Goal: Information Seeking & Learning: Find contact information

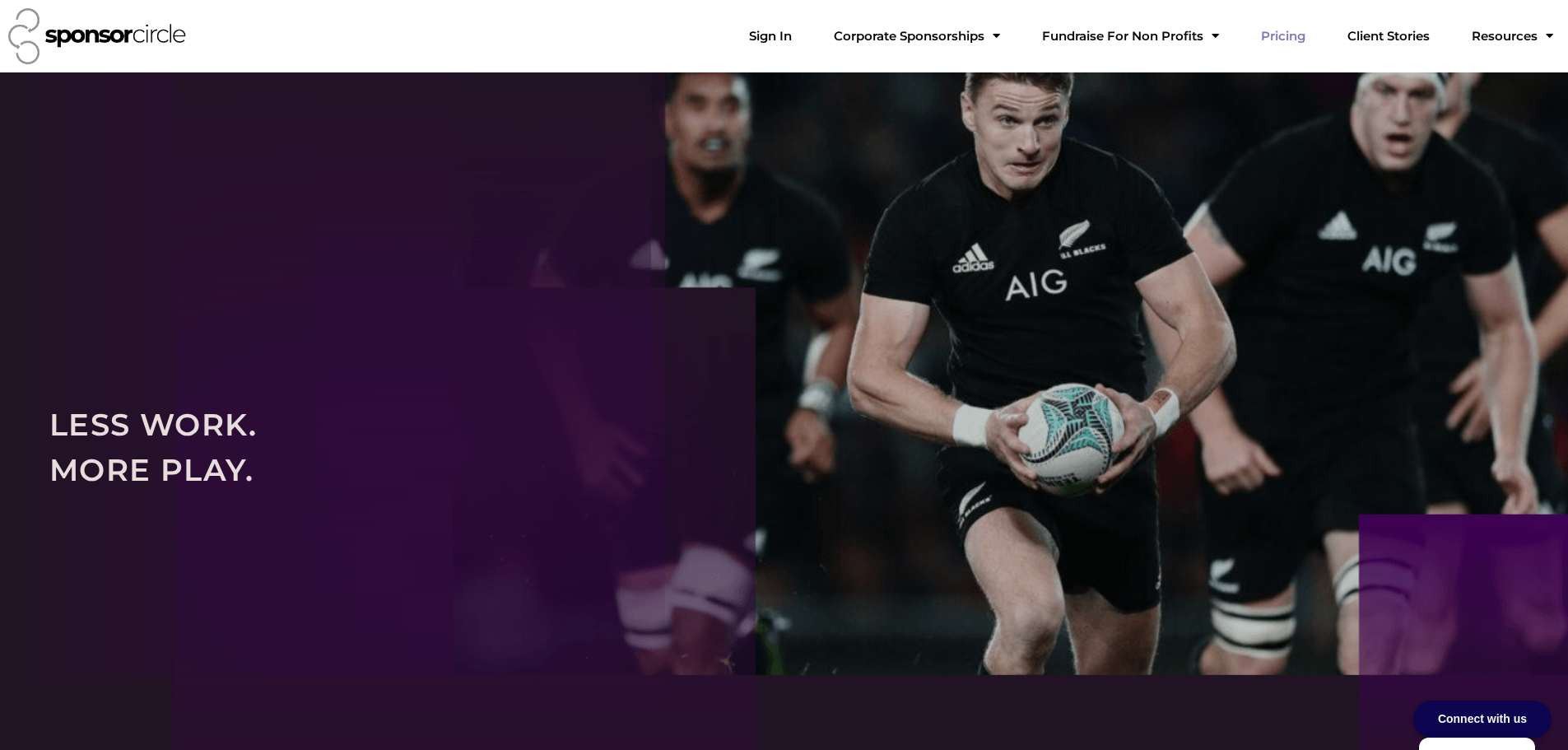
click at [1311, 33] on link "Pricing" at bounding box center [1283, 37] width 71 height 33
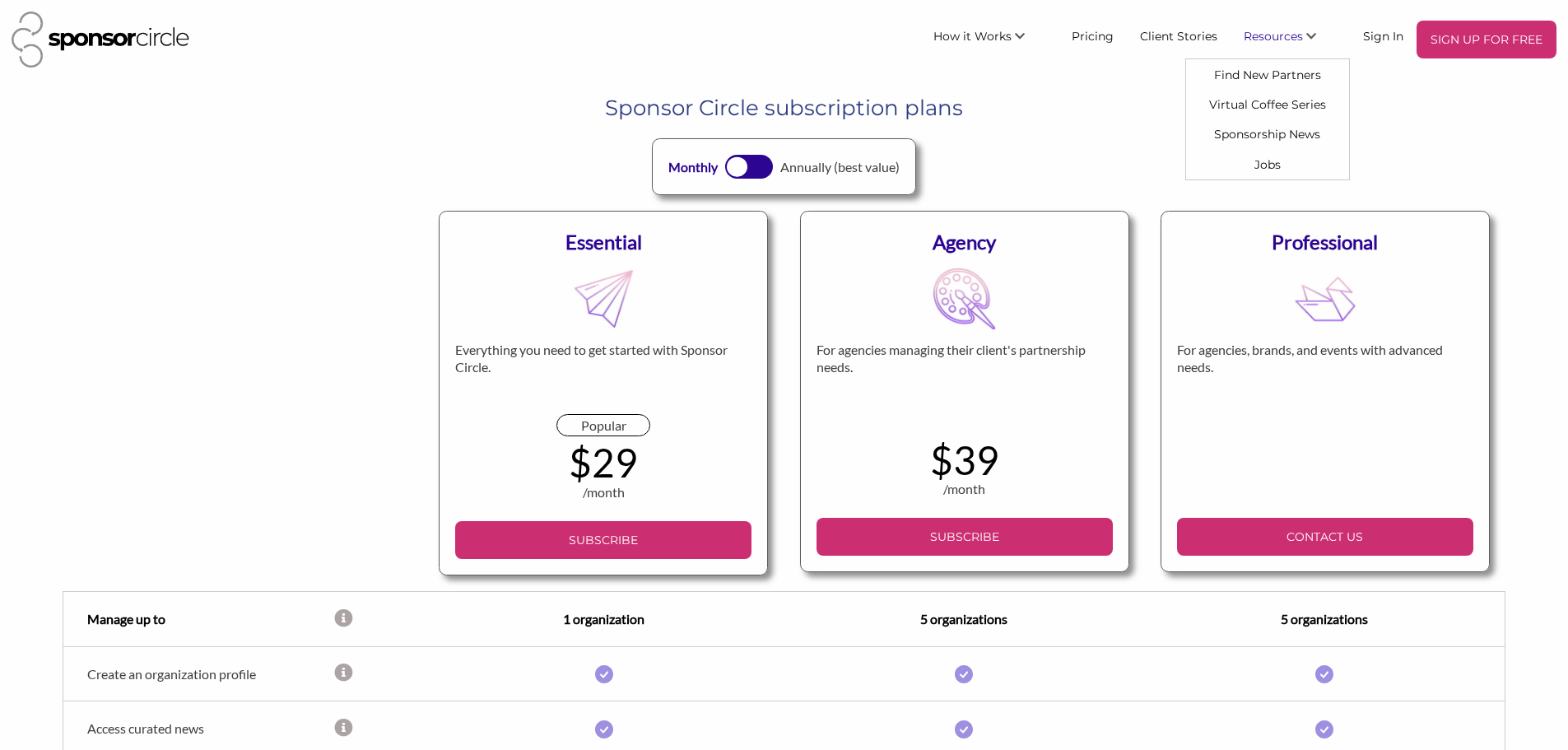
click at [1301, 29] on span "Resources" at bounding box center [1274, 36] width 60 height 15
click at [1277, 101] on link "Virtual Coffee Series" at bounding box center [1268, 104] width 163 height 30
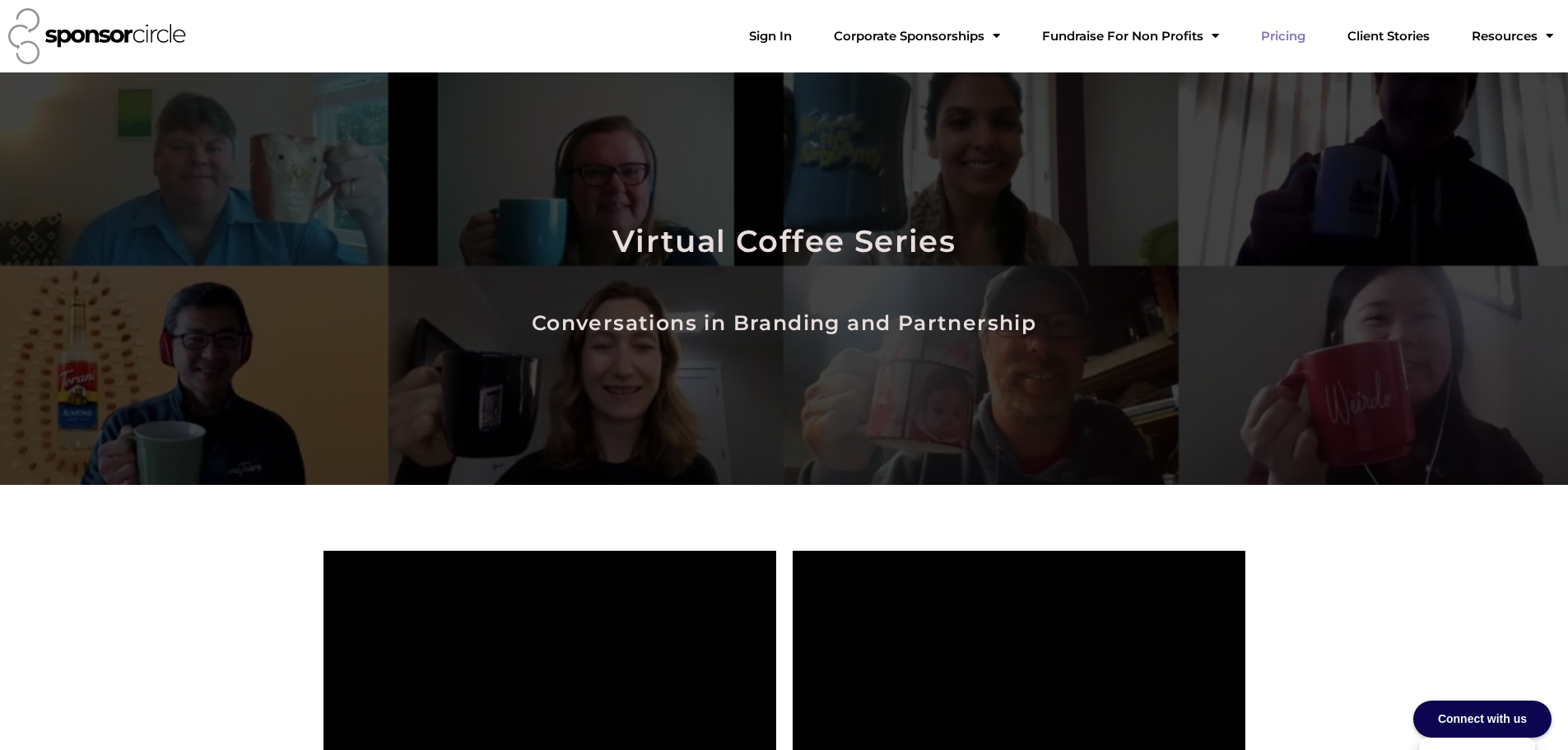
click at [1297, 43] on link "Pricing" at bounding box center [1283, 37] width 71 height 33
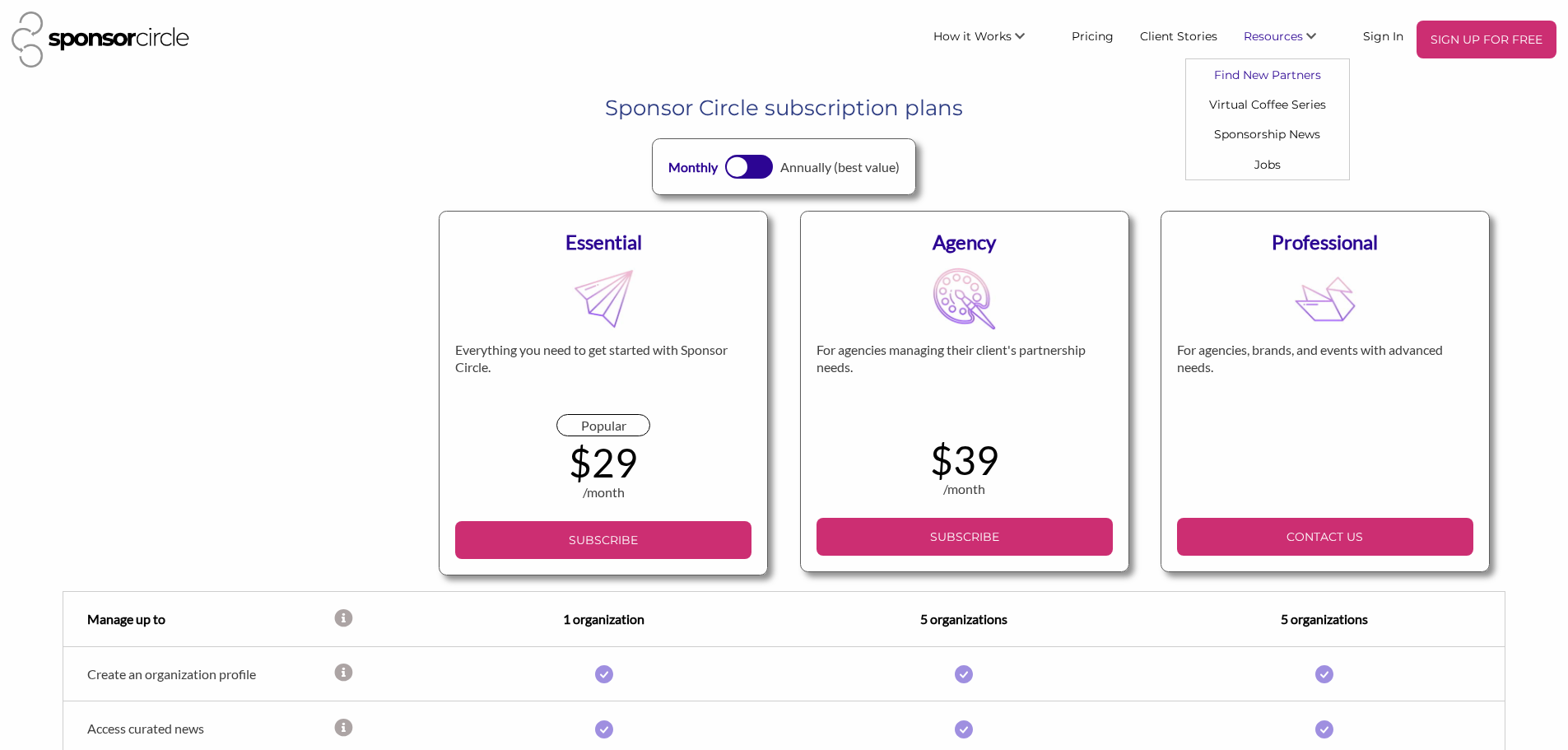
click at [1250, 67] on link "Find New Partners" at bounding box center [1268, 75] width 163 height 30
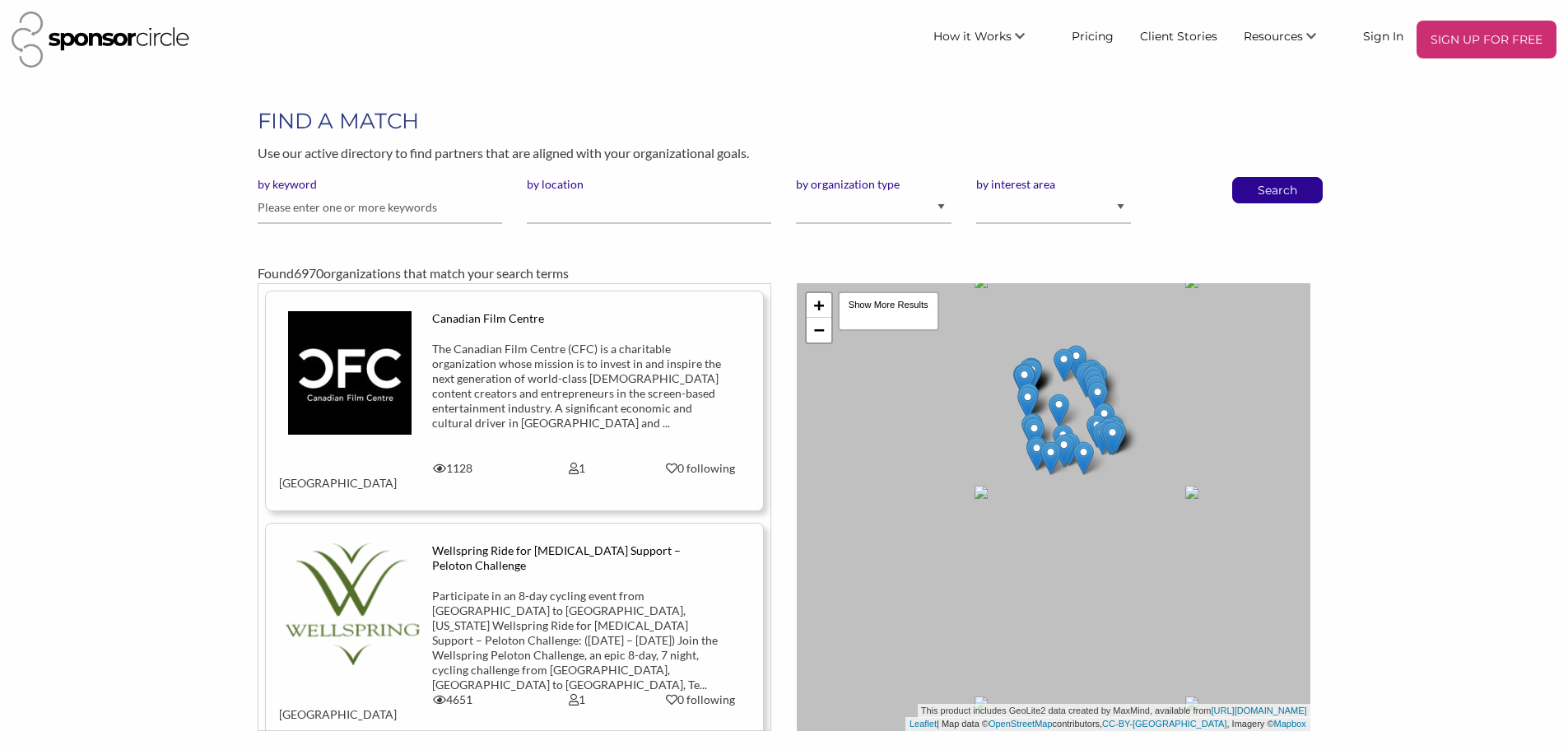
drag, startPoint x: 963, startPoint y: 458, endPoint x: 1013, endPoint y: 446, distance: 51.4
click at [1013, 446] on div "+ − Leaflet | Map data © OpenStreetMap contributors, CC-BY-SA , Imagery © Mapbo…" at bounding box center [1053, 507] width 513 height 447
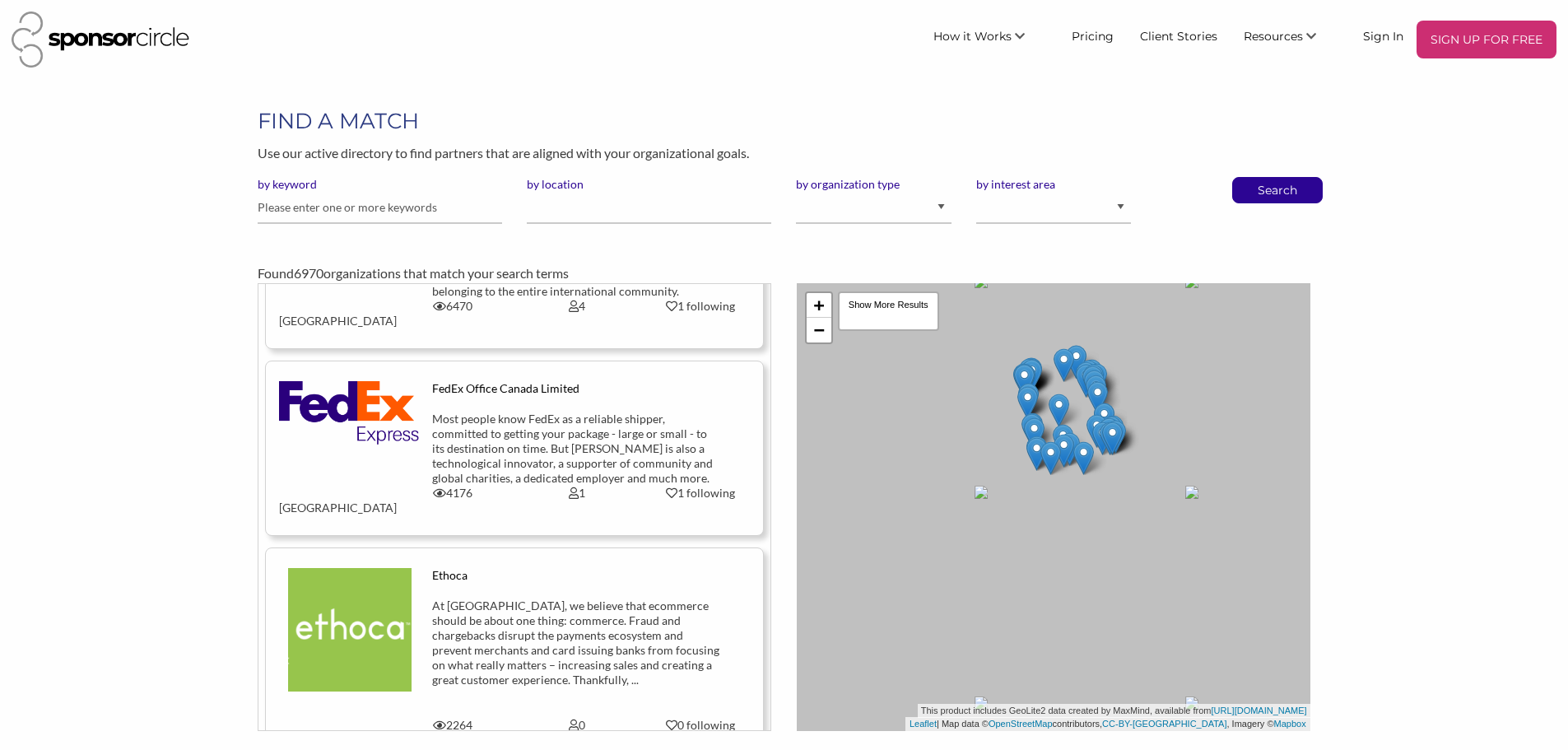
scroll to position [9600, 0]
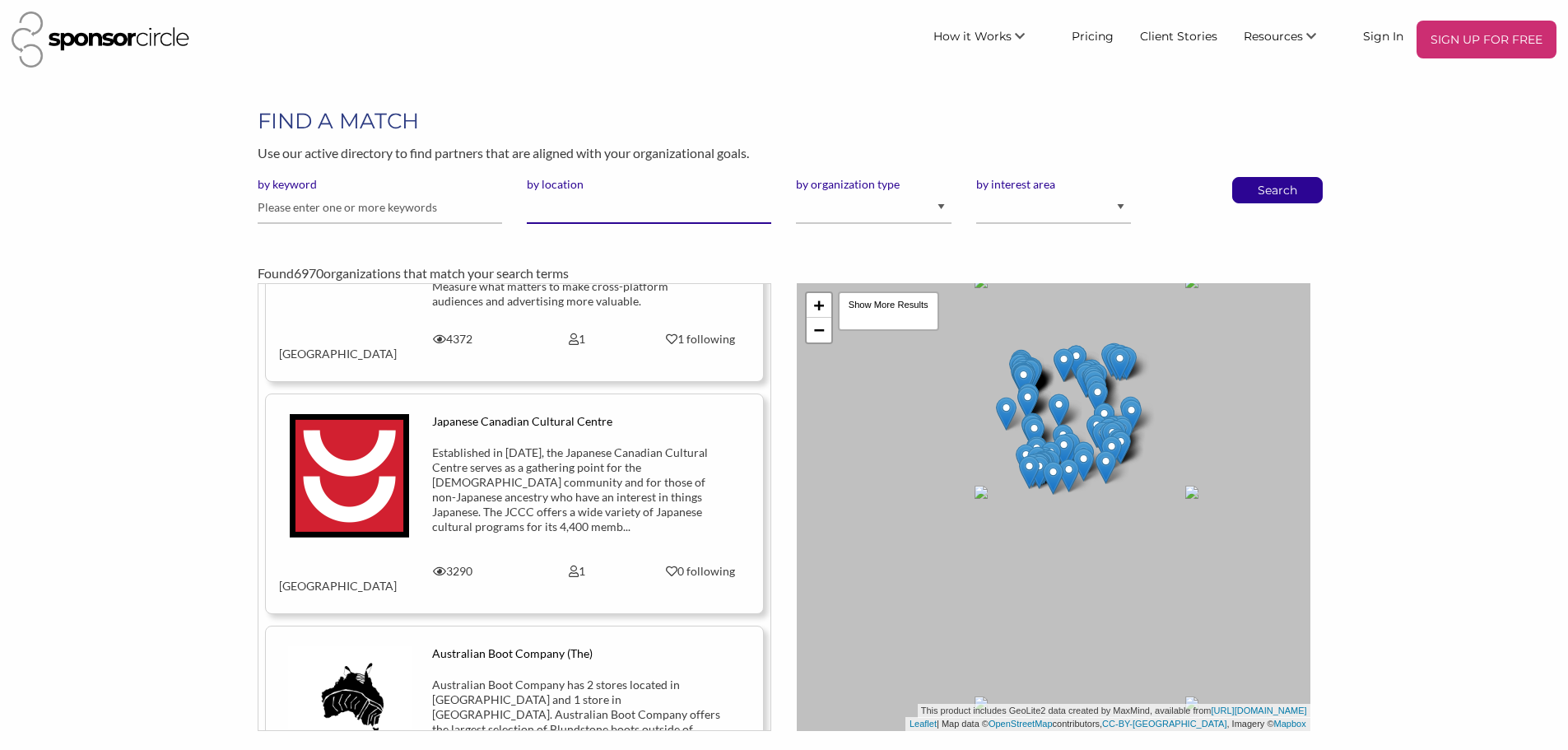
click at [624, 202] on input "by location" at bounding box center [648, 208] width 245 height 32
type input "c"
click at [614, 225] on div "by location c" at bounding box center [648, 207] width 269 height 60
click at [613, 216] on input "c" at bounding box center [648, 208] width 245 height 32
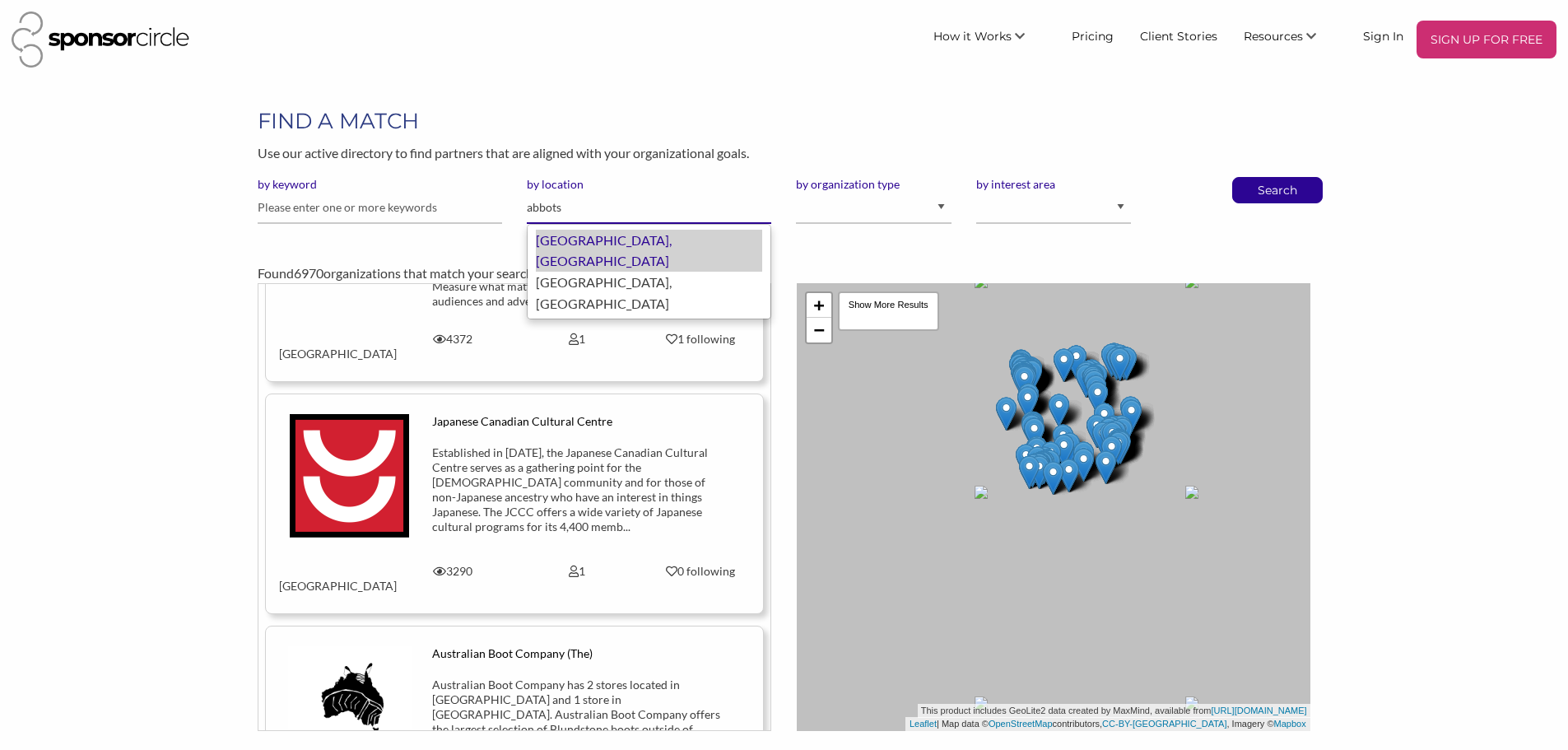
click at [666, 246] on div "Abbotsford, Canada" at bounding box center [649, 251] width 226 height 42
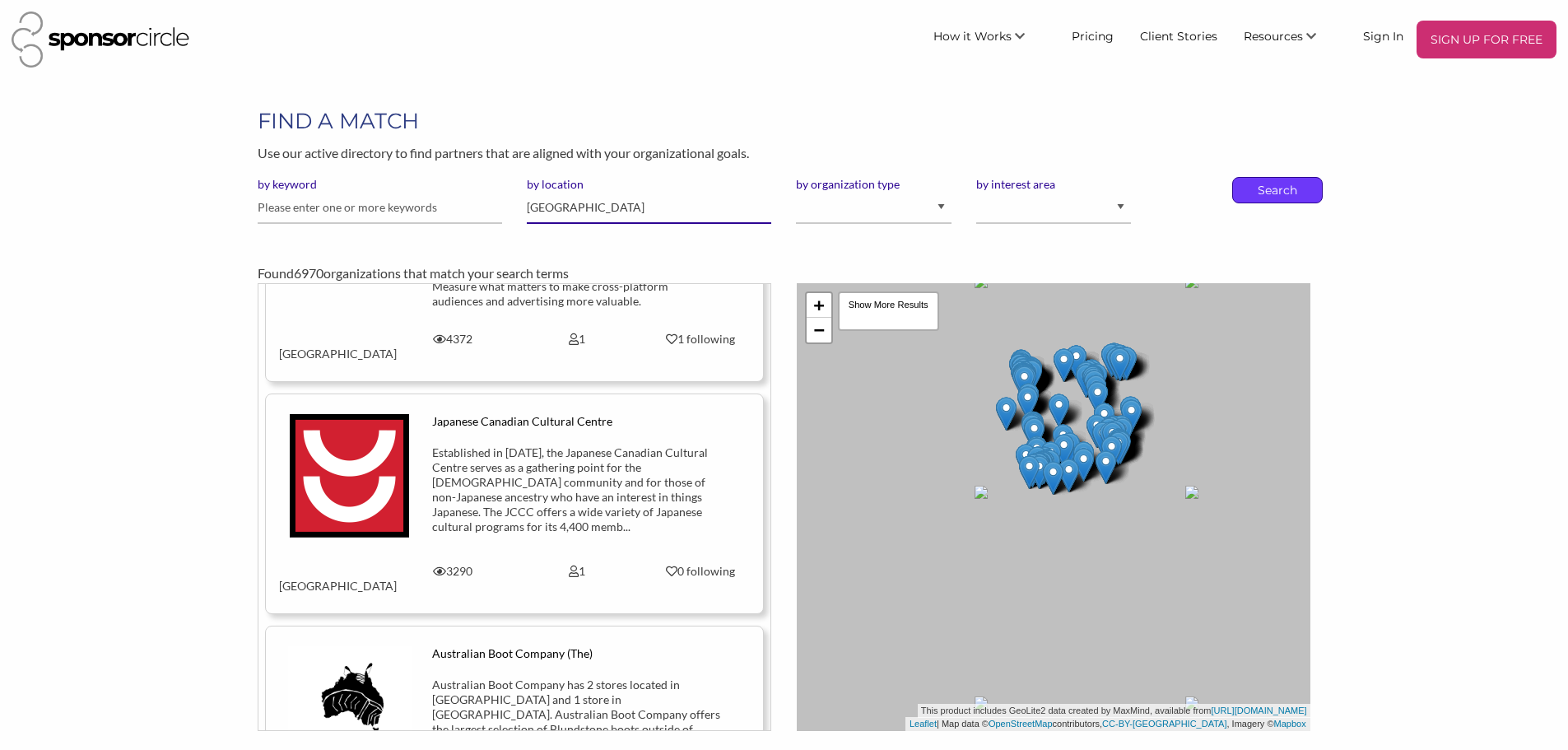
type input "Abbotsford"
click at [1291, 191] on p "Search" at bounding box center [1278, 190] width 54 height 25
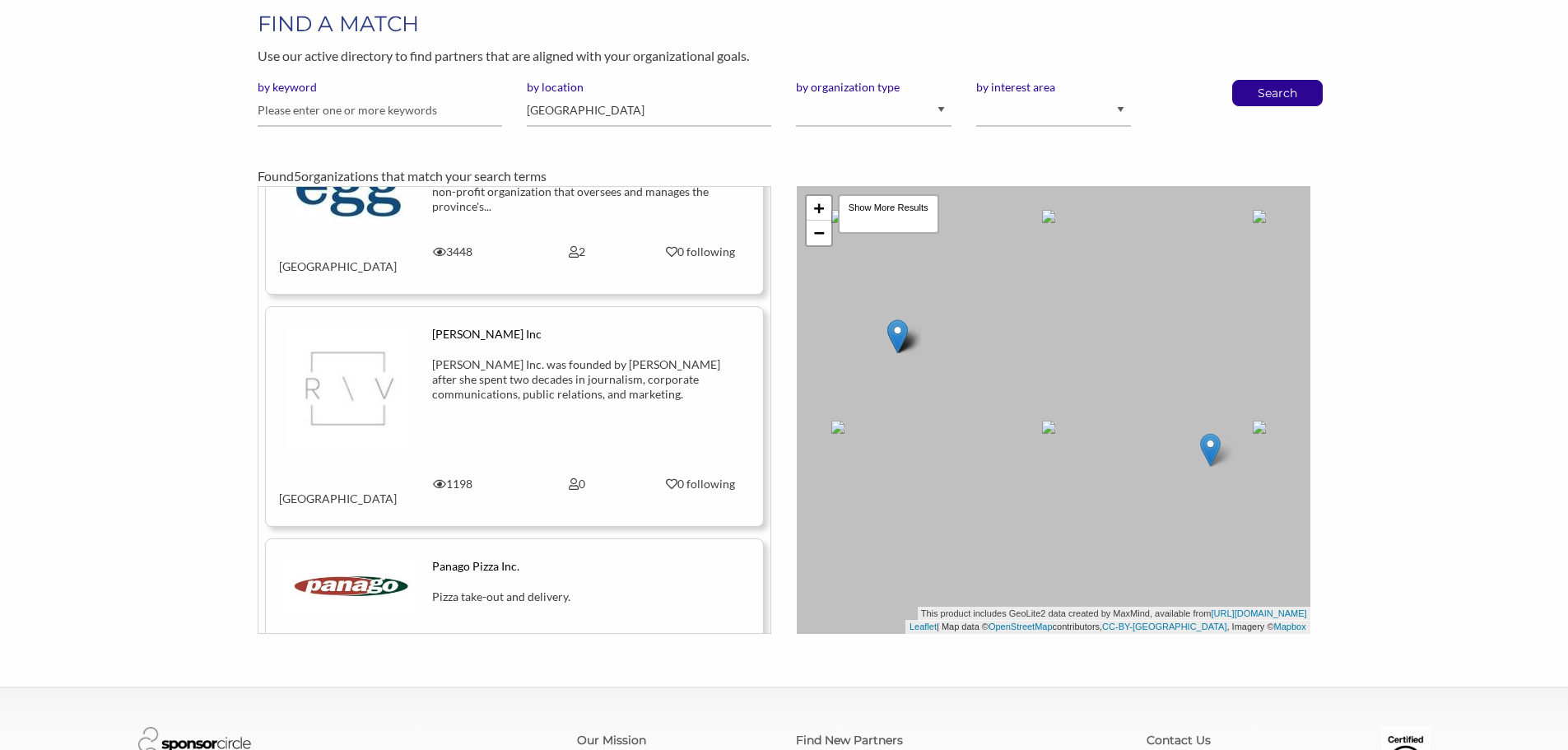
scroll to position [245, 0]
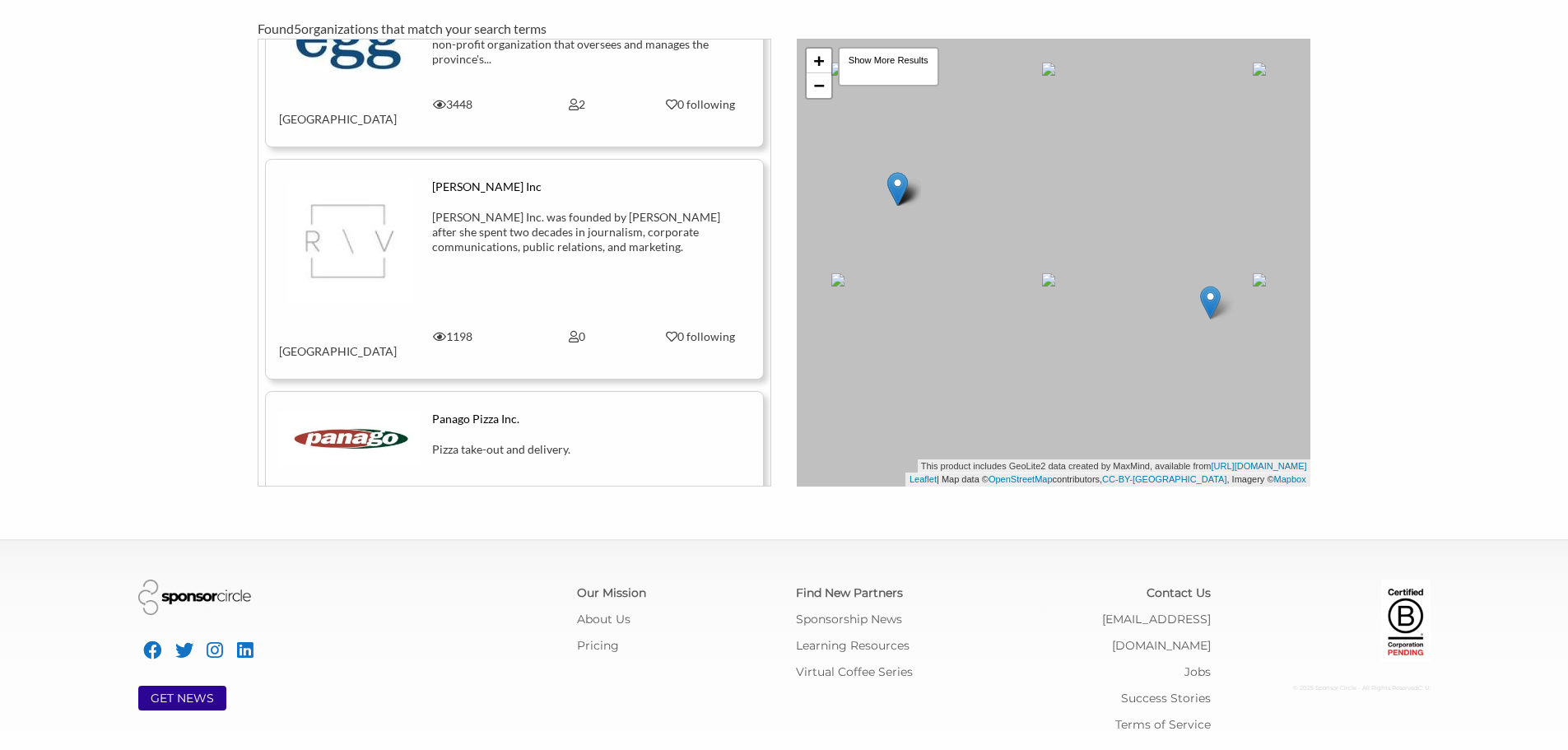
click at [591, 442] on div "Pizza take-out and delivery." at bounding box center [576, 468] width 289 height 53
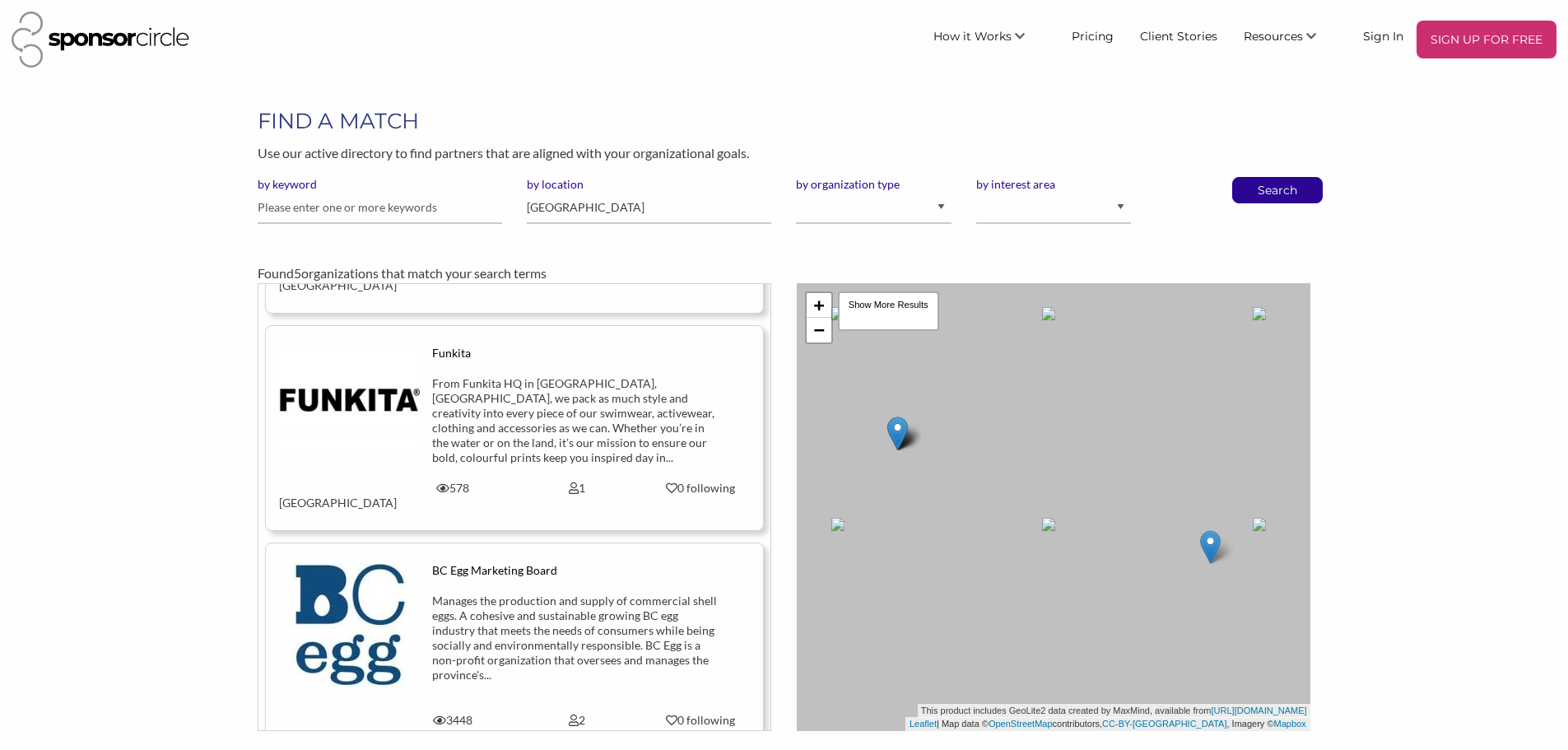
scroll to position [246, 0]
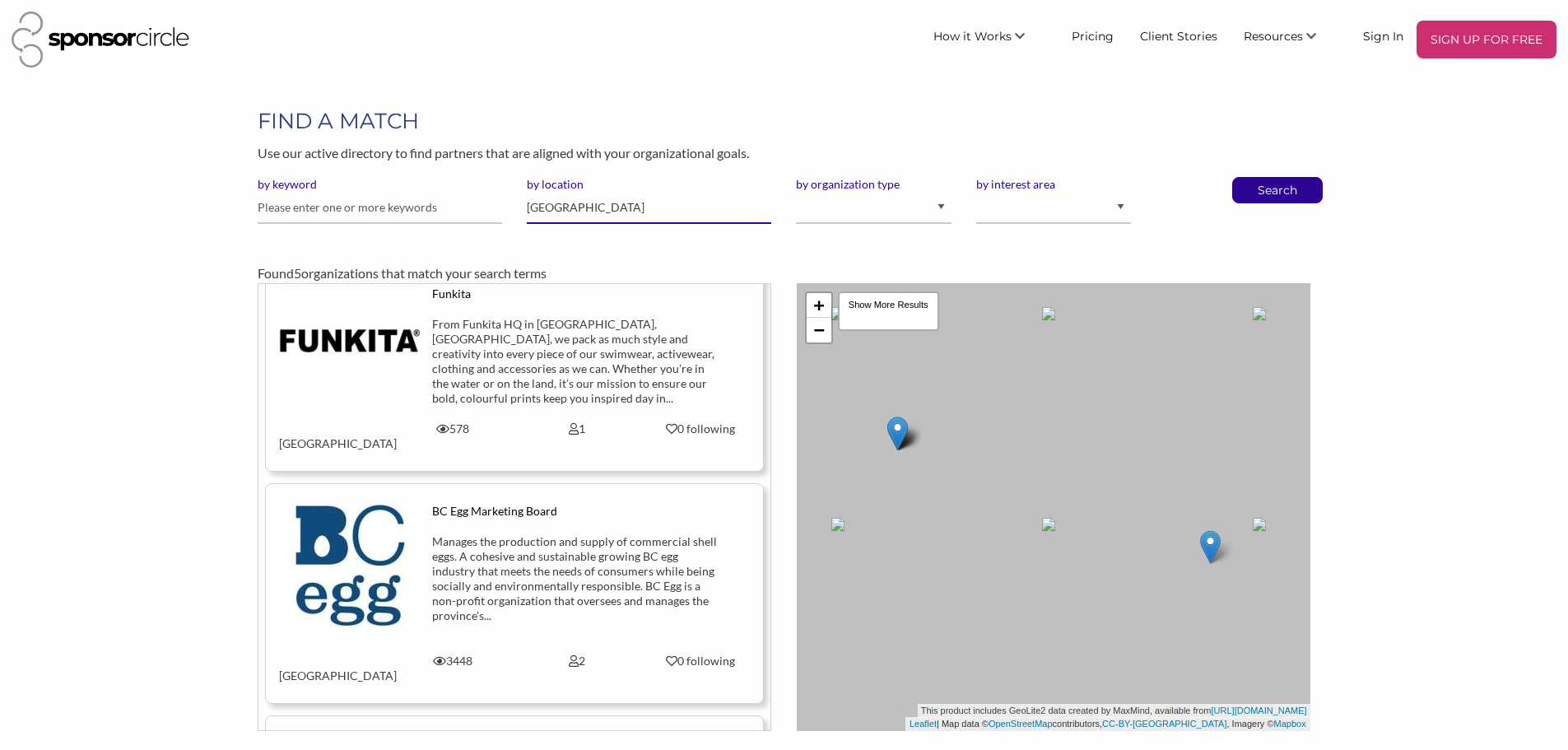
click at [567, 210] on input "Abbotsford" at bounding box center [648, 208] width 245 height 32
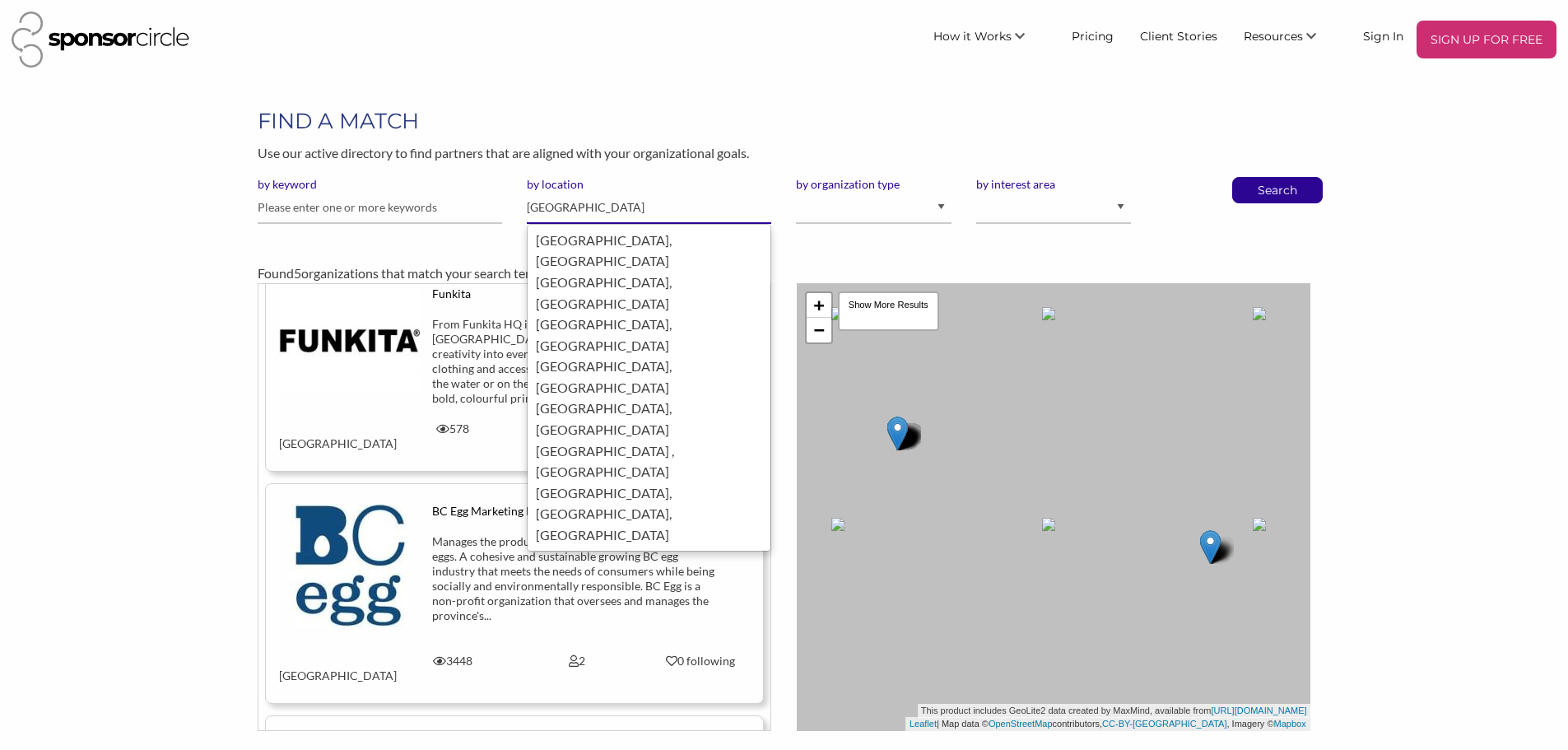
type input "[GEOGRAPHIC_DATA]"
click at [1250, 178] on button "Search" at bounding box center [1278, 190] width 54 height 25
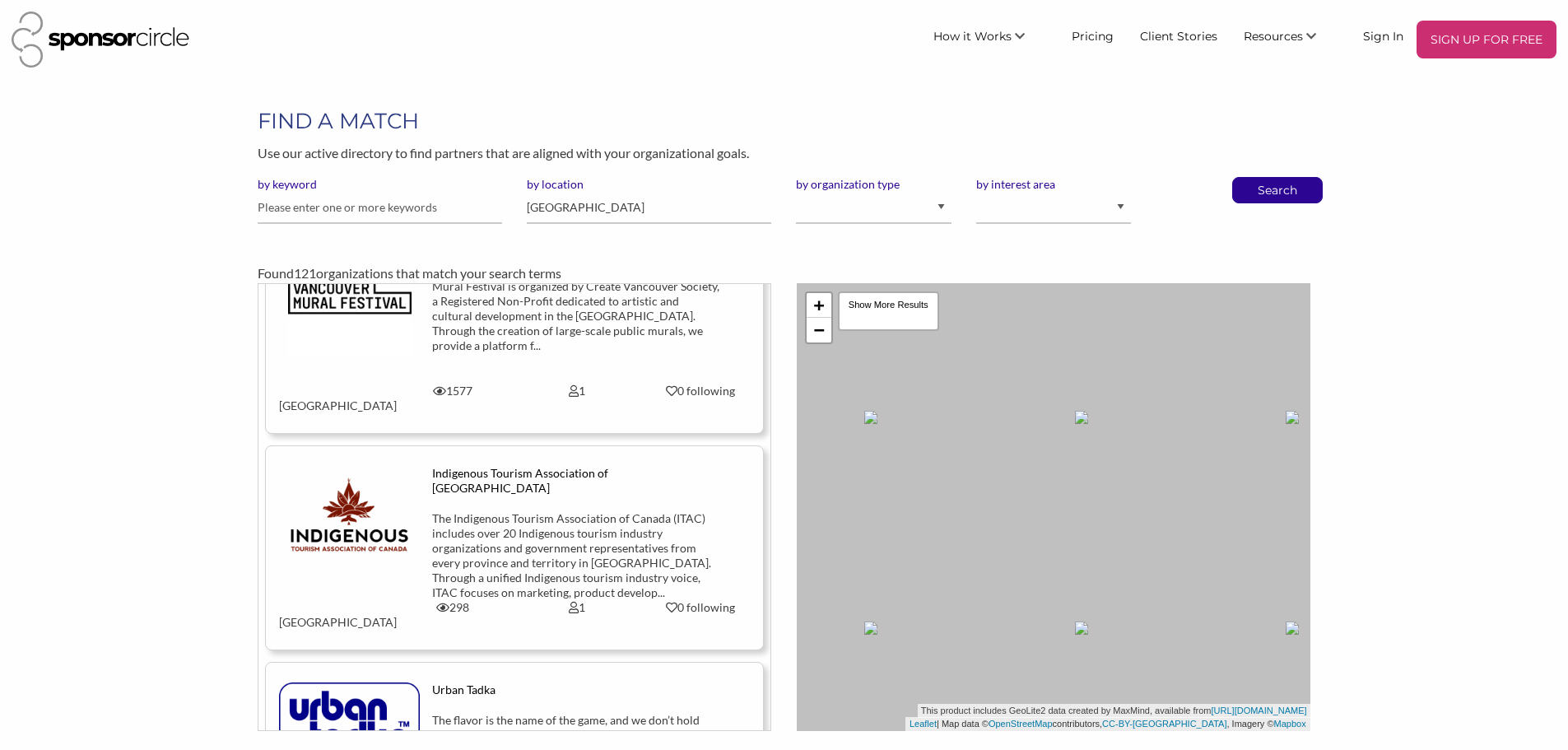
scroll to position [165, 0]
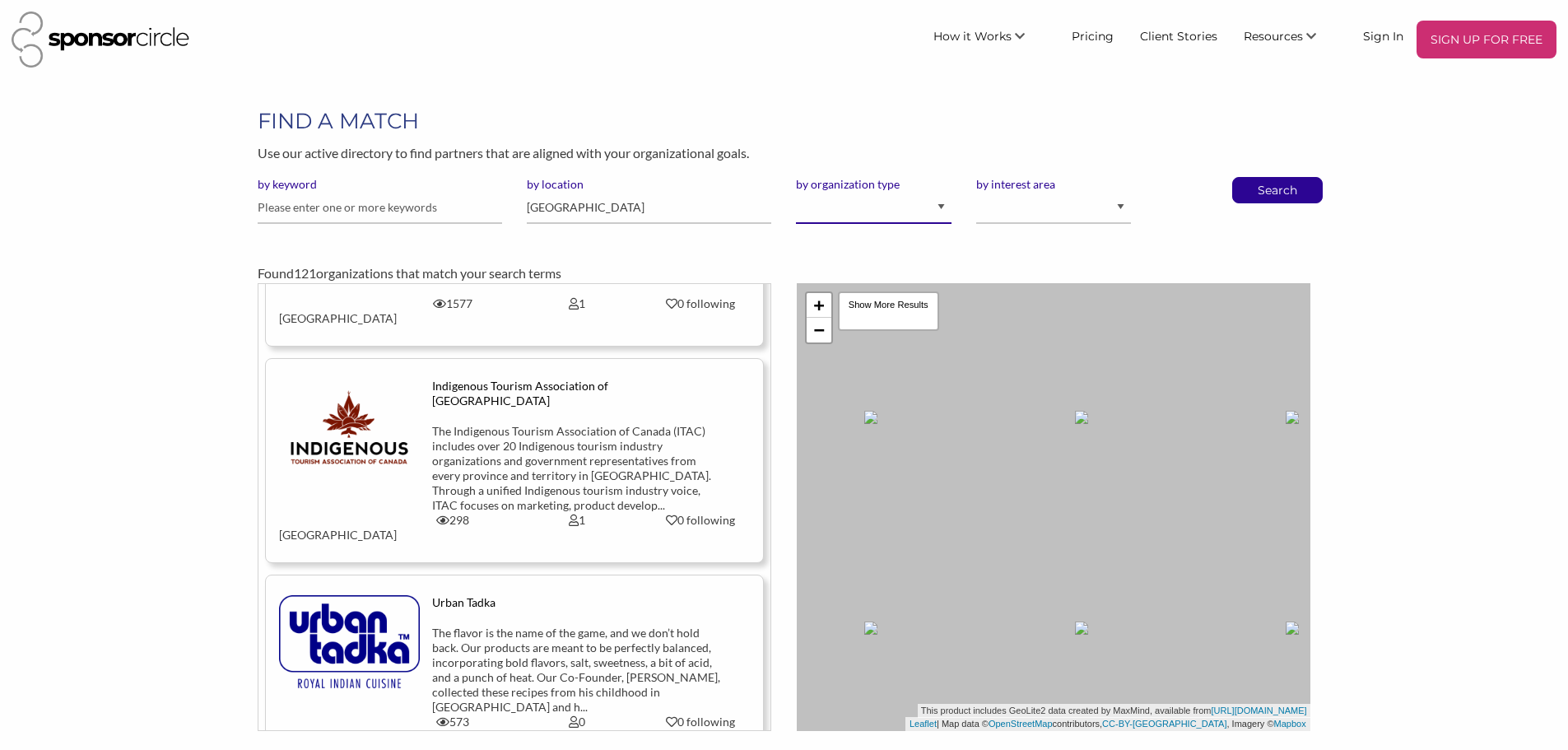
click at [934, 210] on select "I am an event organizer seeking new partnerships with suppliers, exhibitors or …" at bounding box center [873, 208] width 154 height 32
select select "Property"
click at [796, 192] on select "I am an event organizer seeking new partnerships with suppliers, exhibitors or …" at bounding box center [873, 208] width 154 height 32
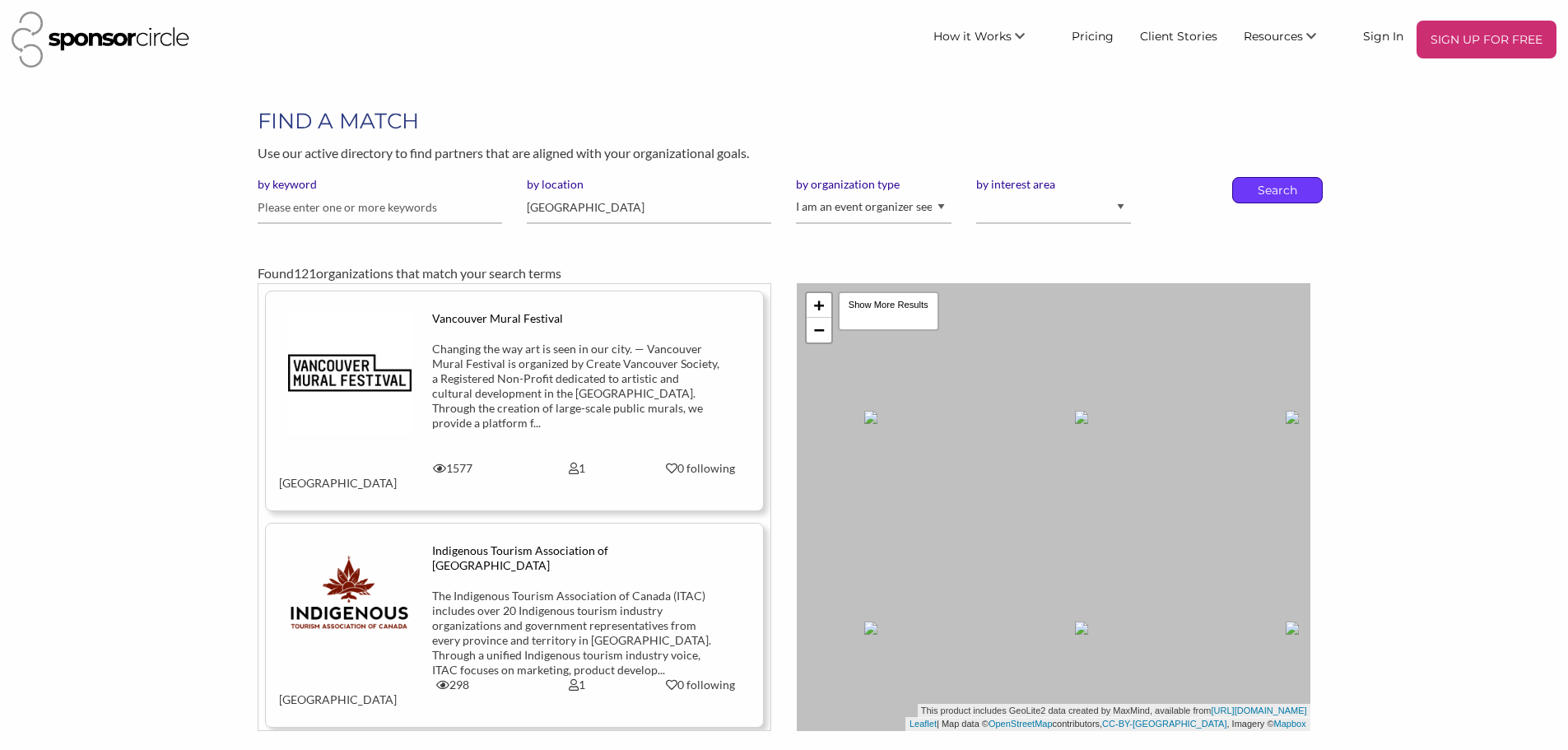
click at [1273, 182] on p "Search" at bounding box center [1278, 190] width 54 height 25
click at [1273, 188] on p "Search" at bounding box center [1278, 190] width 54 height 25
click at [1273, 196] on p "Search" at bounding box center [1278, 190] width 54 height 25
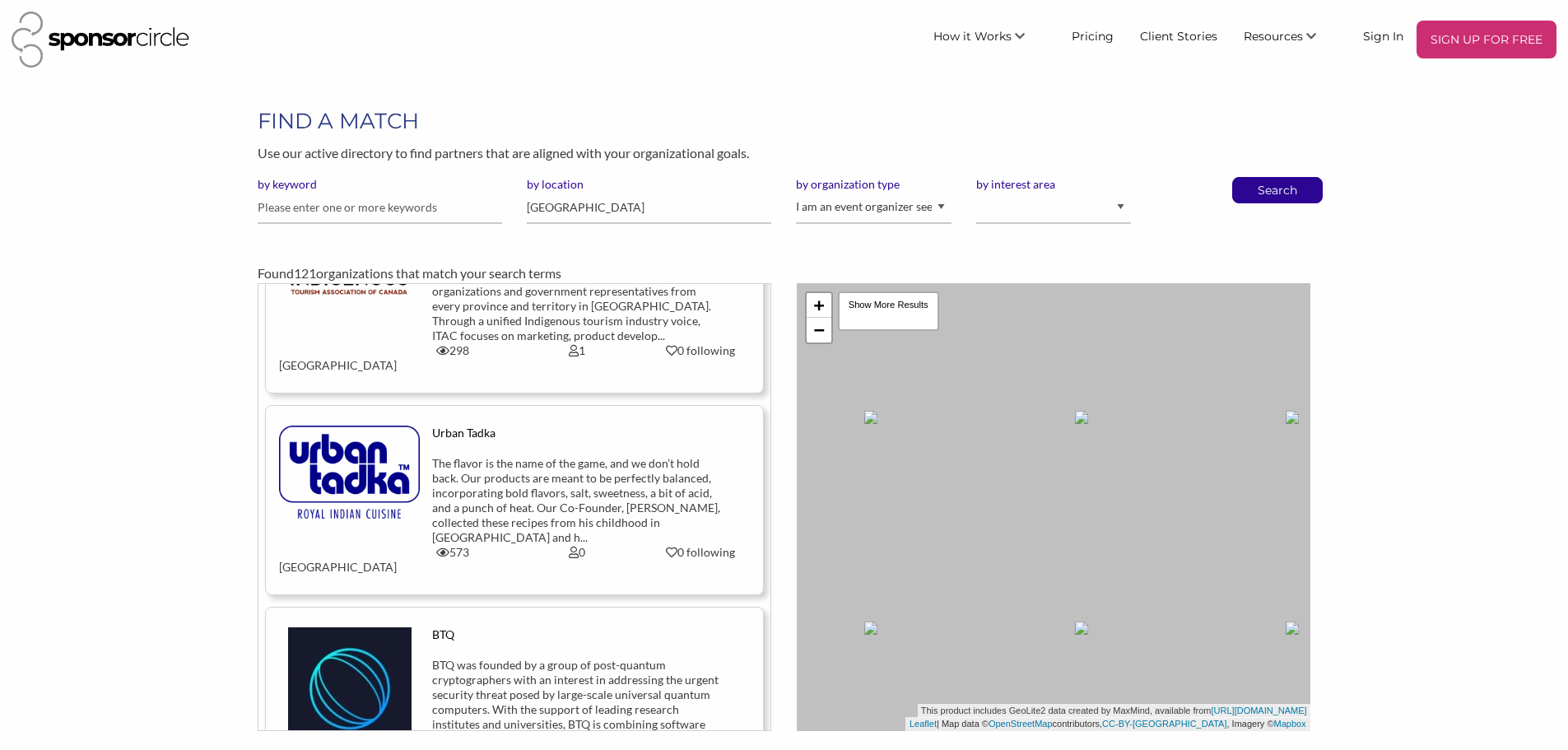
scroll to position [329, 0]
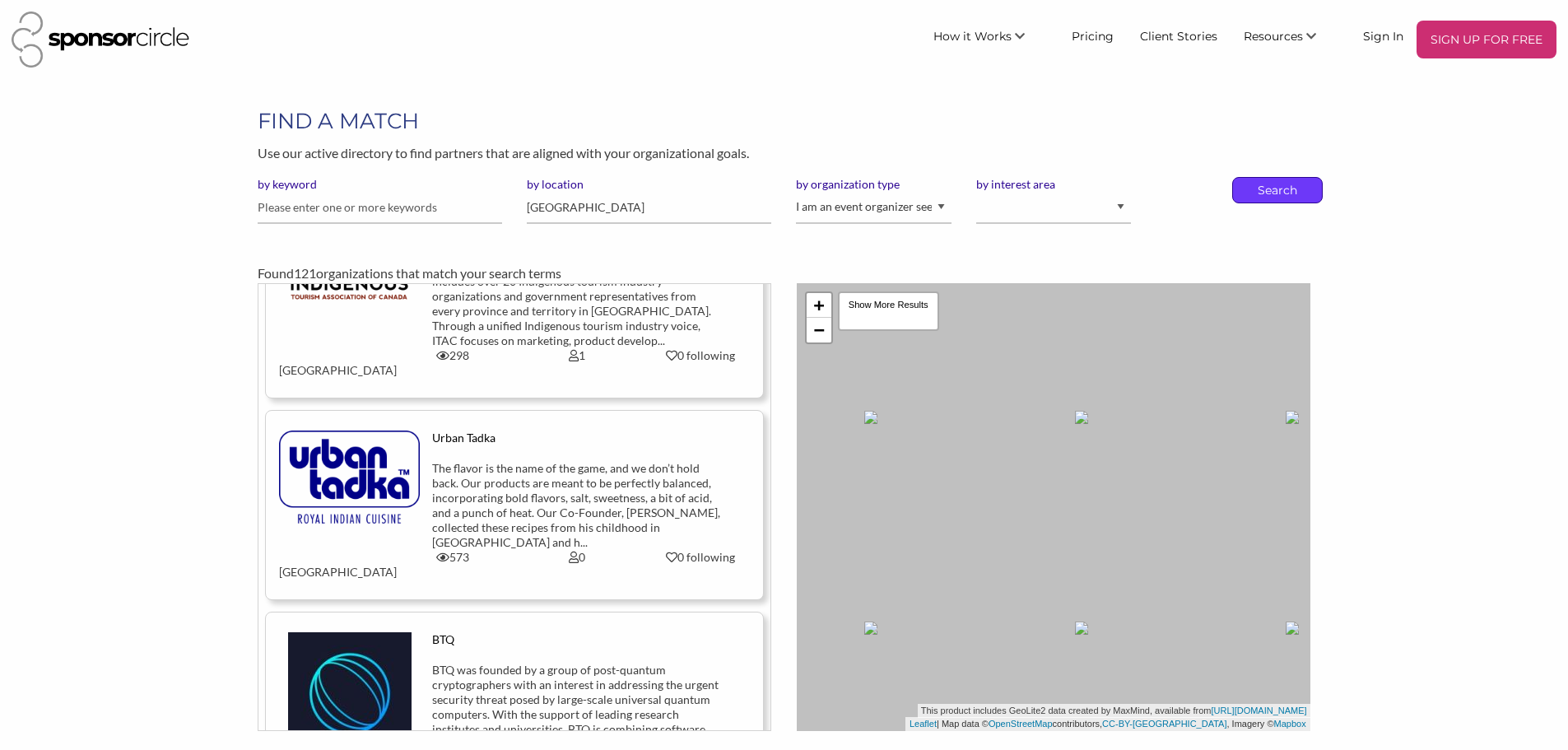
click at [1304, 191] on p "Search" at bounding box center [1278, 190] width 54 height 25
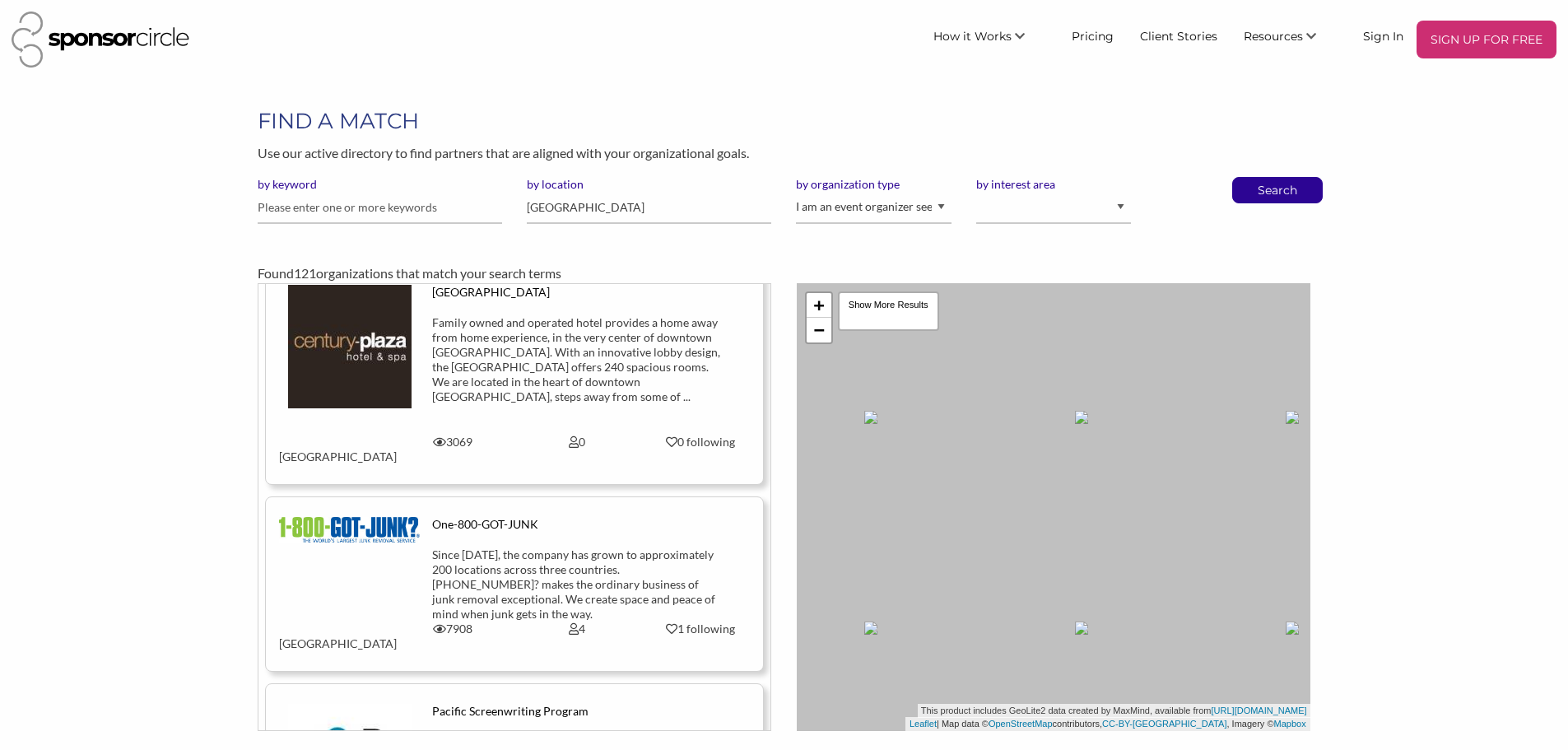
scroll to position [1825, 0]
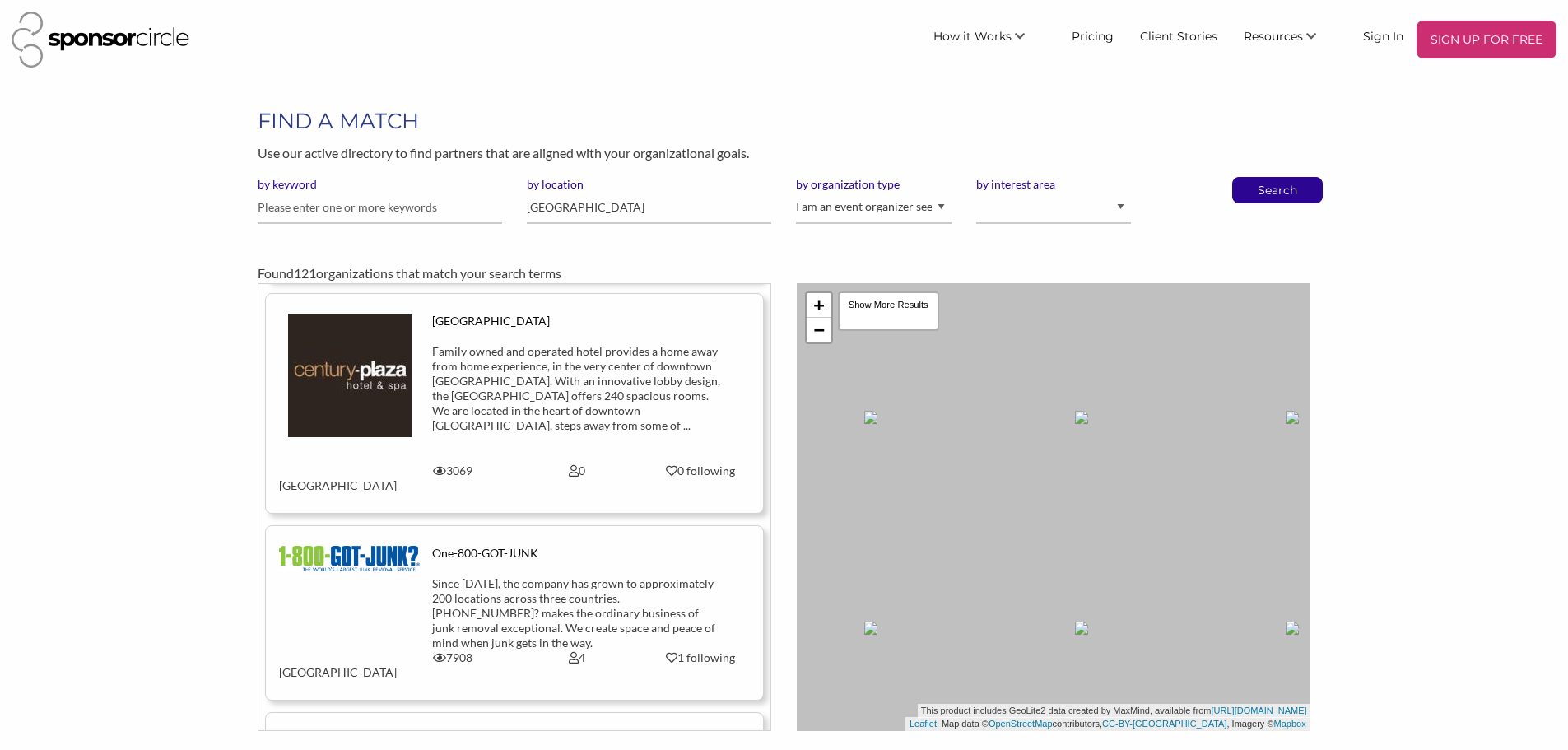
click at [686, 576] on div "Since [DATE], the company has grown to approximately 200 locations across three…" at bounding box center [576, 613] width 289 height 74
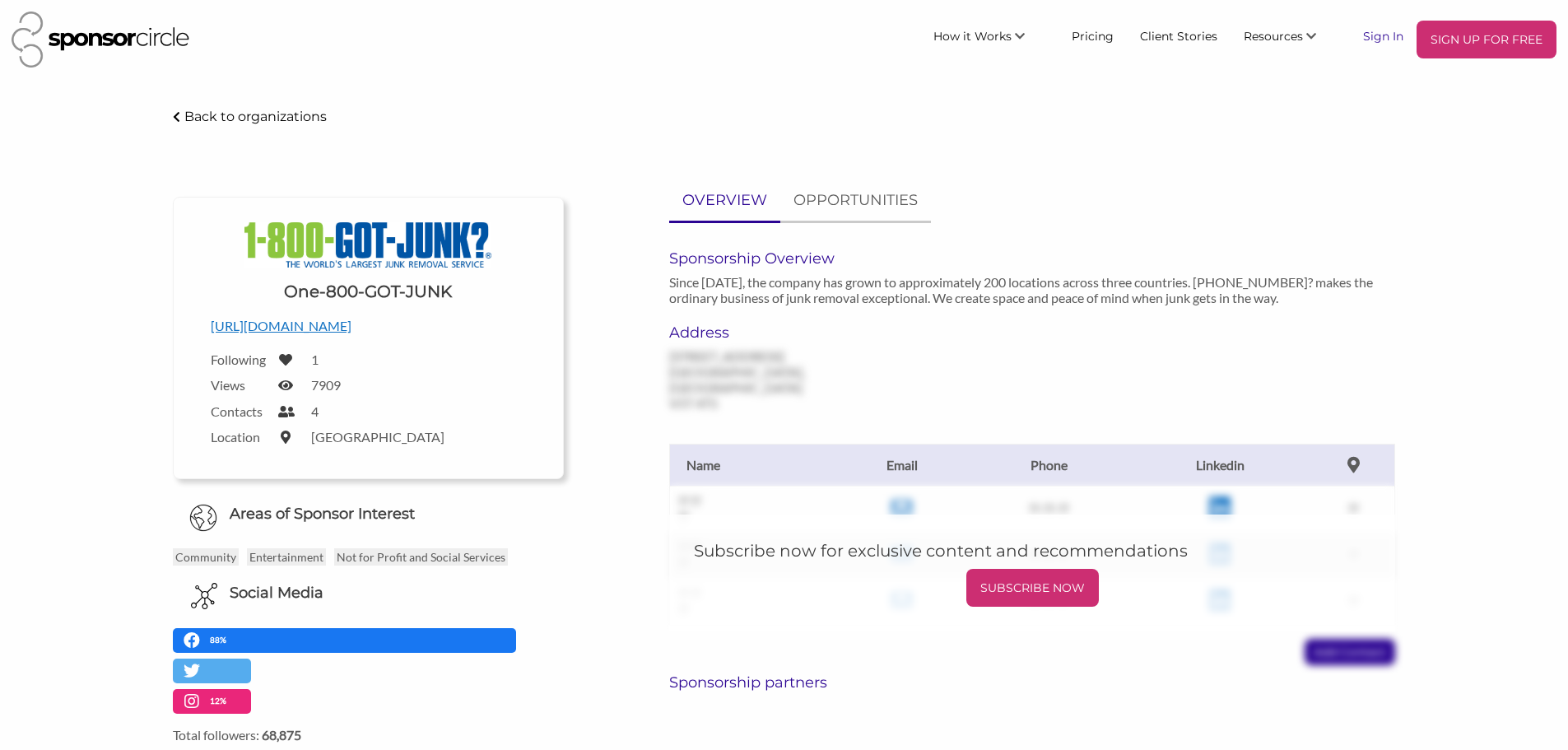
click at [1382, 44] on link "Sign In" at bounding box center [1384, 35] width 67 height 30
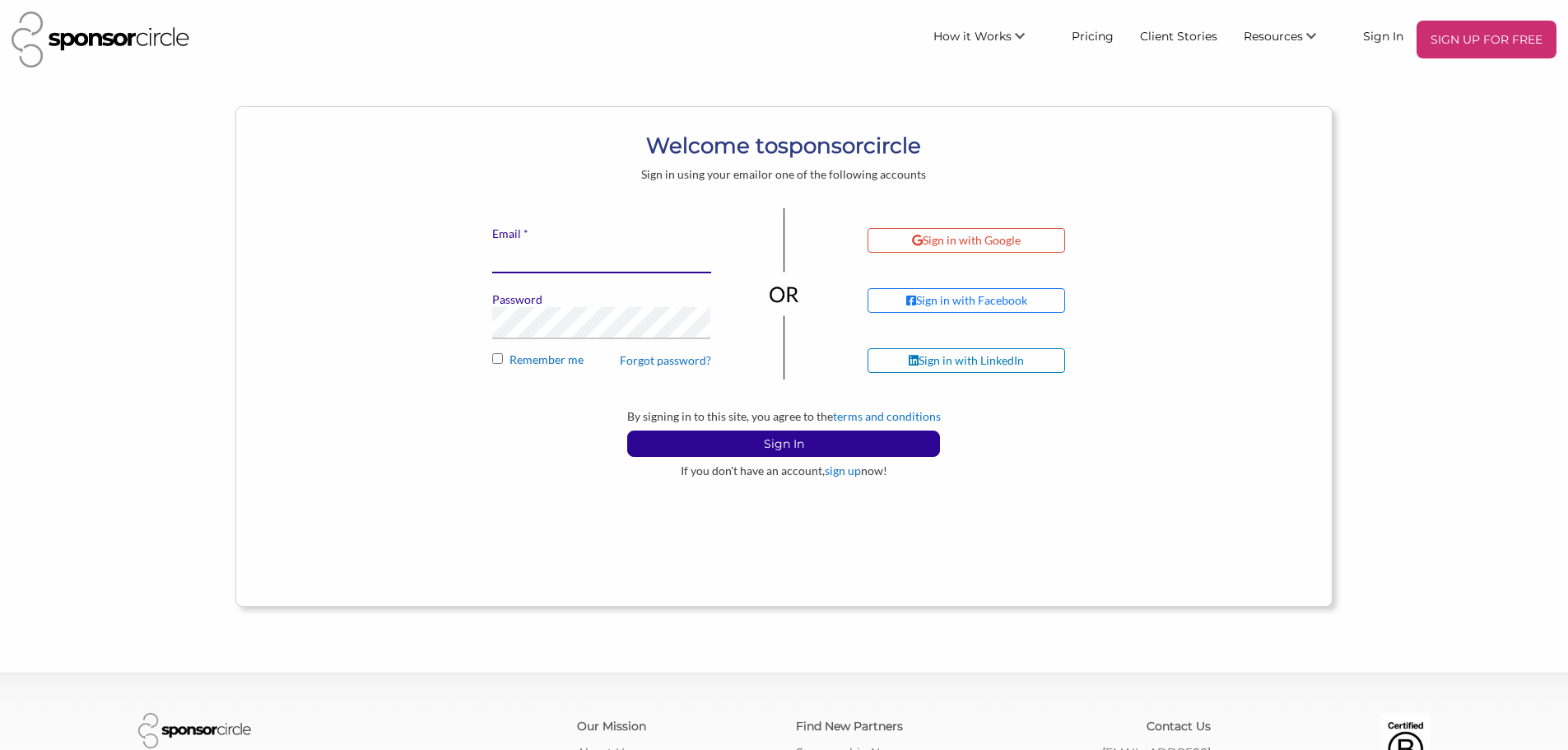
click at [566, 266] on input "* Email" at bounding box center [602, 257] width 219 height 32
click at [553, 260] on input "* Email" at bounding box center [602, 257] width 219 height 32
type input "info@motocanada.com"
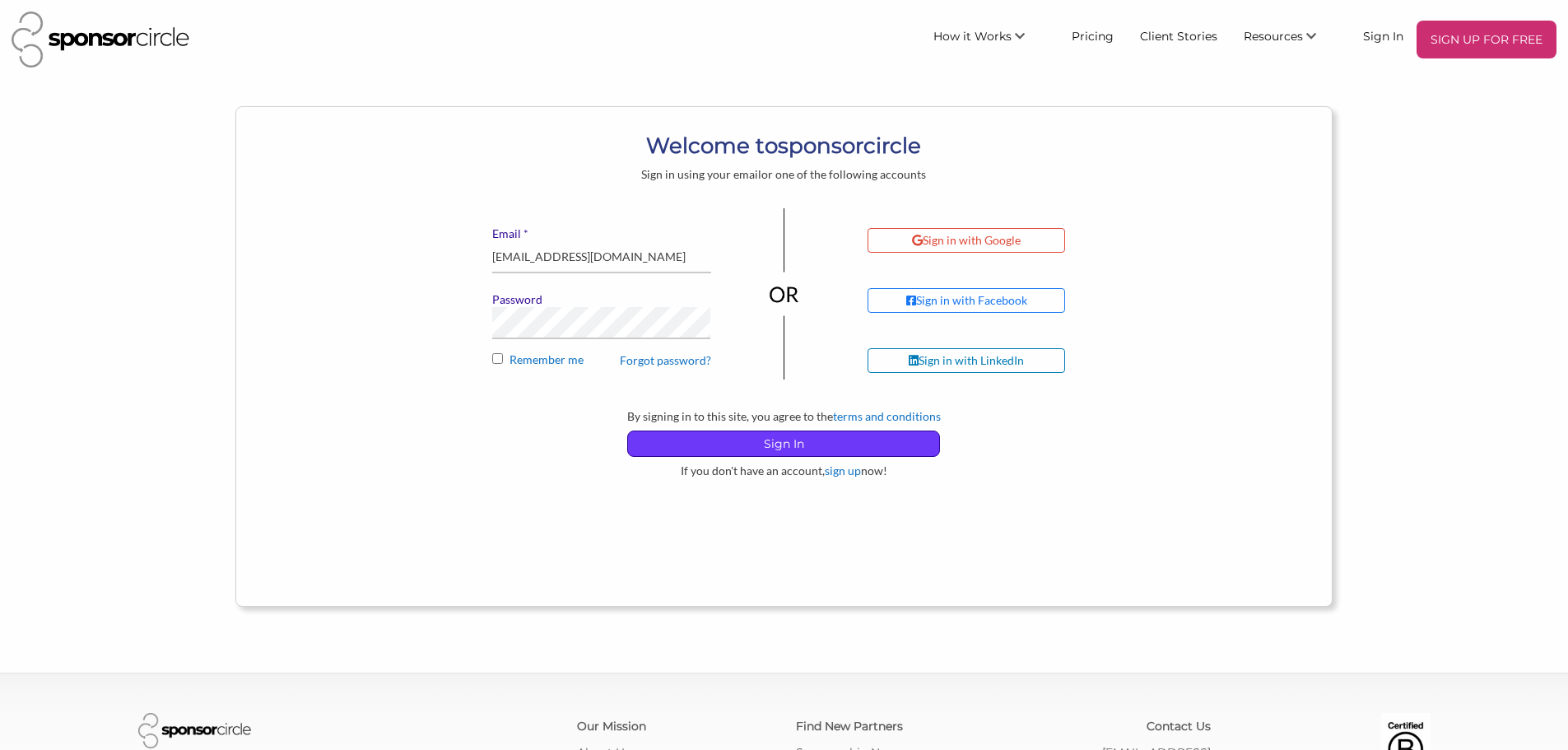
click at [797, 432] on p "Sign In" at bounding box center [784, 444] width 311 height 25
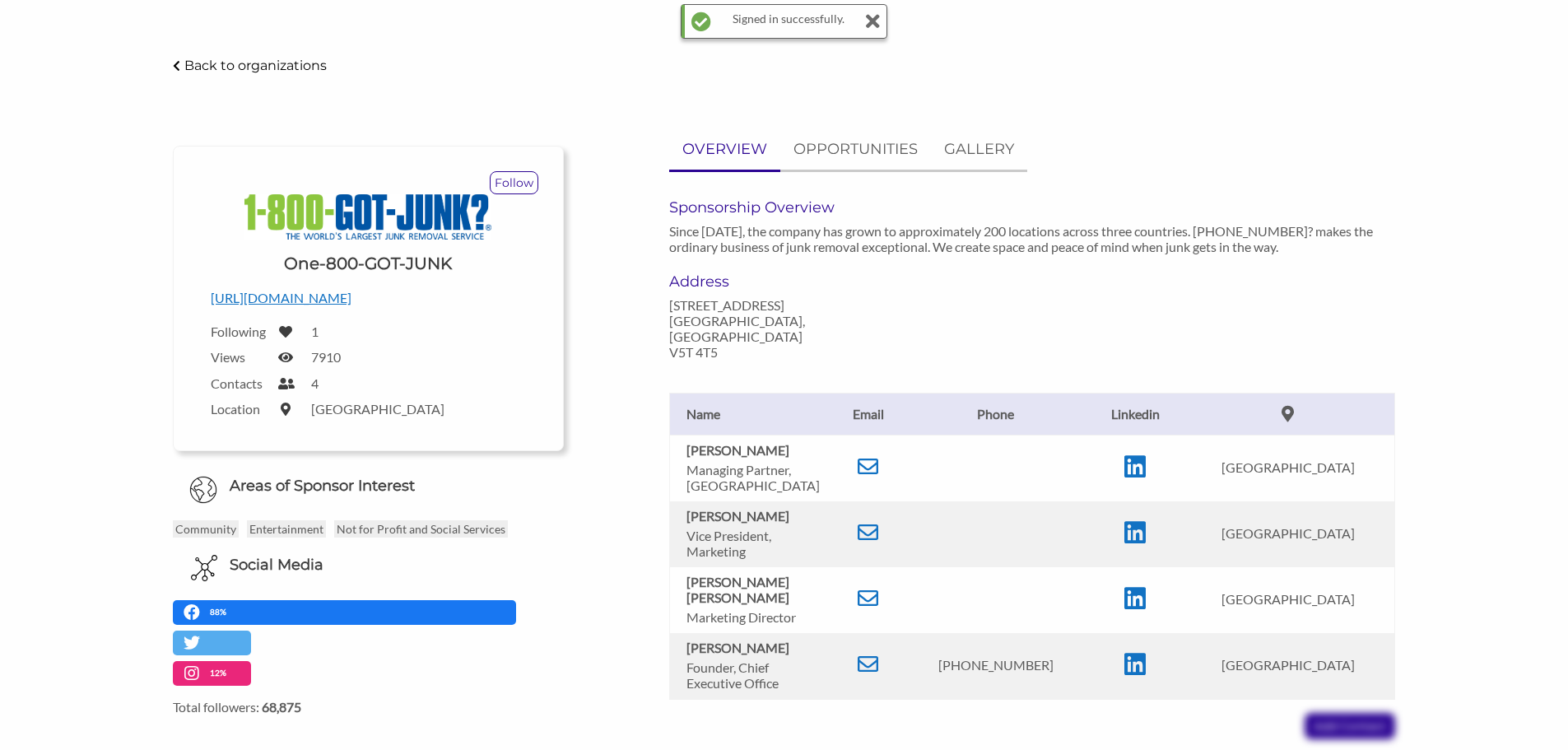
scroll to position [82, 0]
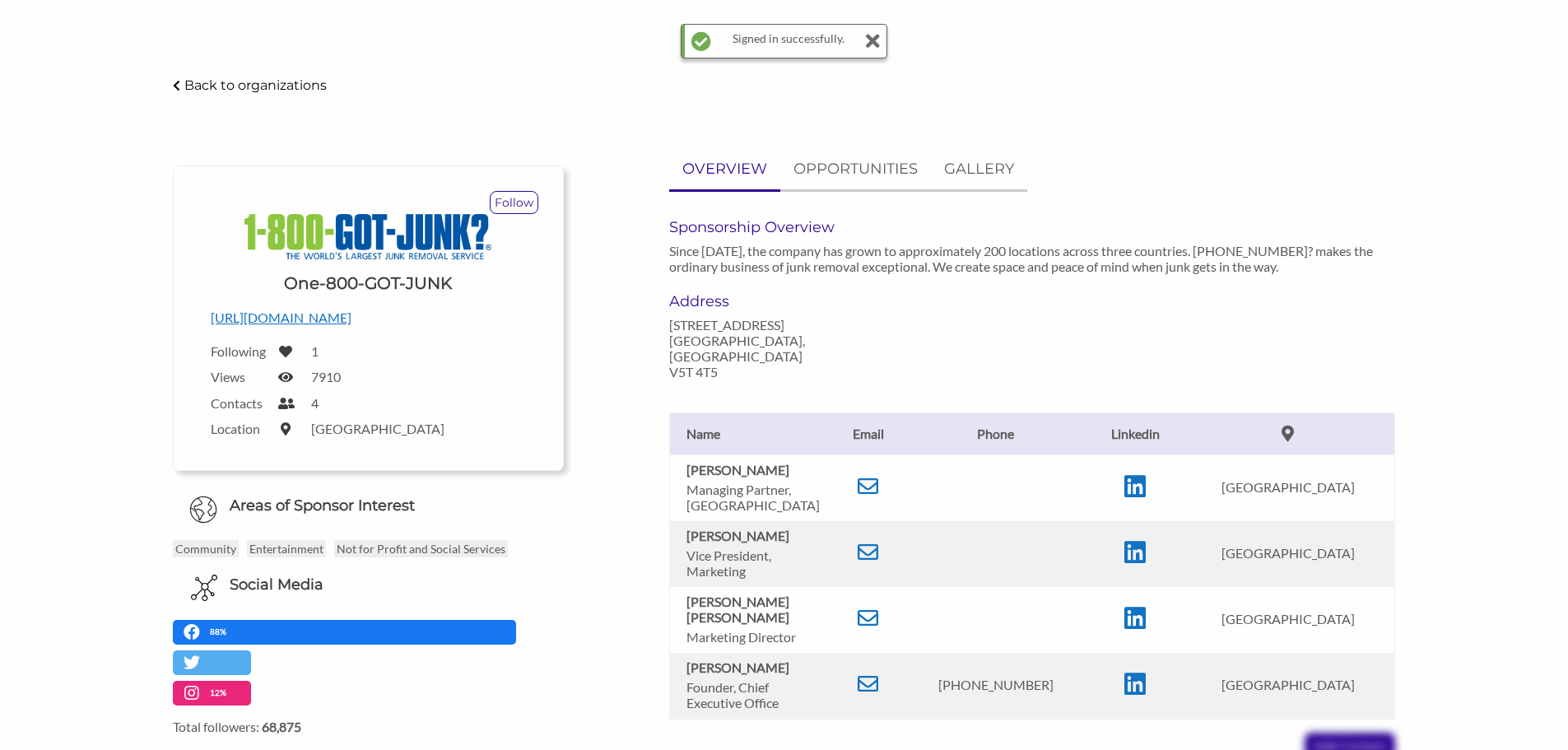
click at [969, 496] on td at bounding box center [995, 488] width 187 height 67
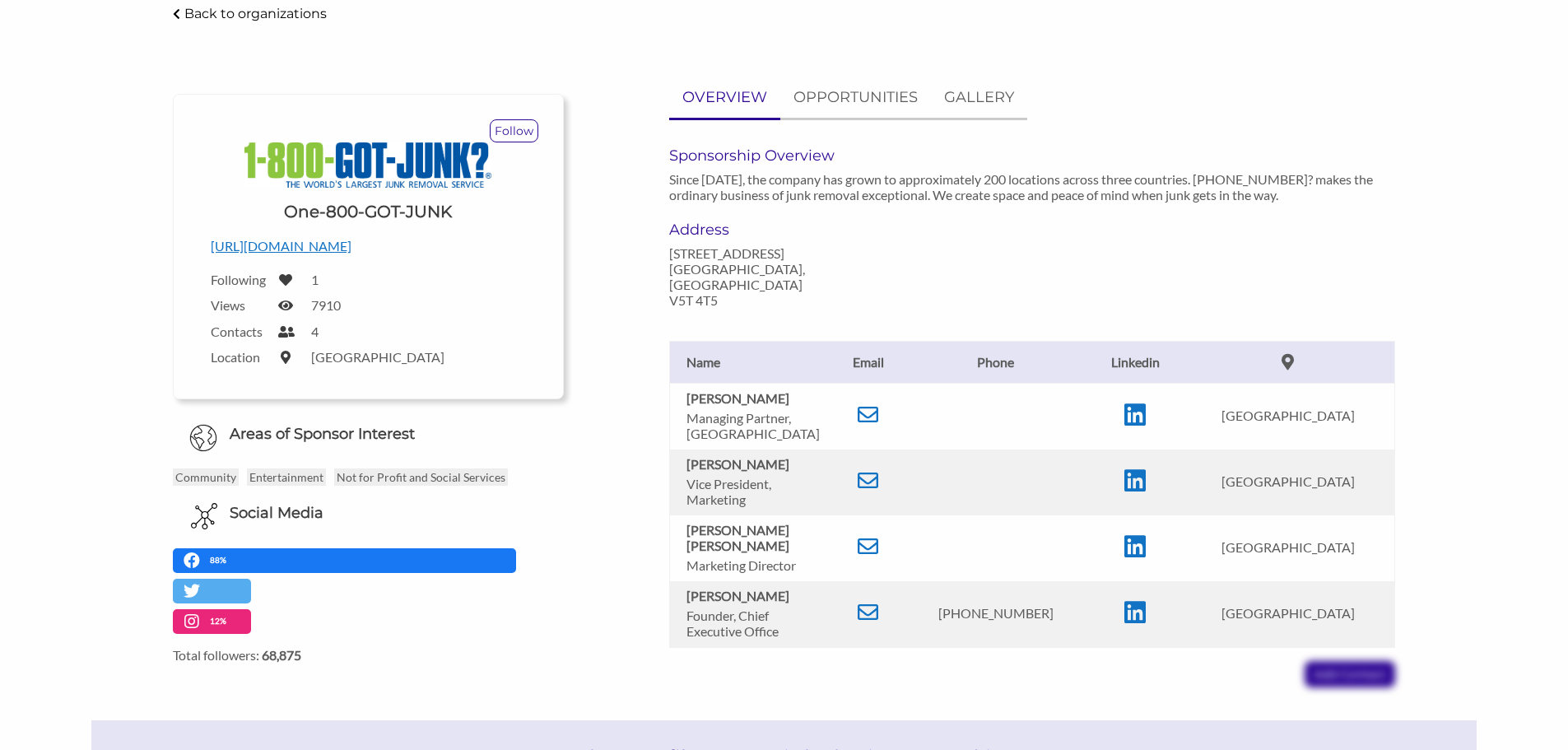
scroll to position [246, 0]
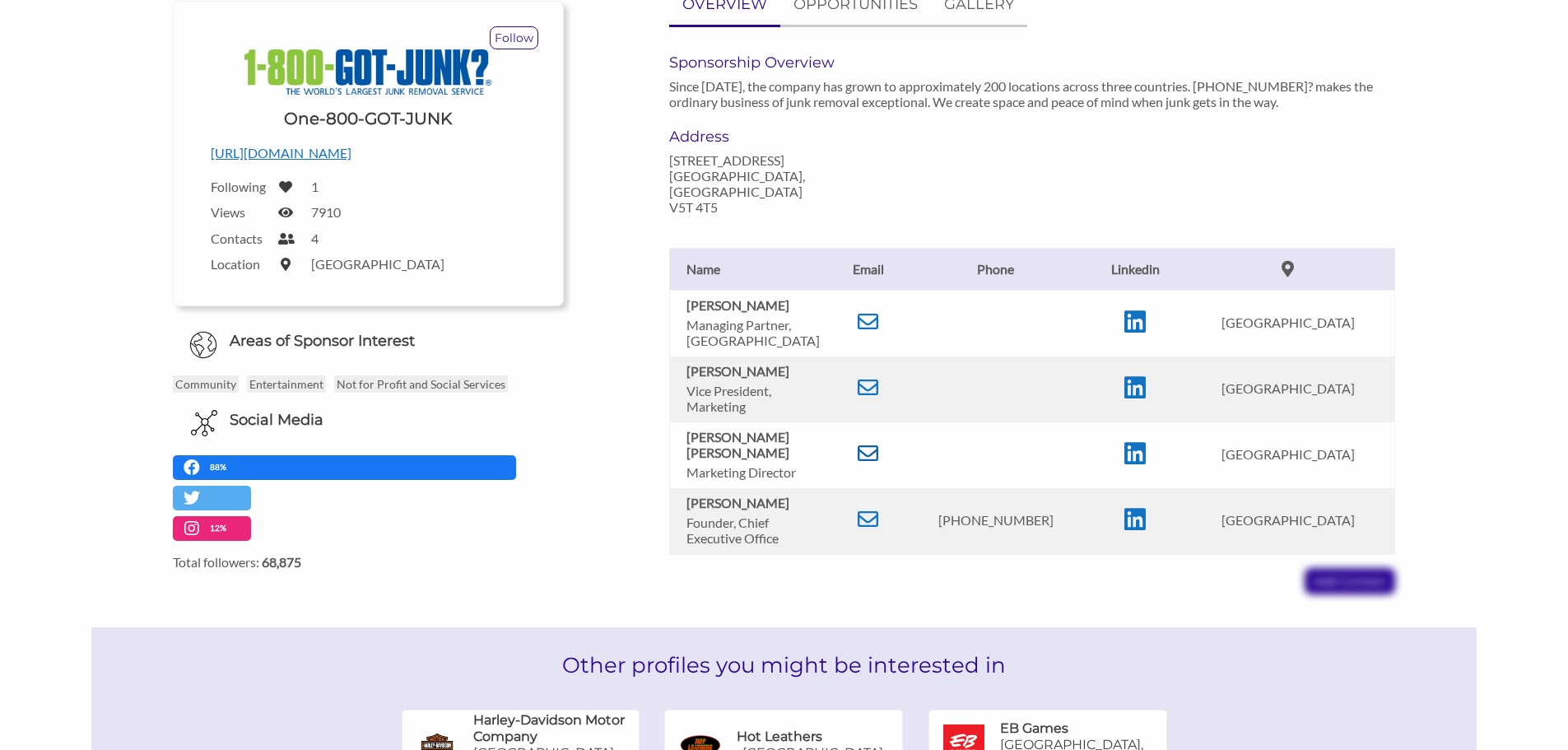
click at [878, 443] on icon at bounding box center [868, 453] width 20 height 20
drag, startPoint x: 681, startPoint y: 420, endPoint x: 727, endPoint y: 443, distance: 51.4
click at [727, 443] on td "Renee Gerschman Janzen Marketing Director" at bounding box center [752, 454] width 165 height 66
copy b "Renee Gerschman Janzen"
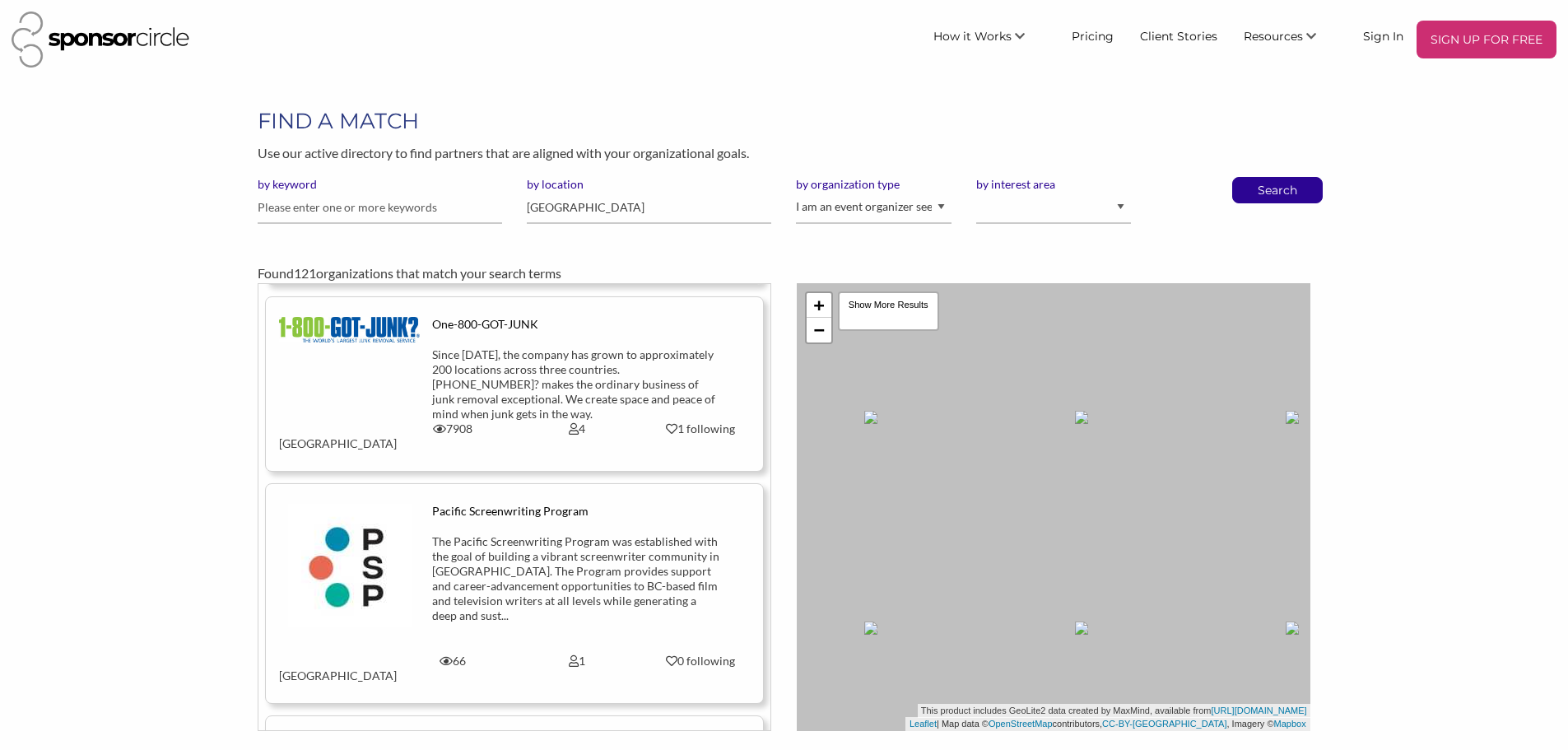
scroll to position [2222, 0]
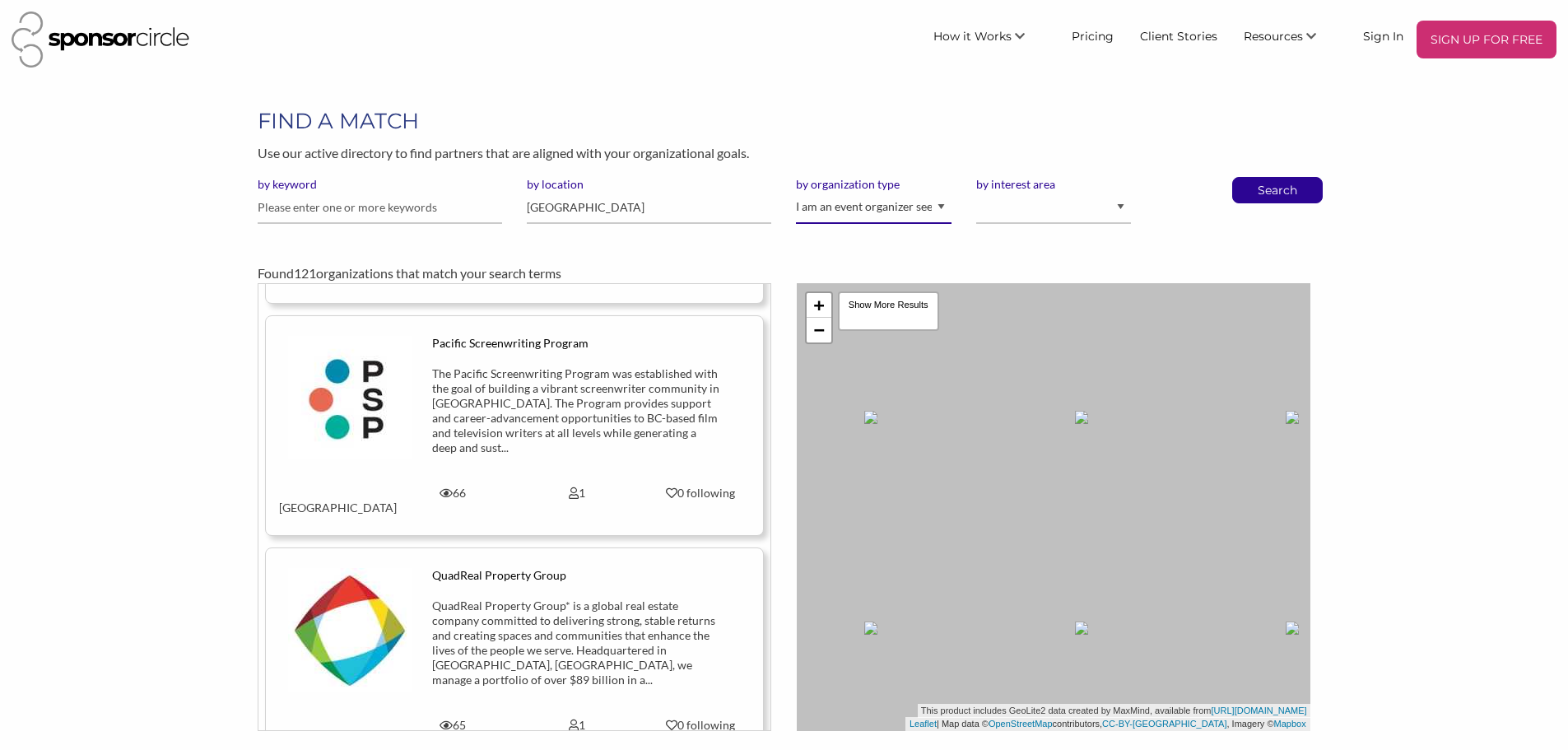
click at [917, 207] on select "I am an event organizer seeking new partnerships with suppliers, exhibitors or …" at bounding box center [873, 208] width 154 height 32
drag, startPoint x: 1123, startPoint y: 200, endPoint x: 1153, endPoint y: 194, distance: 30.6
click at [1124, 199] on select "Animal Welfare Arts and Culture Business and Entrepreneurship Community Diversi…" at bounding box center [1054, 208] width 154 height 32
click at [1227, 194] on div "by keyword by location [GEOGRAPHIC_DATA] by organization type I am an event org…" at bounding box center [784, 207] width 1077 height 60
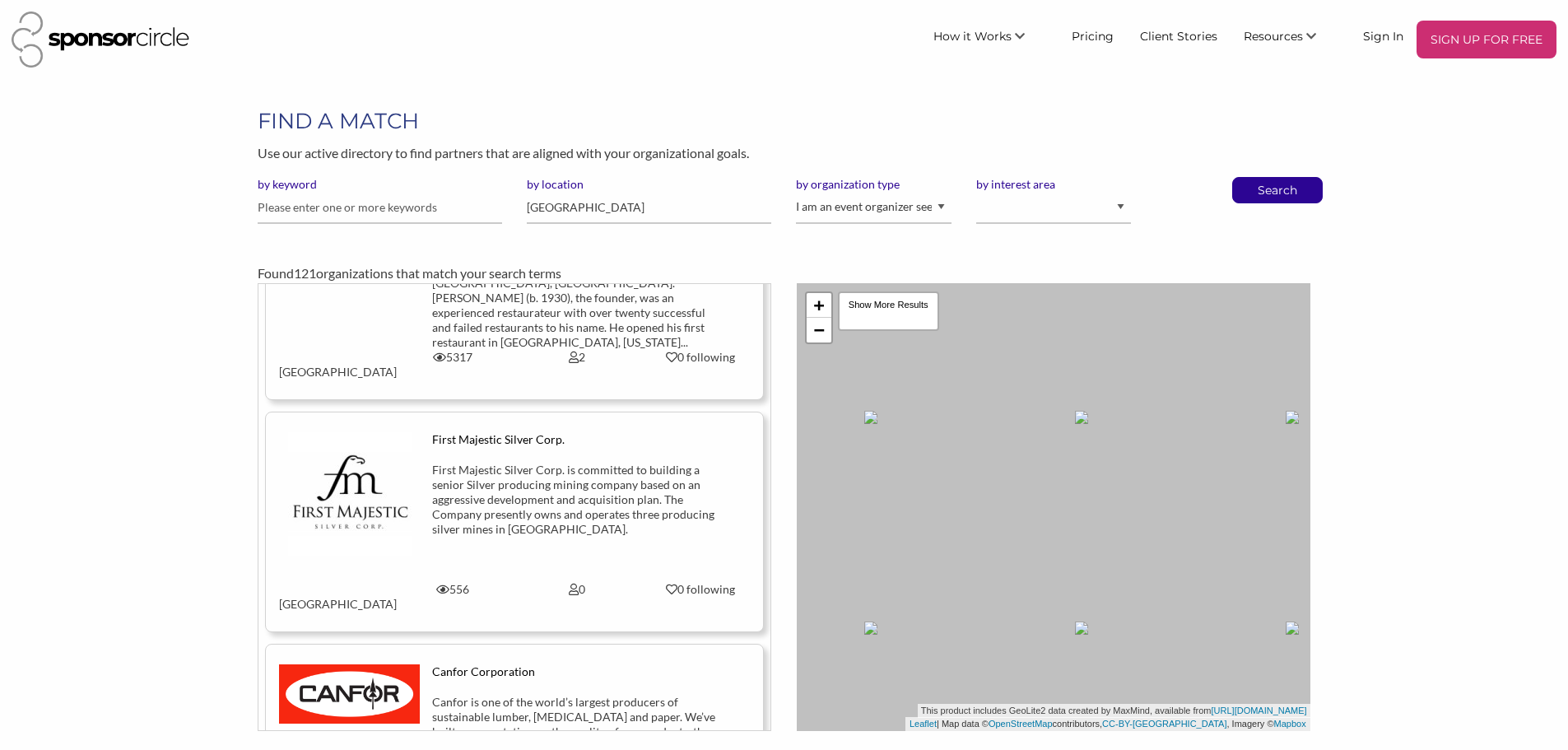
scroll to position [23620, 0]
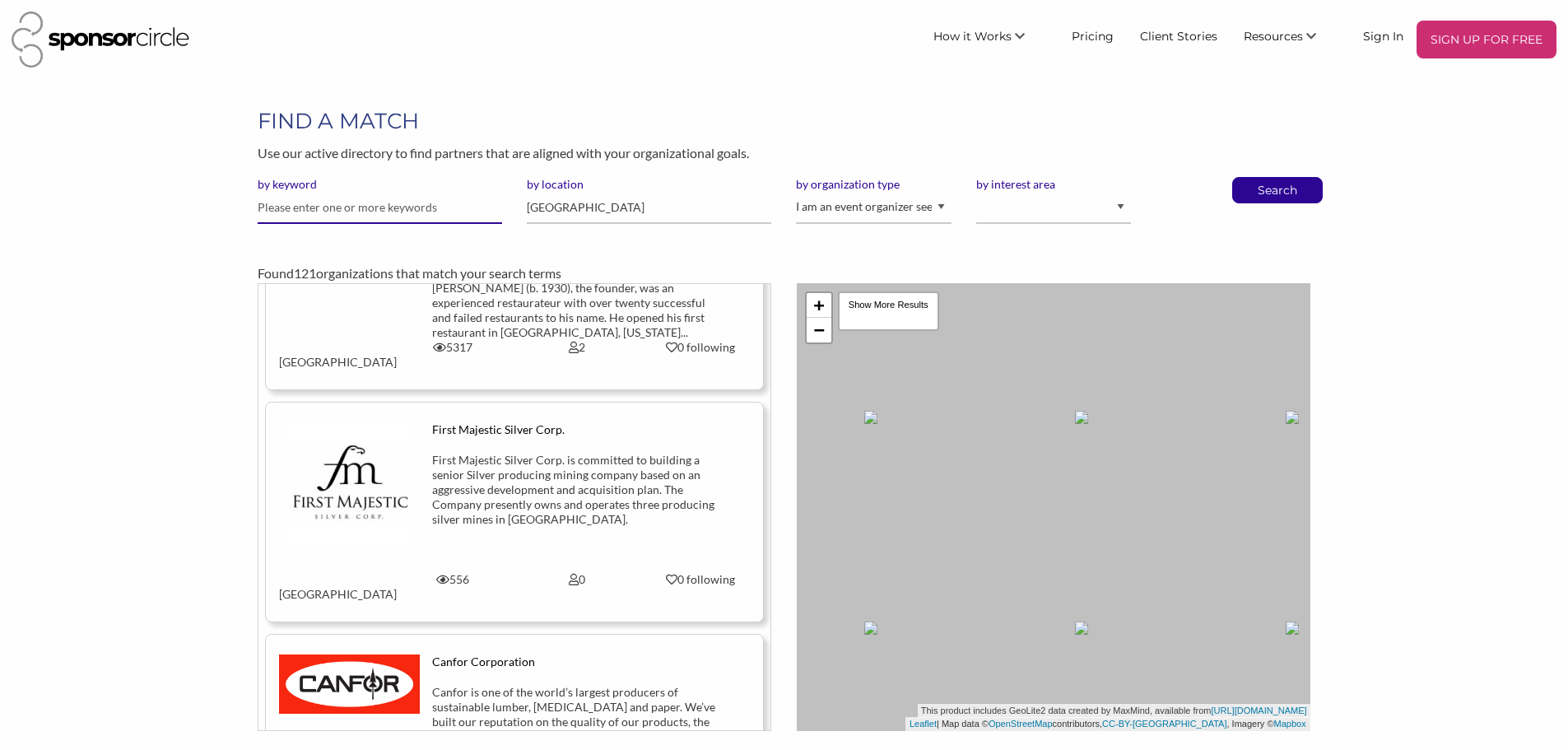
click at [404, 206] on input "text" at bounding box center [380, 208] width 245 height 32
type input "beverage"
click at [1250, 178] on button "Search" at bounding box center [1278, 190] width 54 height 25
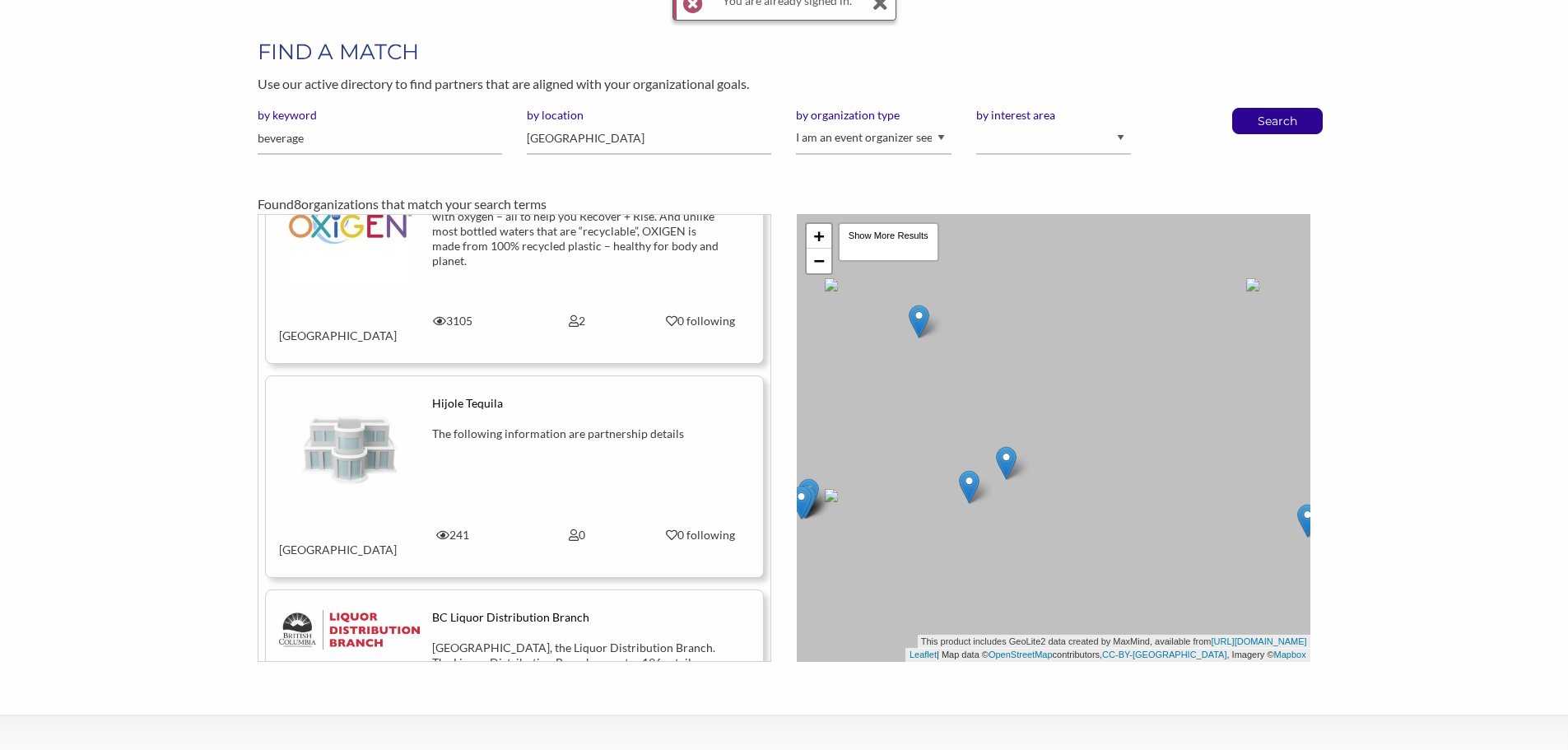
scroll to position [246, 0]
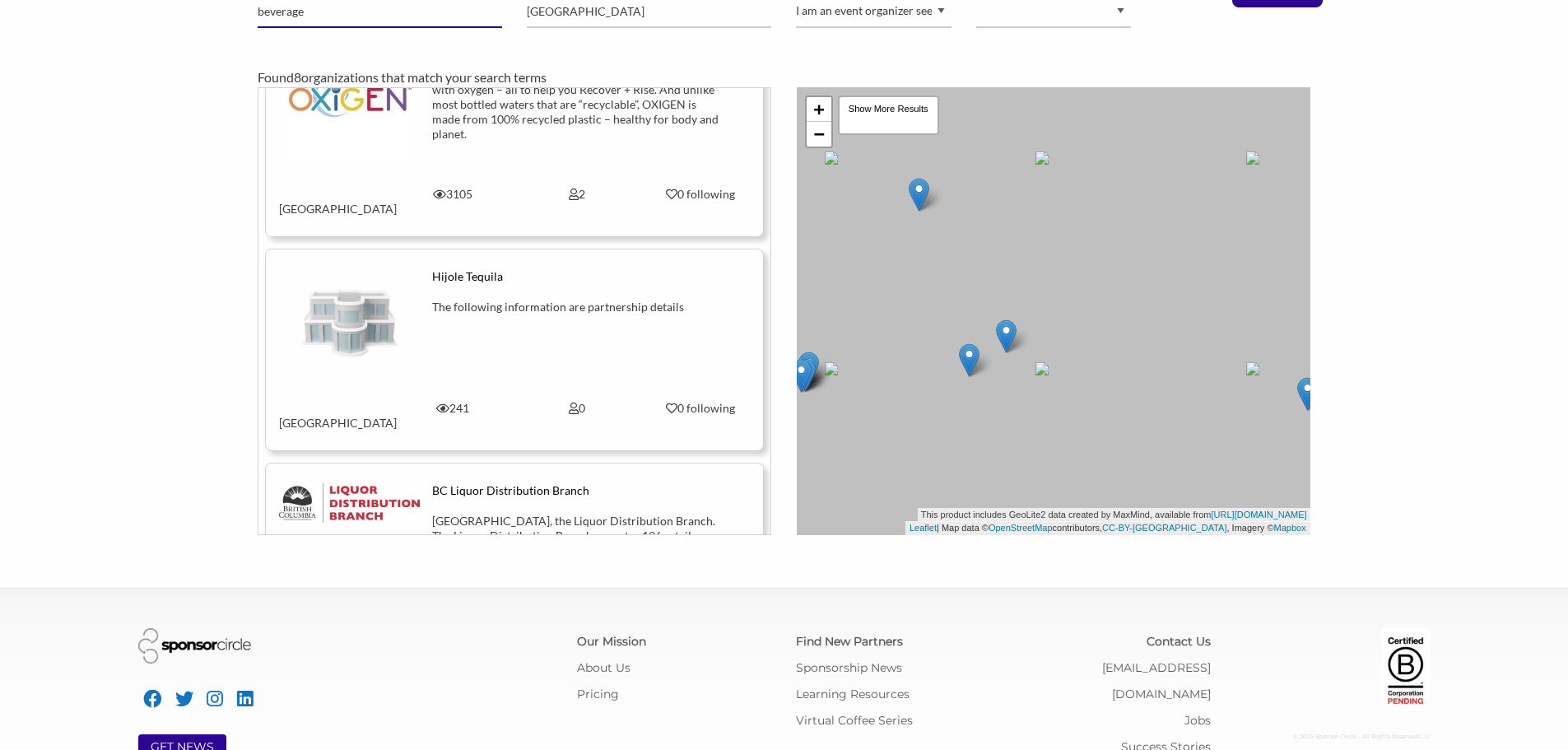
click at [330, 11] on input "beverage" at bounding box center [380, 11] width 245 height 32
type input "pizza"
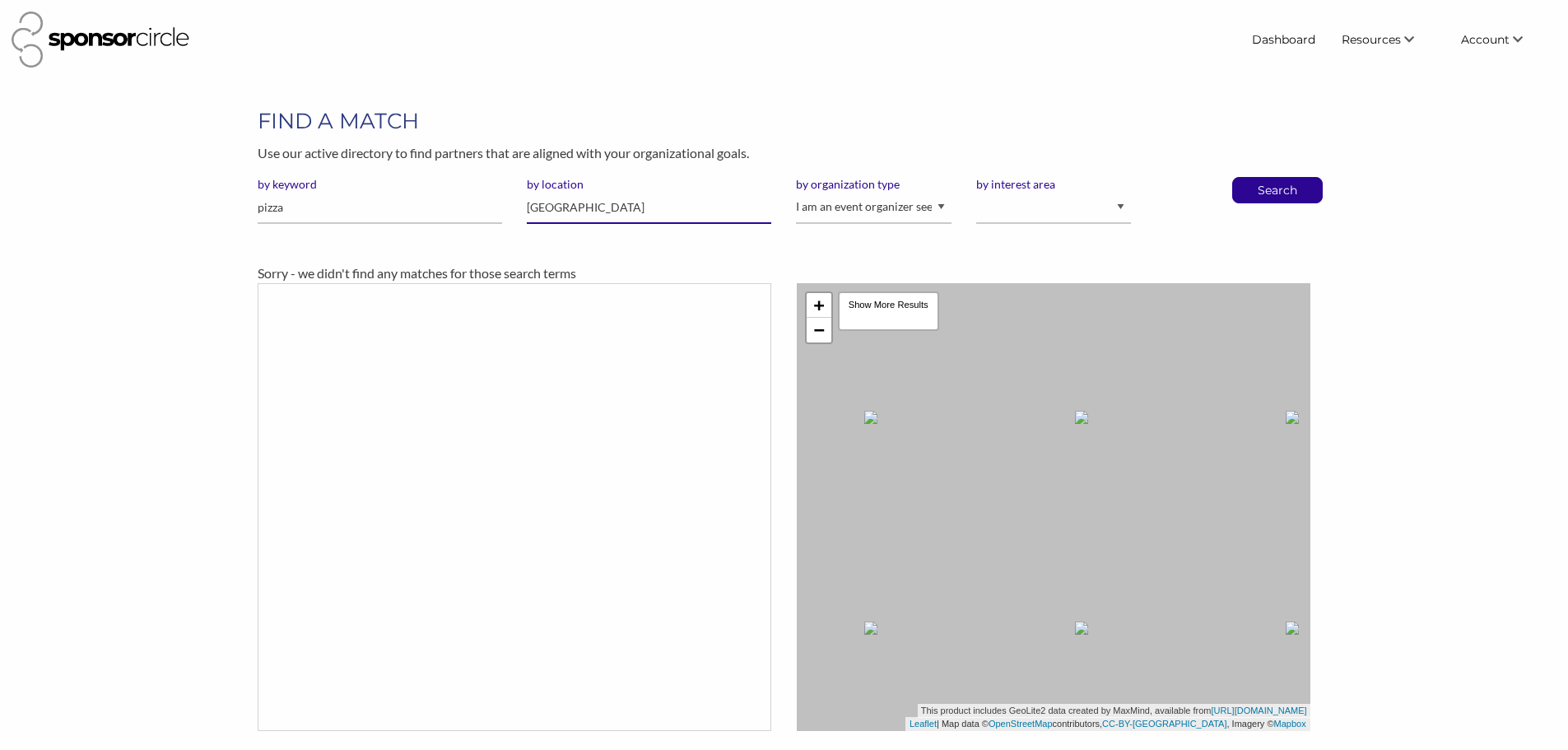
click at [579, 211] on input "[GEOGRAPHIC_DATA]" at bounding box center [648, 208] width 245 height 32
click at [376, 211] on input "pizza" at bounding box center [380, 208] width 245 height 32
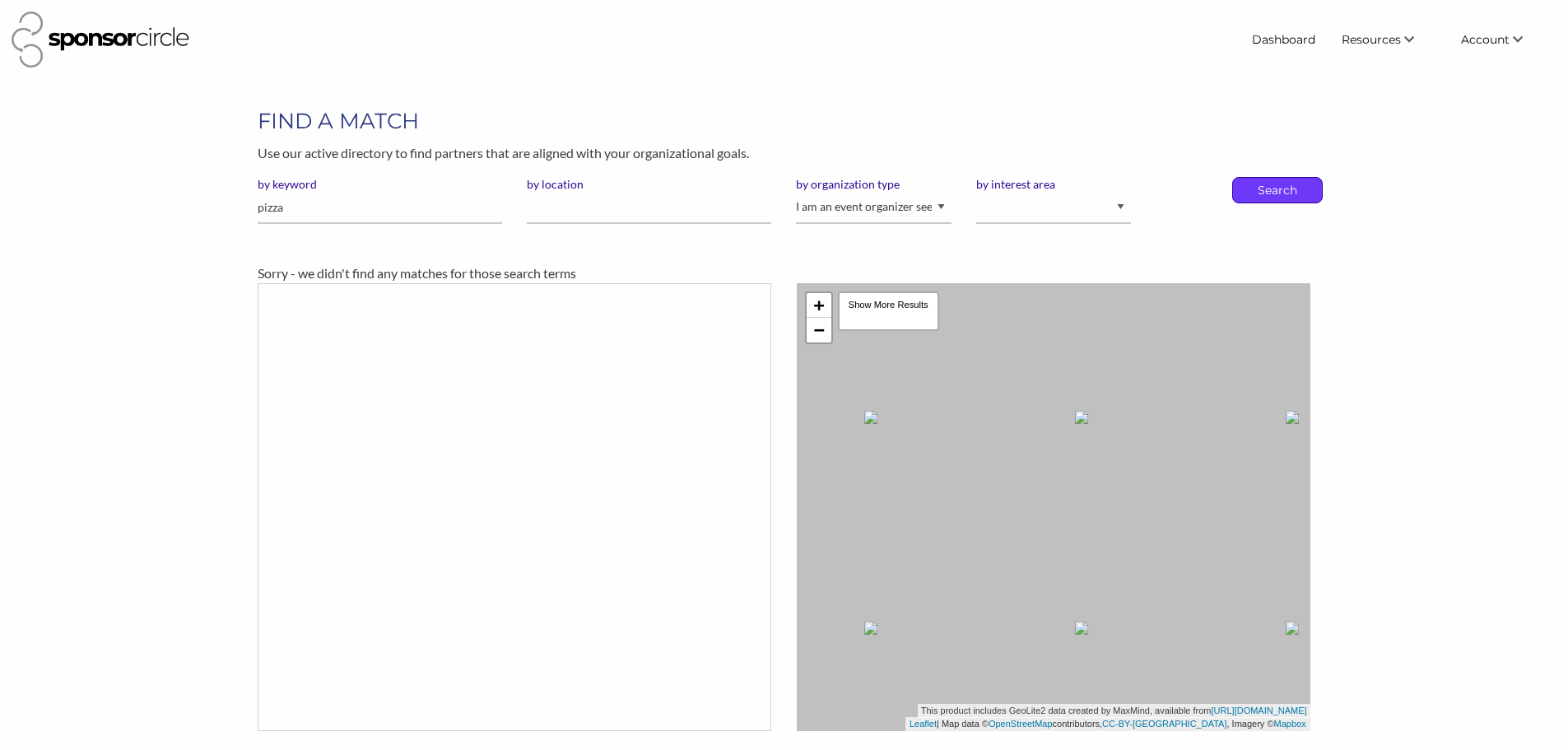
click at [1255, 178] on p "Search" at bounding box center [1278, 190] width 54 height 25
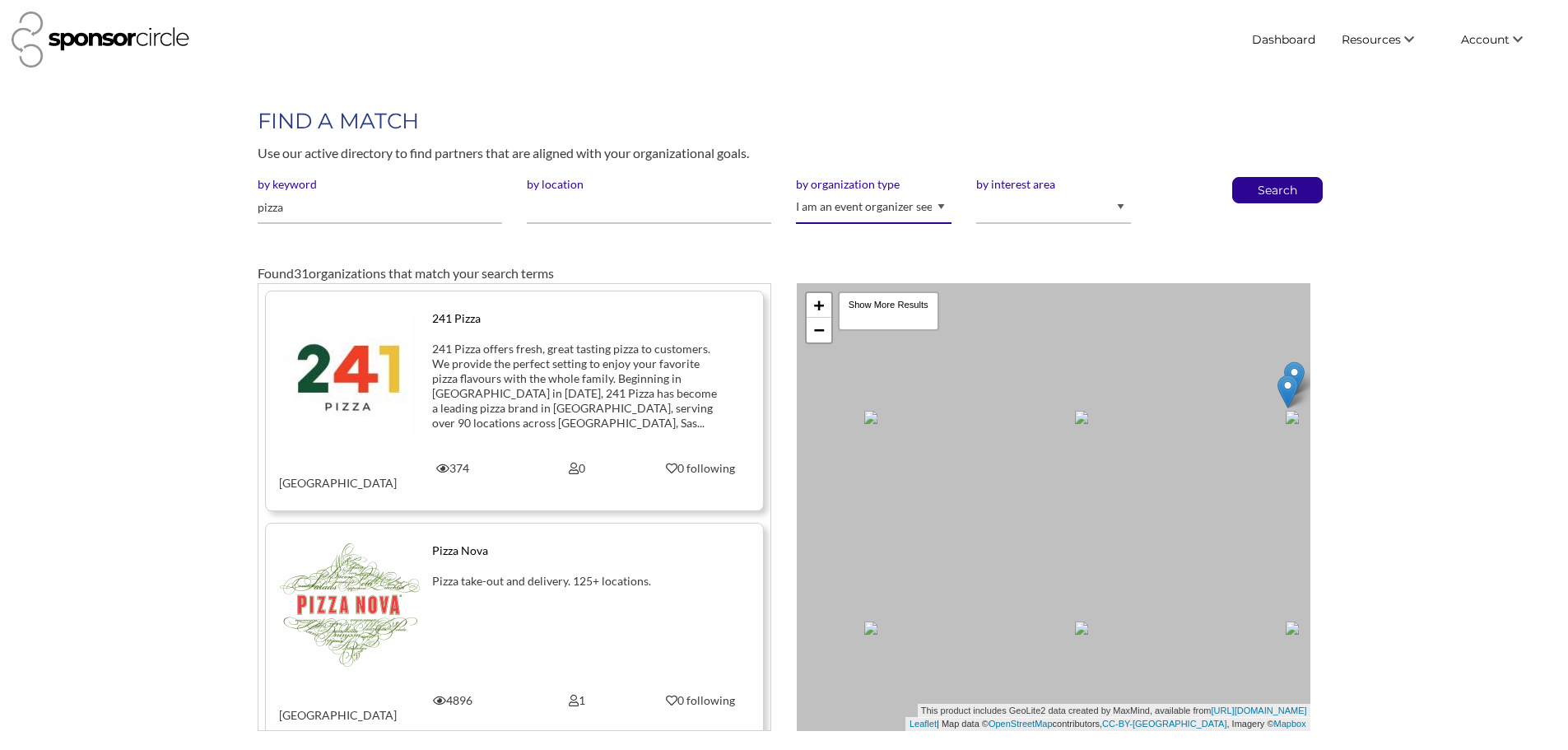
click at [926, 212] on select "I am an event organizer seeking new partnerships with suppliers, exhibitors or …" at bounding box center [873, 208] width 154 height 32
click at [796, 192] on select "I am an event organizer seeking new partnerships with suppliers, exhibitors or …" at bounding box center [873, 208] width 154 height 32
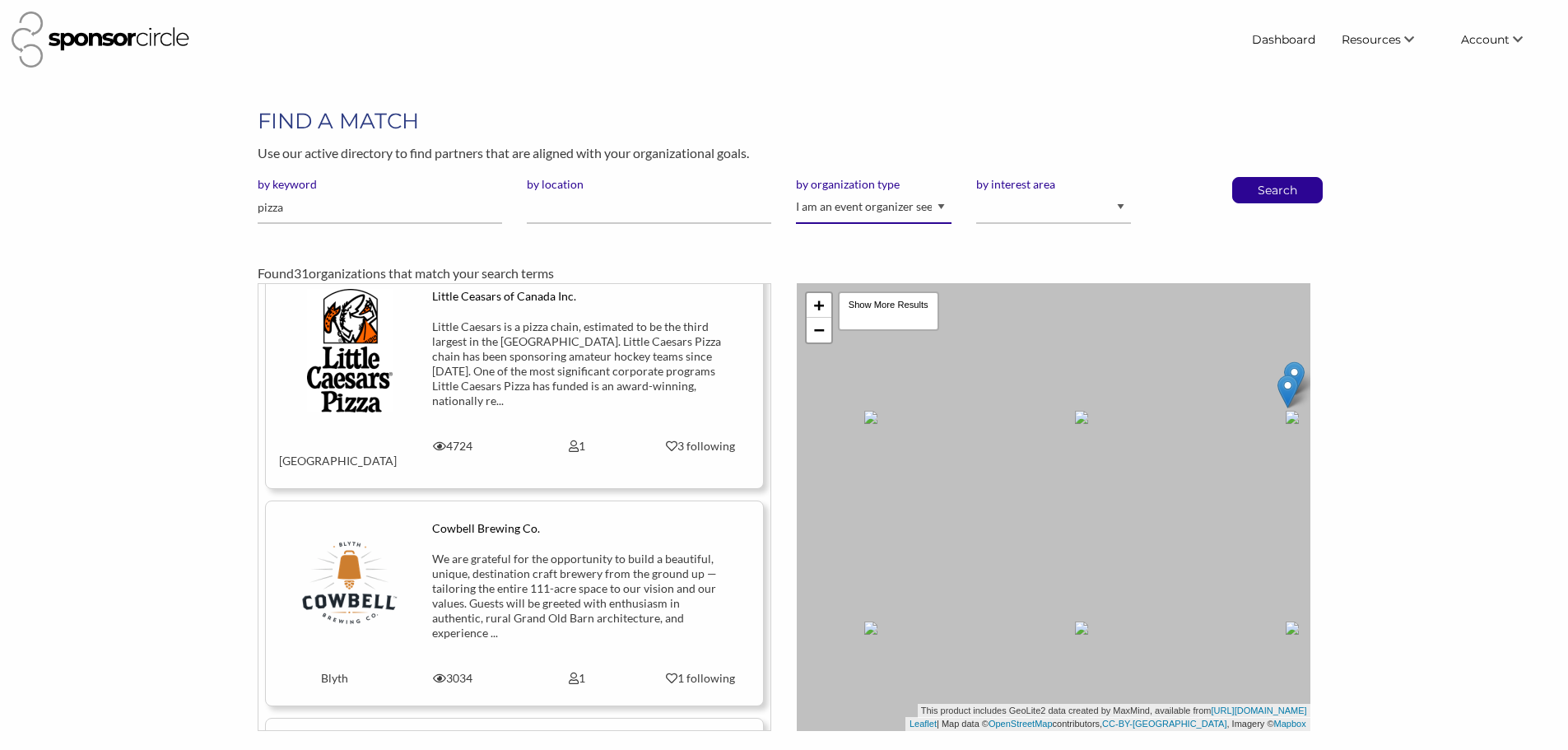
scroll to position [5904, 0]
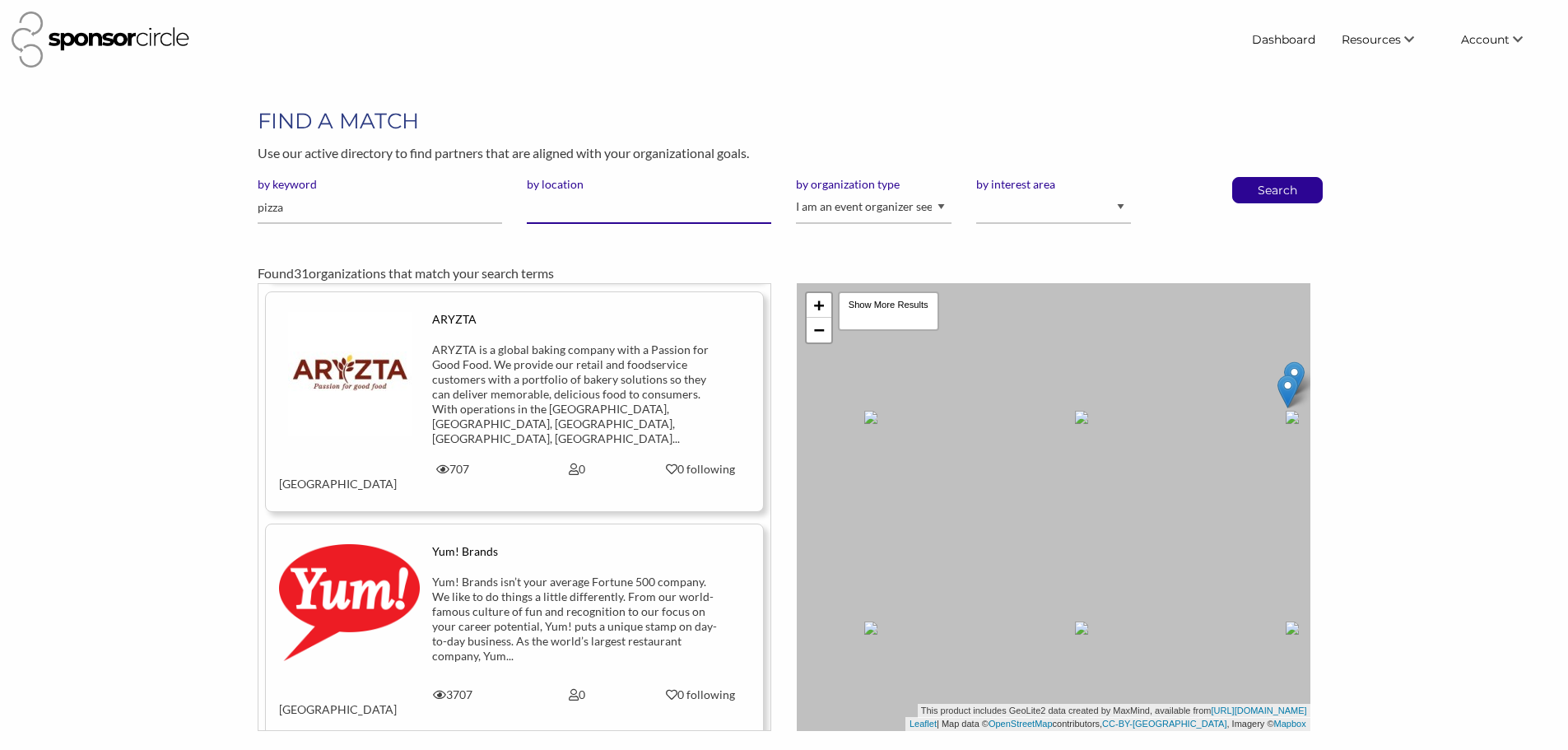
click at [553, 211] on input "by location" at bounding box center [648, 208] width 245 height 32
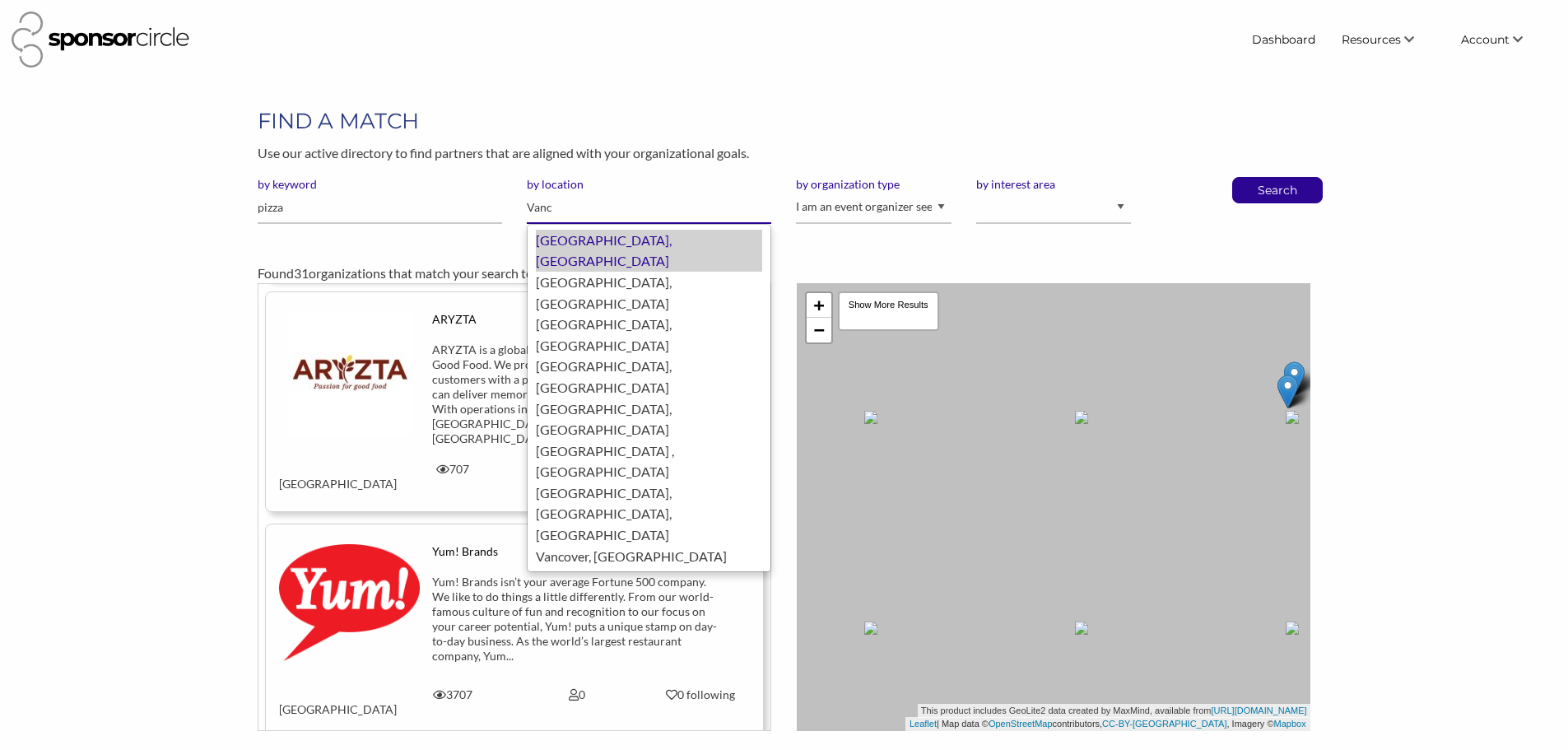
click at [603, 242] on div "Vancouver, Canada" at bounding box center [649, 251] width 226 height 42
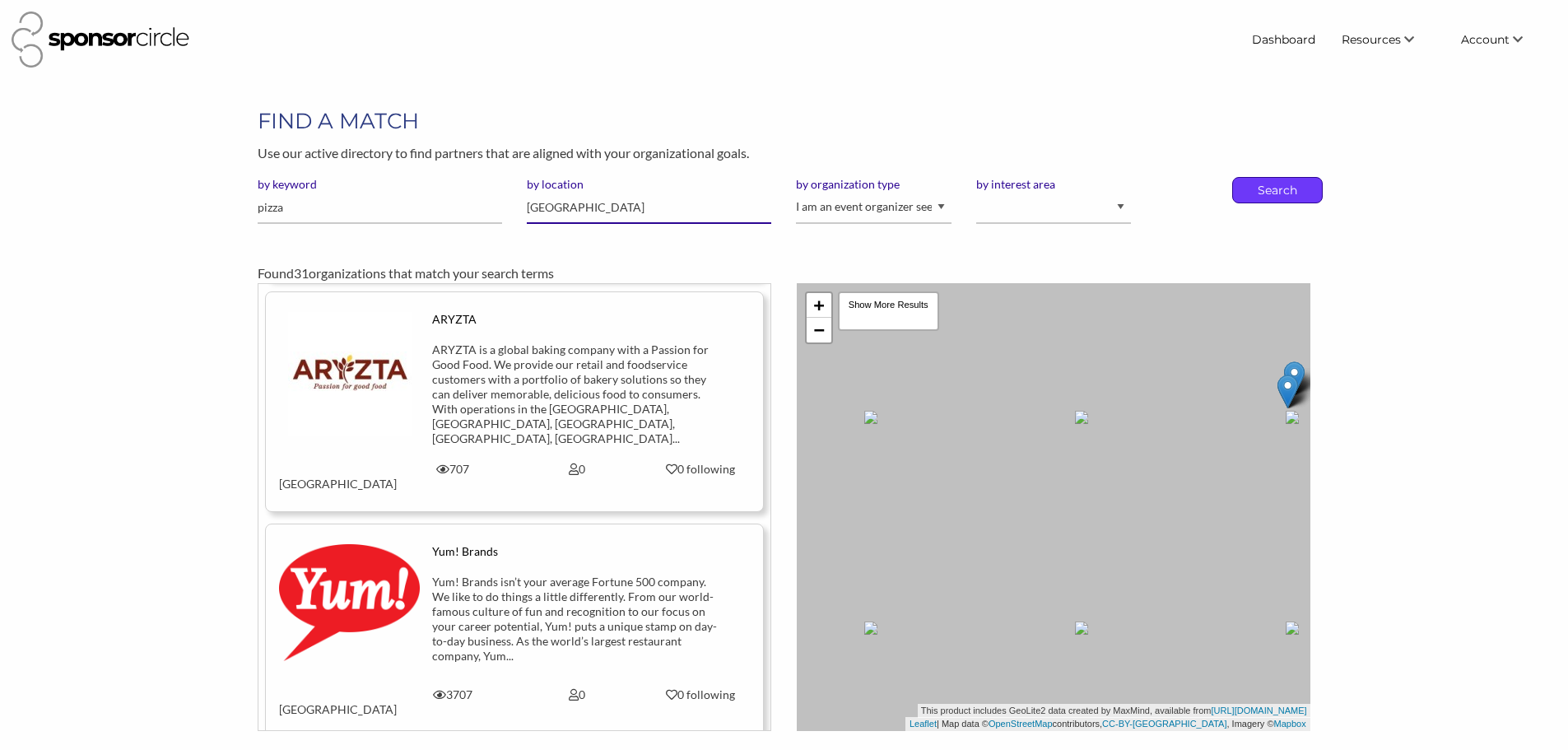
type input "Vancouver"
click at [1264, 194] on p "Search" at bounding box center [1278, 190] width 54 height 25
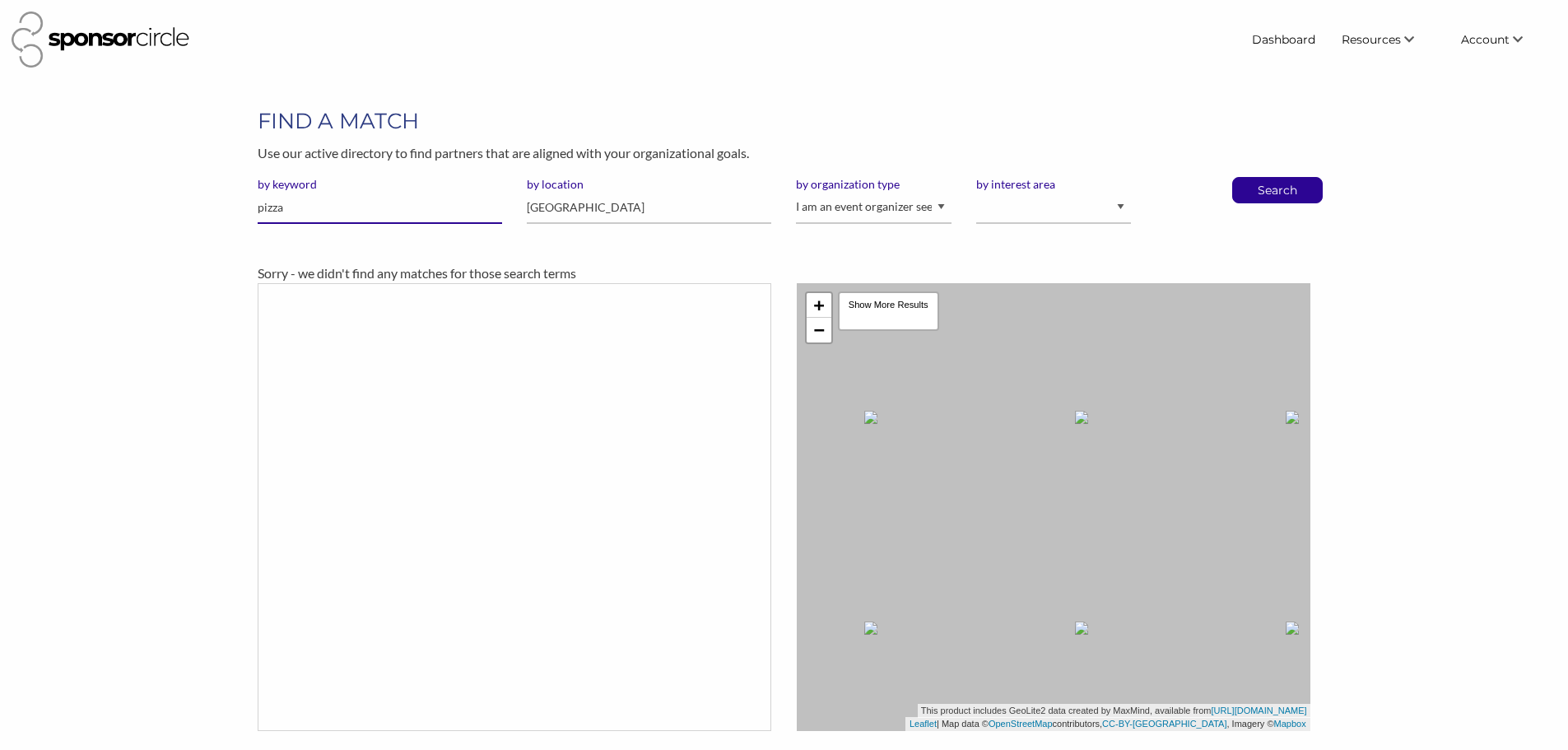
click at [347, 218] on input "pizza" at bounding box center [380, 208] width 245 height 32
type input "Pizza"
click at [1250, 178] on button "Search" at bounding box center [1278, 190] width 54 height 25
click at [593, 196] on input "[GEOGRAPHIC_DATA]" at bounding box center [648, 208] width 245 height 32
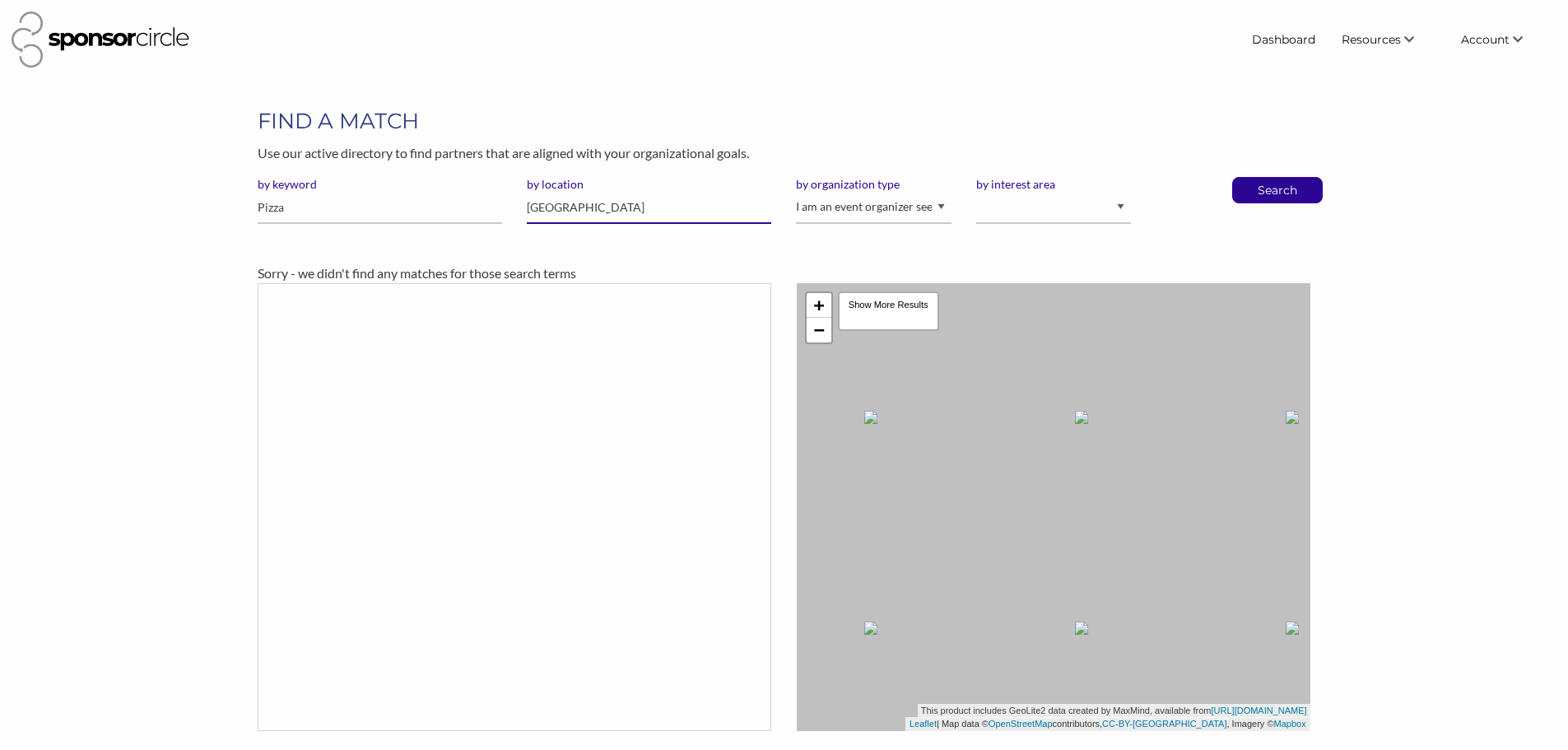
click at [593, 196] on input "[GEOGRAPHIC_DATA]" at bounding box center [648, 208] width 245 height 32
click at [1250, 178] on button "Search" at bounding box center [1278, 190] width 54 height 25
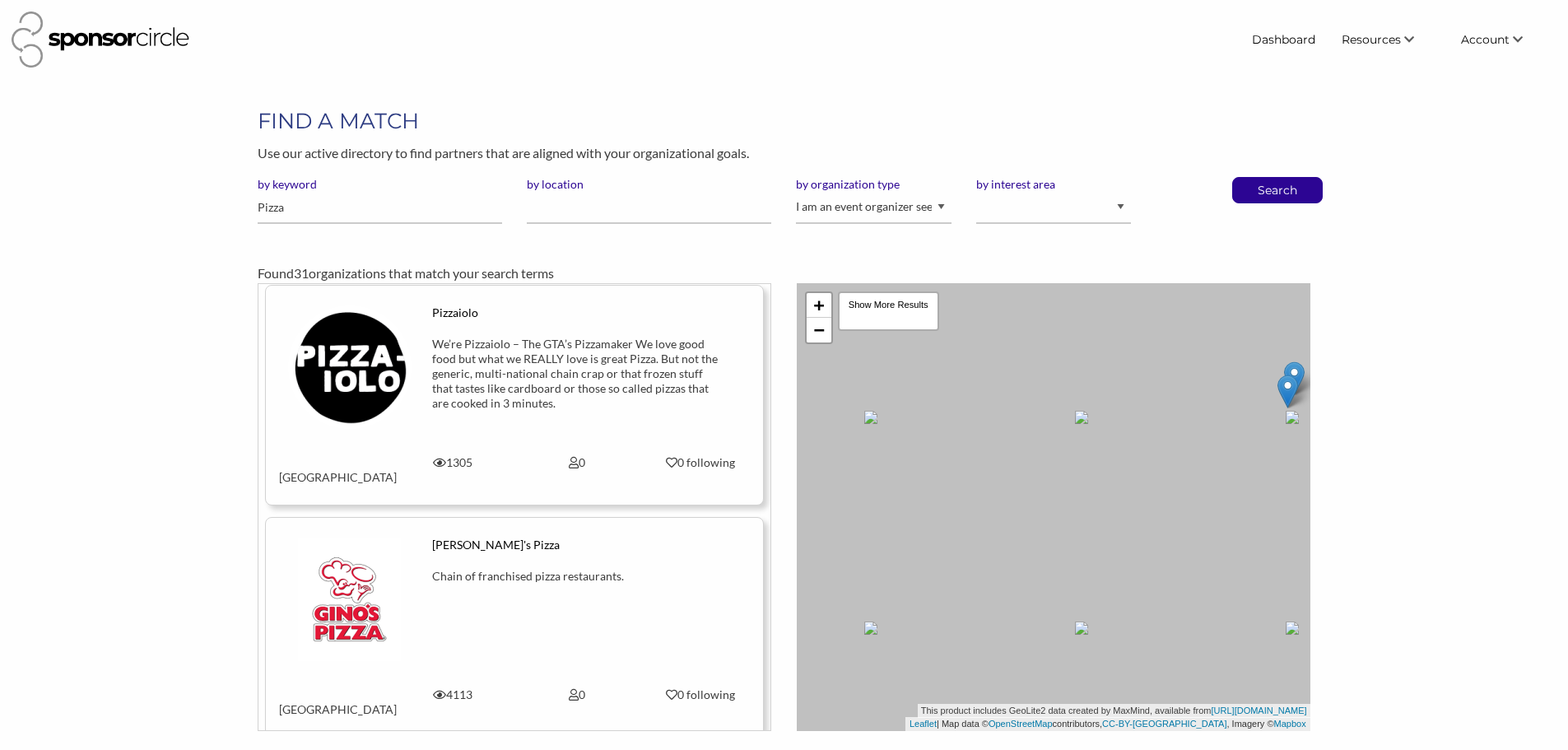
scroll to position [1646, 0]
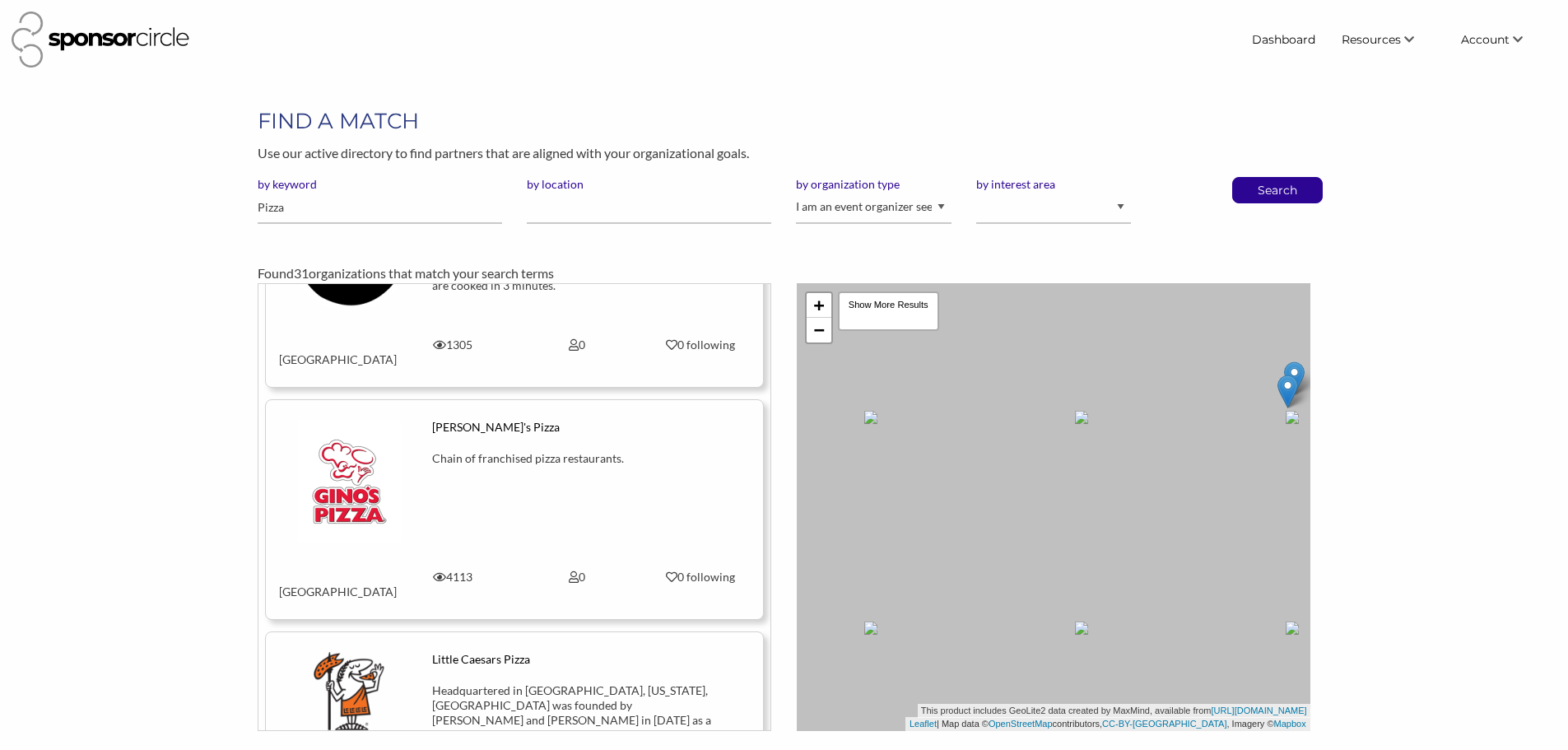
click at [605, 451] on div "Chain of franchised pizza restaurants." at bounding box center [576, 477] width 289 height 53
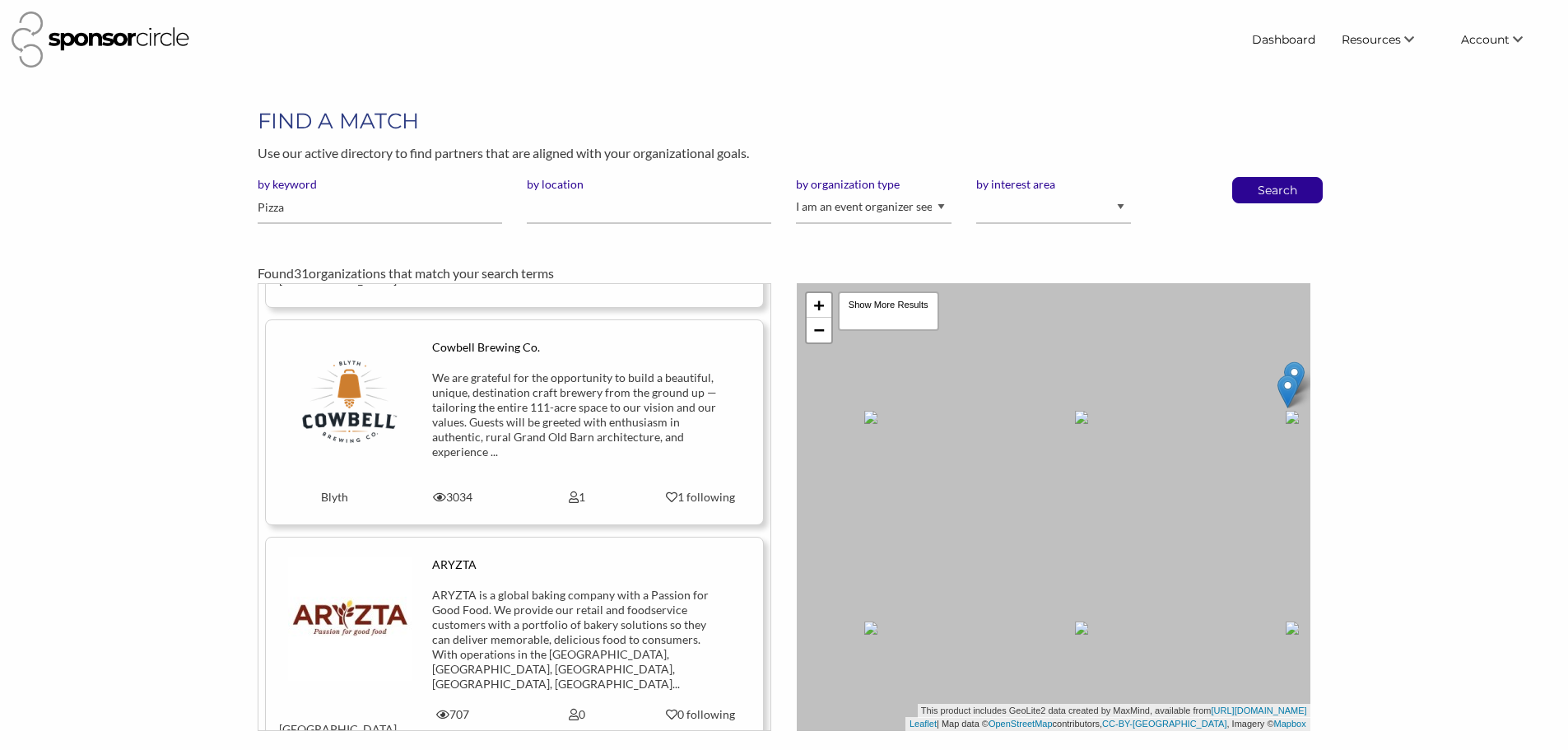
scroll to position [5656, 0]
click at [313, 211] on input "Pizza" at bounding box center [380, 208] width 245 height 32
type input "burger"
click at [1250, 178] on button "Search" at bounding box center [1278, 190] width 54 height 25
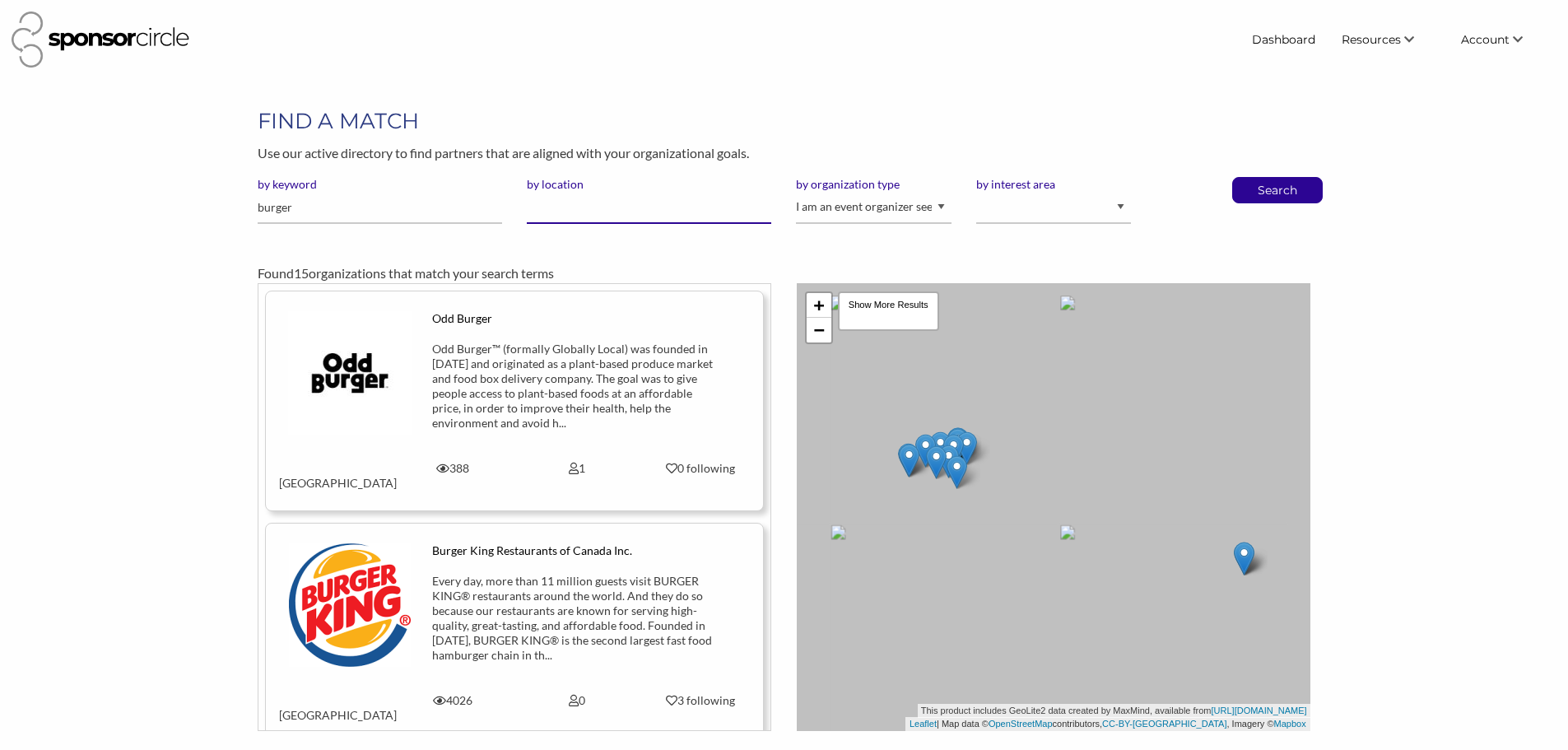
click at [586, 204] on input "by location" at bounding box center [648, 208] width 245 height 32
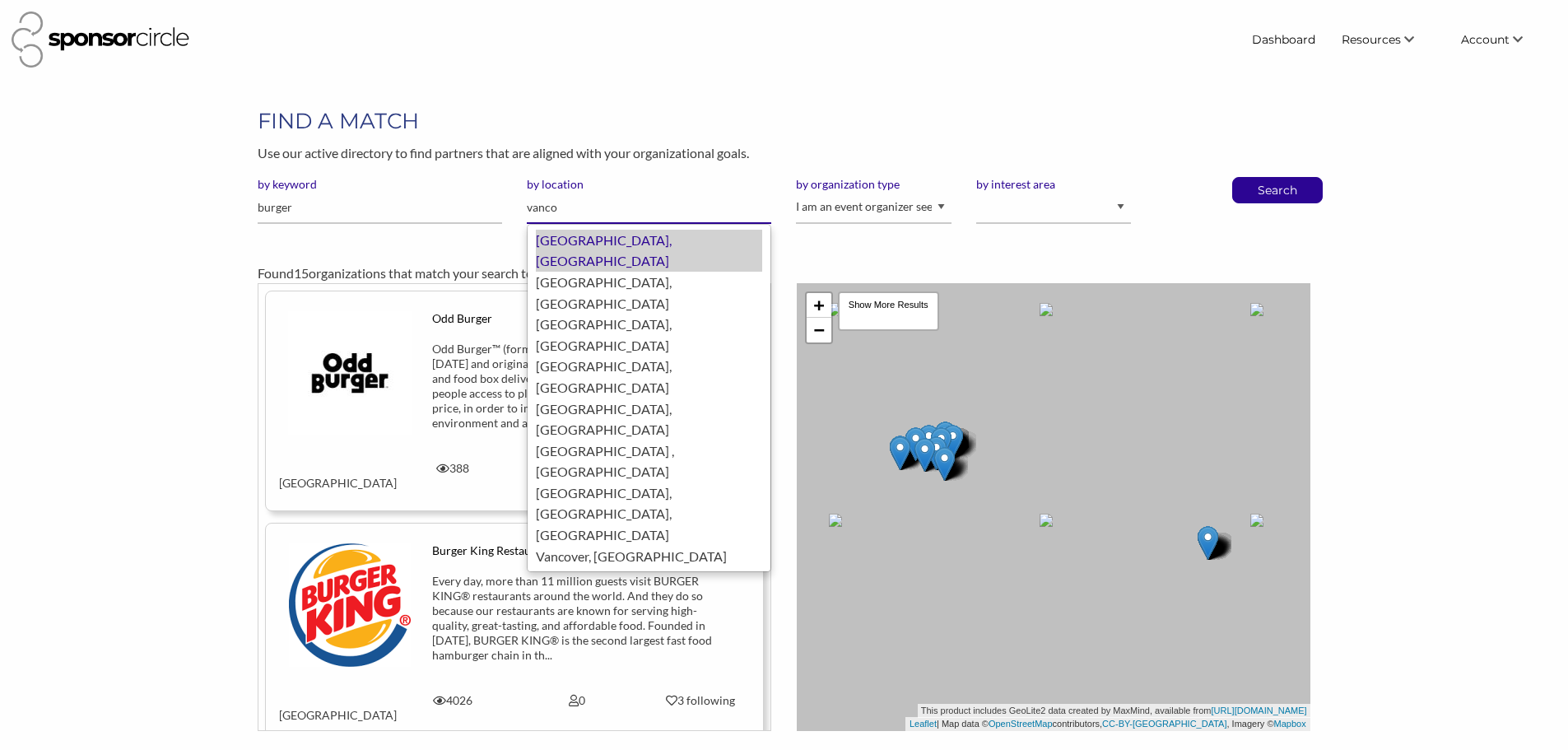
click at [609, 236] on div "[GEOGRAPHIC_DATA], [GEOGRAPHIC_DATA]" at bounding box center [649, 251] width 226 height 42
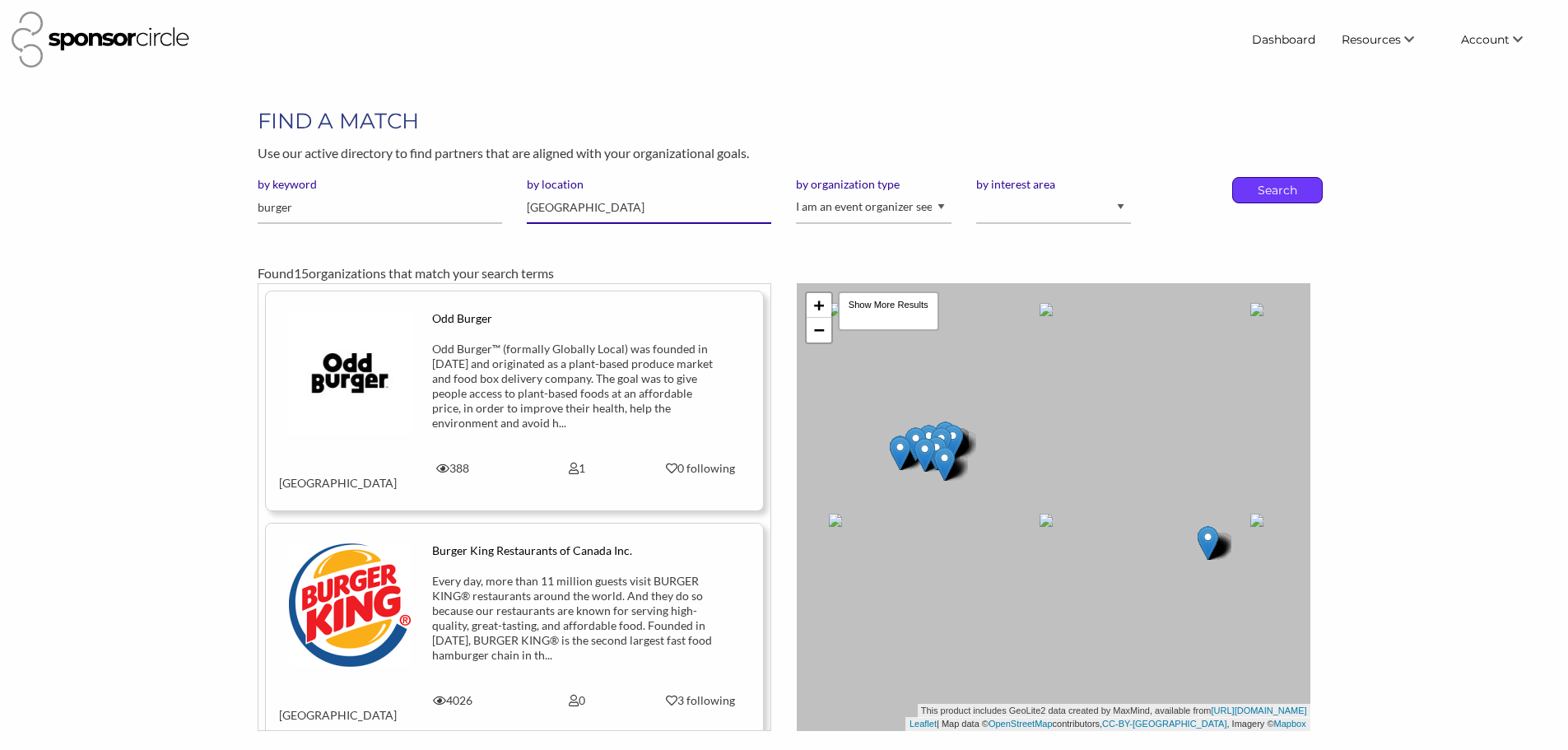
type input "[GEOGRAPHIC_DATA]"
click at [1285, 202] on p "Search" at bounding box center [1278, 190] width 54 height 25
click at [1285, 194] on p "Search" at bounding box center [1278, 190] width 54 height 25
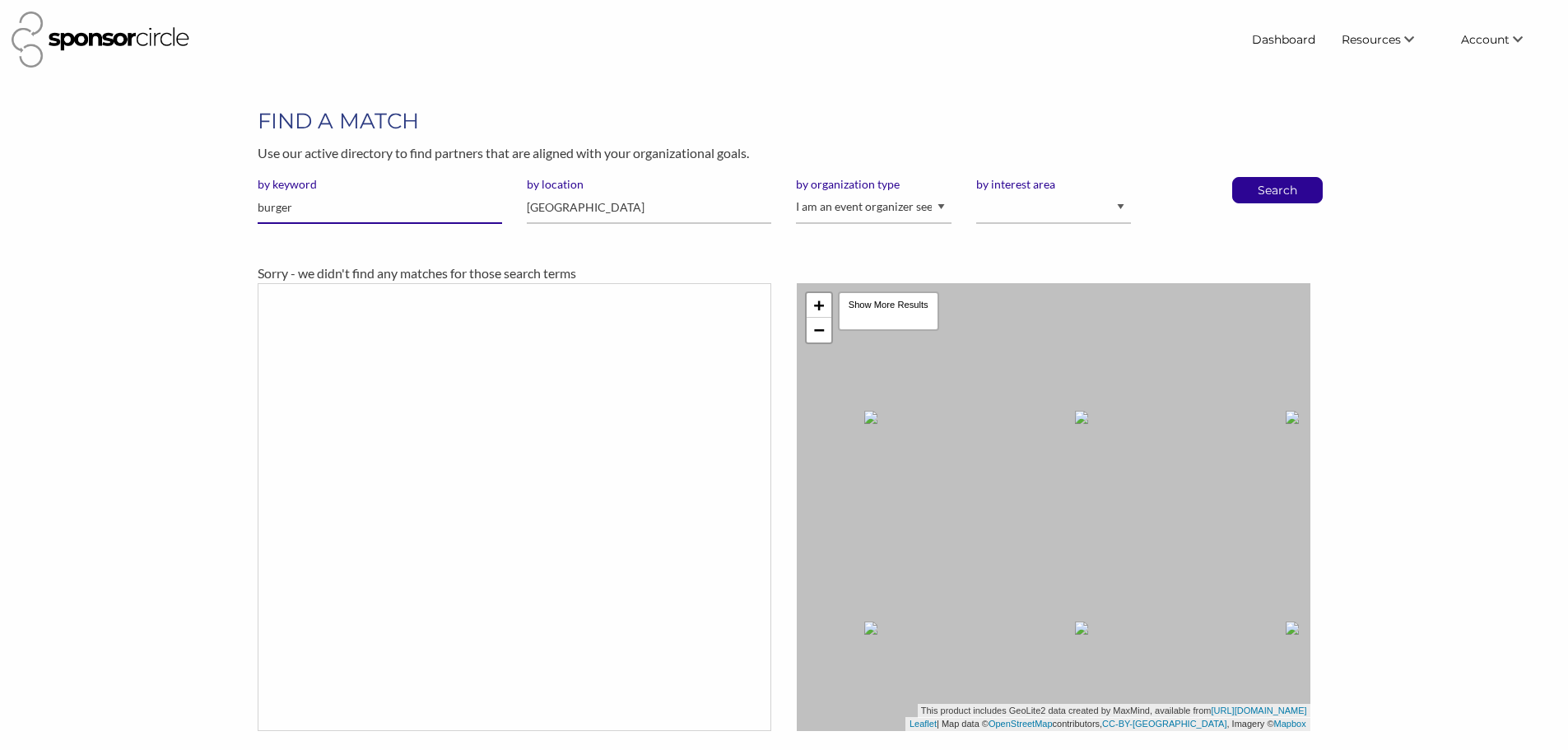
click at [293, 212] on input "burger" at bounding box center [380, 208] width 245 height 32
click at [562, 206] on input "[GEOGRAPHIC_DATA]" at bounding box center [648, 208] width 245 height 32
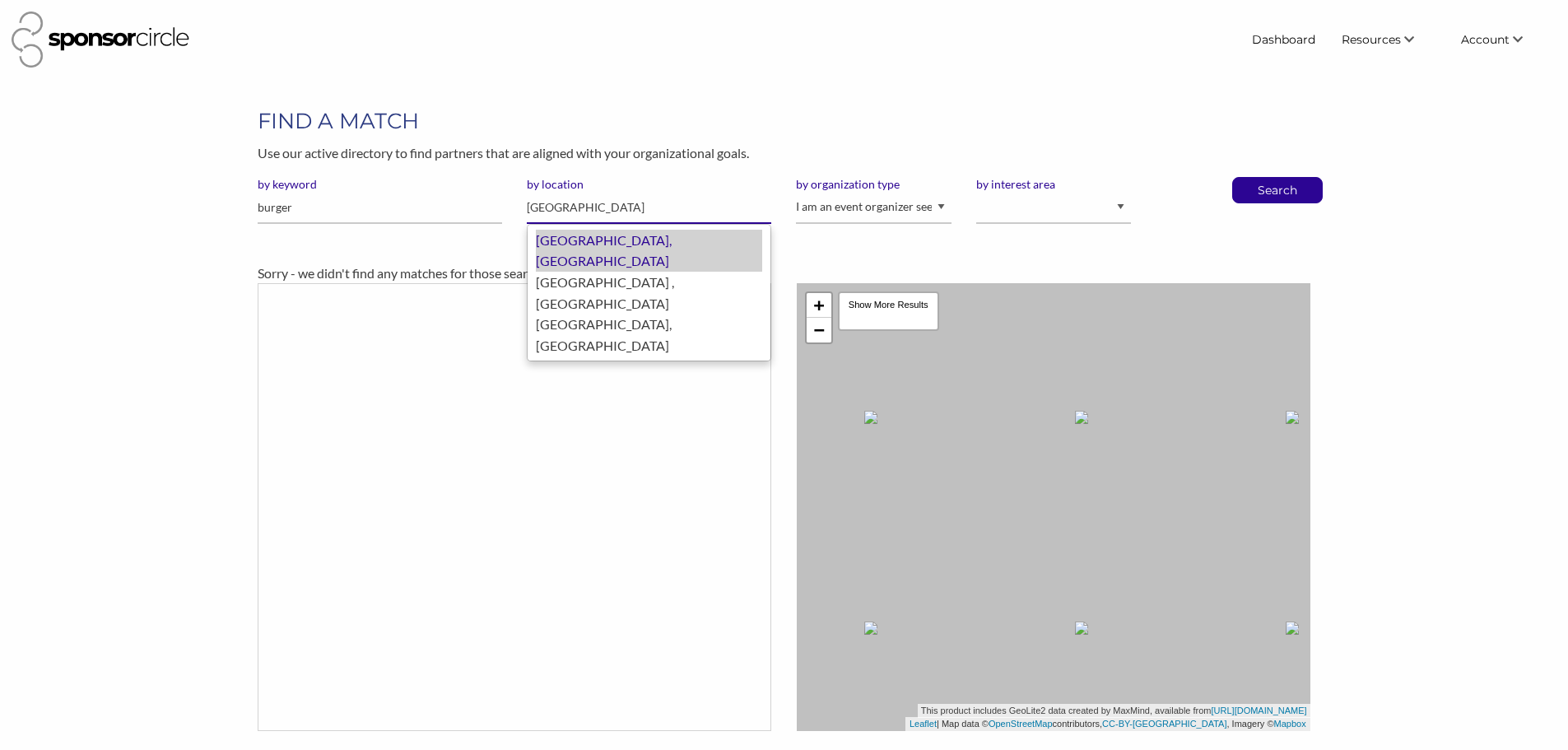
click at [596, 246] on div "[GEOGRAPHIC_DATA], [GEOGRAPHIC_DATA]" at bounding box center [649, 251] width 226 height 42
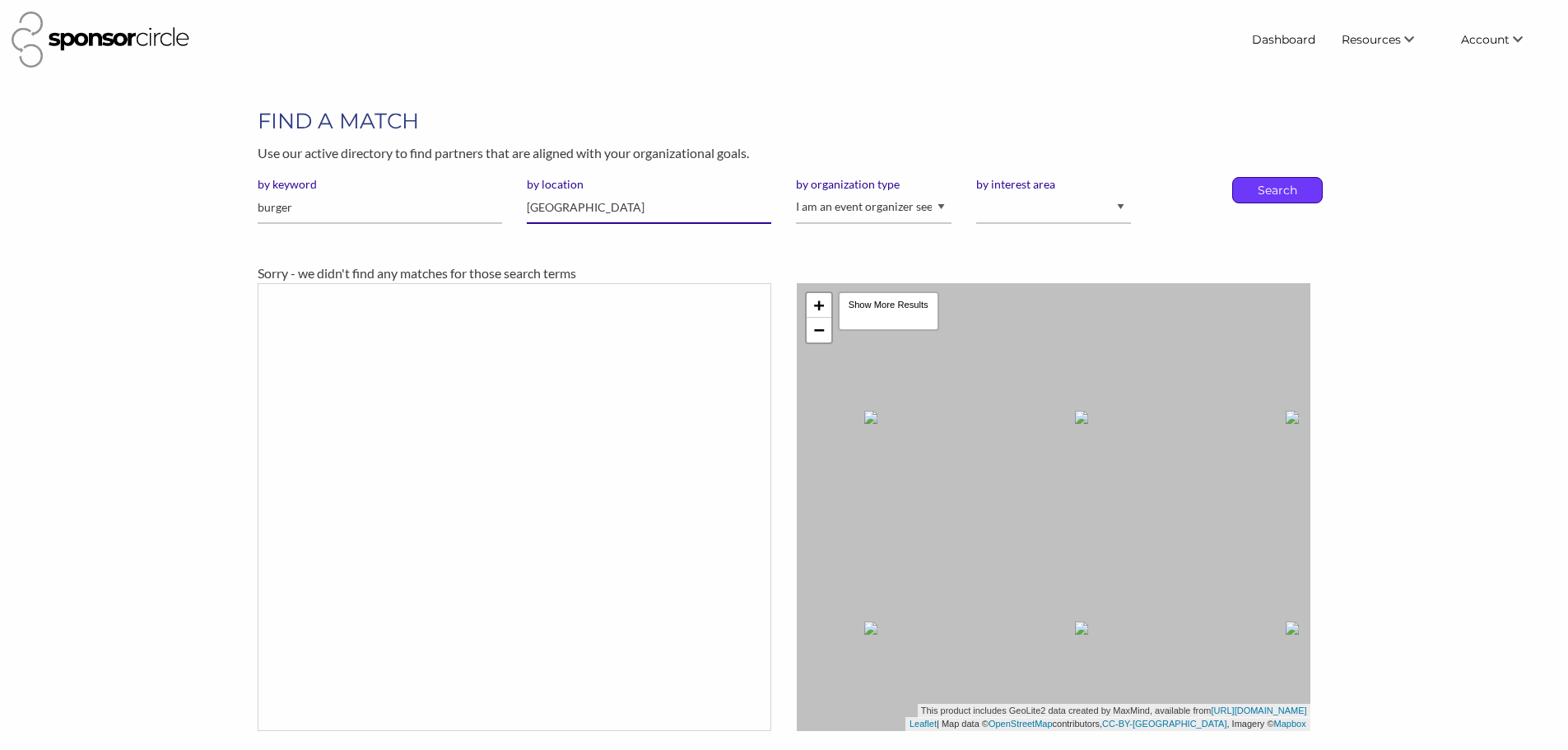
type input "[GEOGRAPHIC_DATA]"
click at [1281, 189] on p "Search" at bounding box center [1278, 190] width 54 height 25
click at [635, 211] on input "[GEOGRAPHIC_DATA]" at bounding box center [648, 208] width 245 height 32
click at [334, 218] on input "burger" at bounding box center [380, 208] width 245 height 32
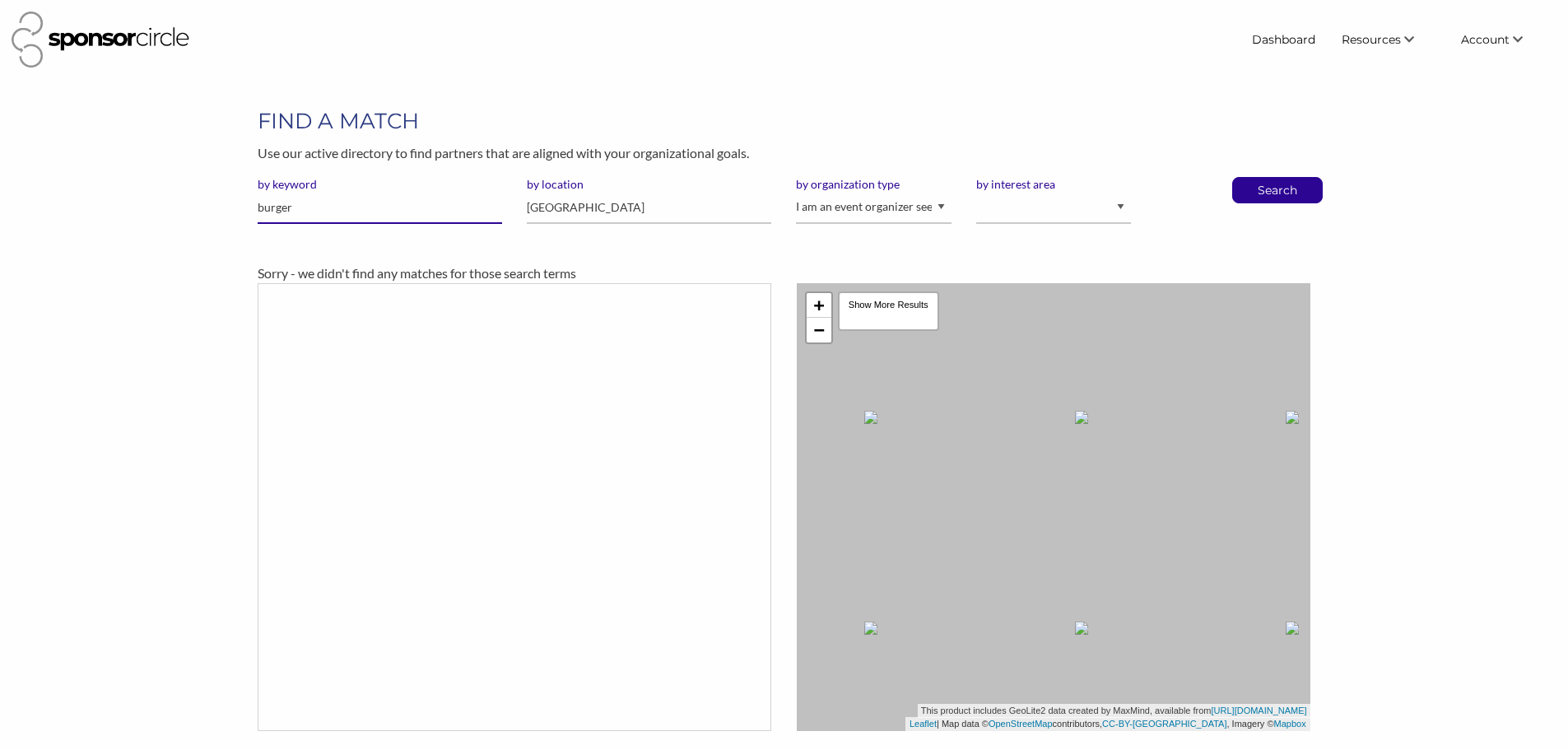
click at [334, 218] on input "burger" at bounding box center [380, 208] width 245 height 32
click at [1250, 178] on button "Search" at bounding box center [1278, 190] width 54 height 25
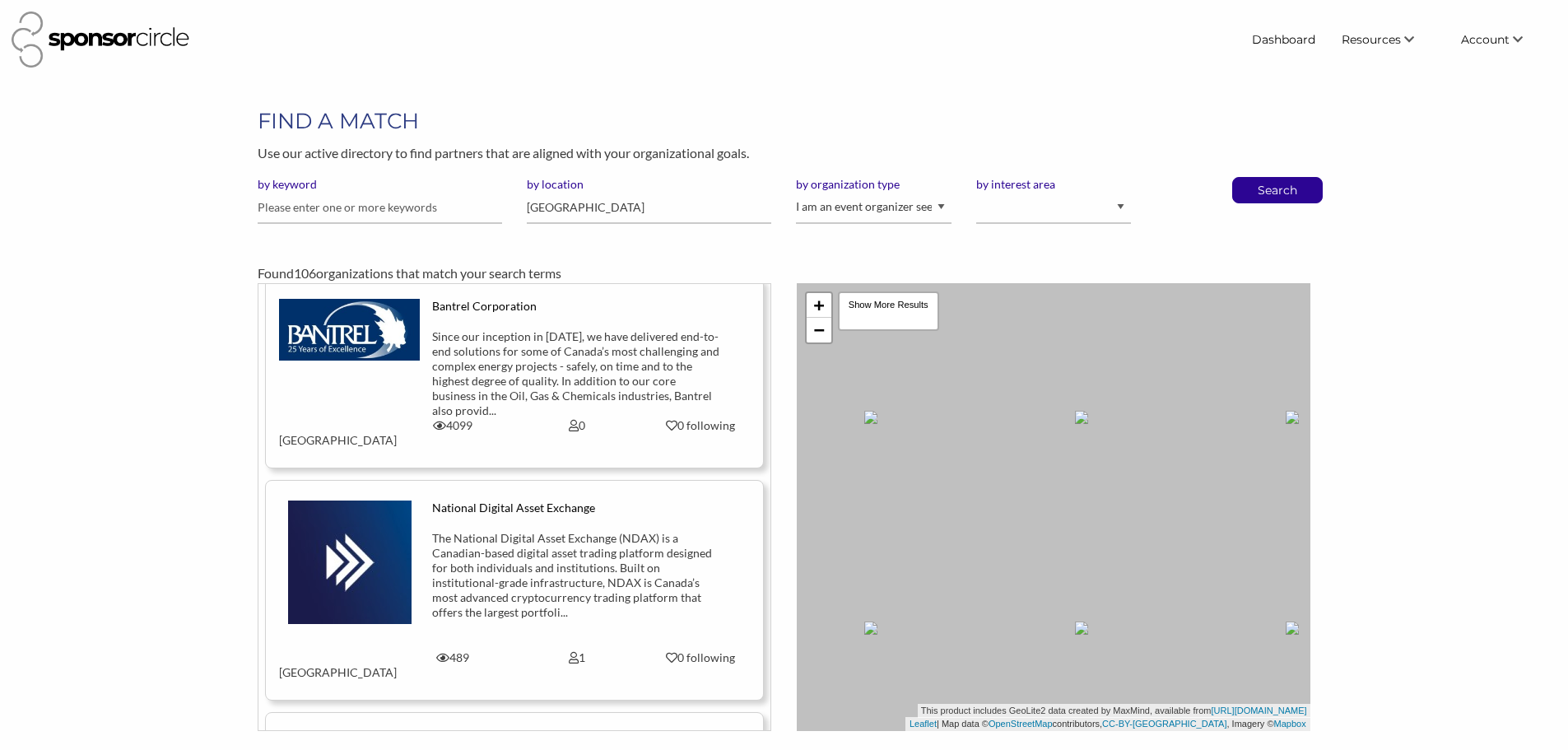
scroll to position [4774, 0]
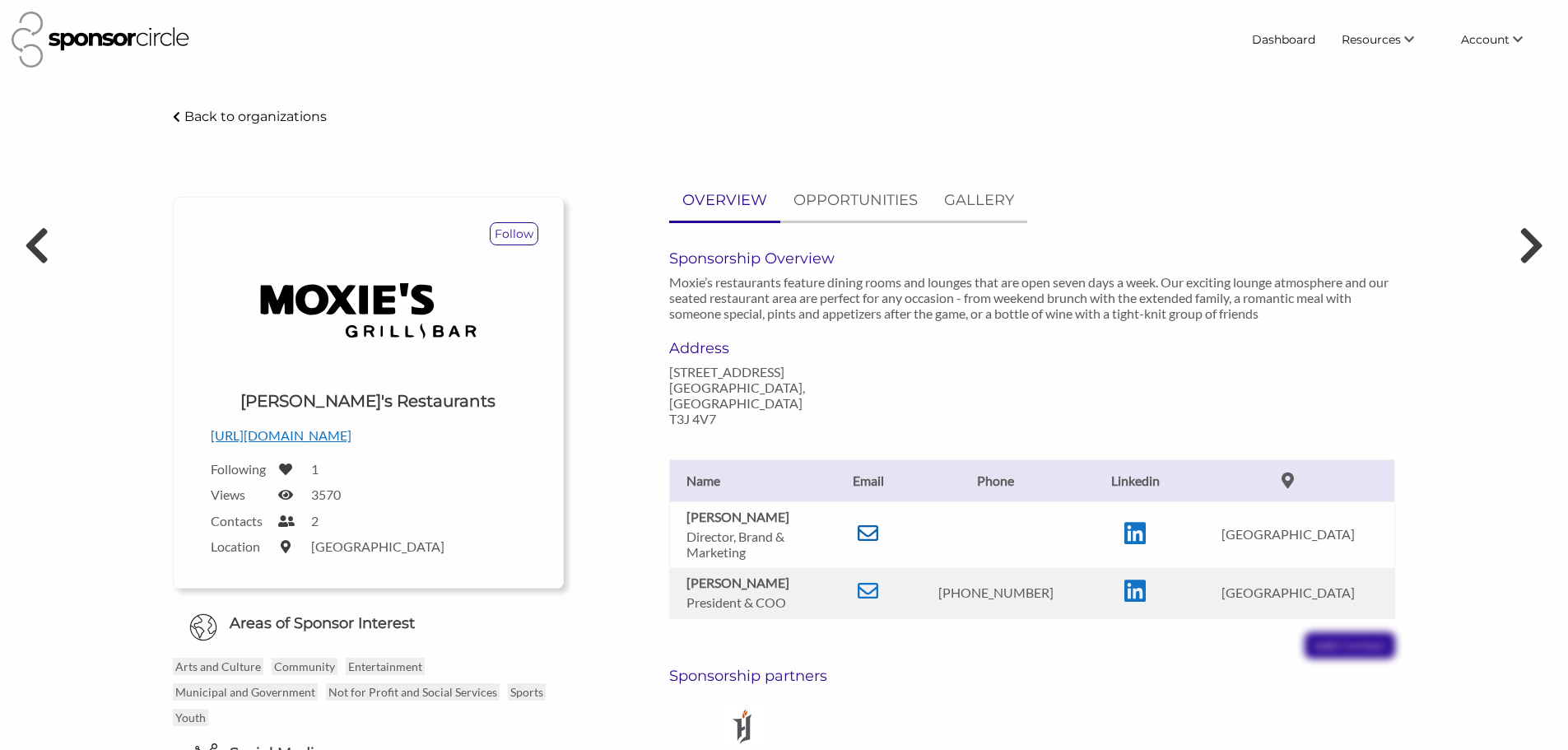
click at [878, 523] on icon at bounding box center [868, 532] width 20 height 20
drag, startPoint x: 784, startPoint y: 504, endPoint x: 684, endPoint y: 506, distance: 100.0
click at [684, 506] on td "Cydney Shapiro Director, Brand & Marketing" at bounding box center [752, 534] width 165 height 67
copy b "Cydney Shapiro"
click at [447, 116] on div "Back to organizations" at bounding box center [784, 117] width 1247 height 21
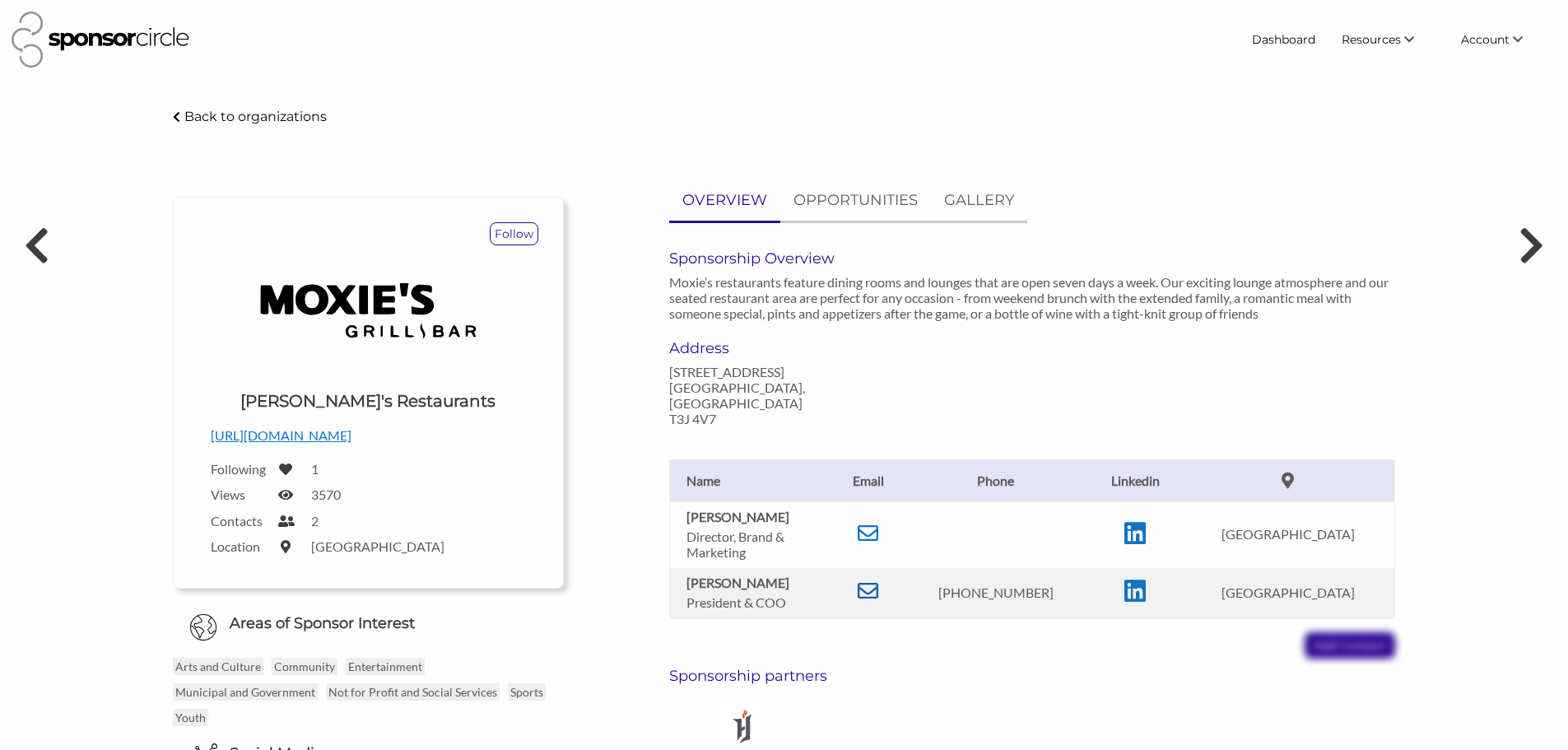
click at [878, 580] on icon at bounding box center [868, 589] width 20 height 20
drag, startPoint x: 1357, startPoint y: 414, endPoint x: 1299, endPoint y: 416, distance: 58.0
click at [1351, 426] on div "[PERSON_NAME] Director, Brand & Marketing Email [EMAIL_ADDRESS][DOMAIN_NAME] Li…" at bounding box center [1033, 542] width 751 height 232
drag, startPoint x: 686, startPoint y: 568, endPoint x: 783, endPoint y: 565, distance: 97.0
click at [783, 575] on b "[PERSON_NAME]" at bounding box center [737, 582] width 103 height 16
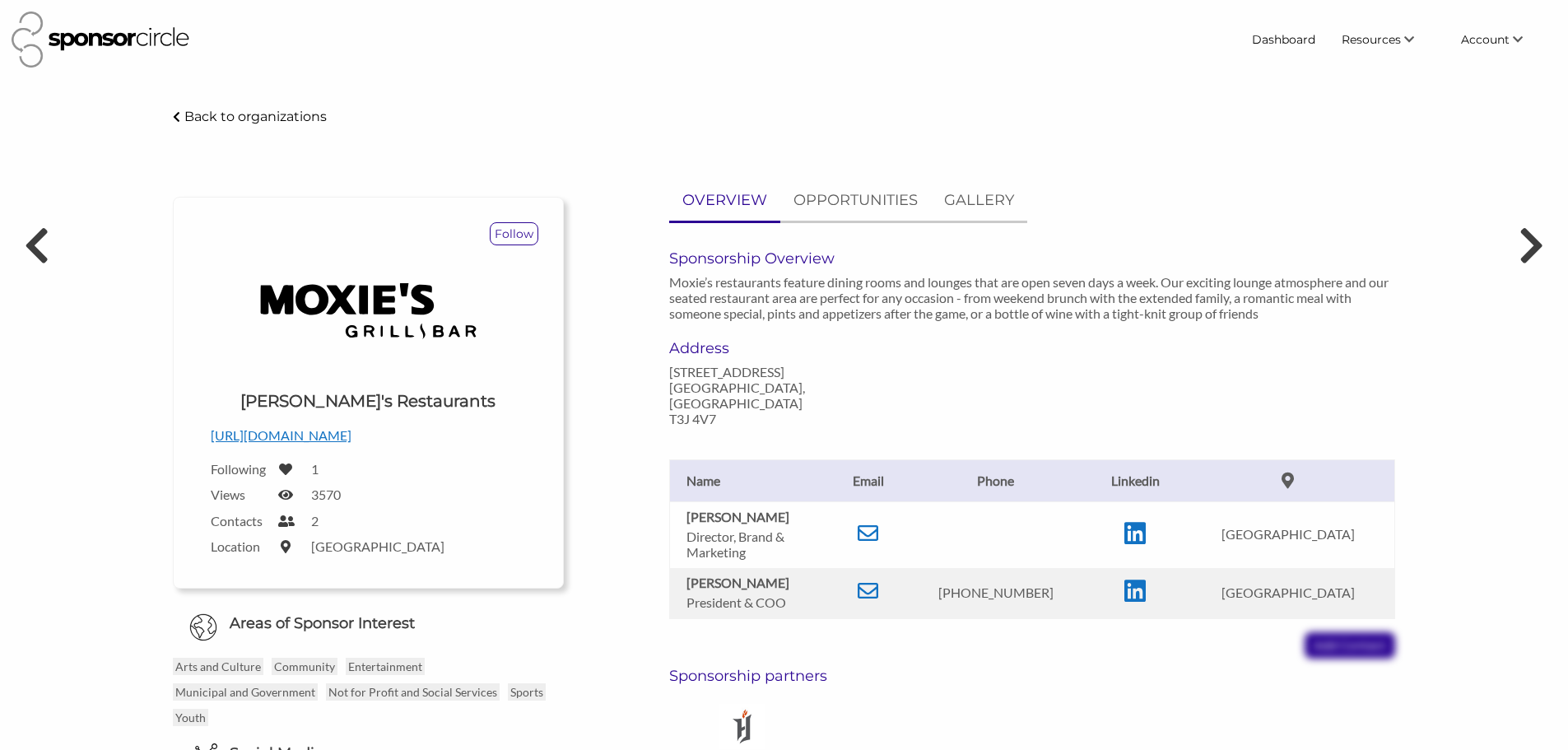
copy b "[PERSON_NAME]"
click at [35, 252] on icon at bounding box center [35, 245] width 31 height 49
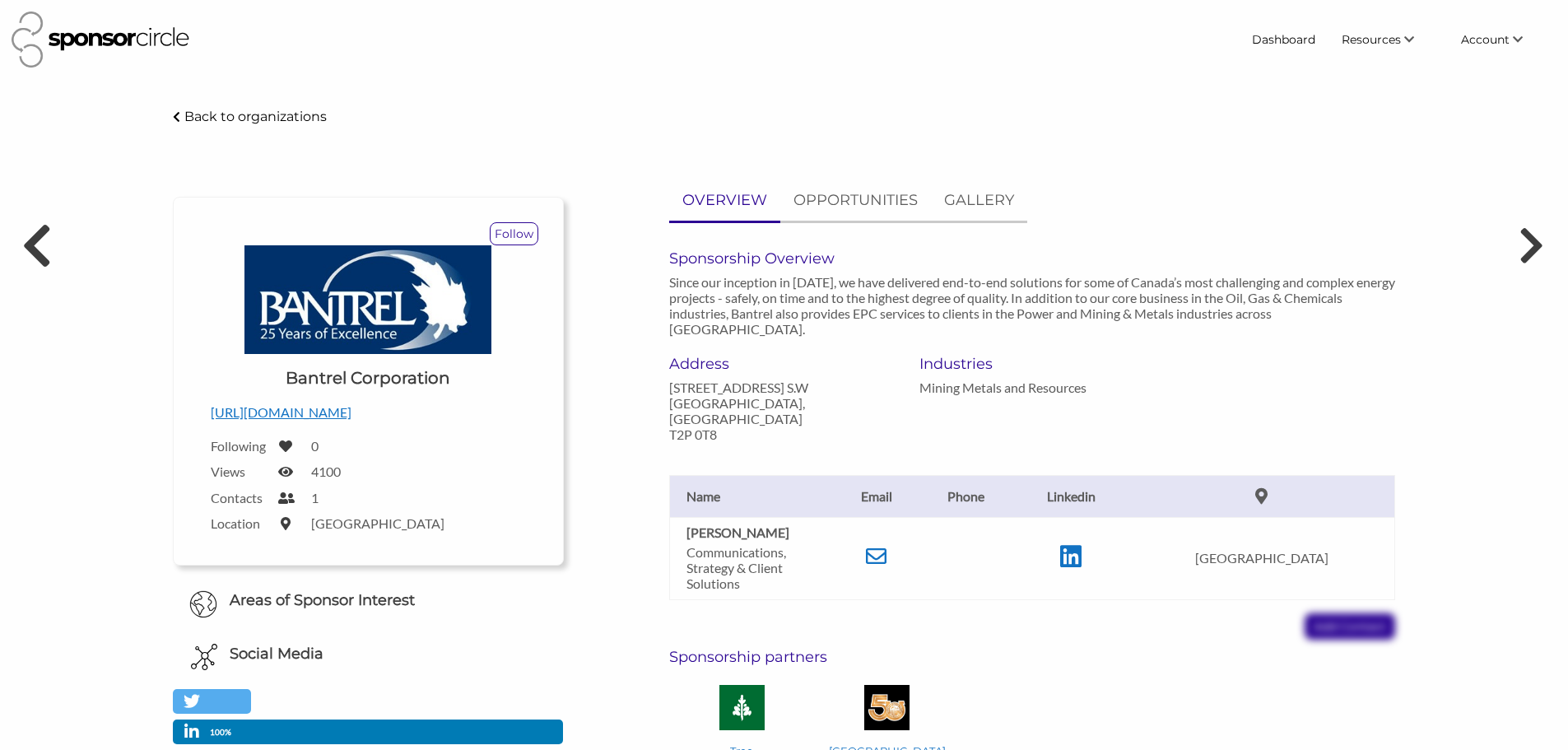
click at [47, 249] on icon at bounding box center [35, 245] width 31 height 49
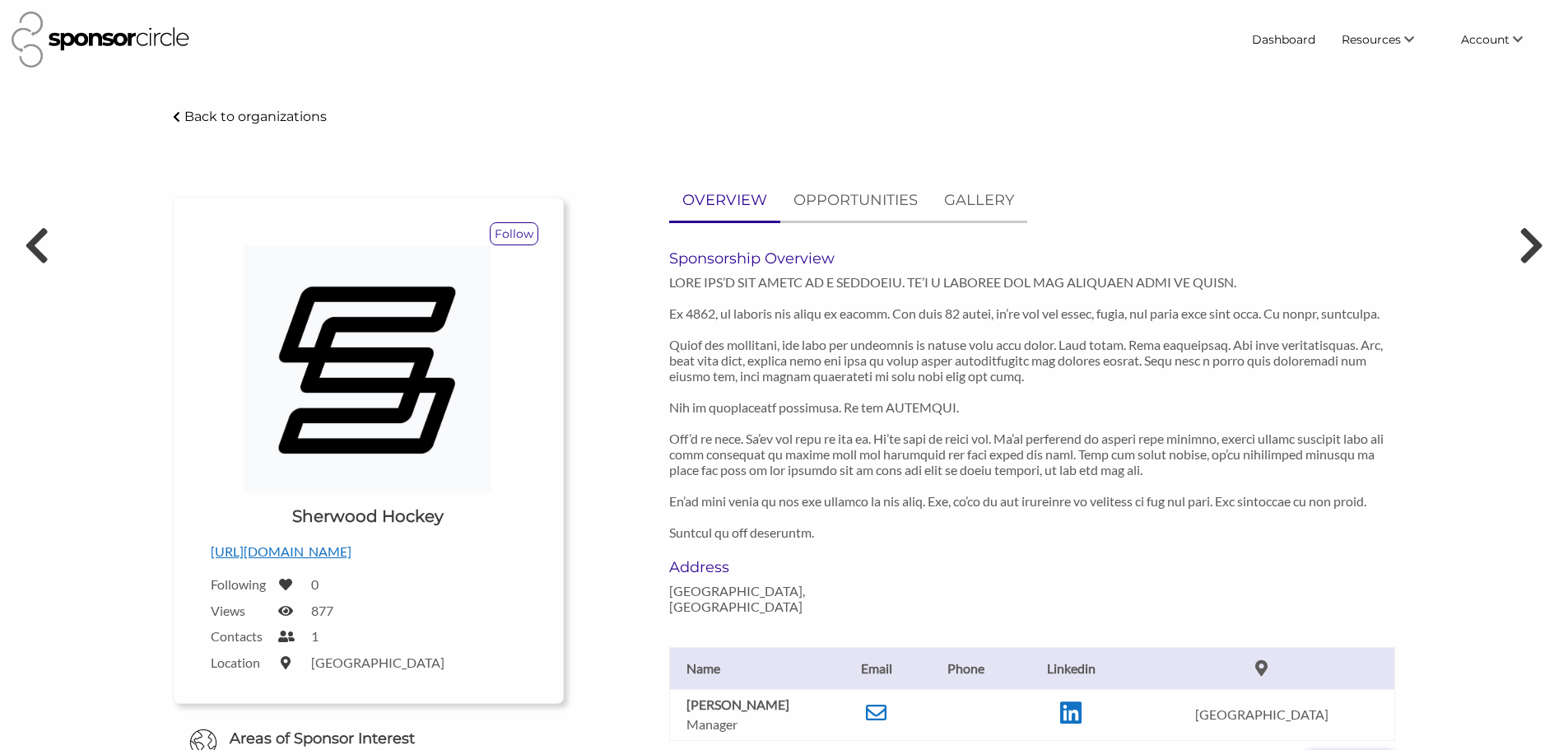
click at [47, 249] on icon at bounding box center [36, 245] width 25 height 41
click at [1372, 75] on link "Find New Partners" at bounding box center [1366, 71] width 163 height 30
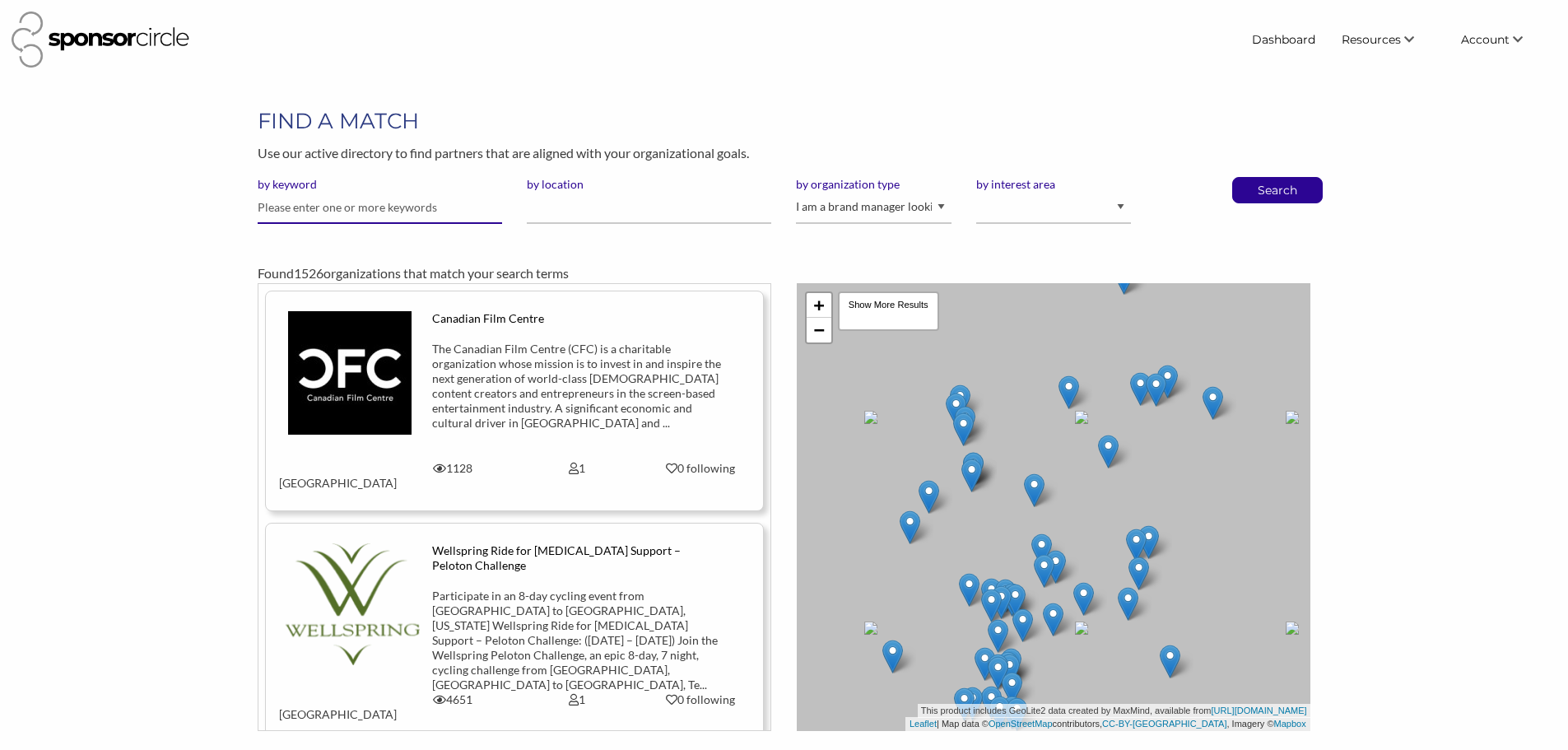
click at [399, 206] on input "text" at bounding box center [380, 208] width 245 height 32
type input "swiss"
click at [1250, 178] on button "Search" at bounding box center [1278, 190] width 54 height 25
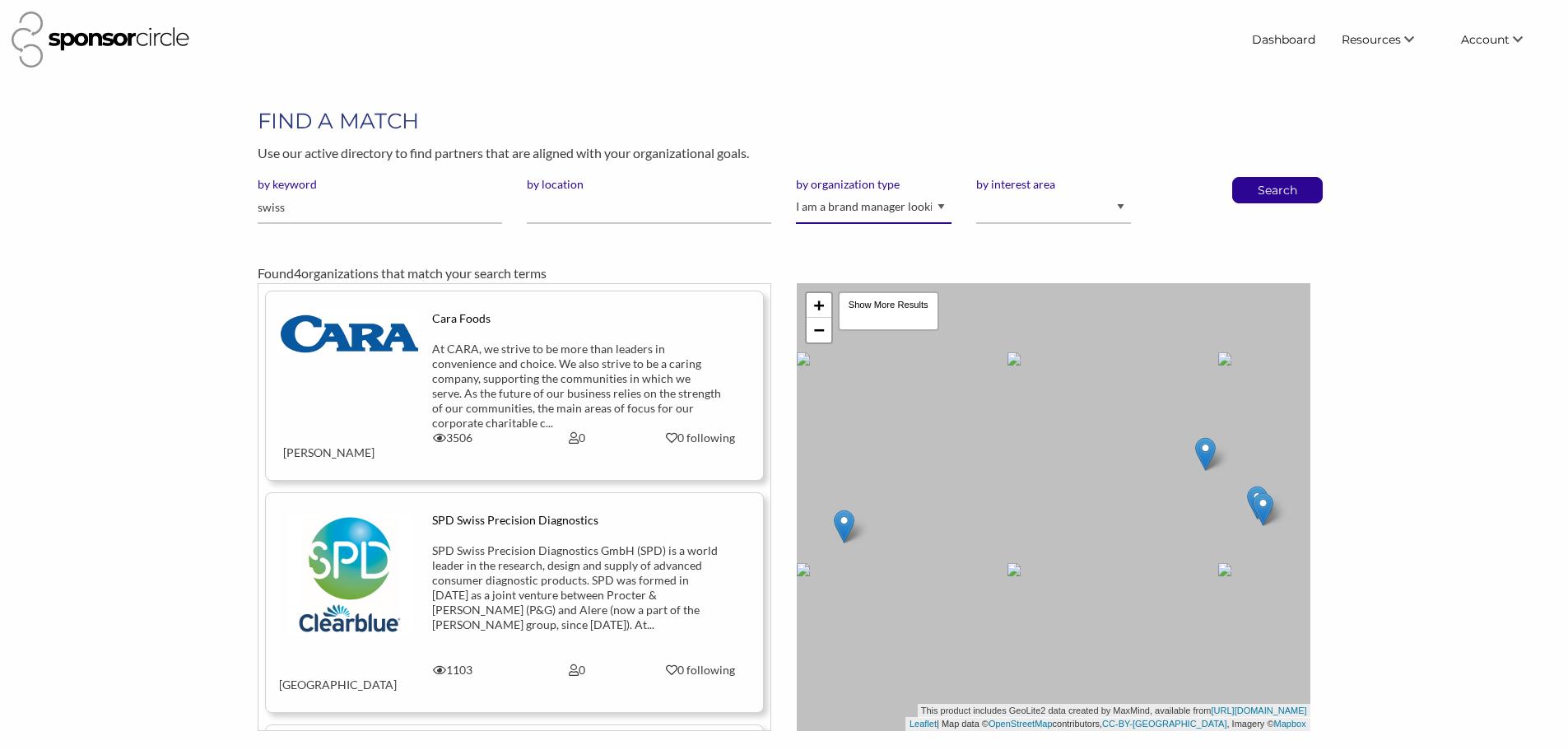
click at [861, 218] on select "I am an event organizer seeking new partnerships with suppliers, exhibitors or …" at bounding box center [873, 208] width 154 height 32
select select "Property"
click at [796, 192] on select "I am an event organizer seeking new partnerships with suppliers, exhibitors or …" at bounding box center [873, 208] width 154 height 32
click at [1292, 200] on p "Search" at bounding box center [1278, 190] width 54 height 25
click at [1280, 180] on p "Search" at bounding box center [1278, 190] width 54 height 25
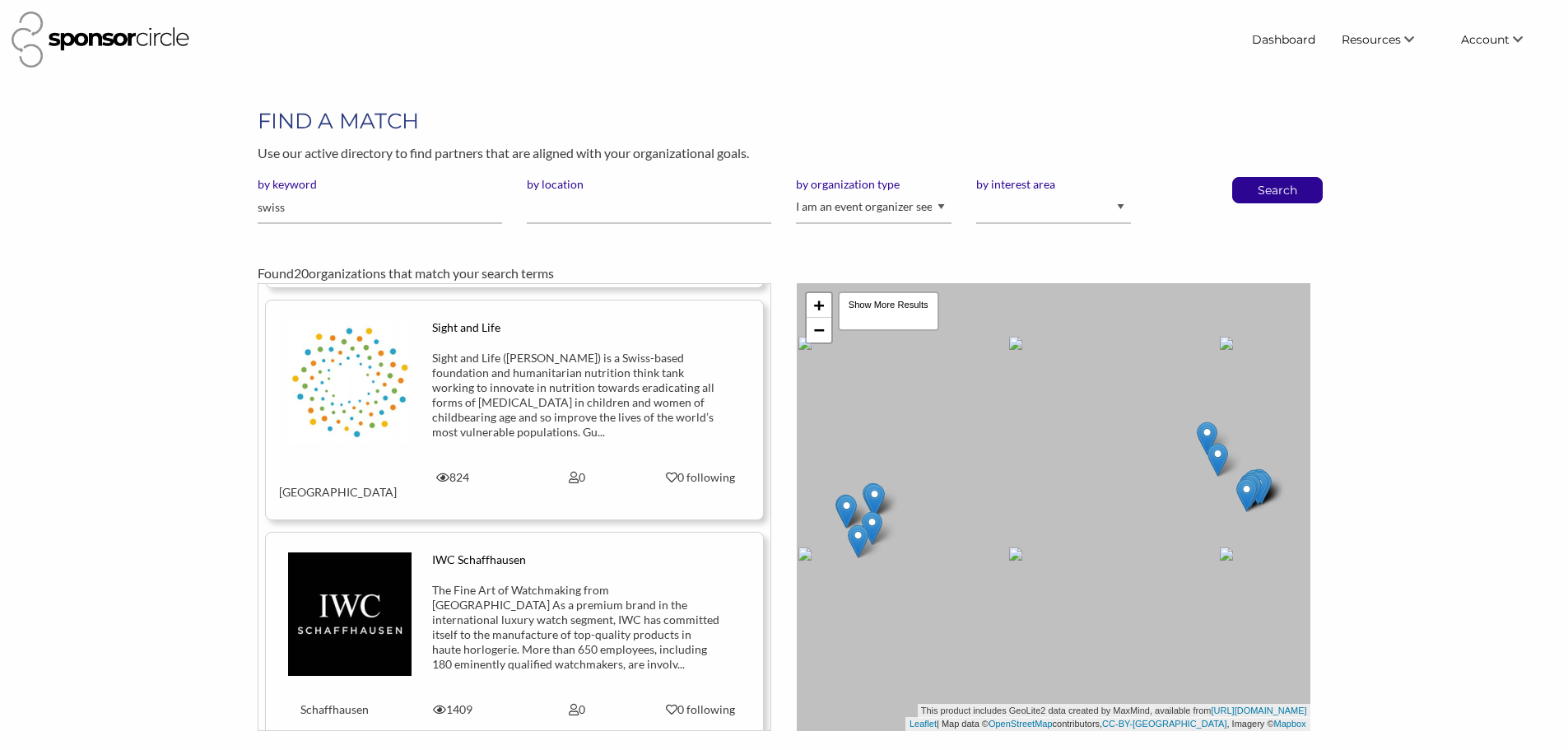
scroll to position [3272, 0]
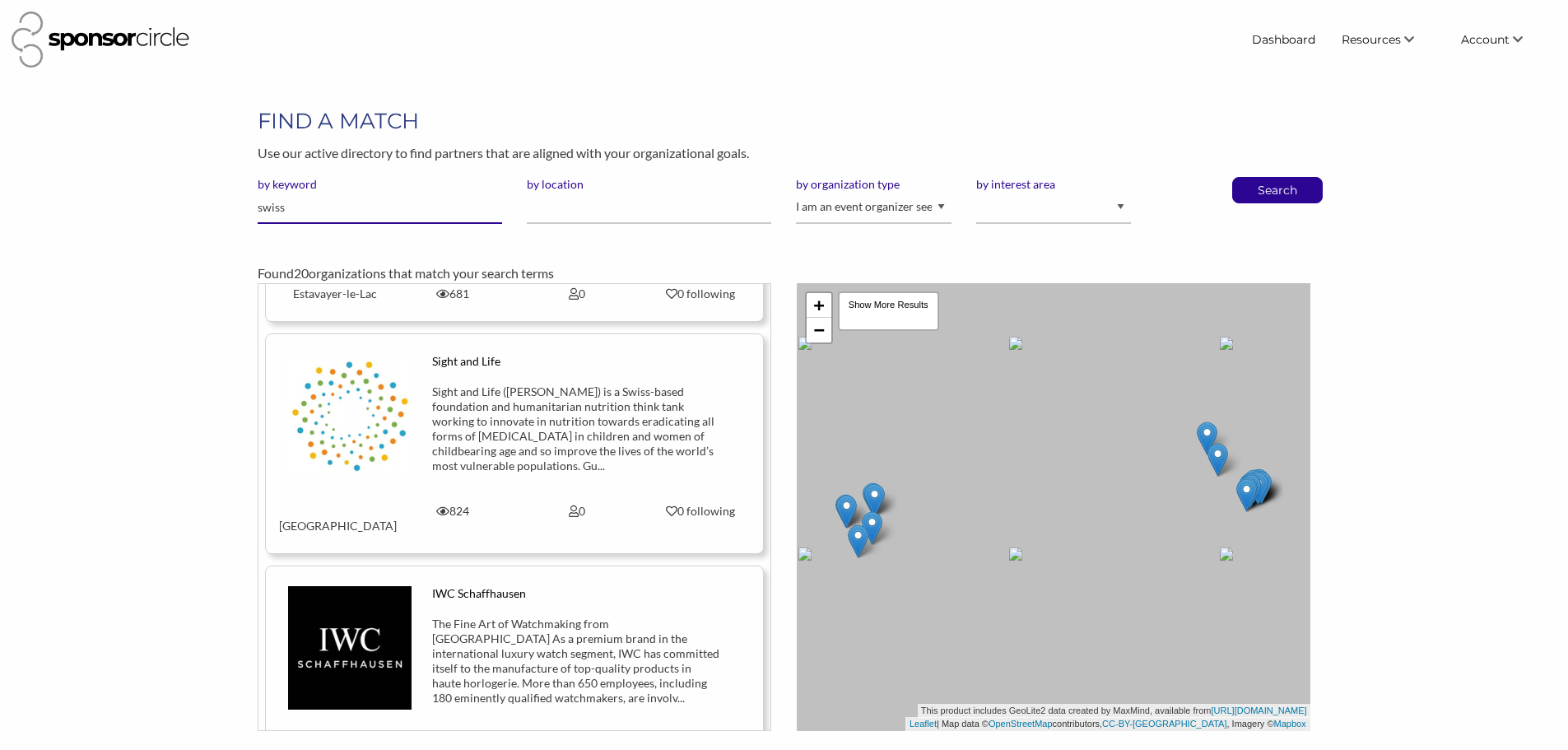
click at [367, 196] on input "swiss" at bounding box center [380, 208] width 245 height 32
type input "swiss chalet"
click at [1250, 178] on button "Search" at bounding box center [1278, 190] width 54 height 25
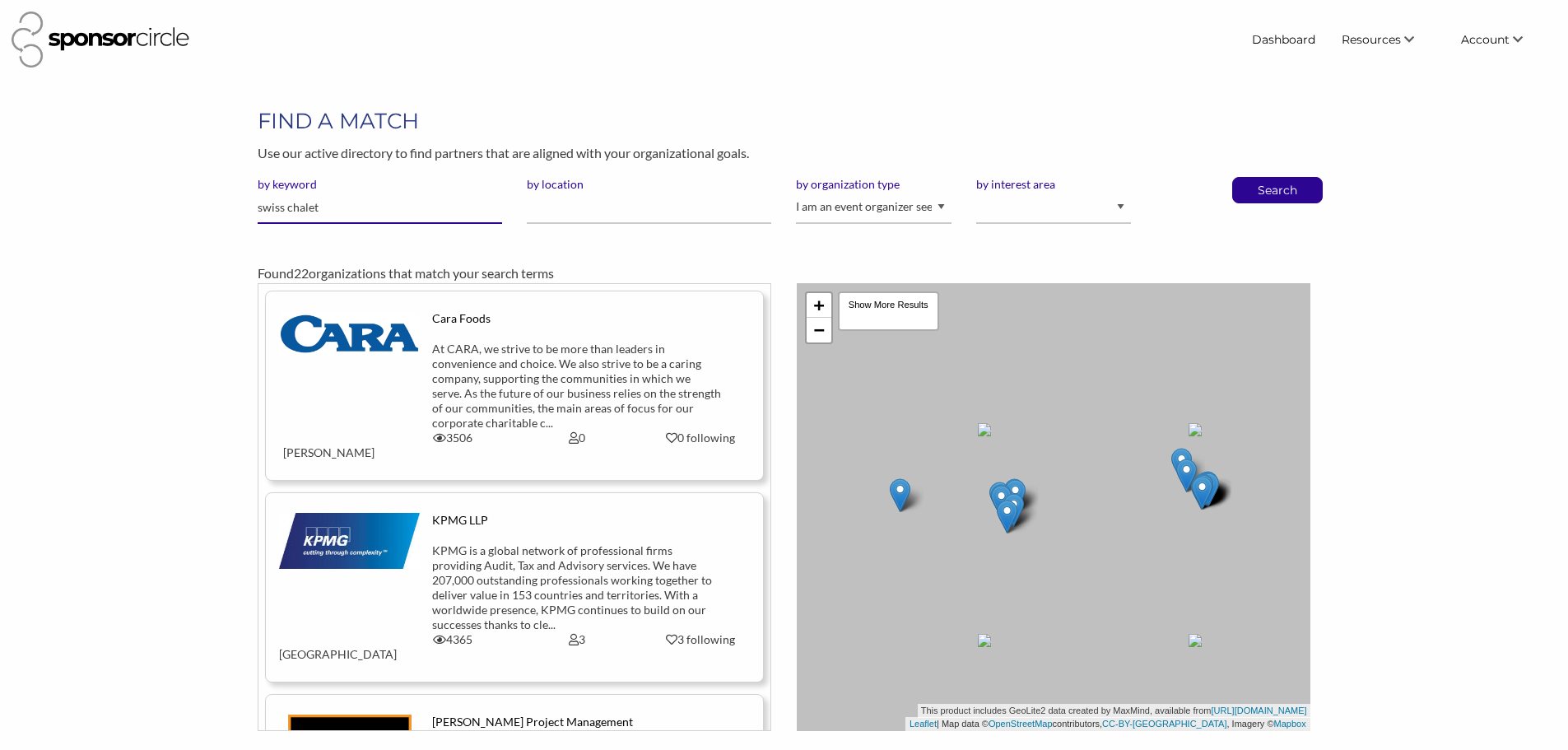
click at [409, 211] on input "swiss chalet" at bounding box center [380, 208] width 245 height 32
click at [406, 208] on input "swiss chalet" at bounding box center [380, 208] width 245 height 32
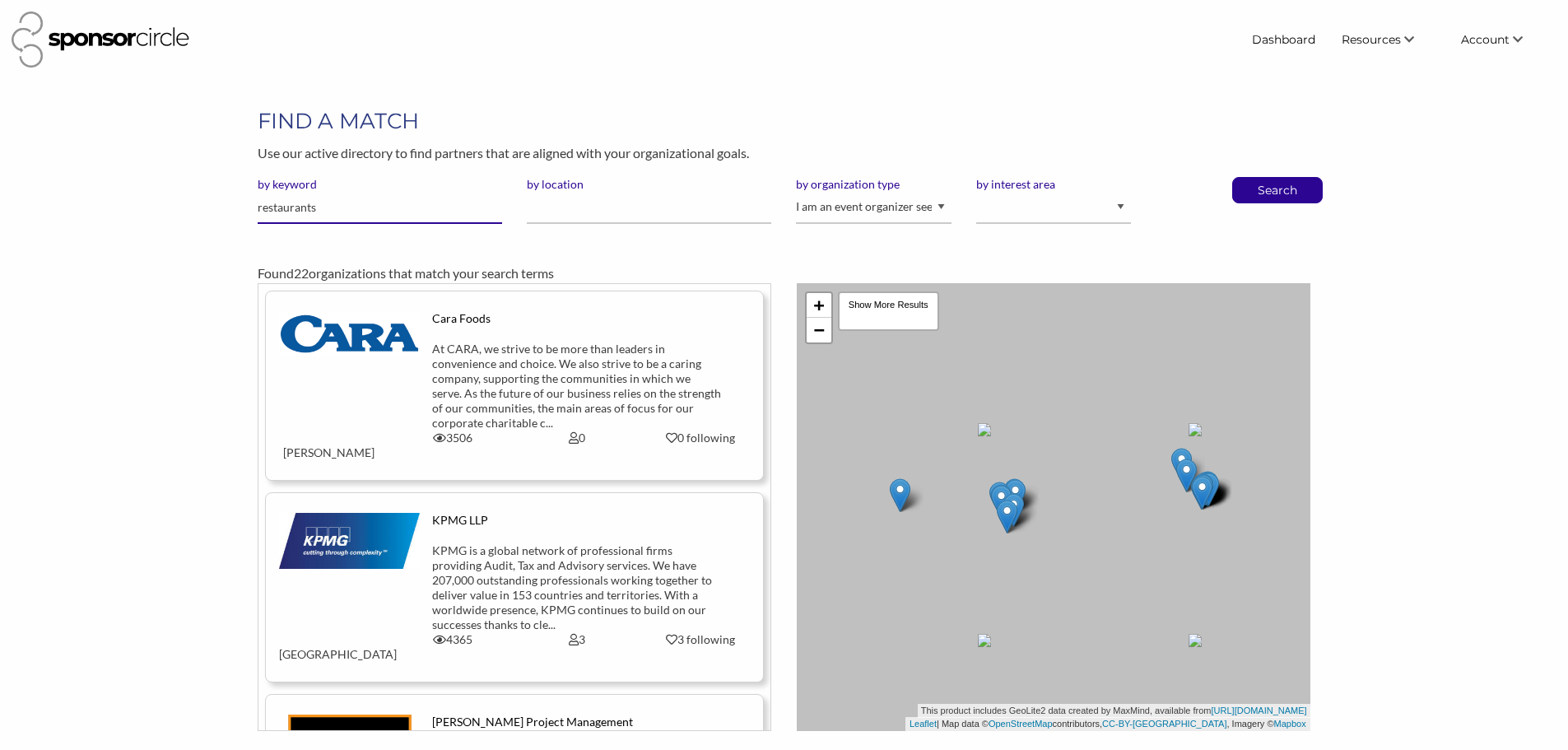
type input "restaurants"
click at [1250, 178] on button "Search" at bounding box center [1278, 190] width 54 height 25
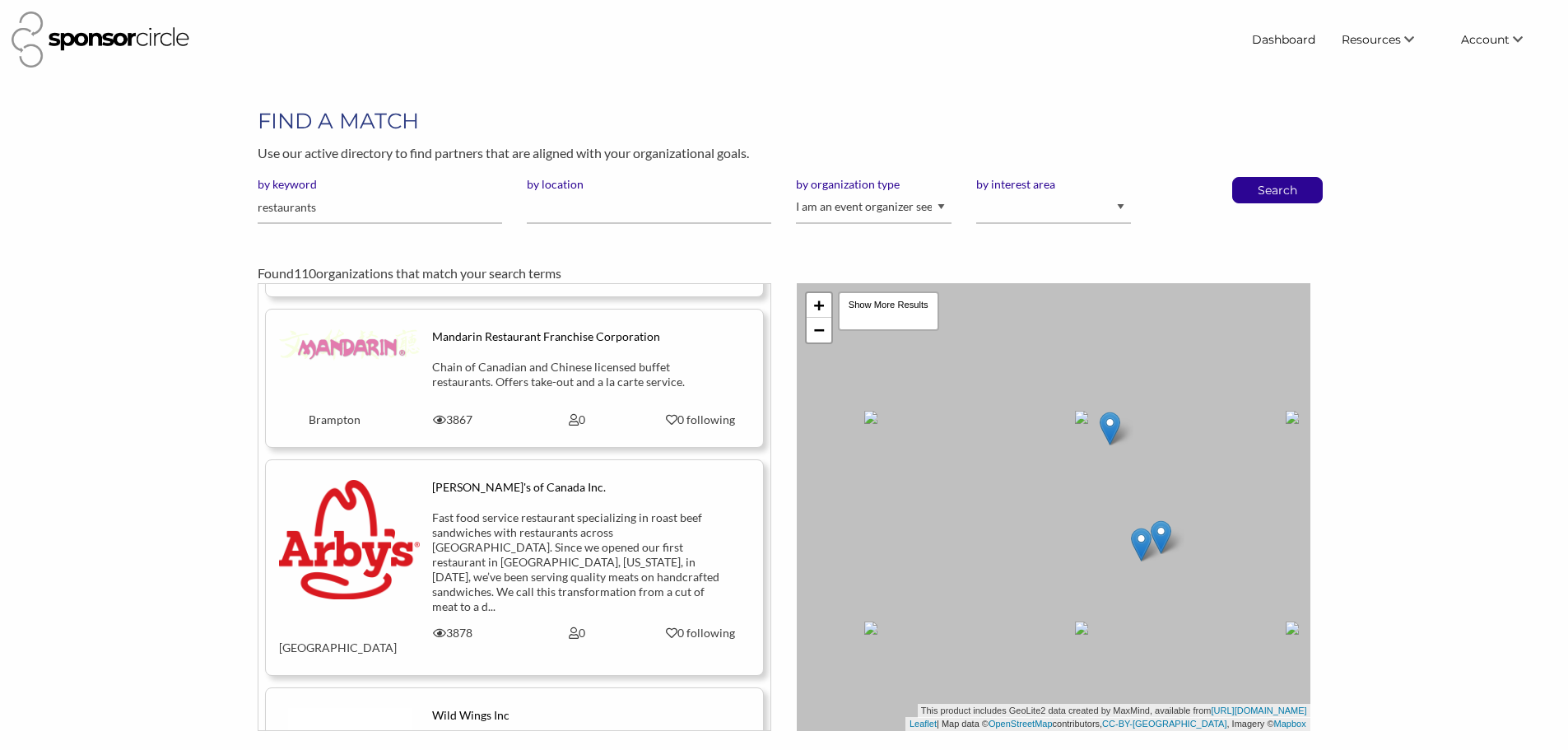
scroll to position [5167, 0]
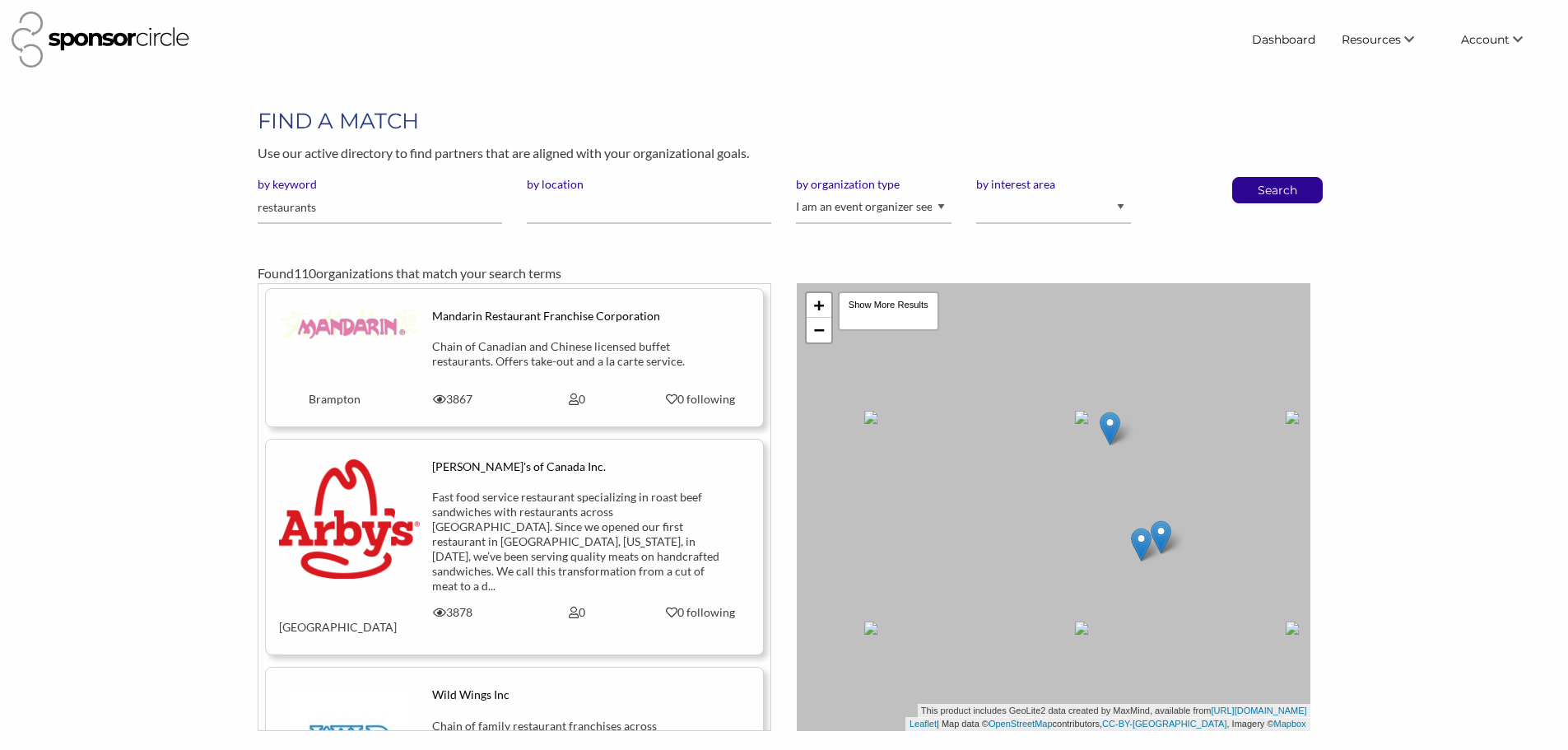
click at [1006, 48] on div at bounding box center [625, 39] width 1227 height 56
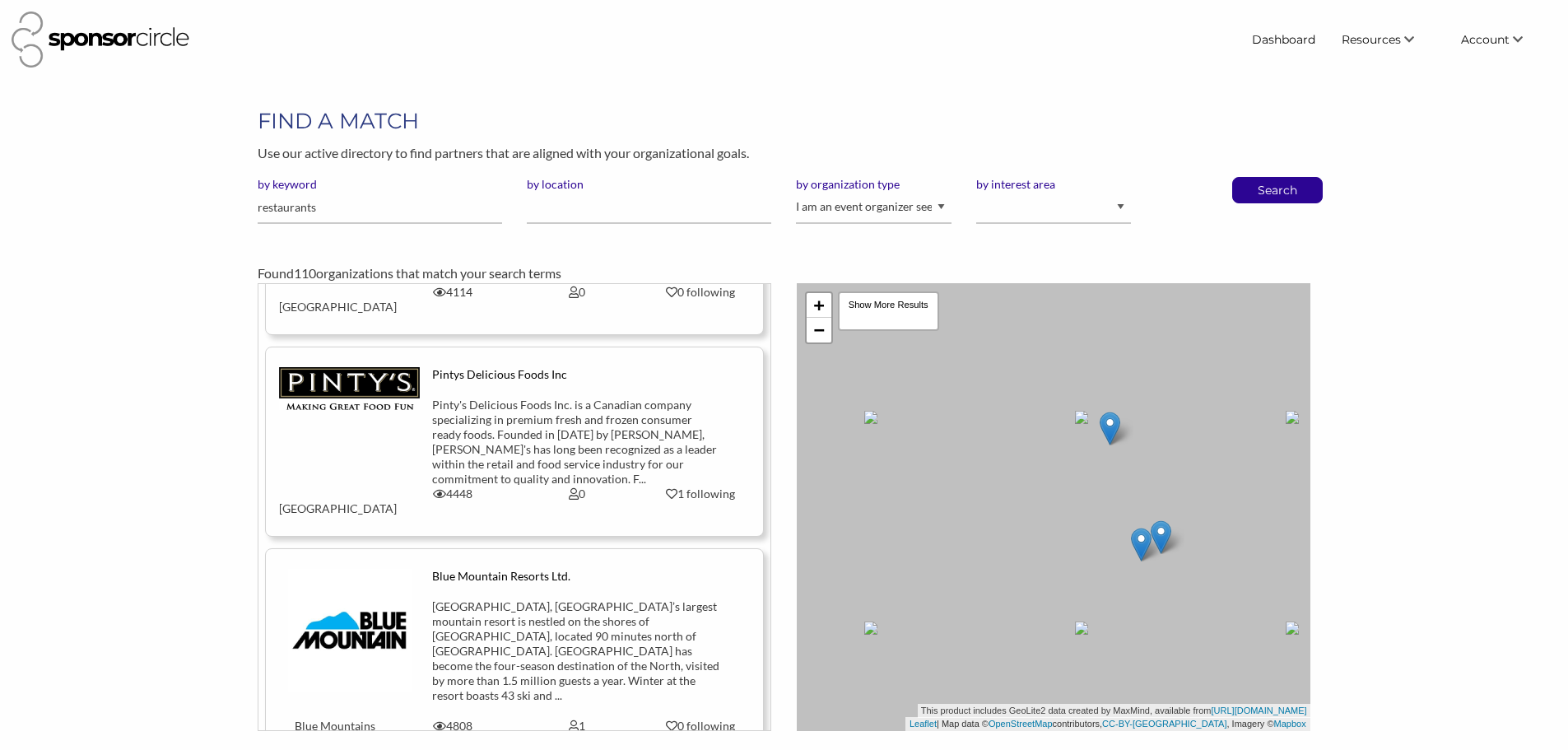
scroll to position [6304, 0]
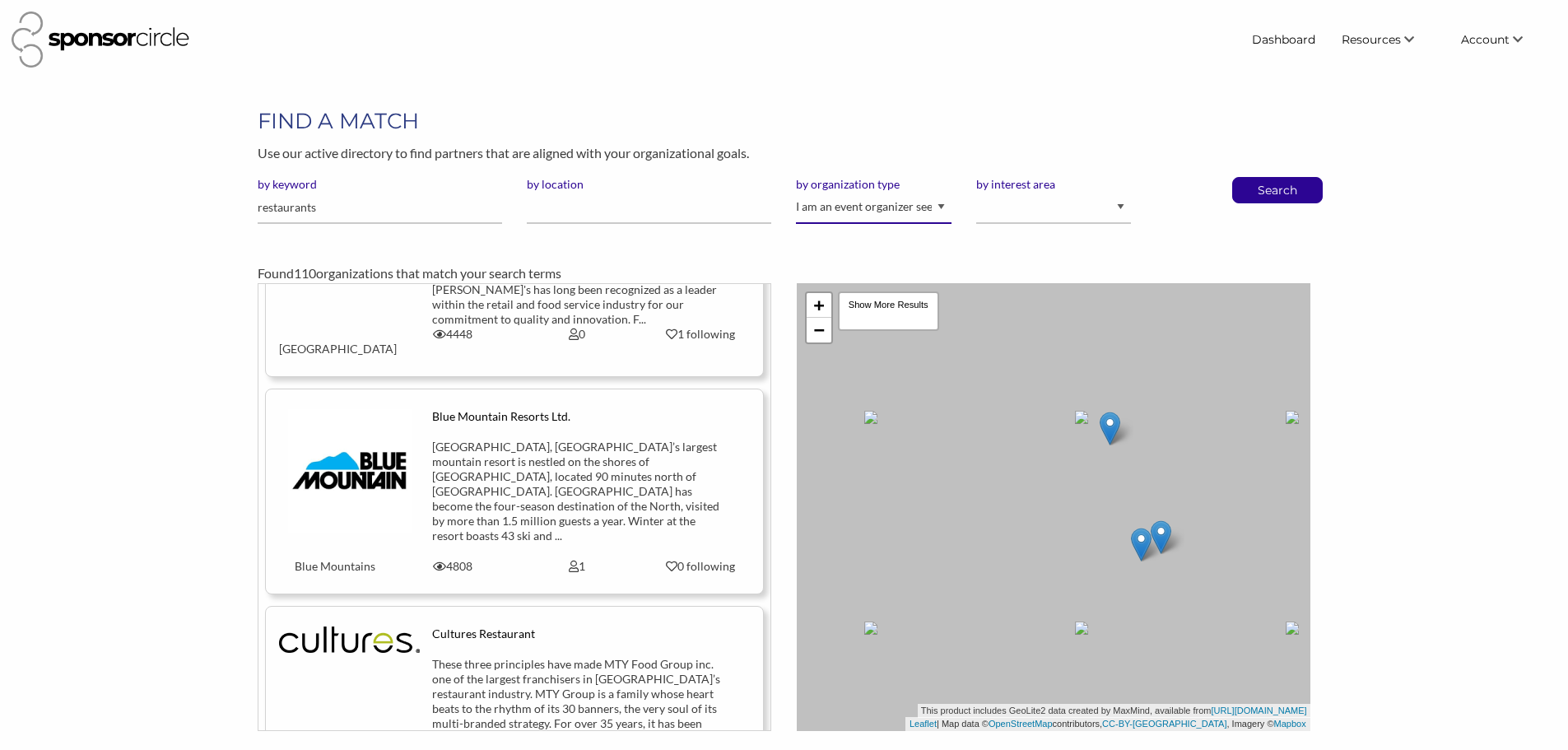
click at [885, 205] on select "I am an event organizer seeking new partnerships with suppliers, exhibitors or …" at bounding box center [873, 208] width 154 height 32
click at [796, 192] on select "I am an event organizer seeking new partnerships with suppliers, exhibitors or …" at bounding box center [873, 208] width 154 height 32
click at [1277, 189] on p "Search" at bounding box center [1278, 190] width 54 height 25
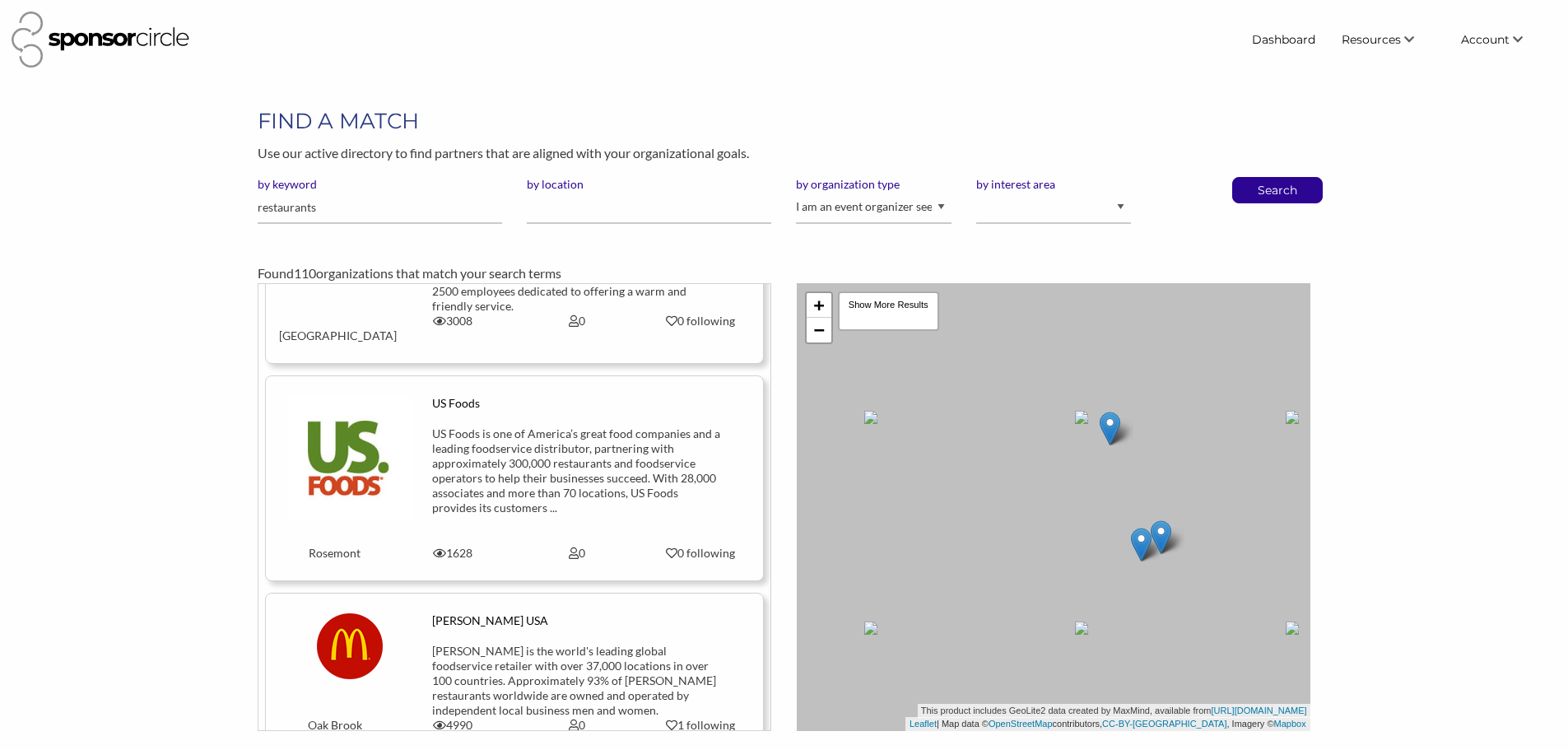
scroll to position [10407, 0]
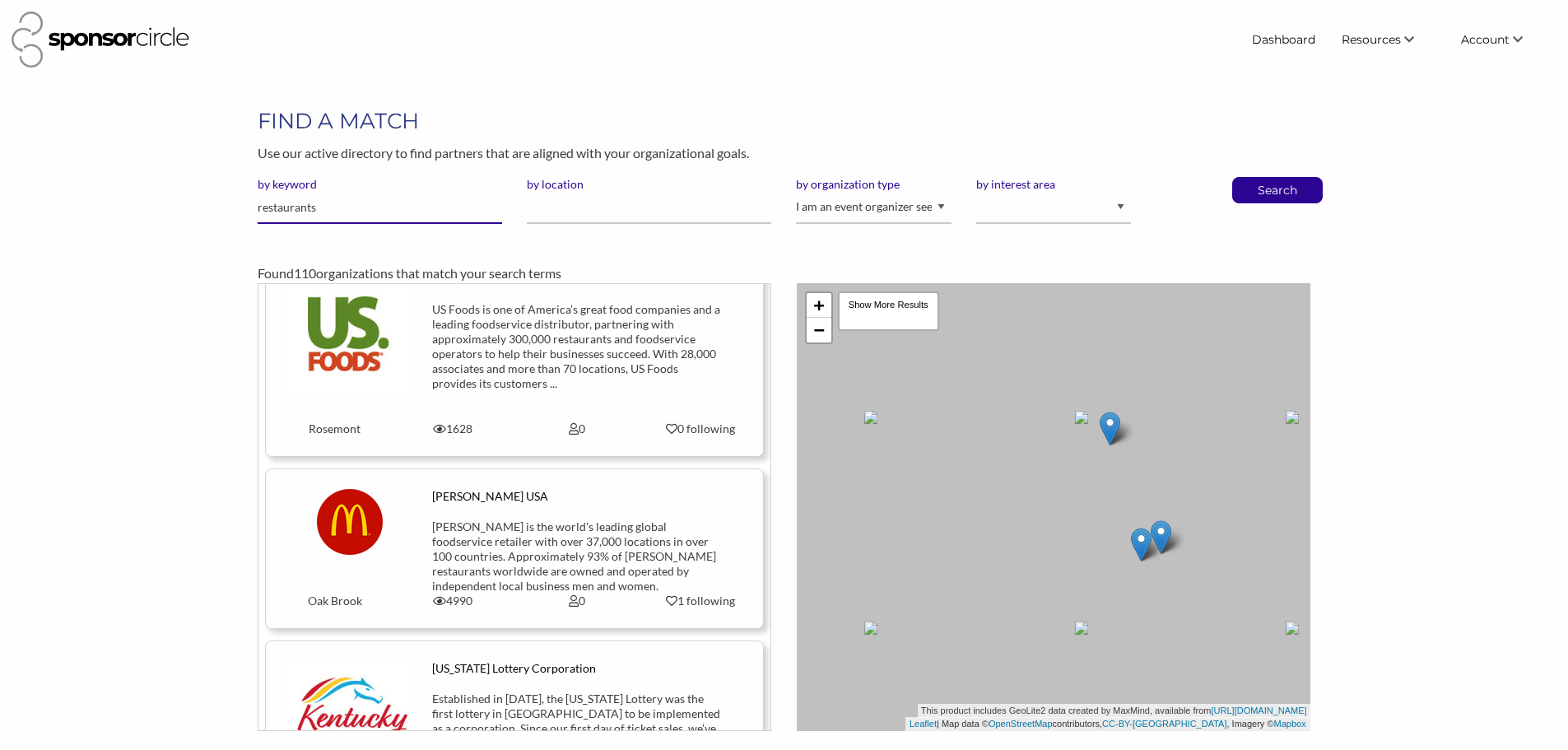
click at [307, 206] on input "restaurants" at bounding box center [380, 208] width 245 height 32
type input "casino"
click at [1250, 178] on button "Search" at bounding box center [1278, 190] width 54 height 25
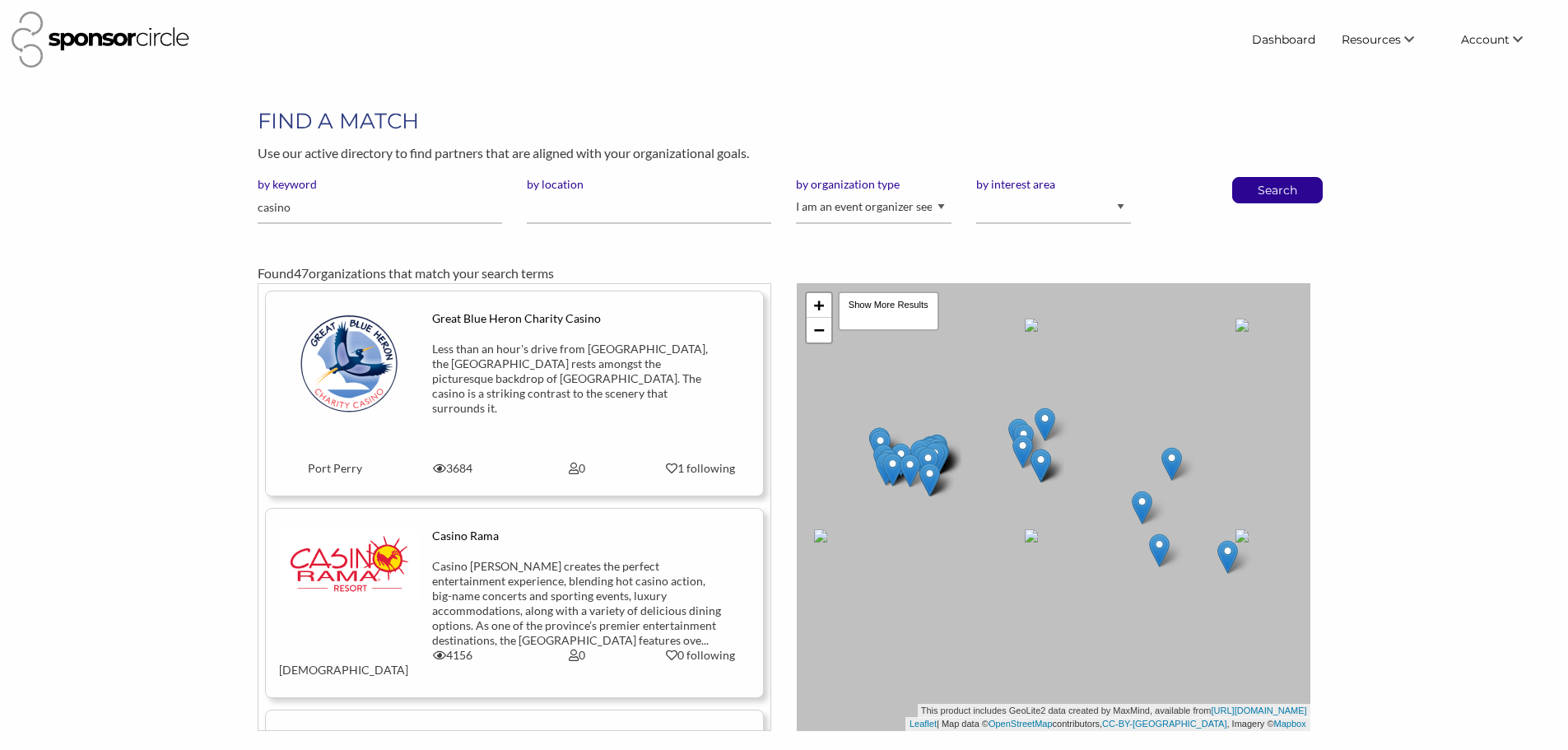
scroll to position [165, 0]
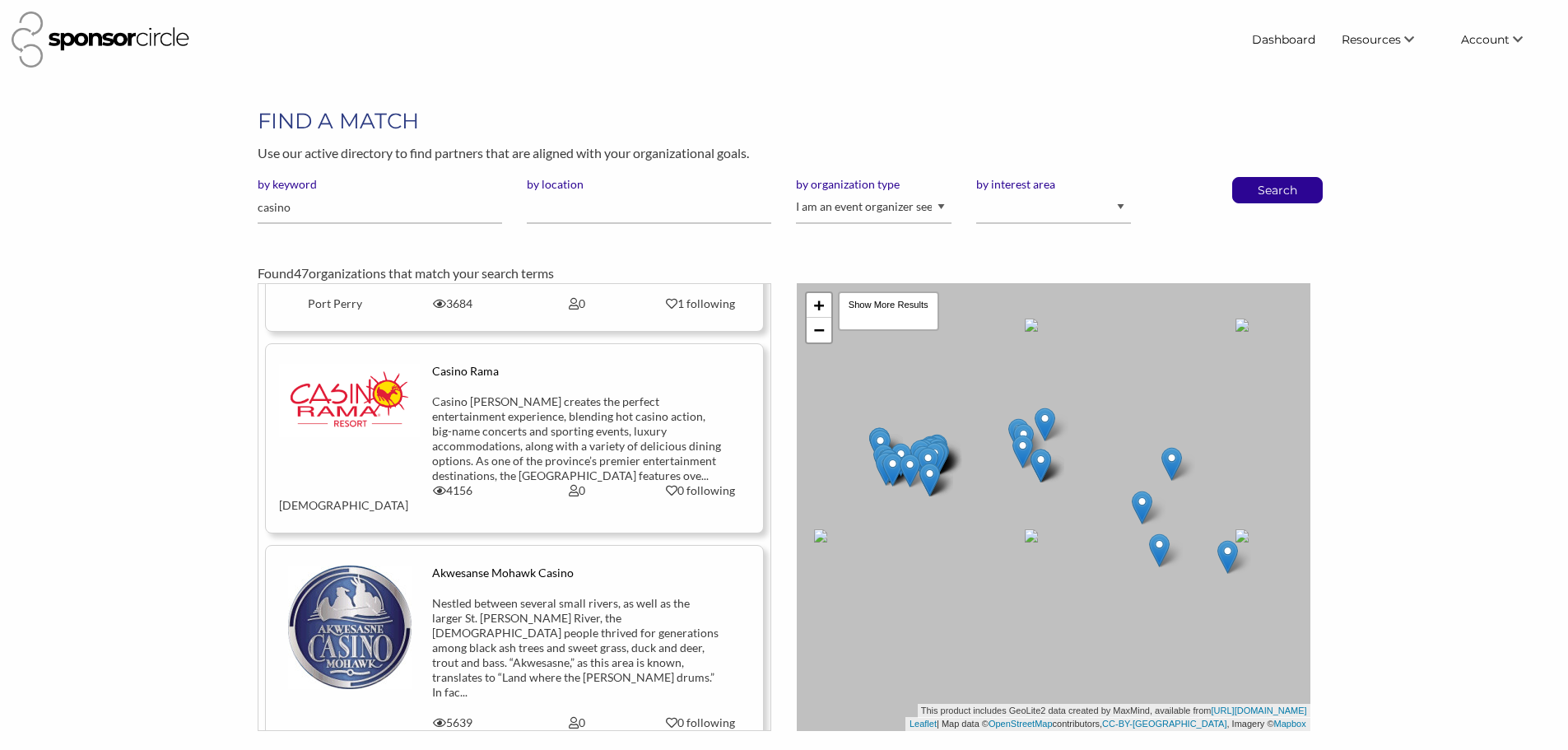
click at [522, 444] on div "Casino Rama creates the perfect entertainment experience, blending hot casino a…" at bounding box center [576, 438] width 289 height 89
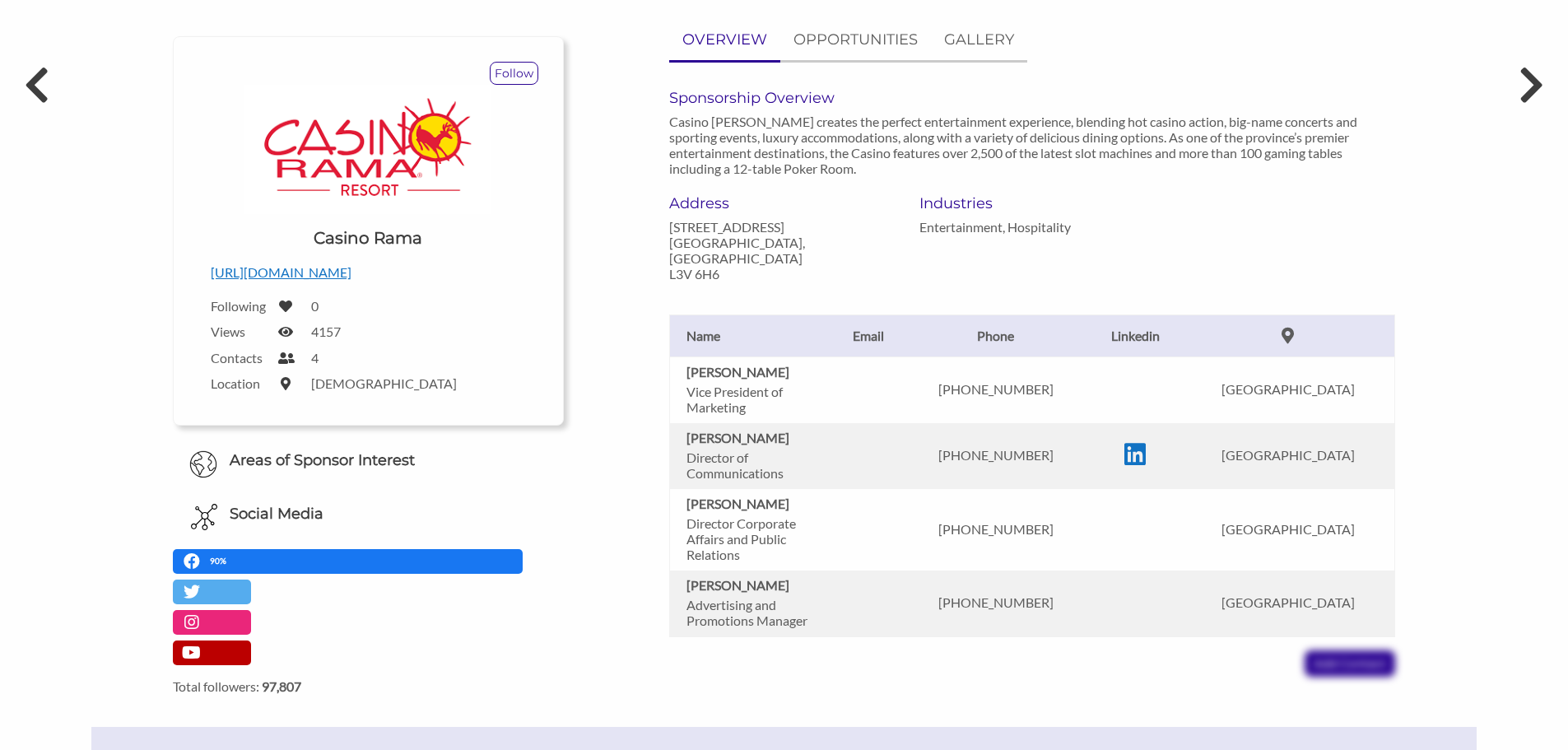
scroll to position [165, 0]
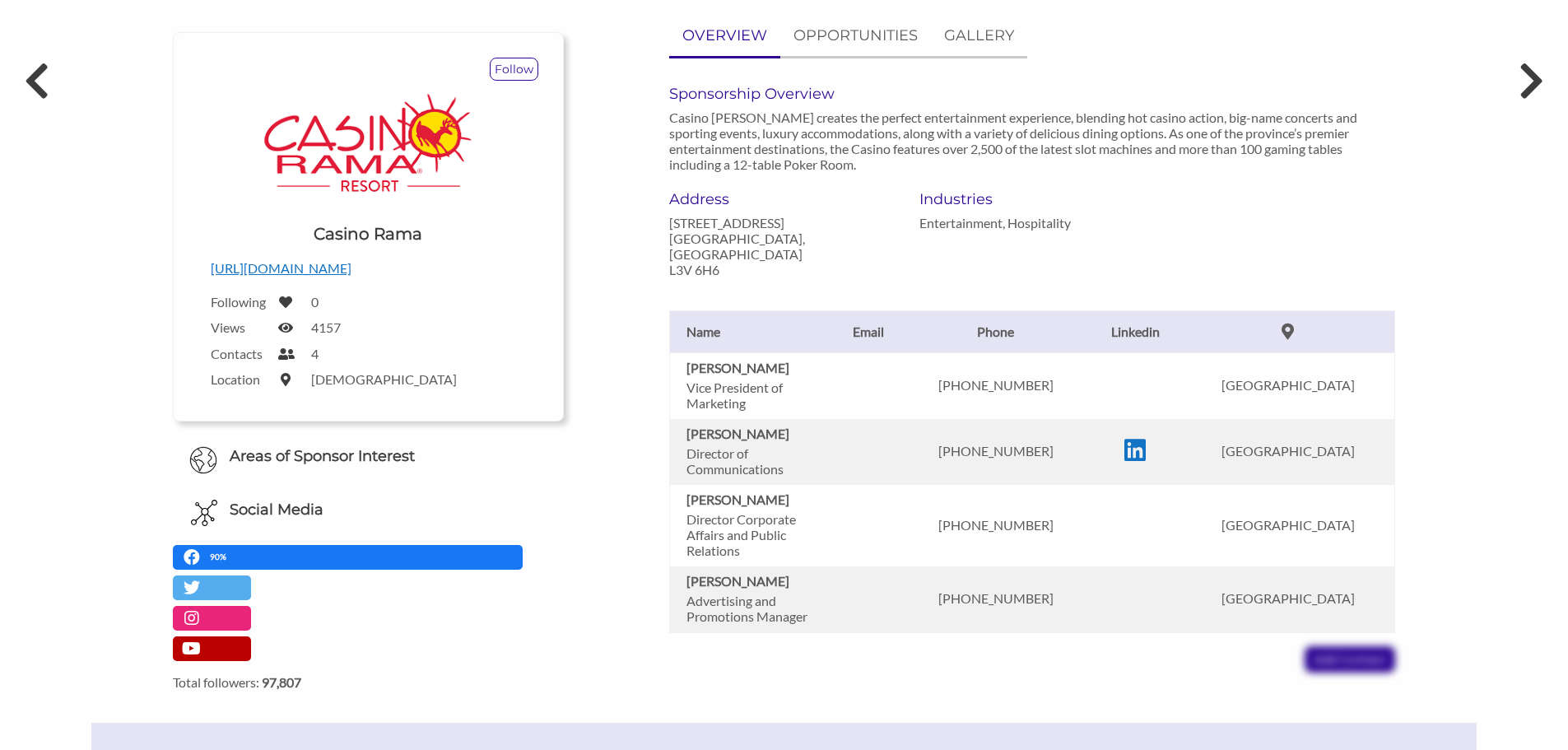
click at [717, 360] on b "Jeff Craik" at bounding box center [737, 368] width 103 height 16
click at [1008, 594] on td "705-329-3325" at bounding box center [995, 600] width 187 height 67
drag, startPoint x: 1079, startPoint y: 585, endPoint x: 967, endPoint y: 584, distance: 112.0
click at [967, 590] on p "705-329-3325" at bounding box center [996, 598] width 170 height 16
click at [1010, 601] on td "705-329-3325" at bounding box center [995, 600] width 187 height 67
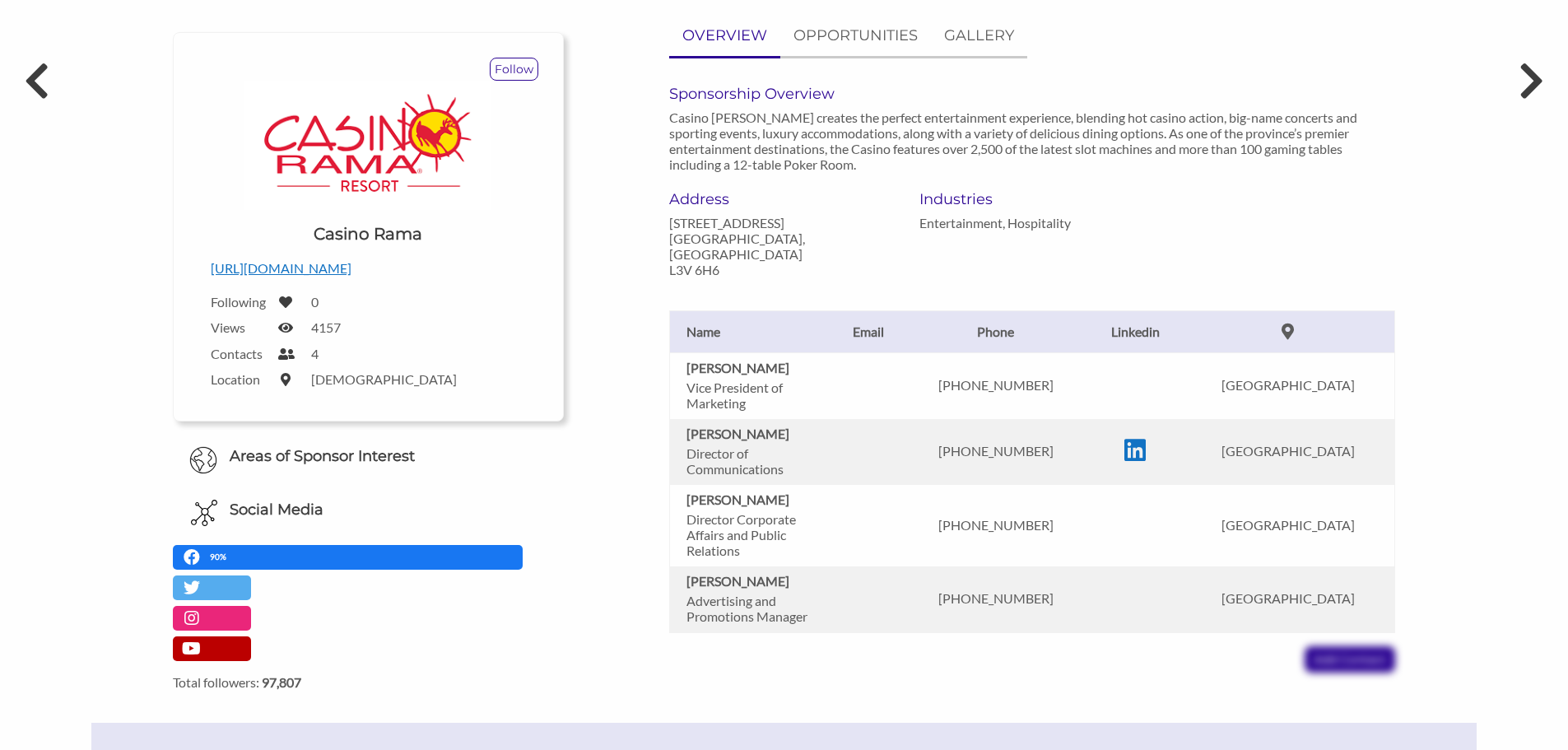
drag, startPoint x: 798, startPoint y: 571, endPoint x: 684, endPoint y: 568, distance: 114.0
click at [684, 568] on td "Lise Kwekkeboom Advertising and Promotions Manager" at bounding box center [752, 600] width 165 height 67
copy b "Lise Kwekkeboom"
drag, startPoint x: 1078, startPoint y: 370, endPoint x: 986, endPoint y: 370, distance: 92.0
click at [986, 377] on p "705-329-3325" at bounding box center [996, 385] width 170 height 16
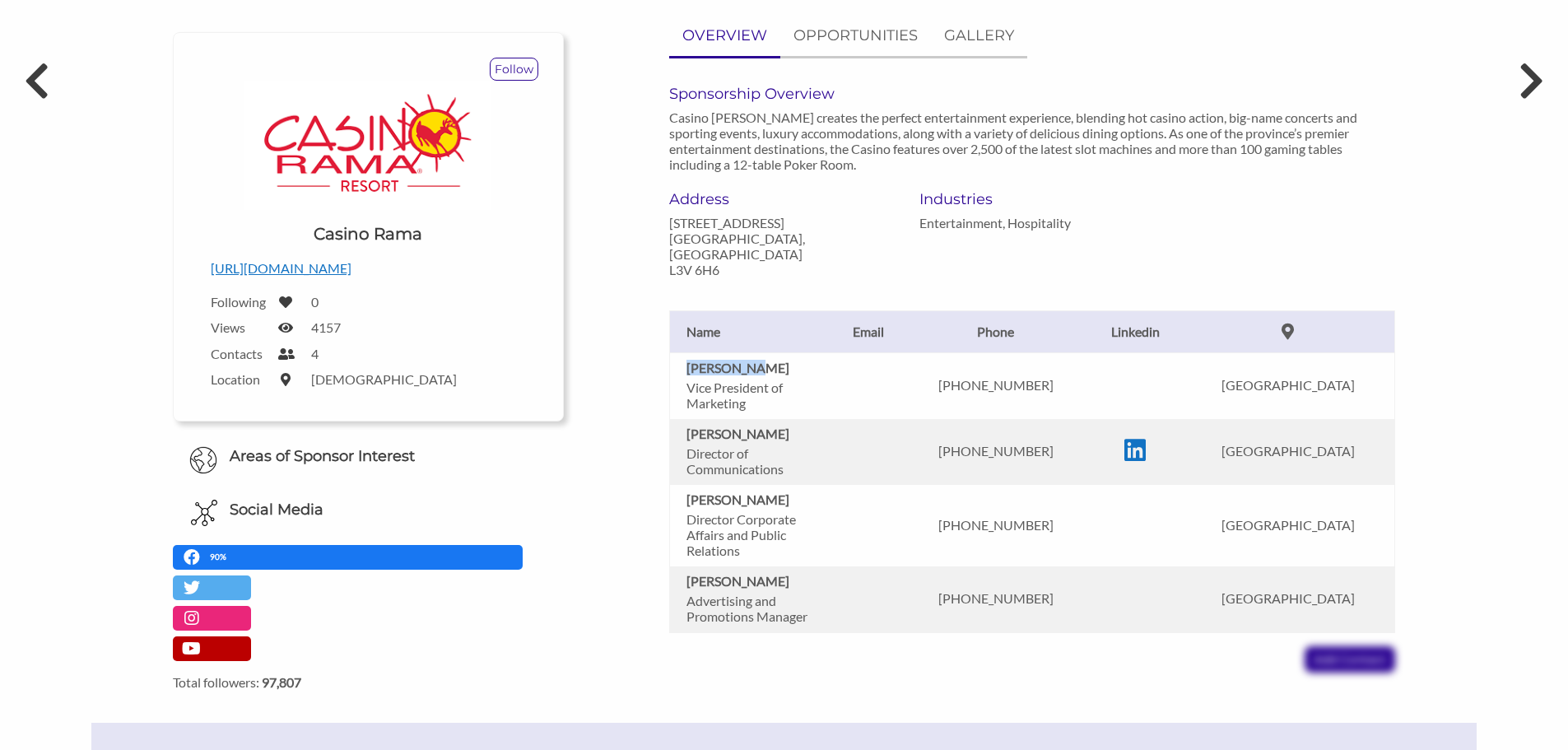
drag, startPoint x: 686, startPoint y: 353, endPoint x: 743, endPoint y: 353, distance: 57.0
click at [743, 360] on p "Jeff Craik" at bounding box center [755, 368] width 140 height 16
copy b "Jeff Craik"
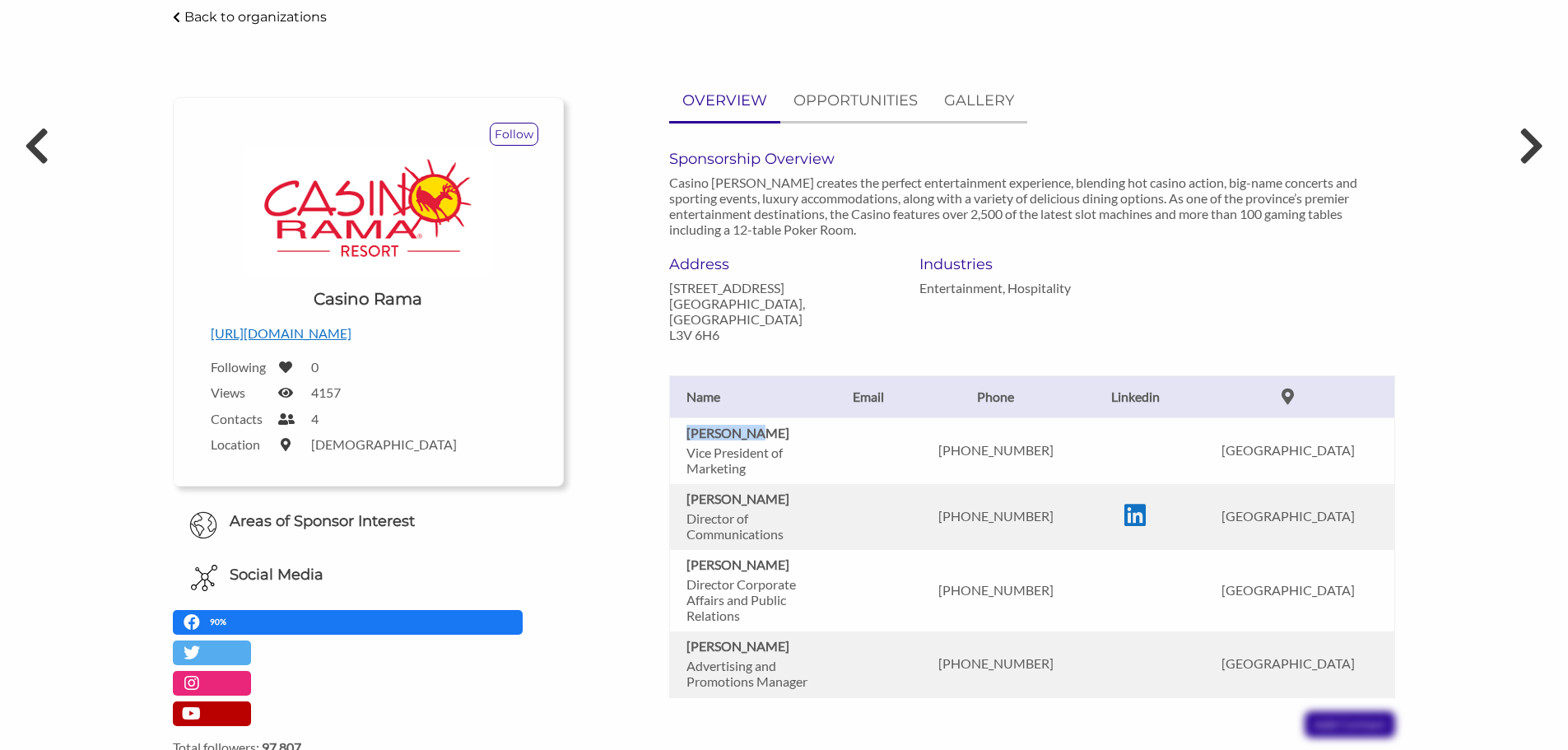
scroll to position [0, 0]
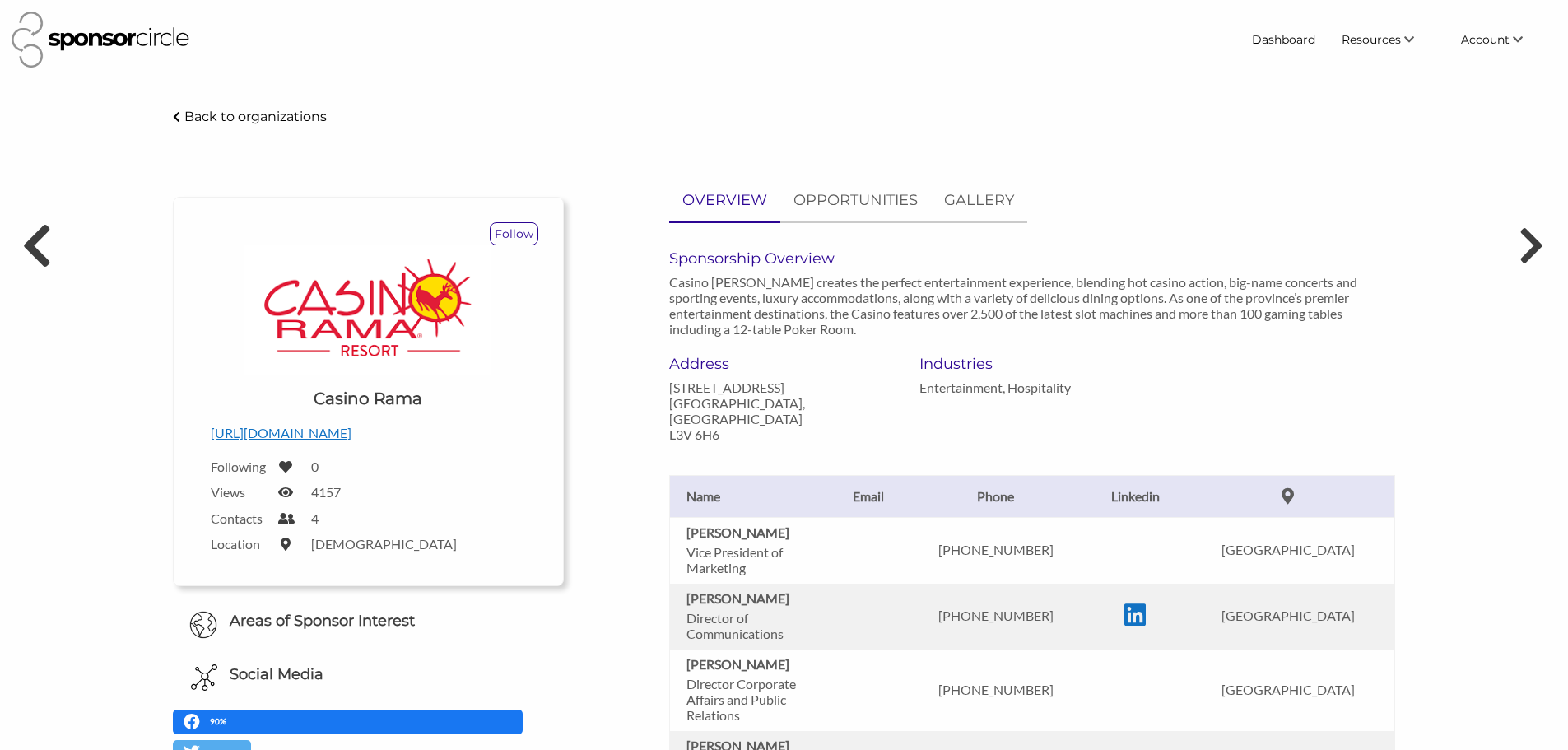
click at [40, 257] on icon at bounding box center [35, 245] width 31 height 49
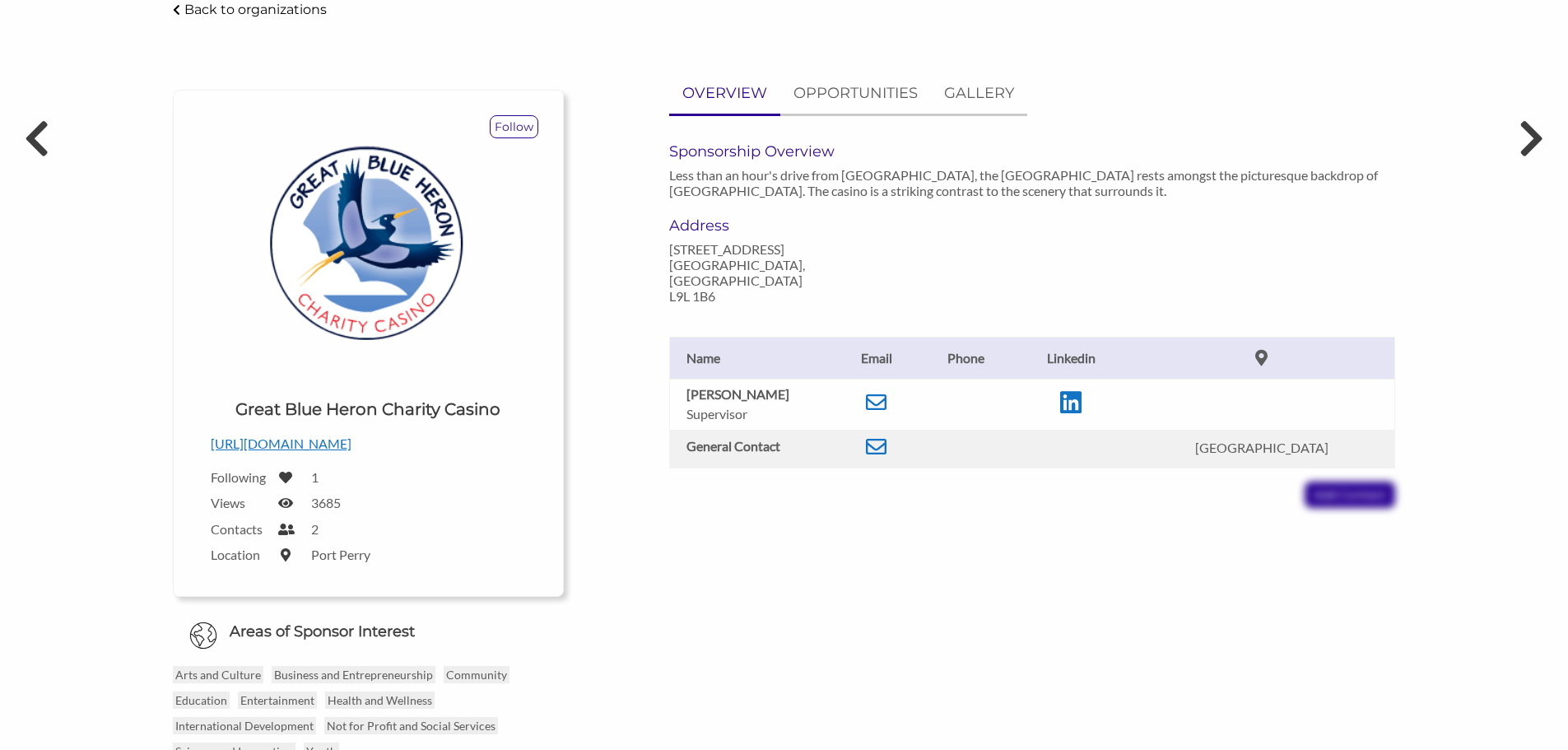
scroll to position [82, 0]
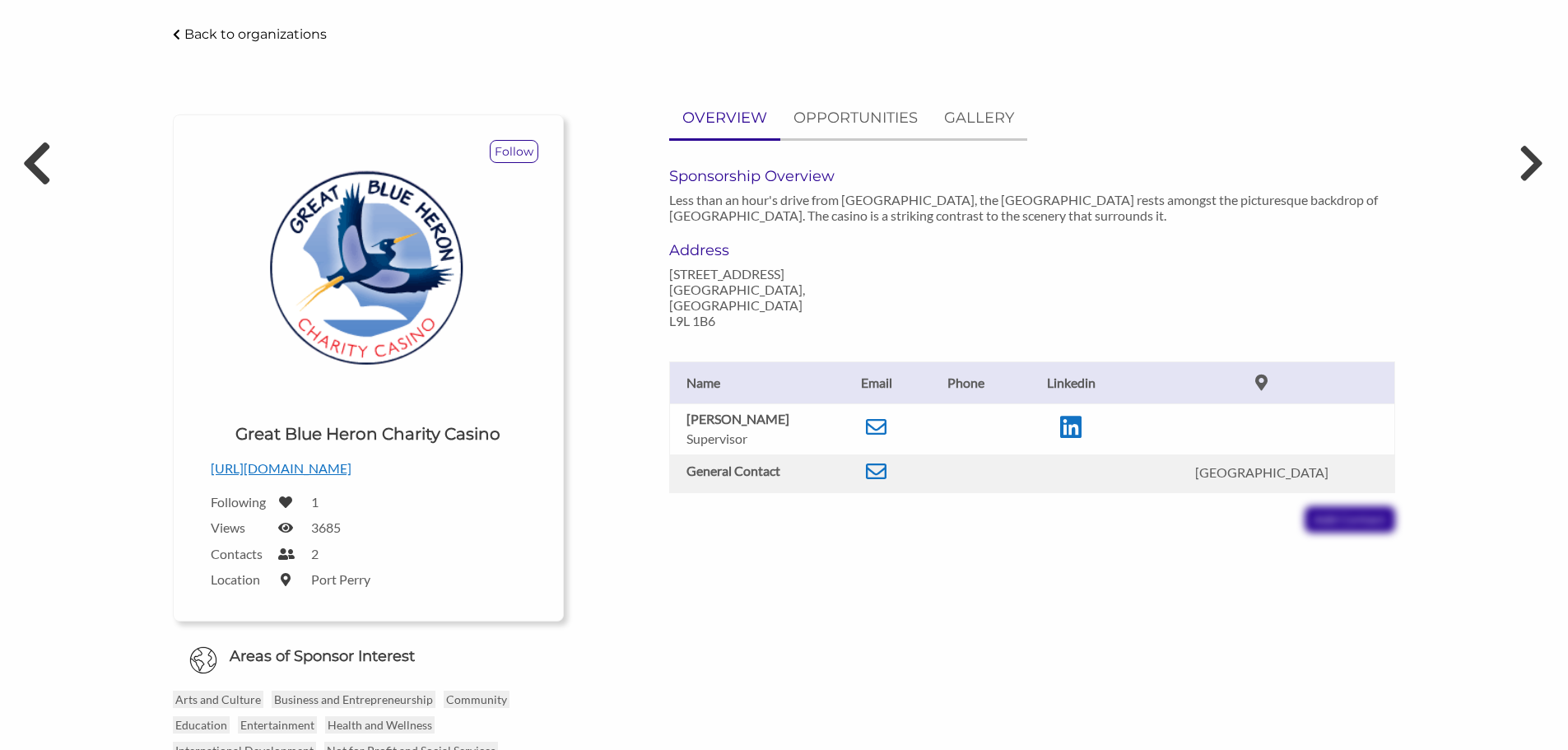
click at [37, 165] on icon at bounding box center [35, 163] width 31 height 49
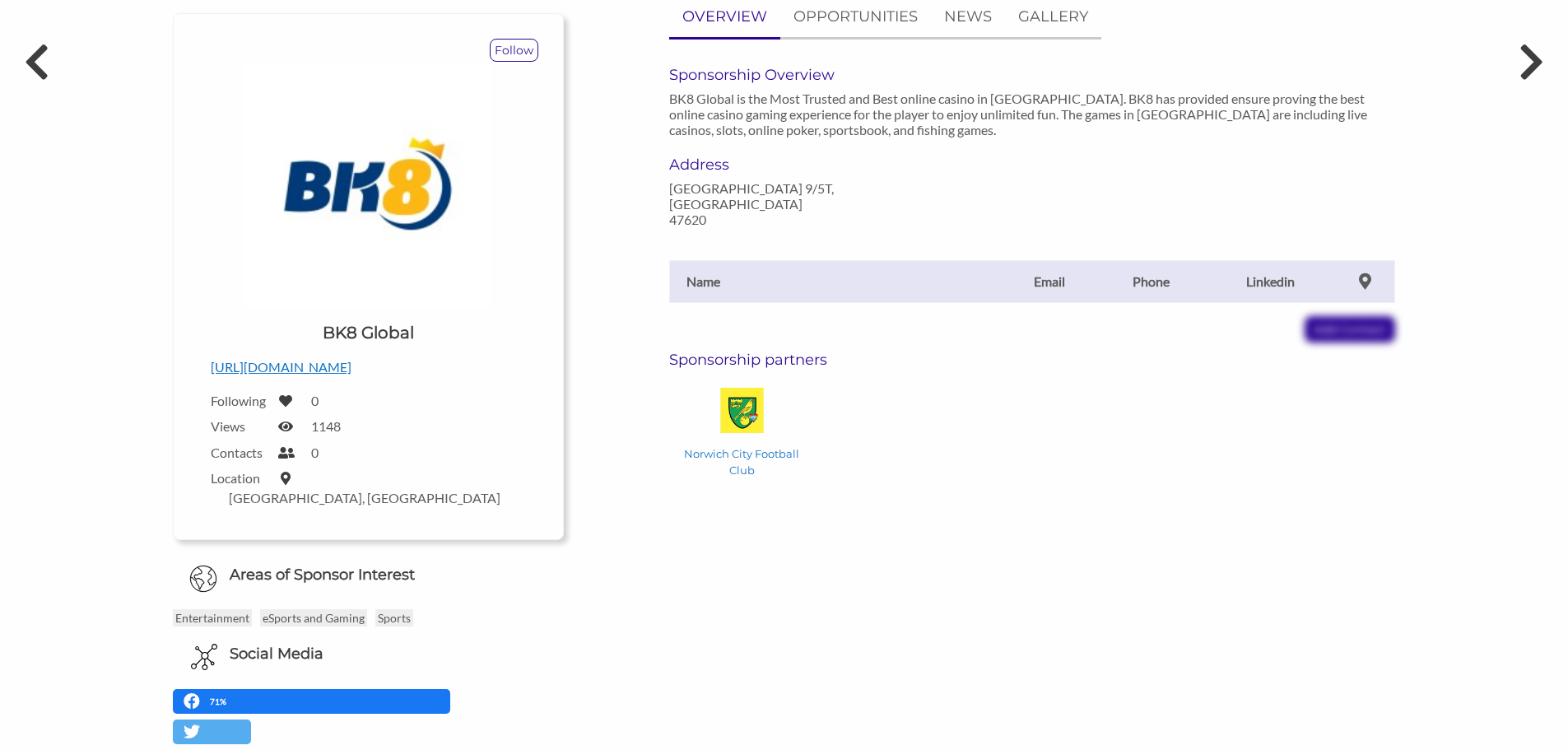
scroll to position [165, 0]
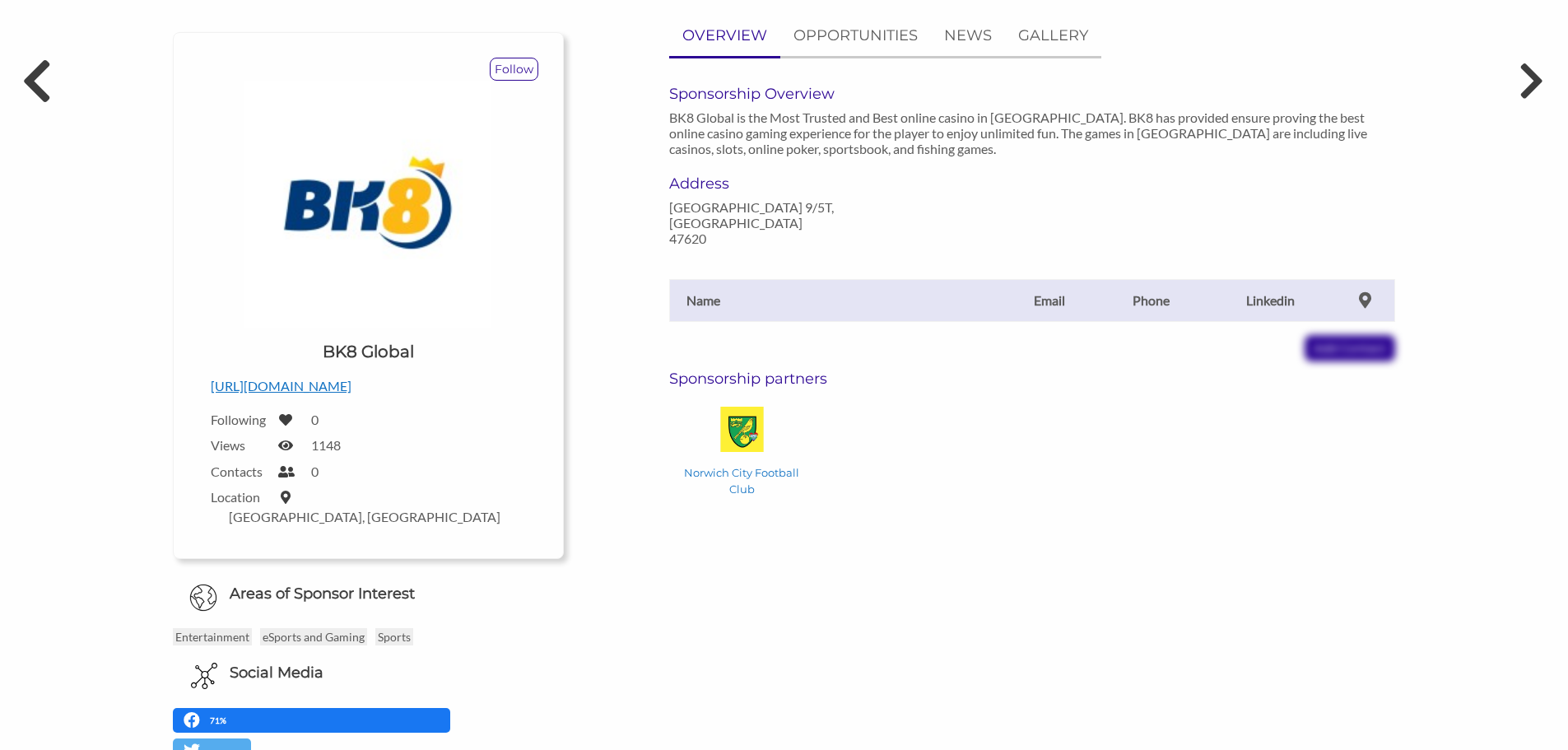
click at [39, 87] on icon at bounding box center [35, 81] width 31 height 49
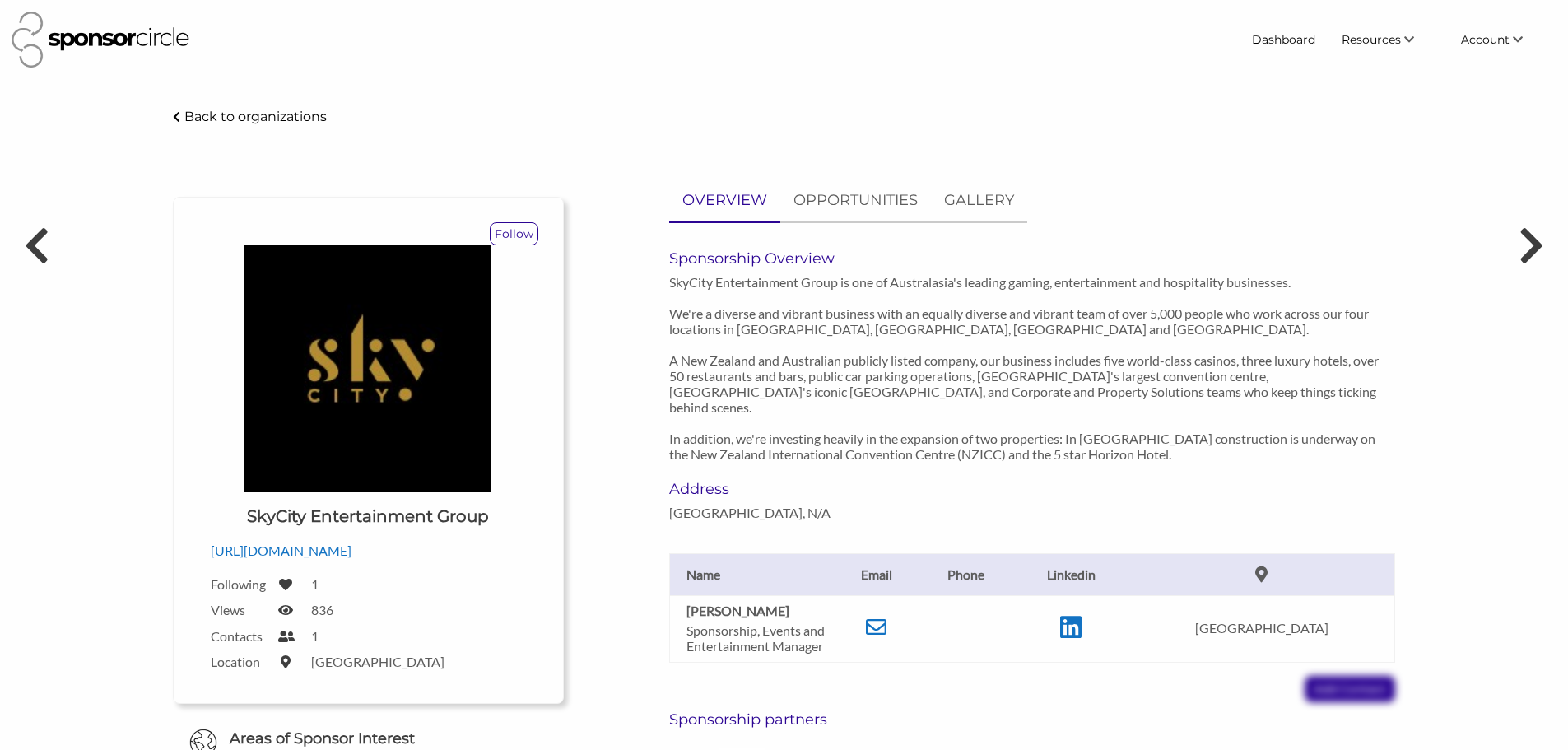
click at [39, 87] on body "Dashboard Resources Find New Partners Virtual Coffee Series Sponsorship News Jo…" at bounding box center [784, 375] width 1568 height 750
click at [1354, 75] on link "Find New Partners" at bounding box center [1366, 71] width 163 height 30
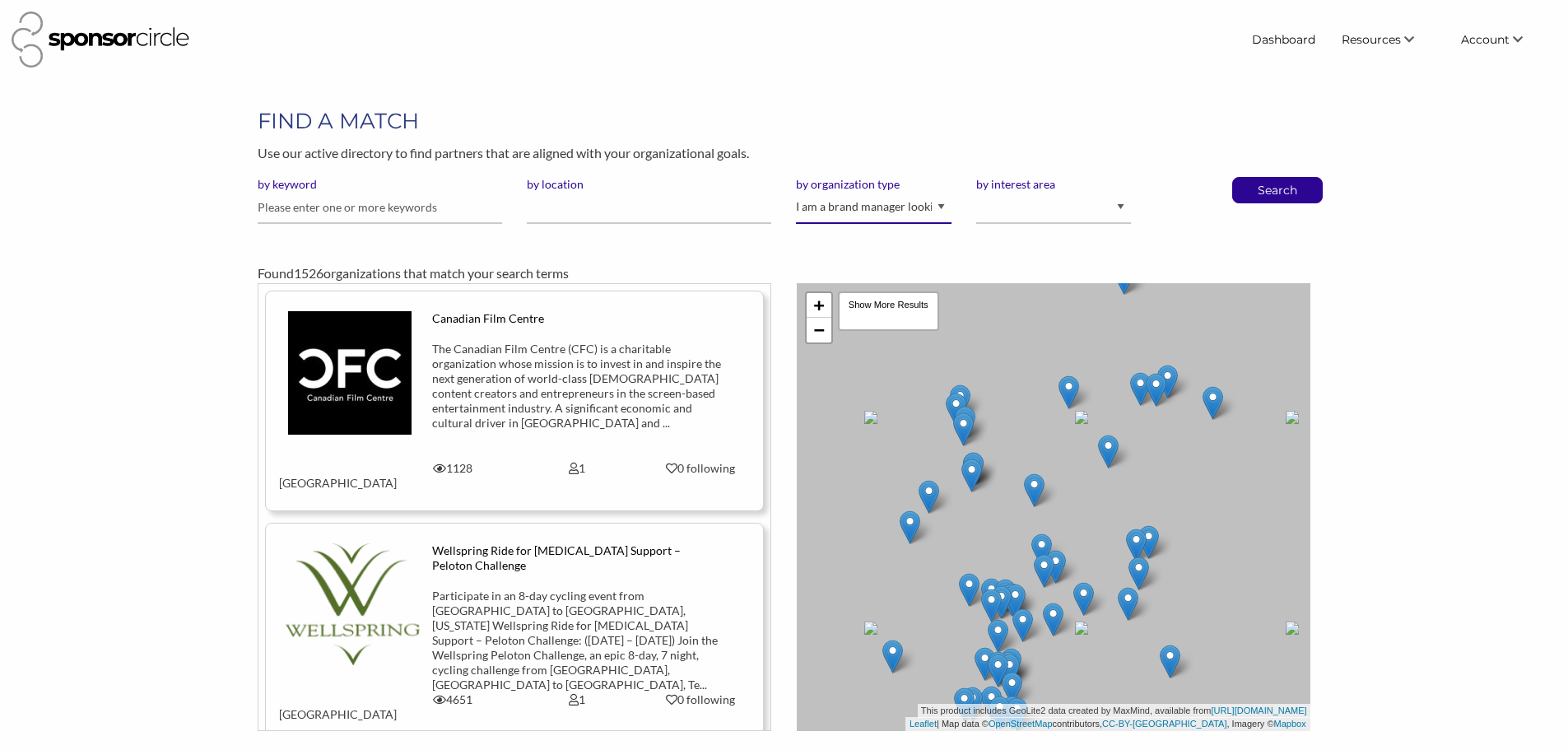
click at [836, 215] on select "I am an event organizer seeking new partnerships with suppliers, exhibitors or …" at bounding box center [873, 208] width 154 height 32
select select "Property"
click at [796, 192] on select "I am an event organizer seeking new partnerships with suppliers, exhibitors or …" at bounding box center [873, 208] width 154 height 32
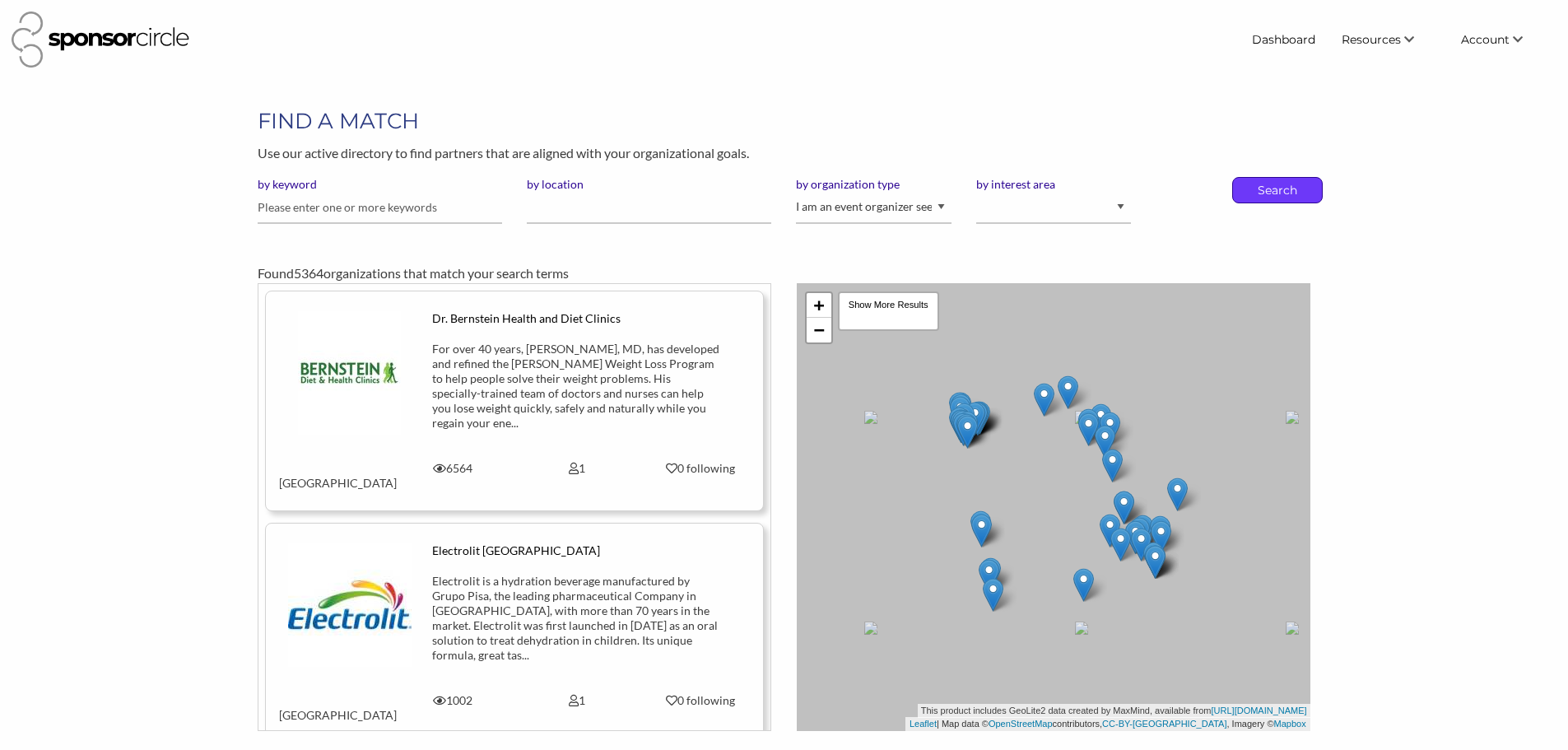
click at [1319, 181] on div "Search" at bounding box center [1278, 190] width 90 height 26
click at [1276, 191] on p "Search" at bounding box center [1278, 190] width 54 height 25
click at [562, 211] on input "by location" at bounding box center [648, 208] width 245 height 32
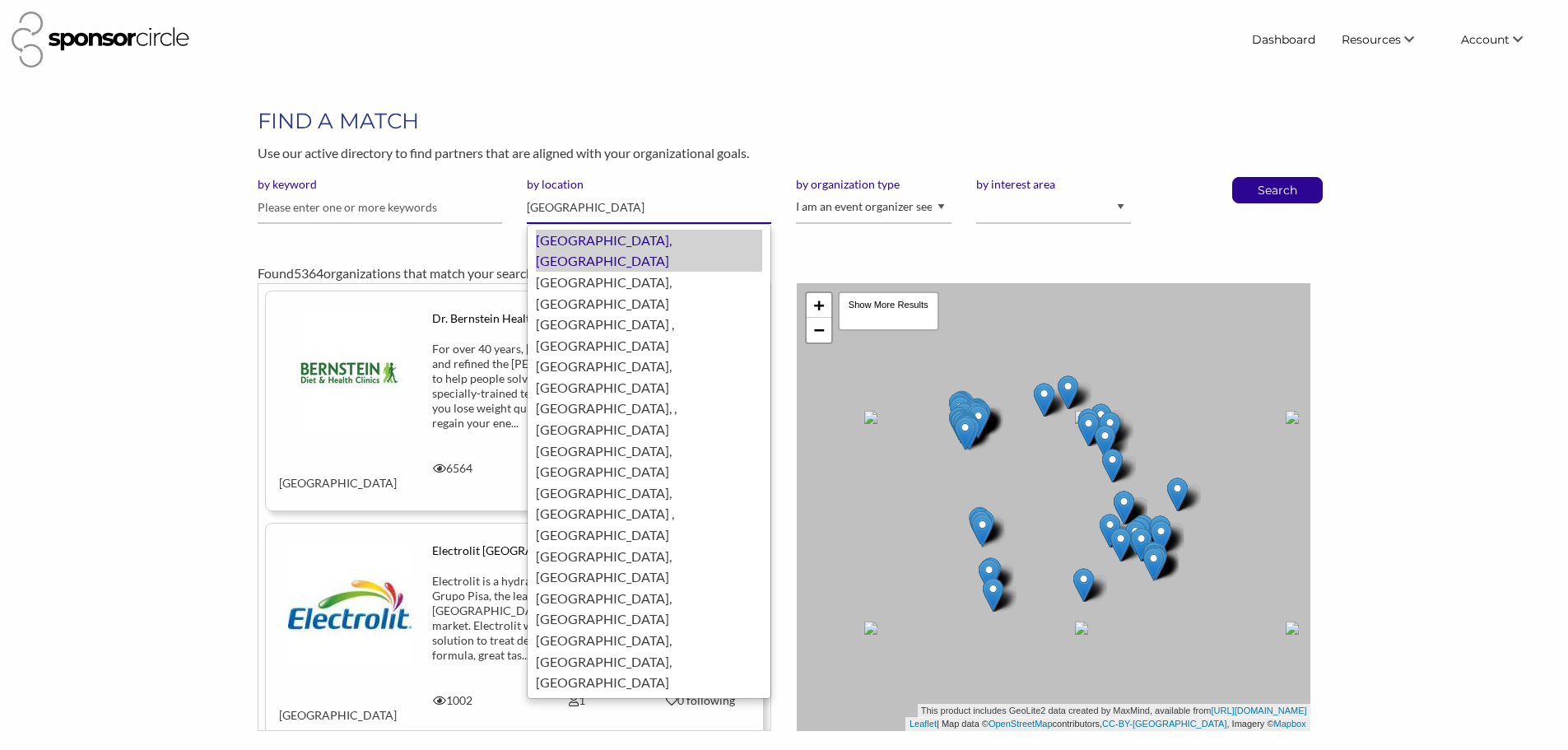
click at [640, 239] on div "[GEOGRAPHIC_DATA], [GEOGRAPHIC_DATA]" at bounding box center [649, 251] width 226 height 42
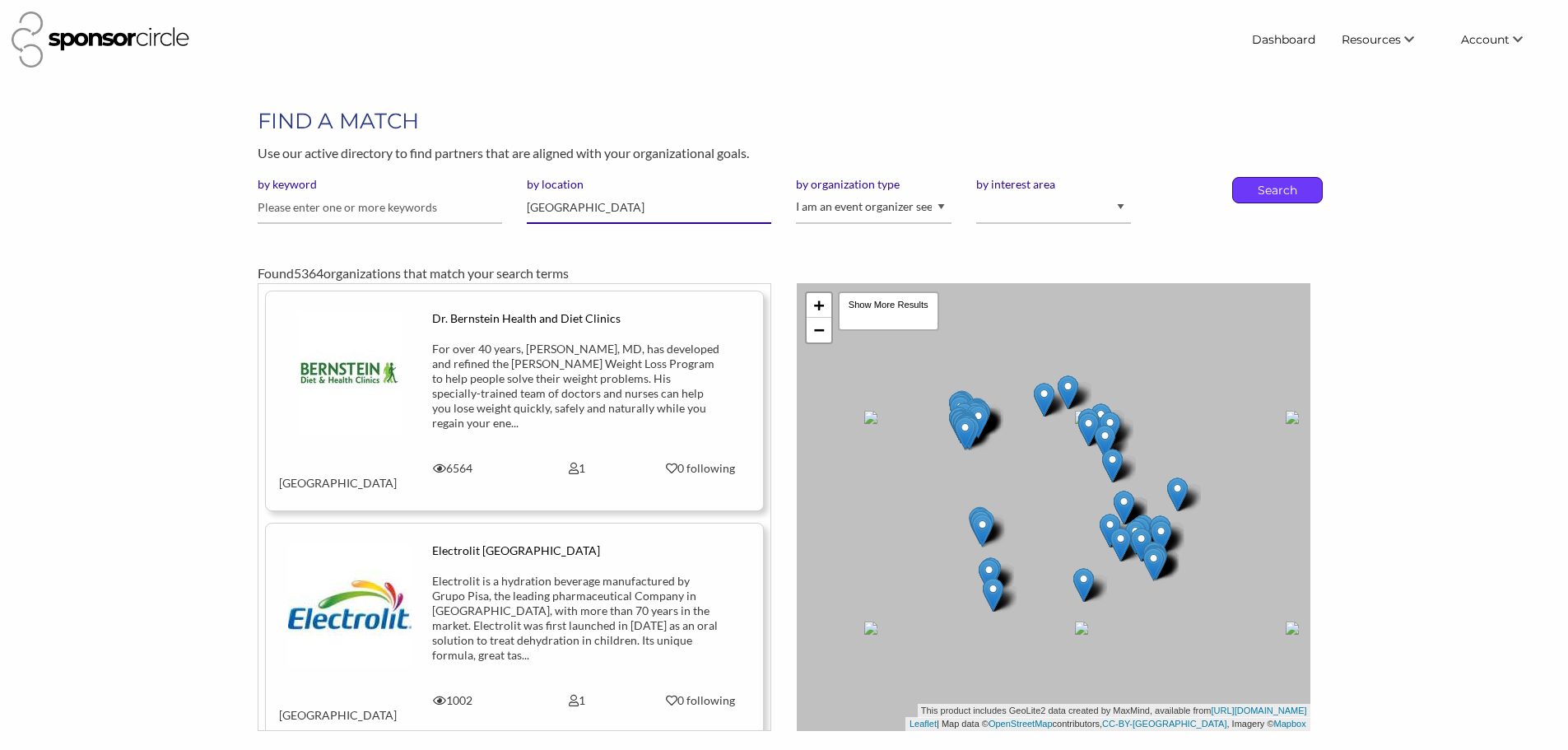
type input "[GEOGRAPHIC_DATA]"
click at [1295, 189] on p "Search" at bounding box center [1278, 190] width 54 height 25
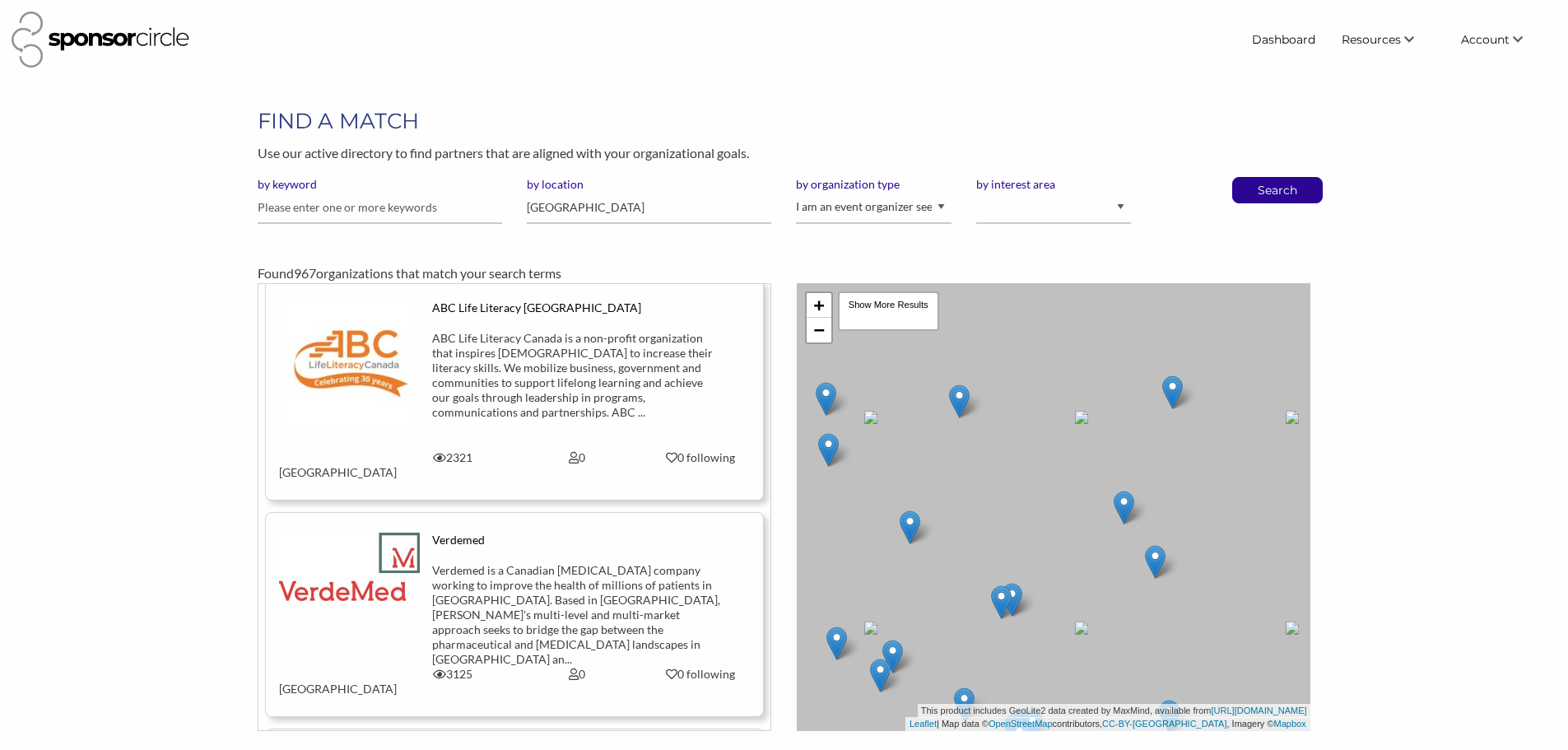
scroll to position [1564, 0]
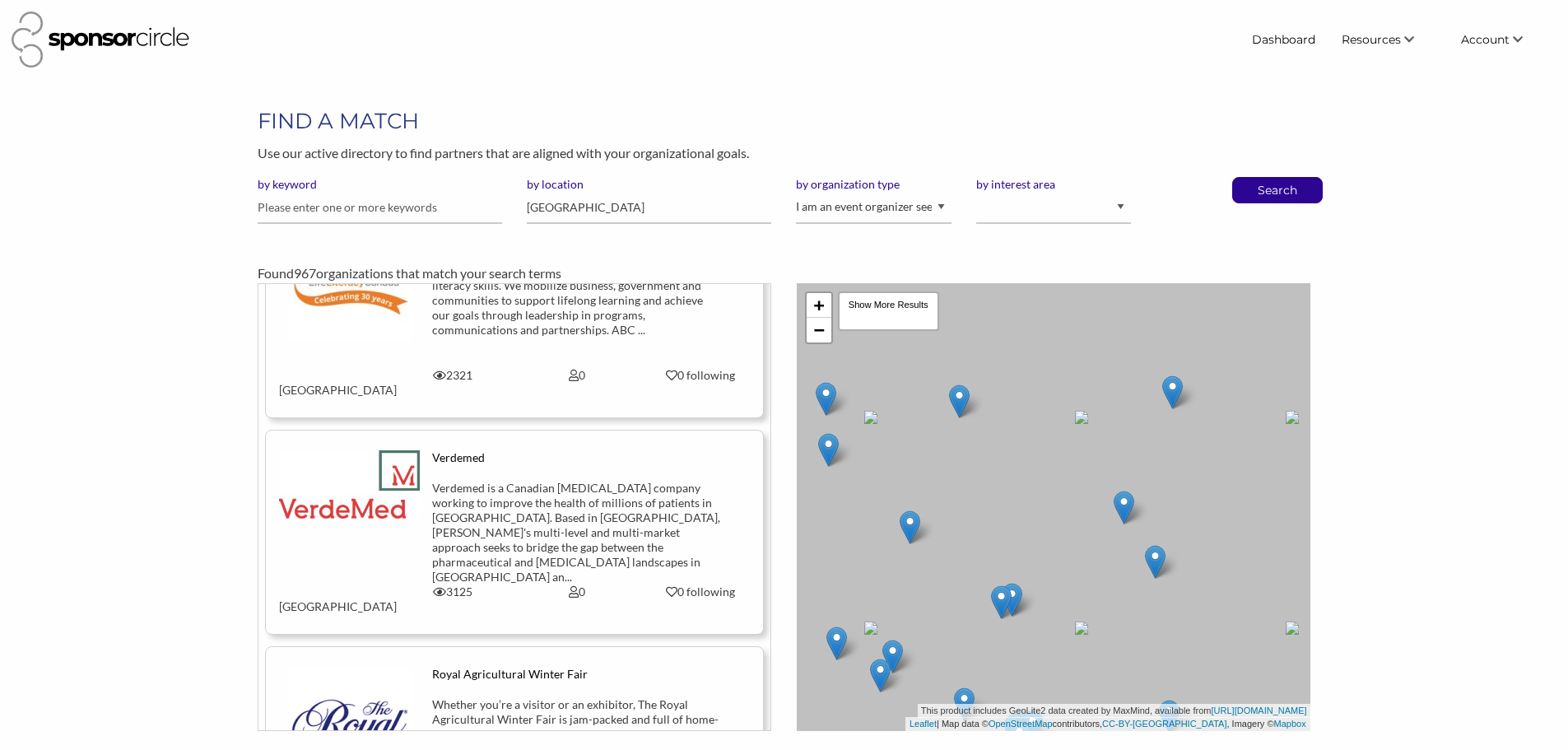
click at [568, 697] on div "Whether you’re a visitor or an exhibitor, The Royal Agricultural Winter Fair is…" at bounding box center [576, 741] width 289 height 89
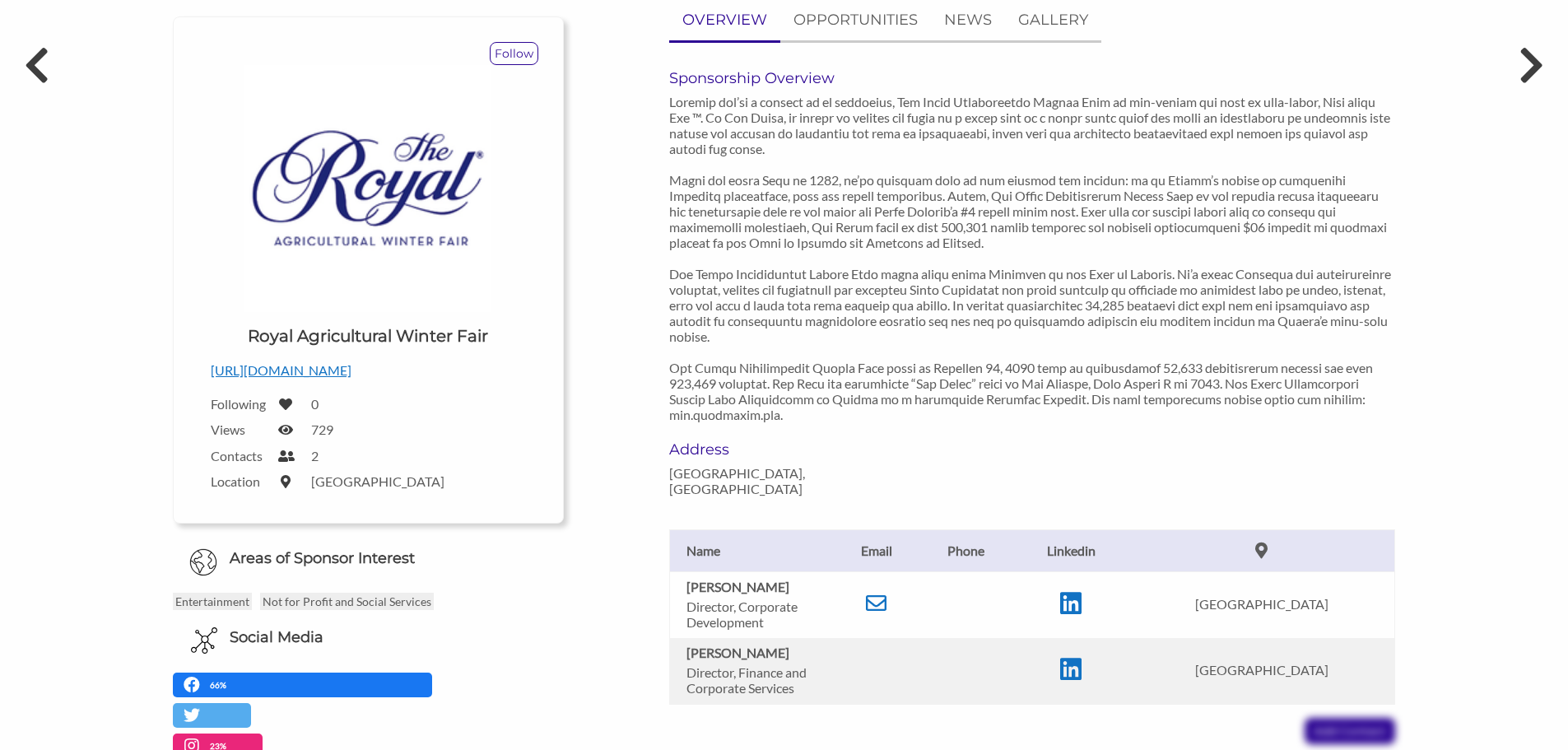
scroll to position [165, 0]
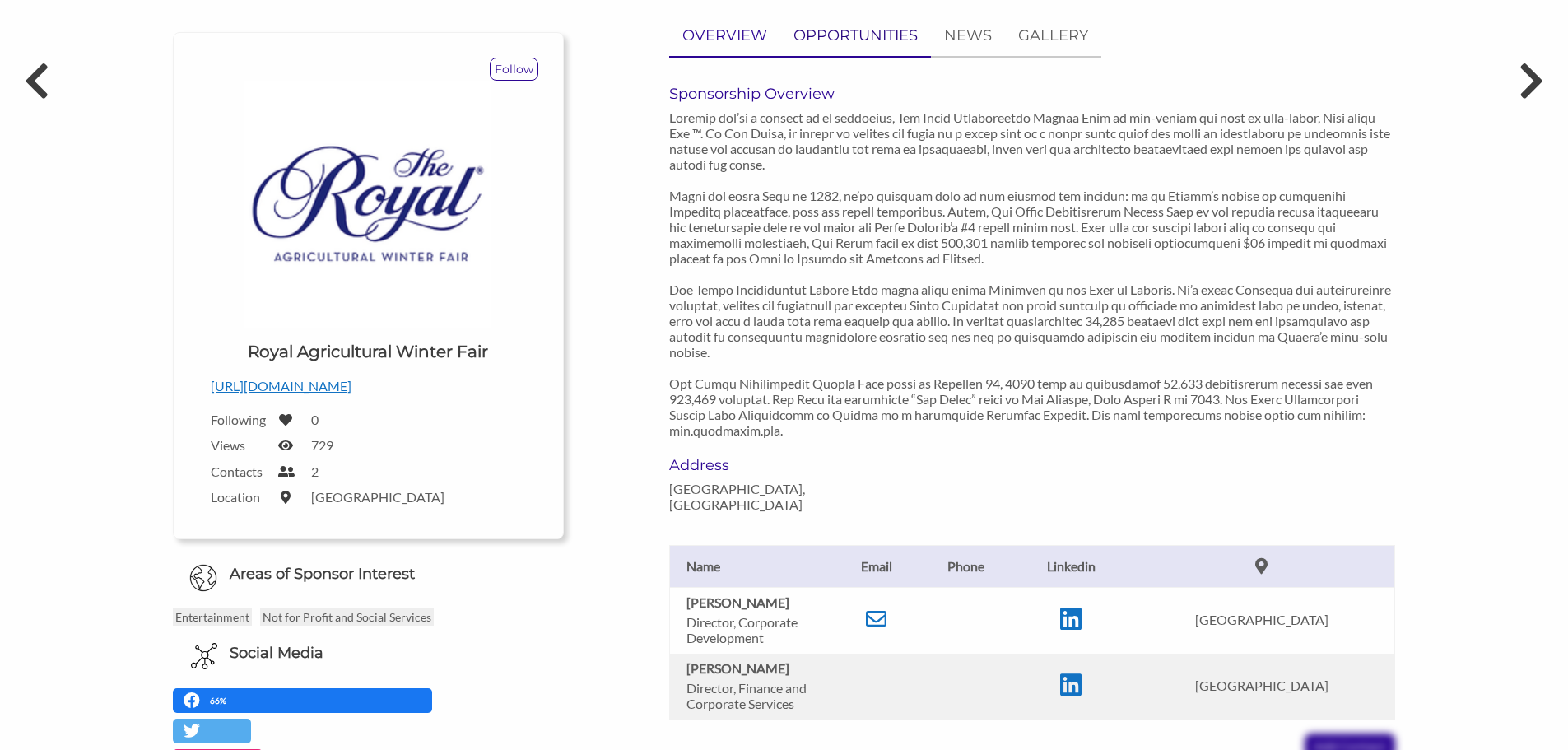
click at [878, 39] on p "OPPORTUNITIES" at bounding box center [856, 35] width 125 height 24
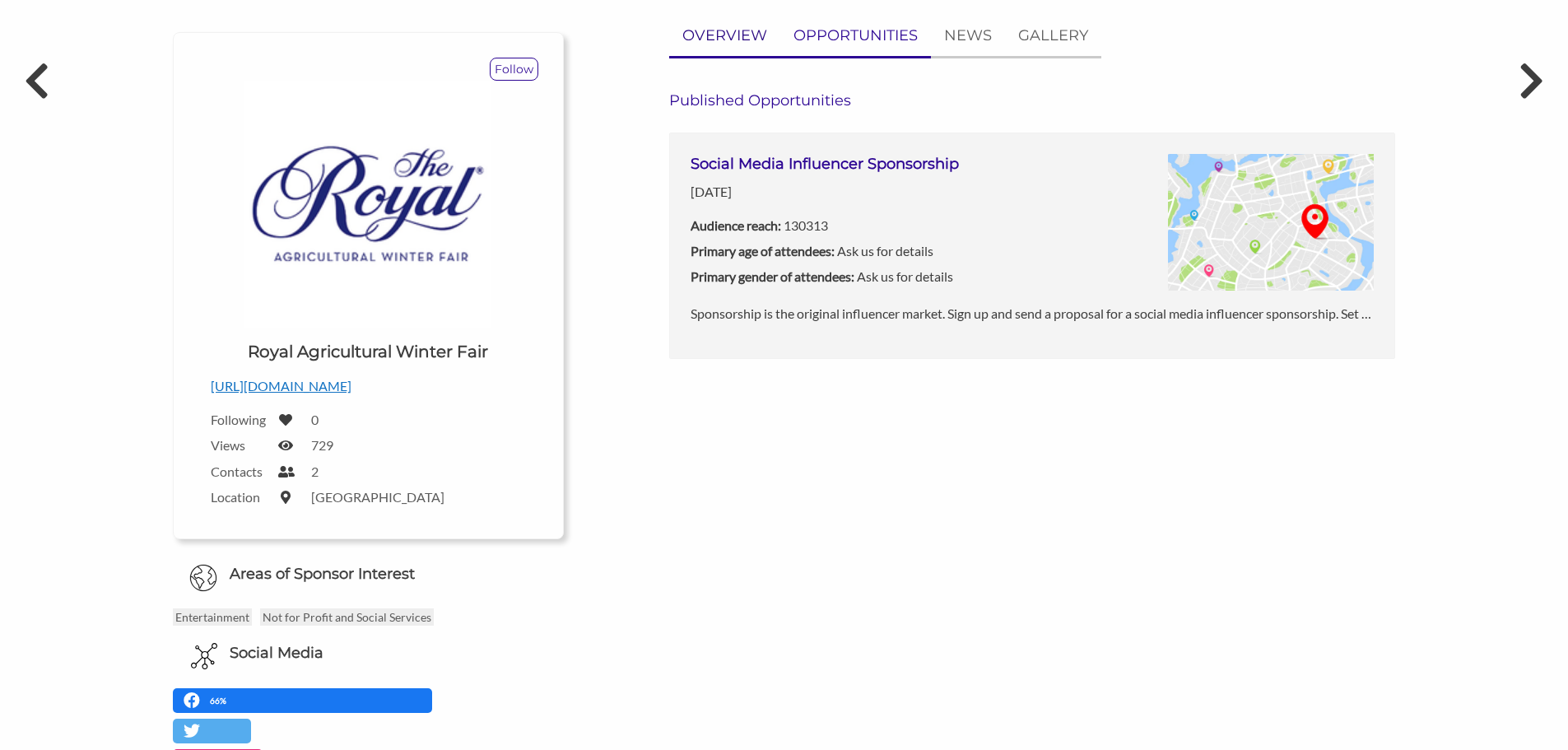
click at [729, 20] on link "OVERVIEW" at bounding box center [725, 36] width 111 height 40
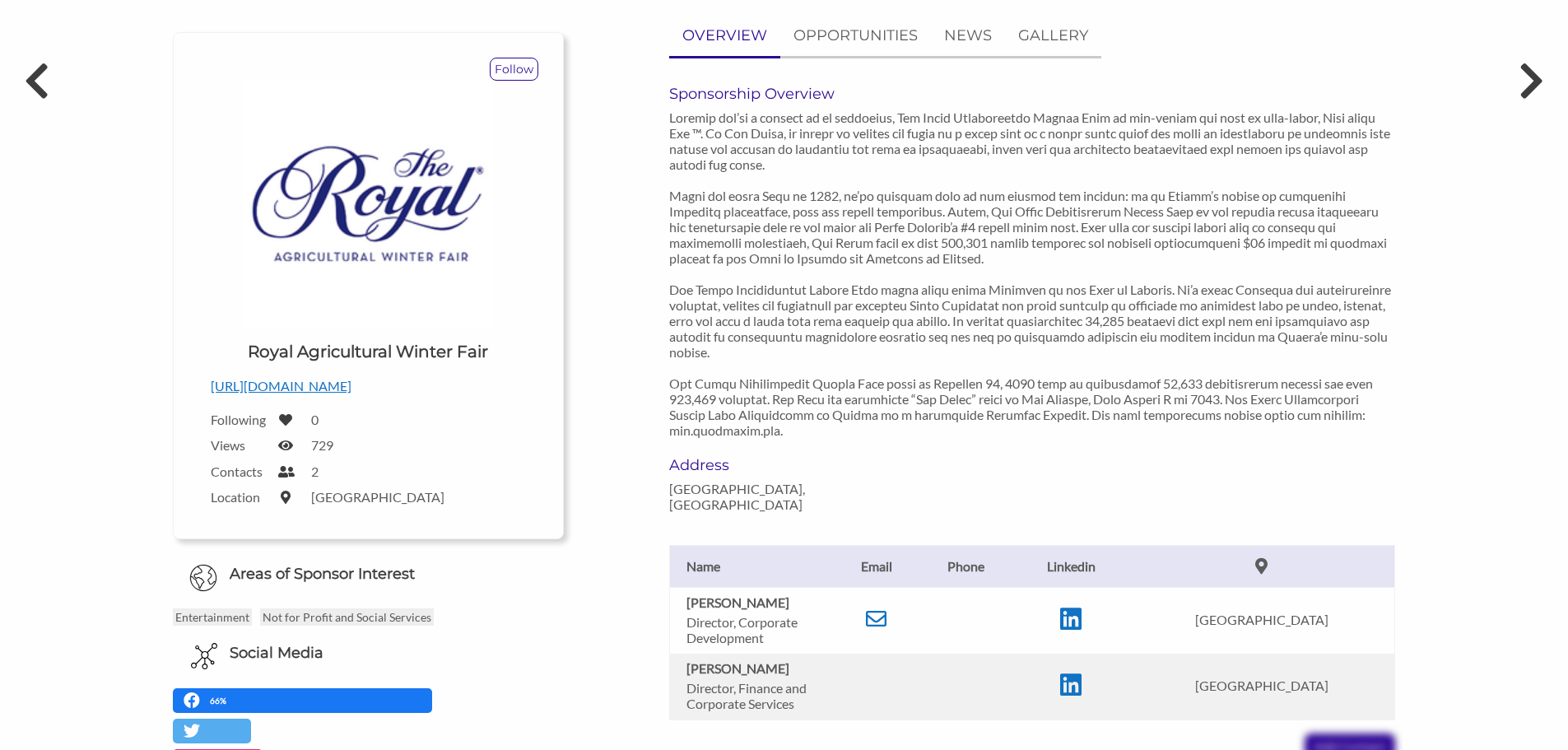
click at [305, 386] on p "[URL][DOMAIN_NAME]" at bounding box center [368, 386] width 315 height 21
click at [929, 180] on p at bounding box center [1033, 274] width 727 height 328
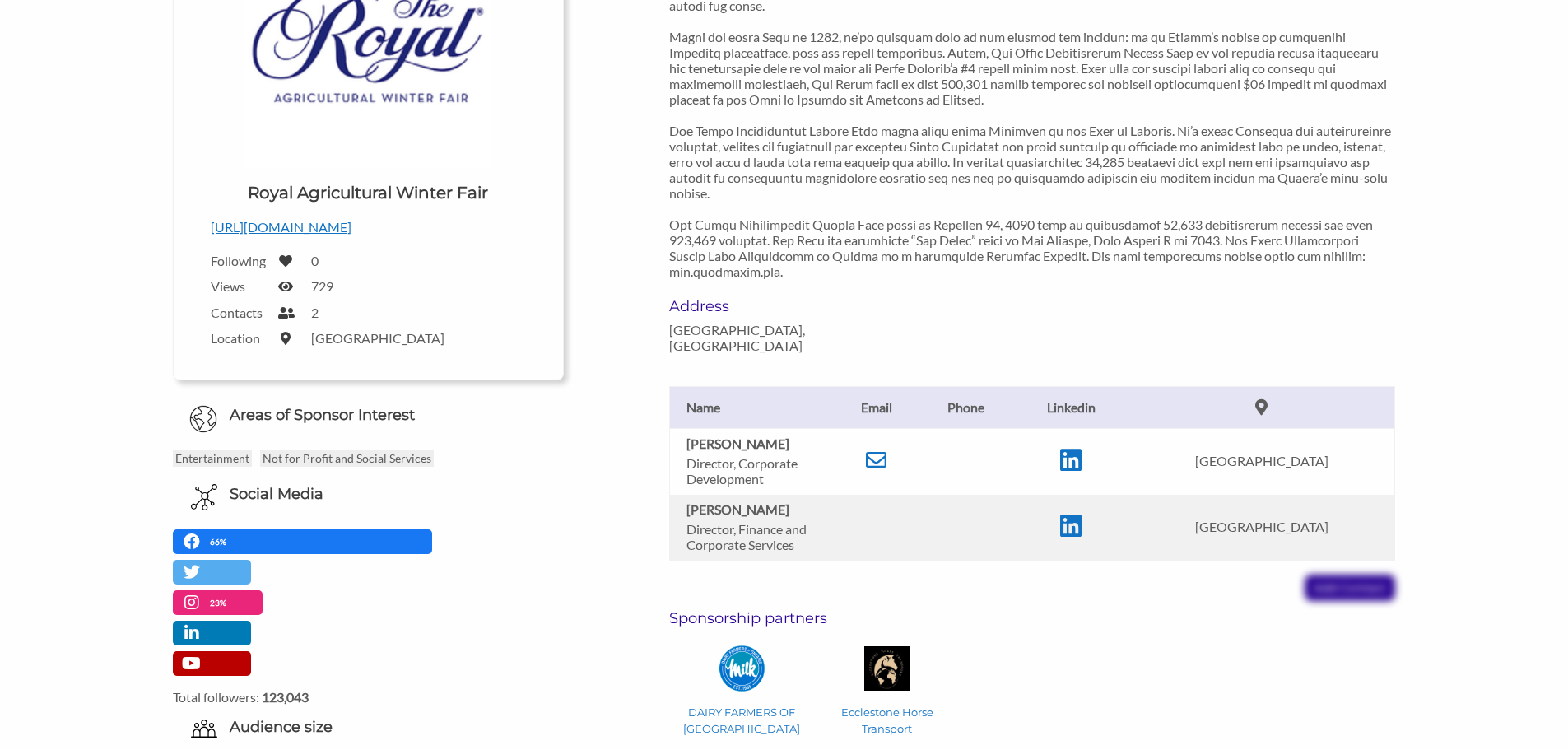
scroll to position [329, 0]
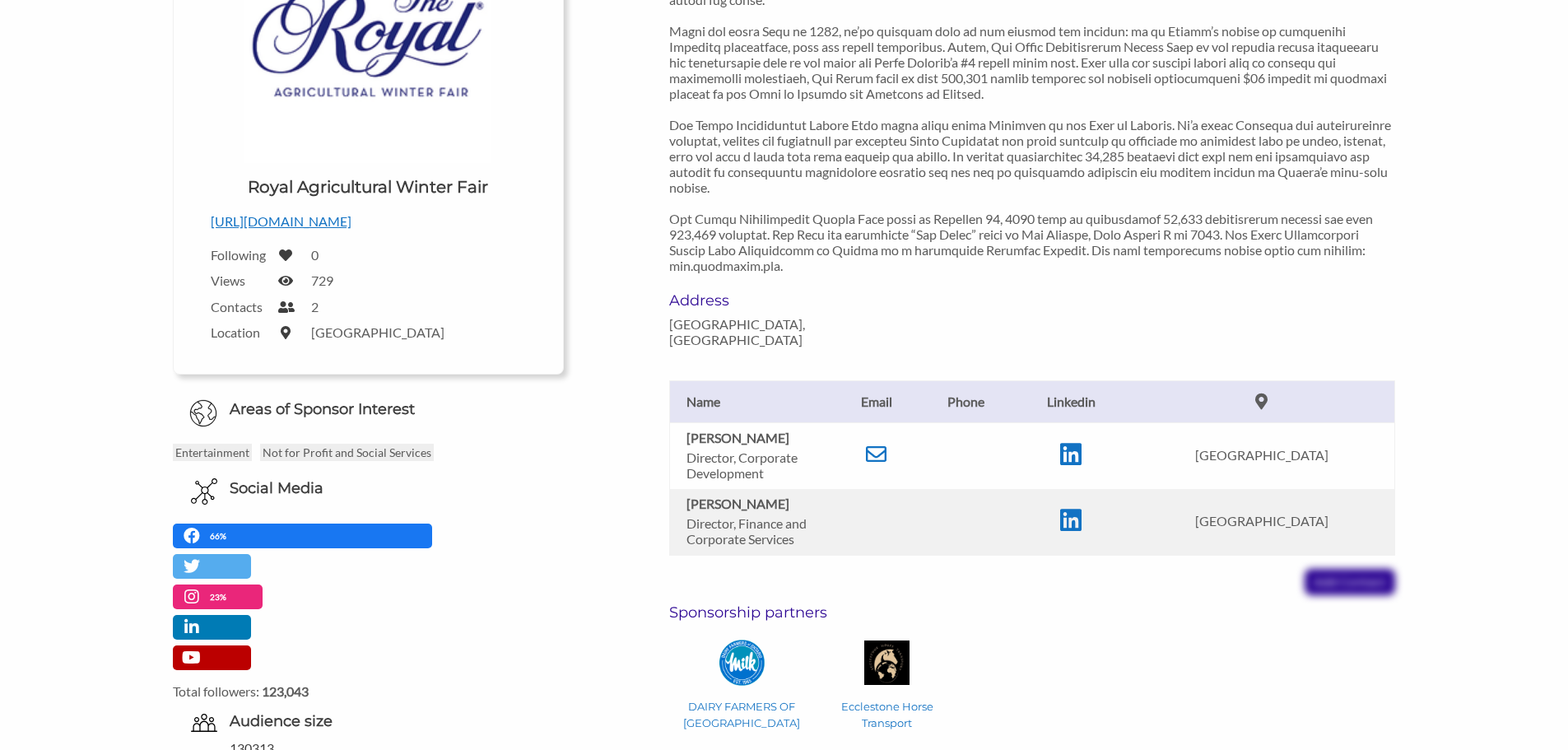
click at [899, 255] on p at bounding box center [1033, 109] width 727 height 328
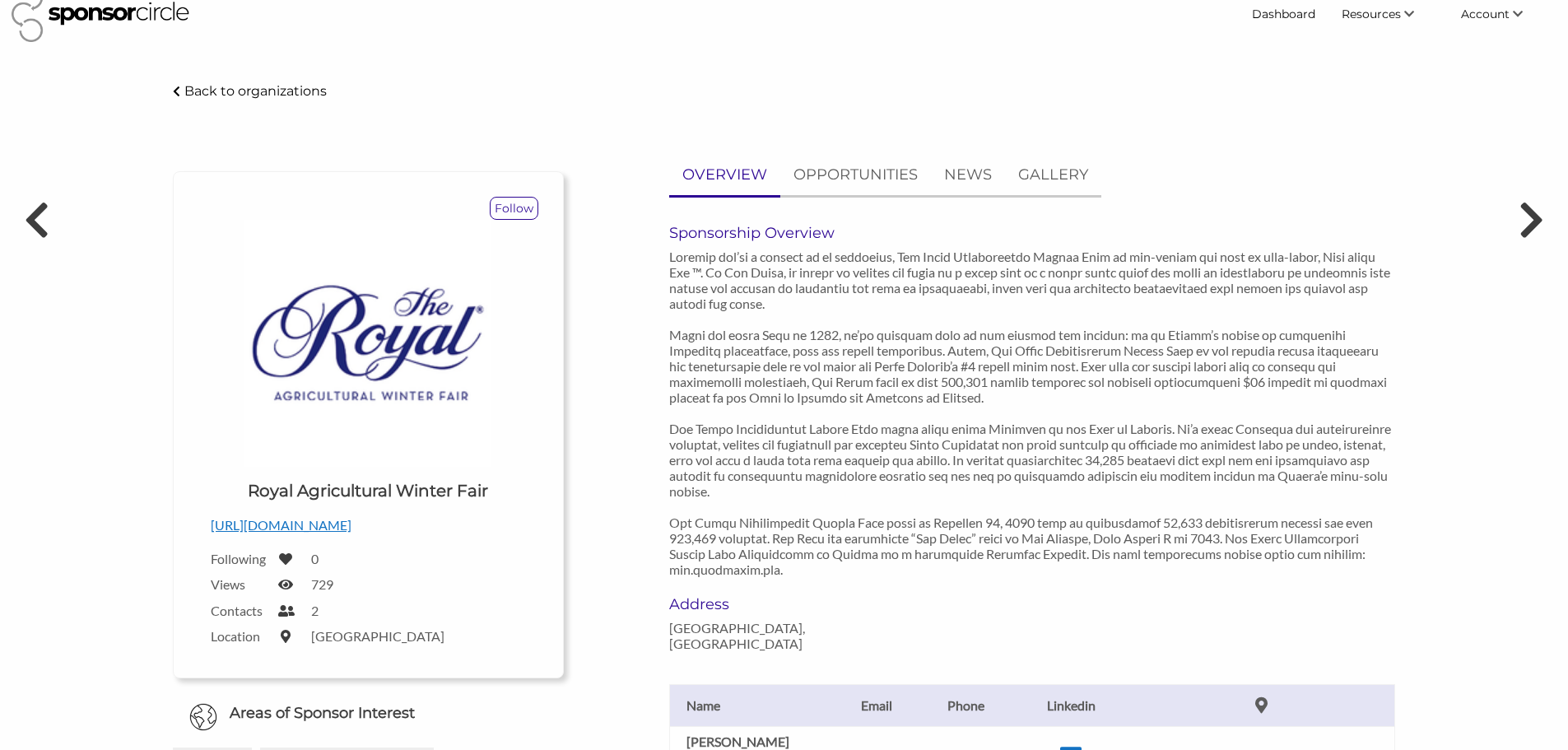
scroll to position [0, 0]
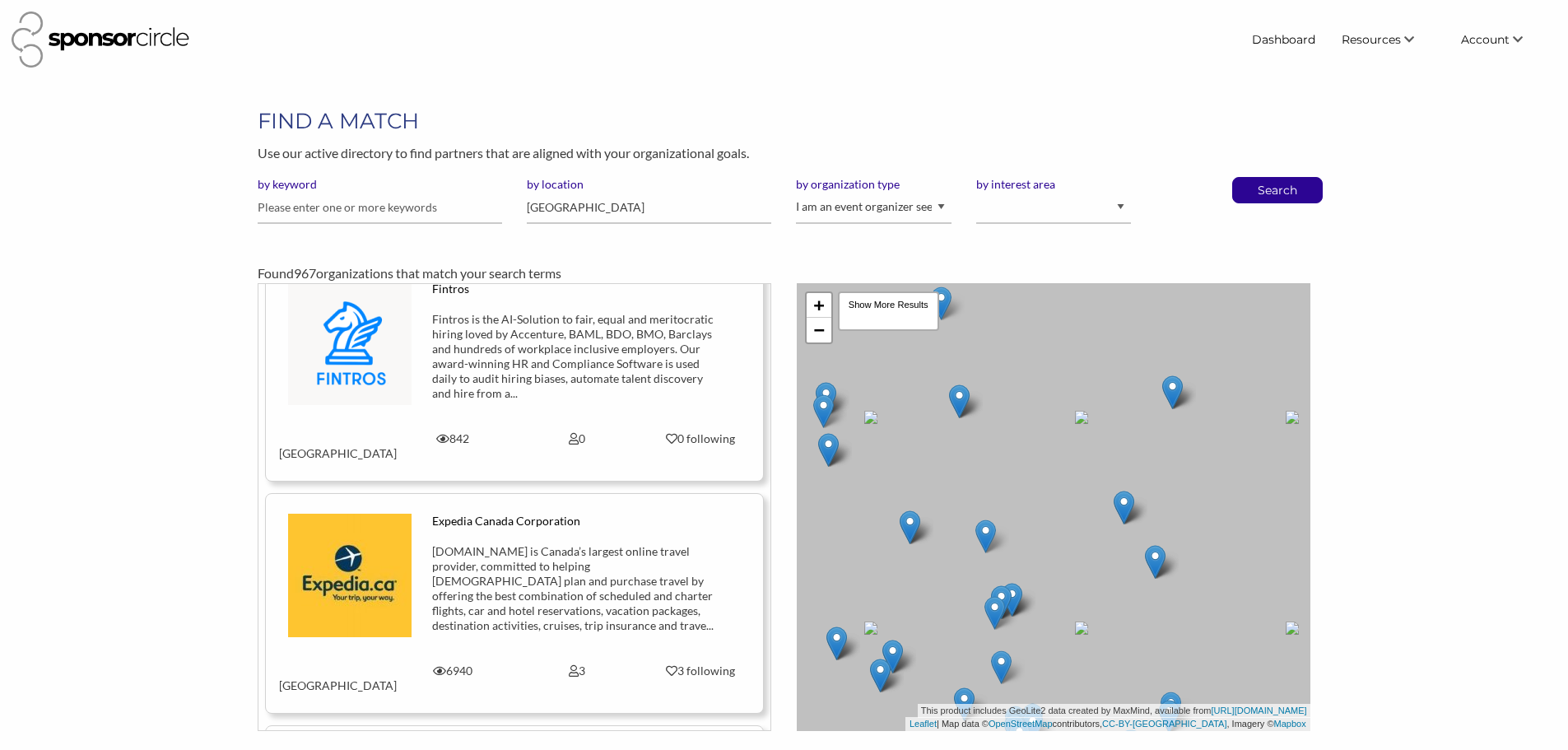
scroll to position [8870, 0]
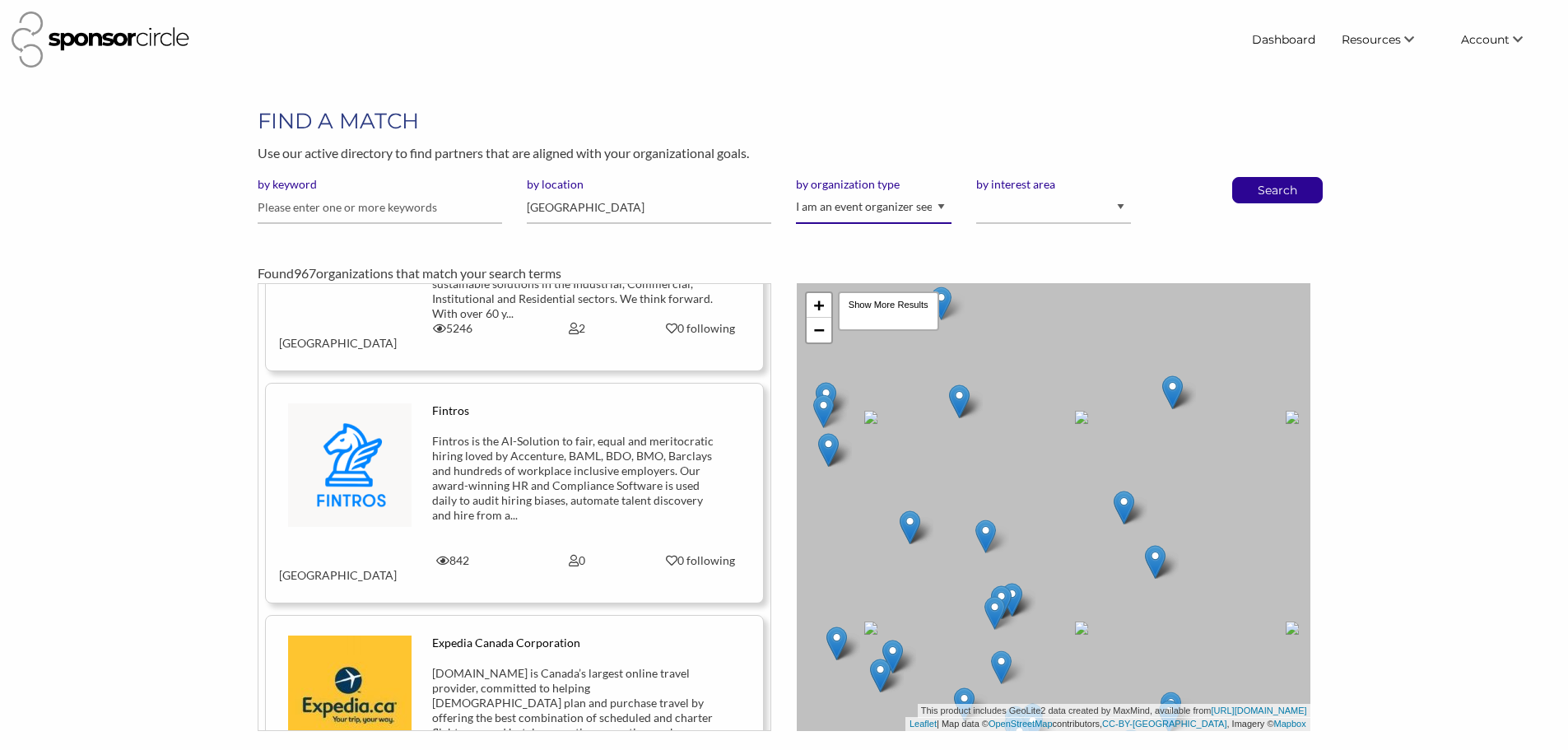
click at [891, 218] on select "I am an event organizer seeking new partnerships with suppliers, exhibitors or …" at bounding box center [873, 208] width 154 height 32
click at [796, 192] on select "I am an event organizer seeking new partnerships with suppliers, exhibitors or …" at bounding box center [873, 208] width 154 height 32
click at [1285, 189] on p "Search" at bounding box center [1278, 190] width 54 height 25
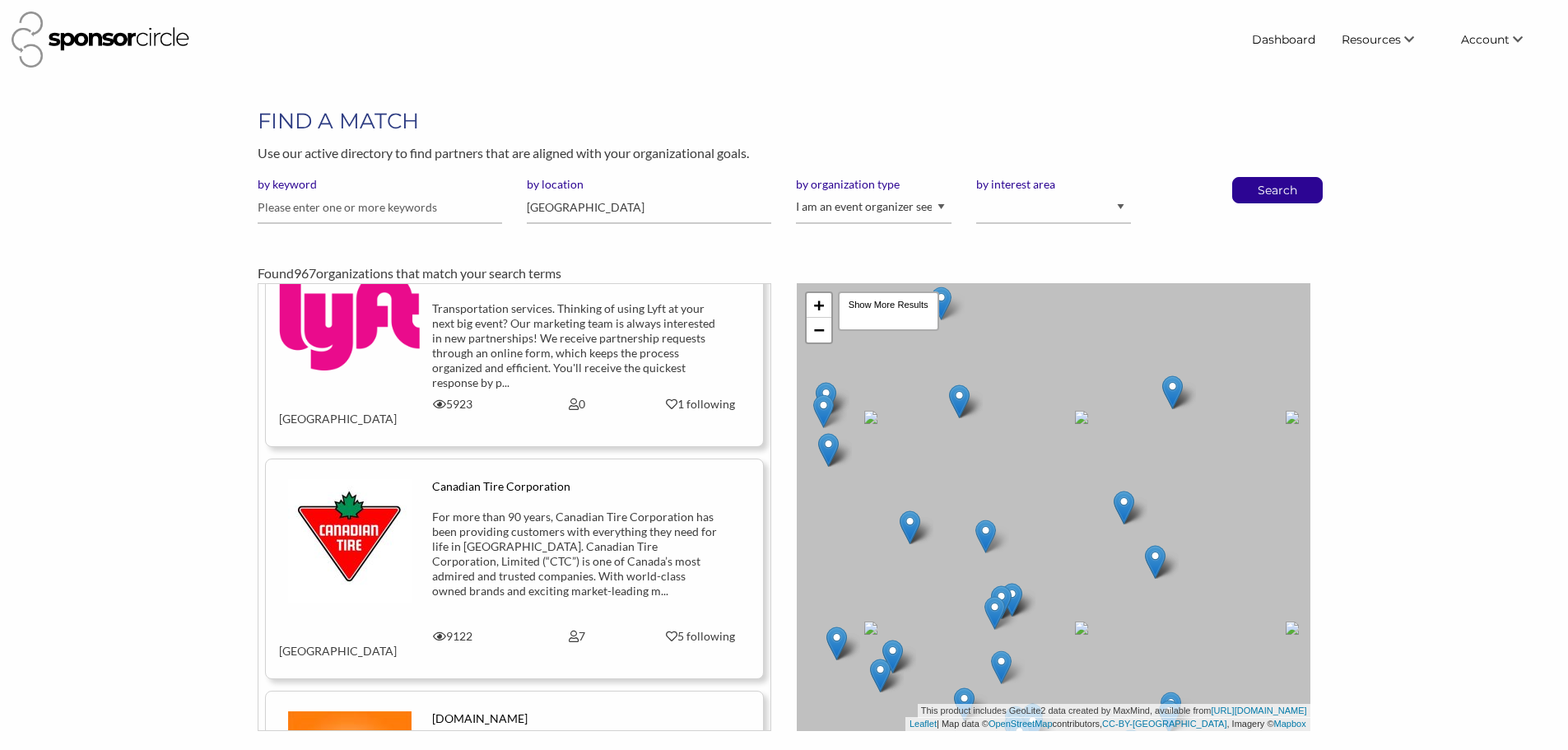
scroll to position [14112, 0]
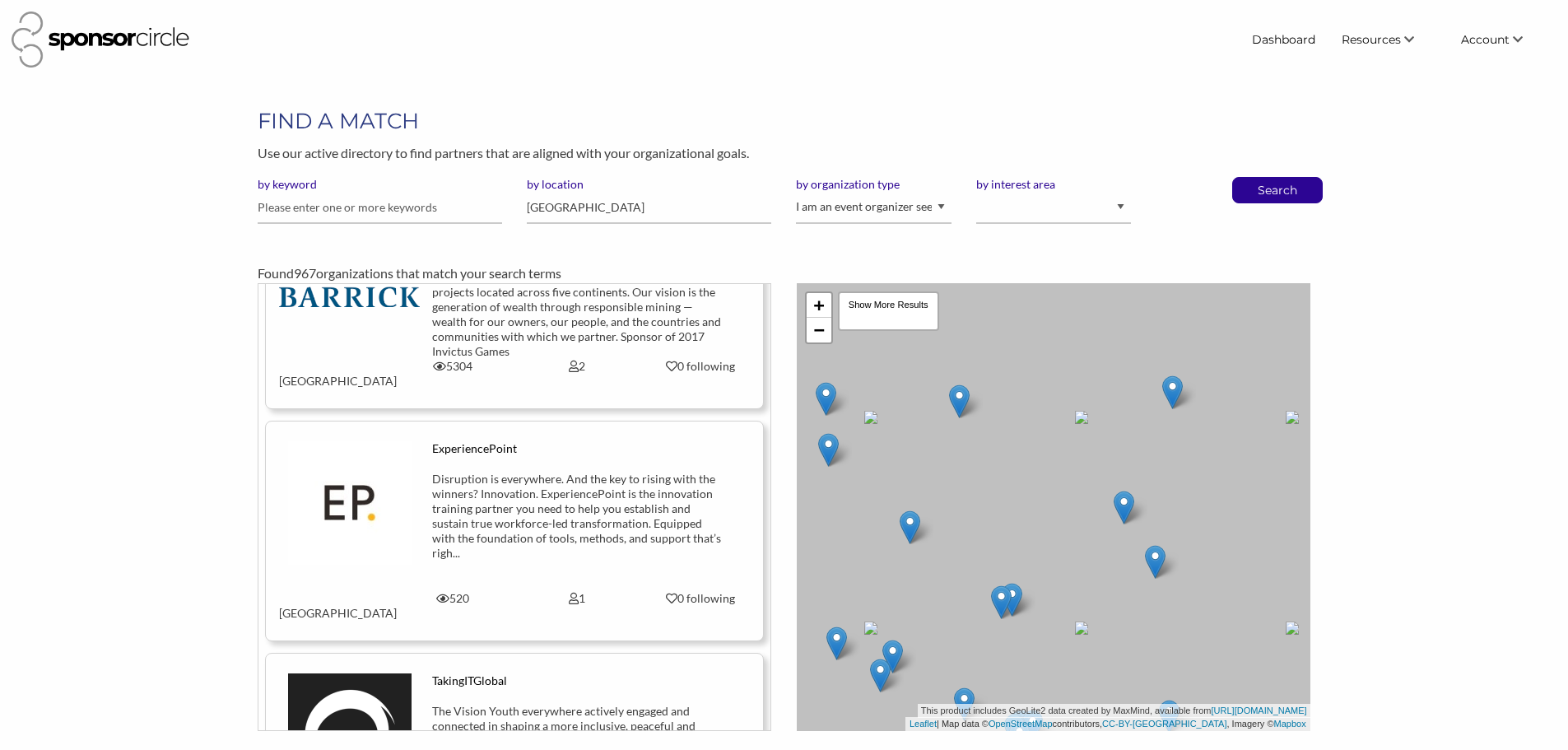
scroll to position [5761, 0]
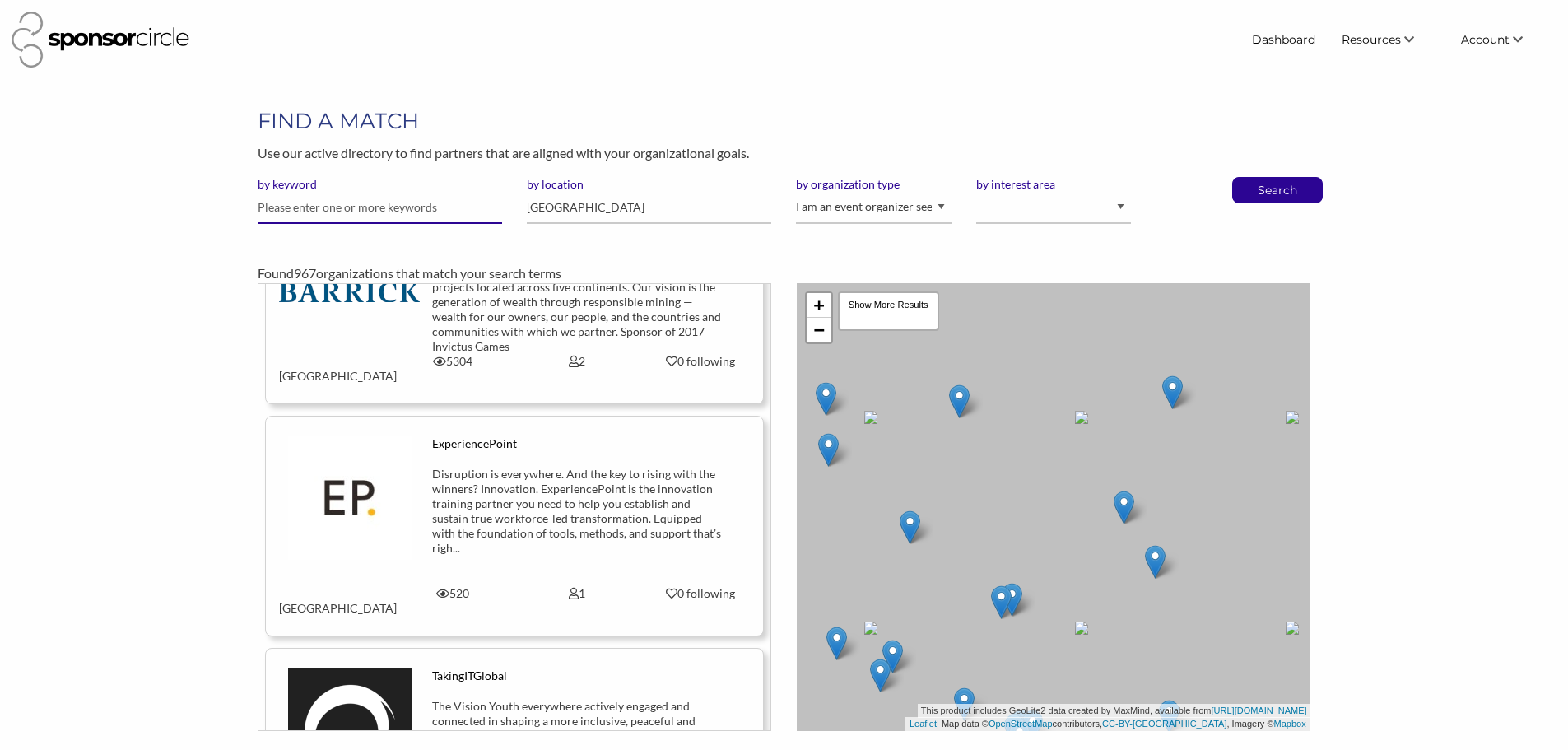
click at [315, 196] on input "text" at bounding box center [380, 208] width 245 height 32
type input "parking"
click at [1250, 178] on button "Search" at bounding box center [1278, 190] width 54 height 25
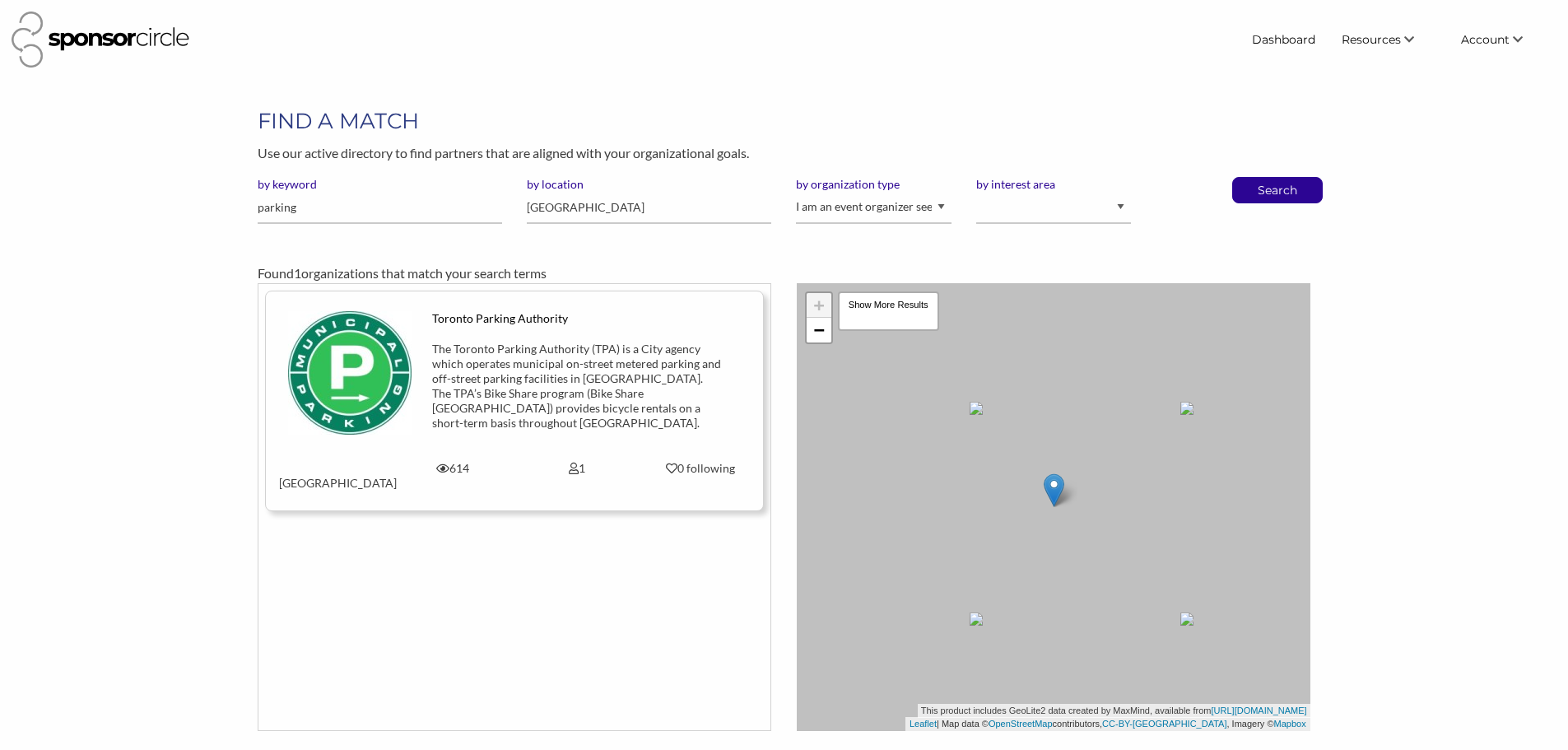
click at [498, 364] on div "The Toronto Parking Authority (TPA) is a City agency which operates municipal o…" at bounding box center [576, 385] width 289 height 89
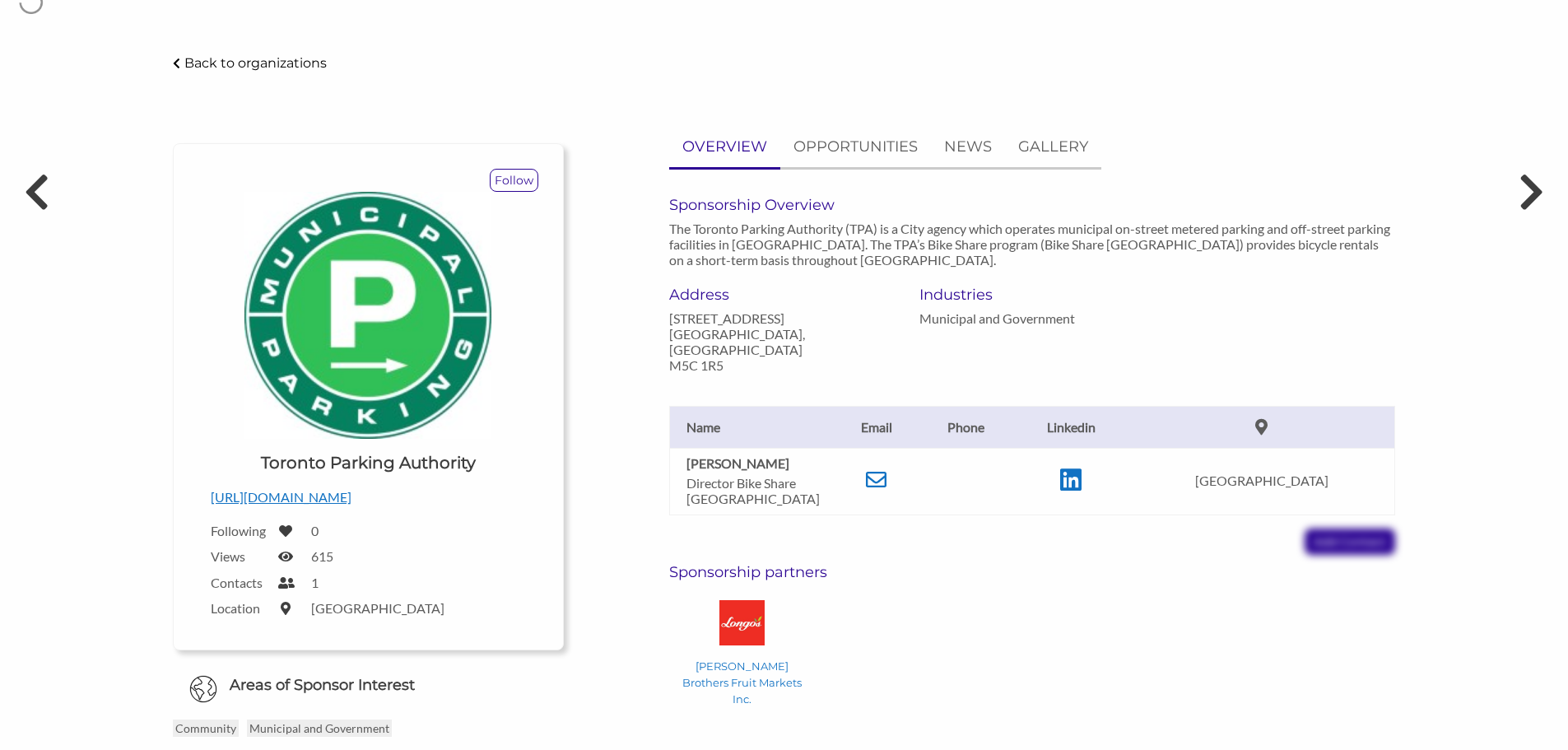
scroll to position [82, 0]
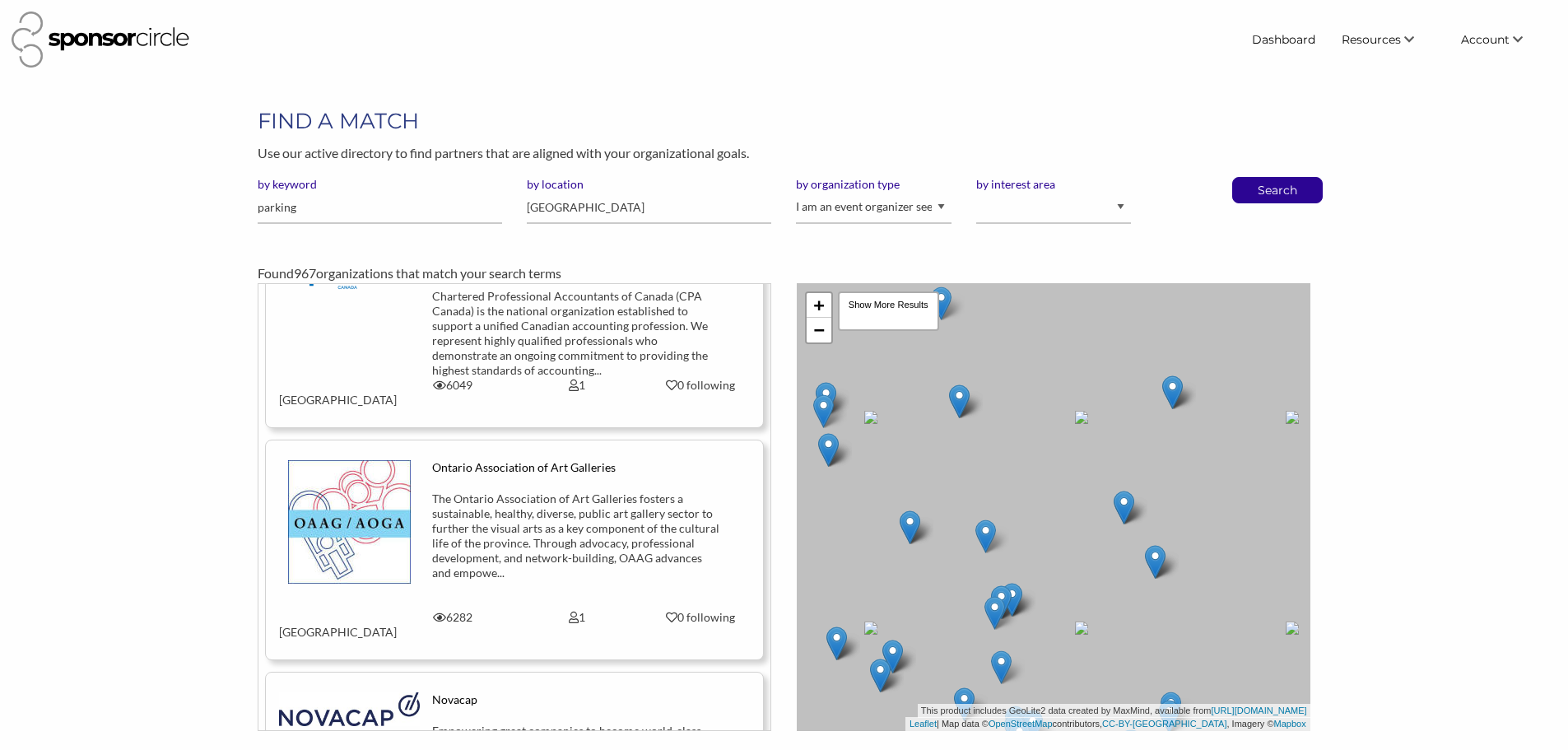
scroll to position [9915, 0]
click input "parking"
type input "motorcycle"
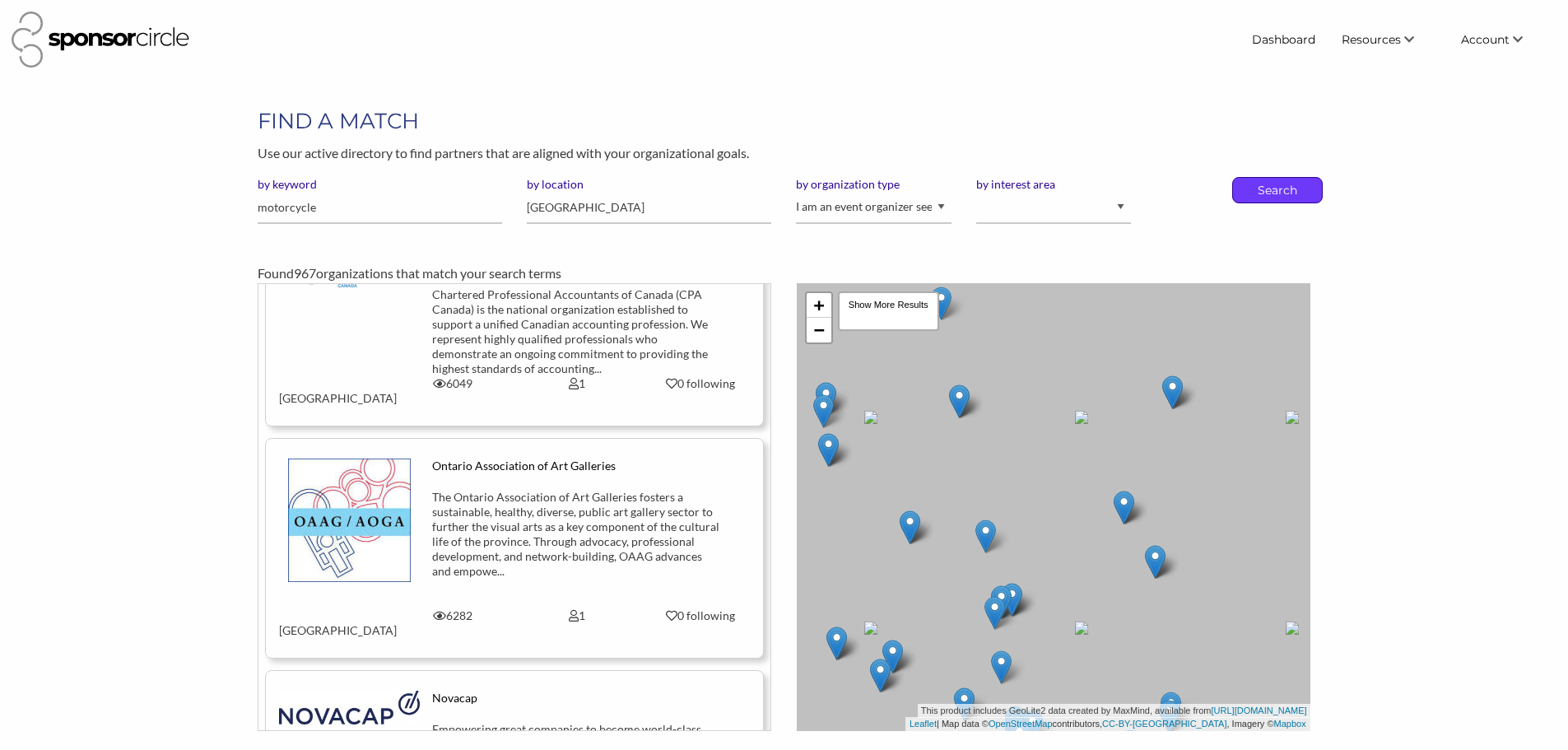
click div "Search"
click p "Search"
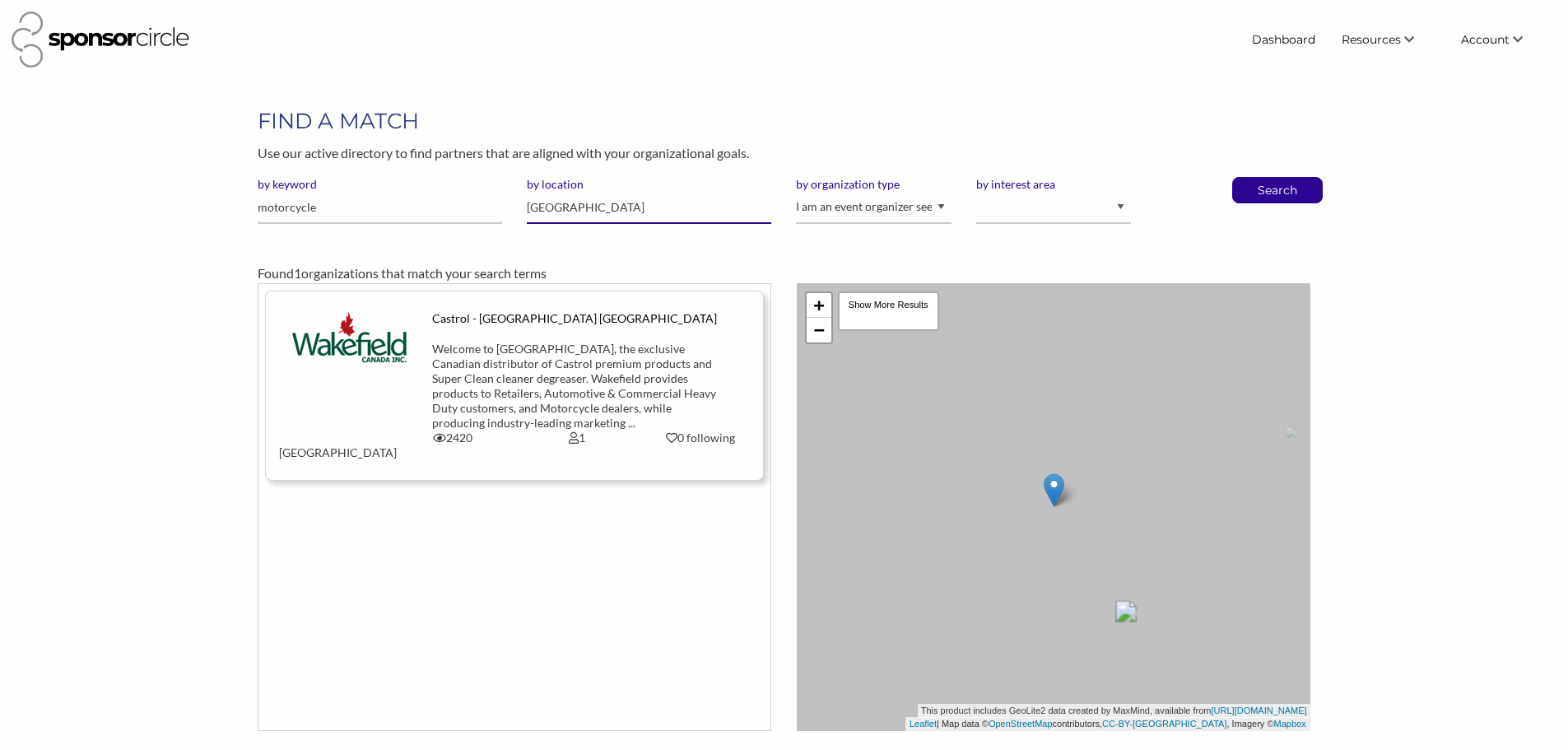
click at [573, 207] on input "[GEOGRAPHIC_DATA]" at bounding box center [648, 208] width 245 height 32
click at [586, 363] on div "Welcome to [GEOGRAPHIC_DATA], the exclusive Canadian distributor of Castrol pre…" at bounding box center [576, 385] width 289 height 89
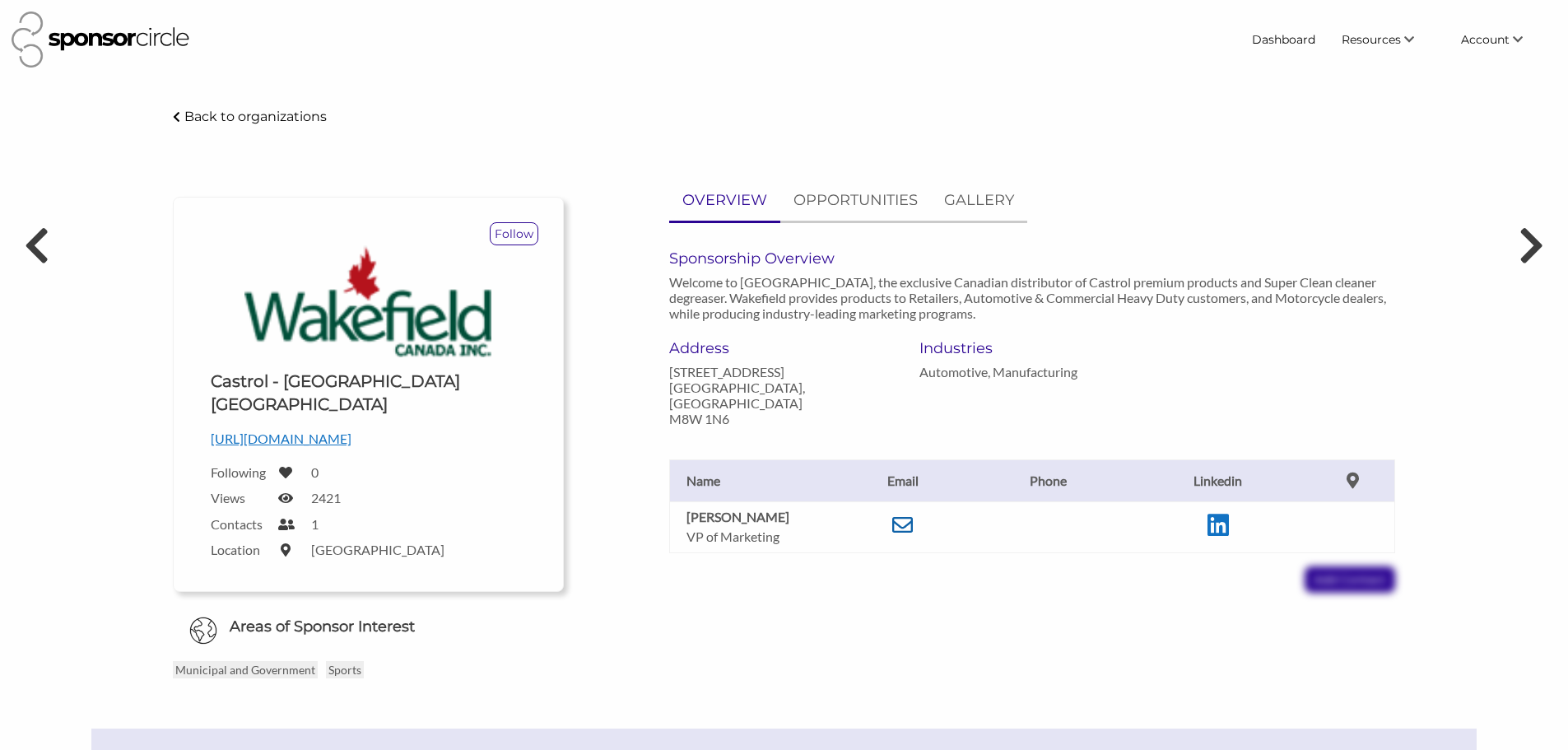
click at [903, 514] on icon at bounding box center [902, 524] width 20 height 20
click at [1405, 331] on div "Sponsorship Overview Welcome to [GEOGRAPHIC_DATA] [GEOGRAPHIC_DATA], the exclus…" at bounding box center [1033, 294] width 751 height 89
drag, startPoint x: 677, startPoint y: 500, endPoint x: 770, endPoint y: 501, distance: 93.0
click at [770, 501] on td "[PERSON_NAME] VP of Marketing" at bounding box center [752, 526] width 165 height 51
copy b "[PERSON_NAME]"
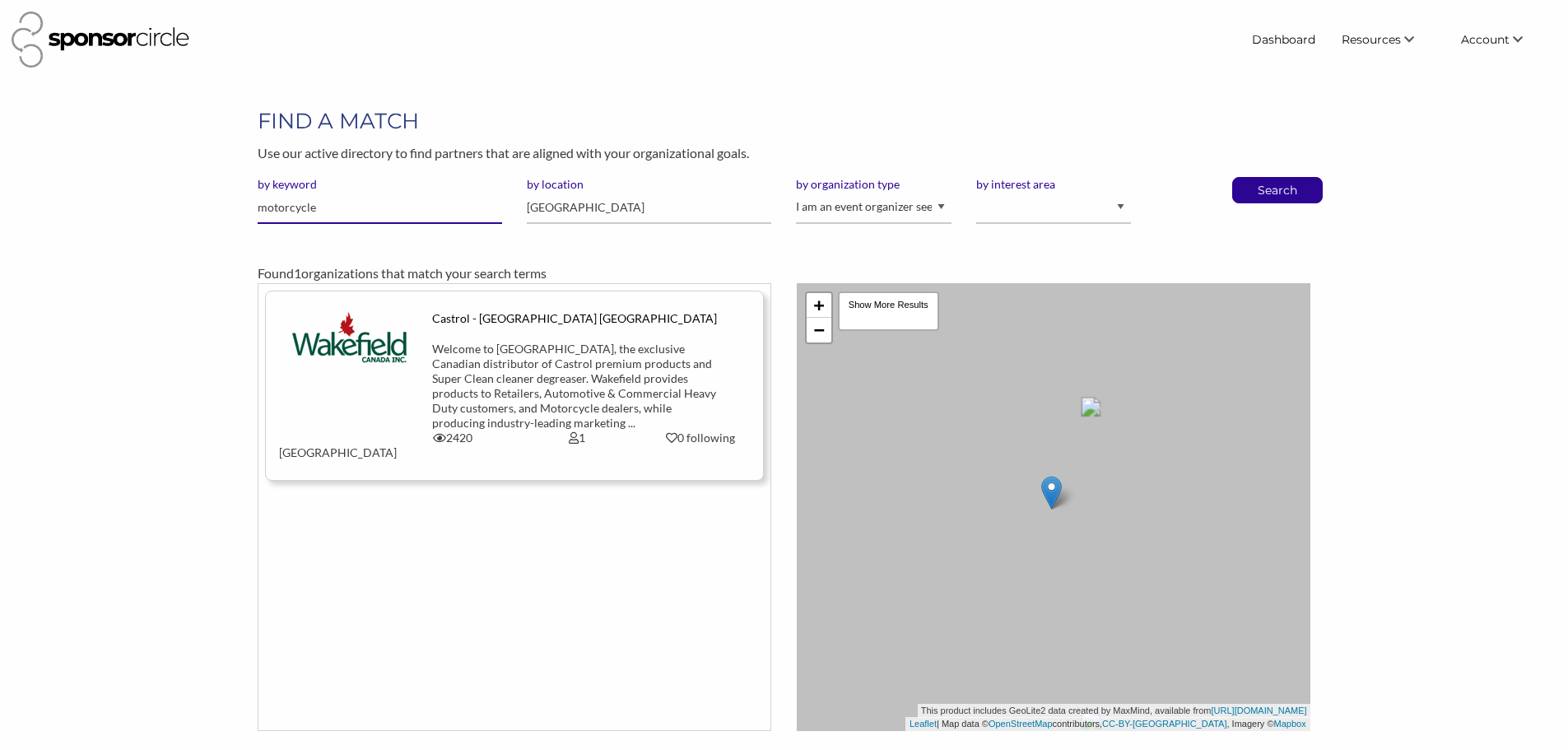
click at [358, 217] on input "motorcycle" at bounding box center [380, 208] width 245 height 32
type input "m"
type input "automotive"
click at [1250, 178] on button "Search" at bounding box center [1278, 190] width 54 height 25
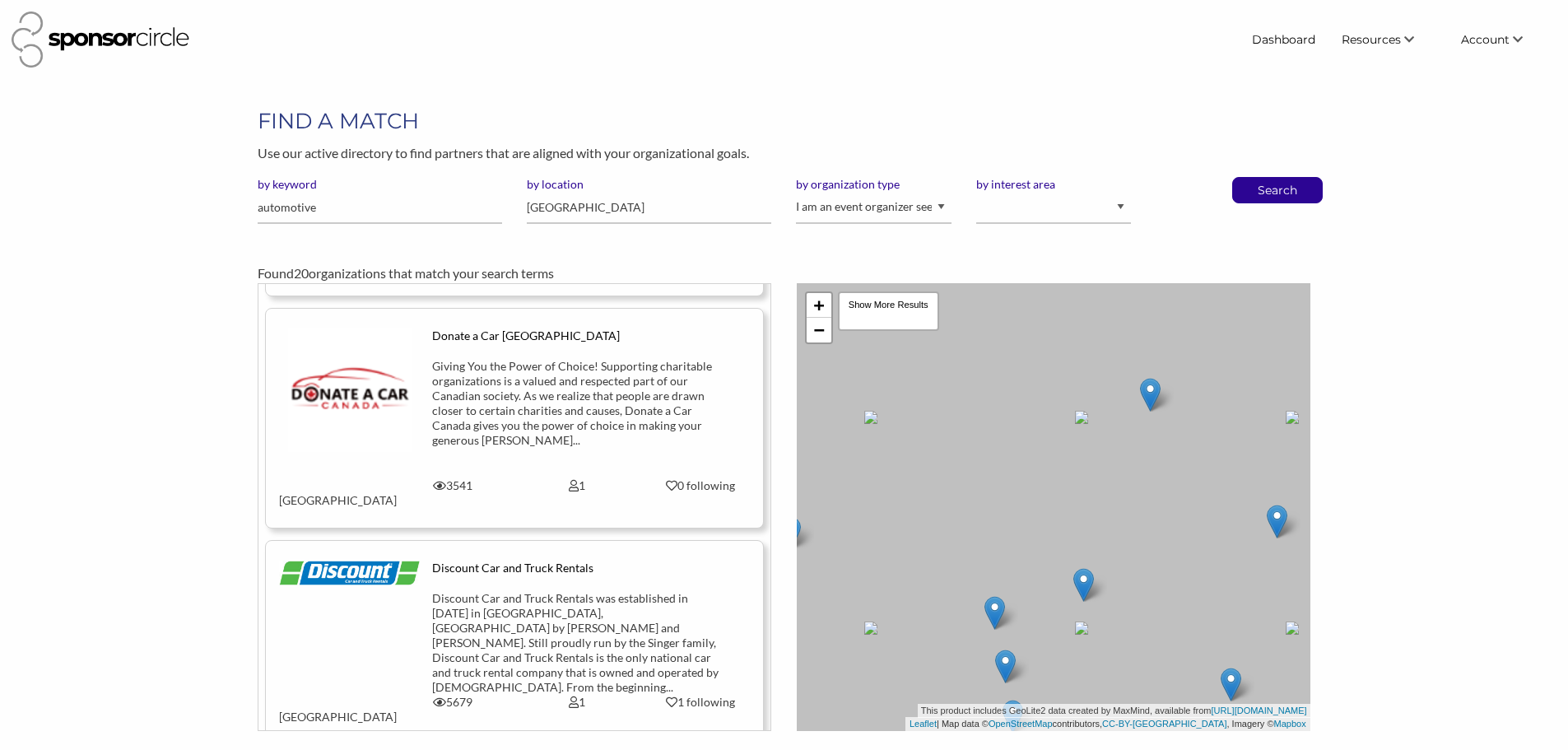
scroll to position [890, 0]
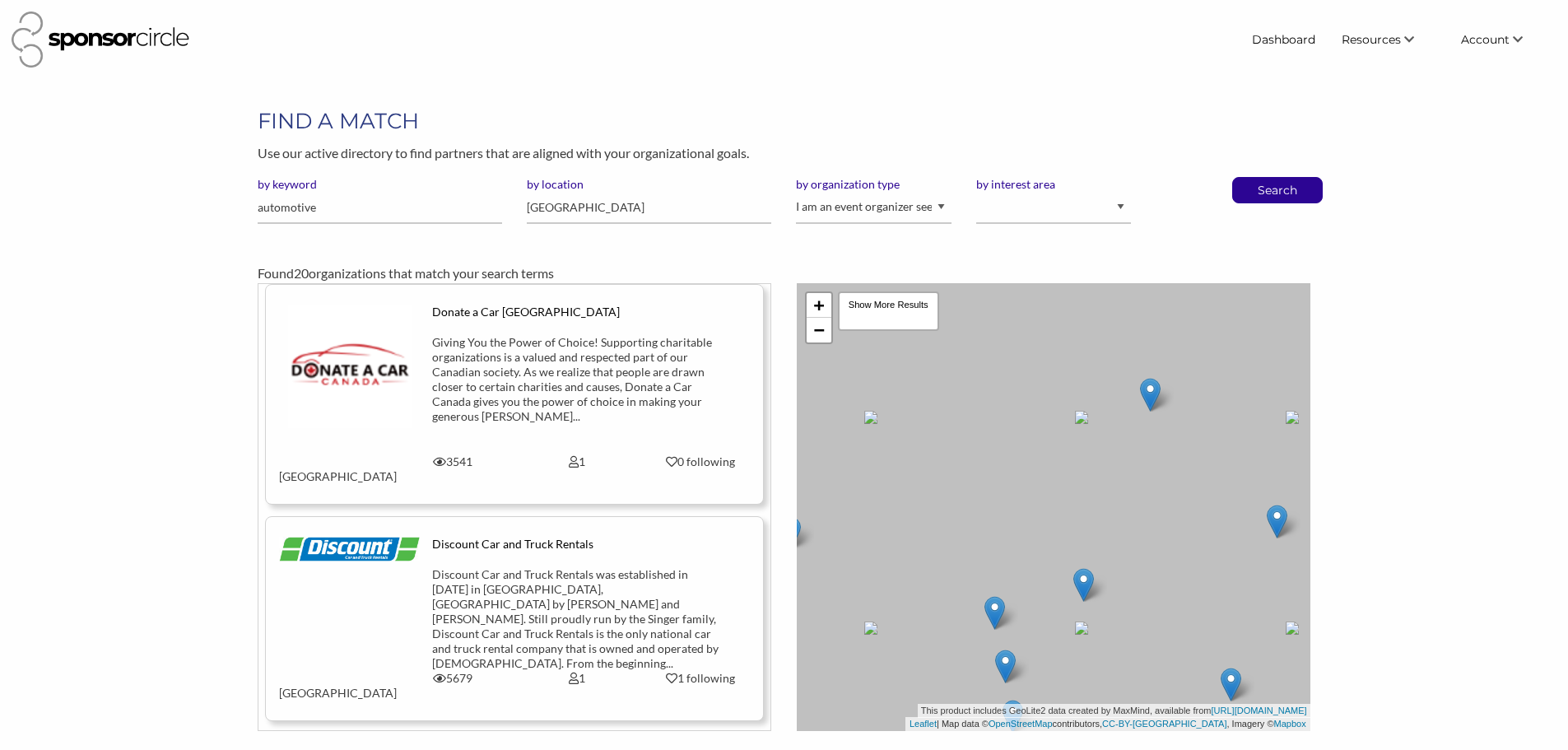
click at [609, 567] on div "Discount Car and Truck Rentals was established in [DATE] in [GEOGRAPHIC_DATA], …" at bounding box center [576, 618] width 289 height 104
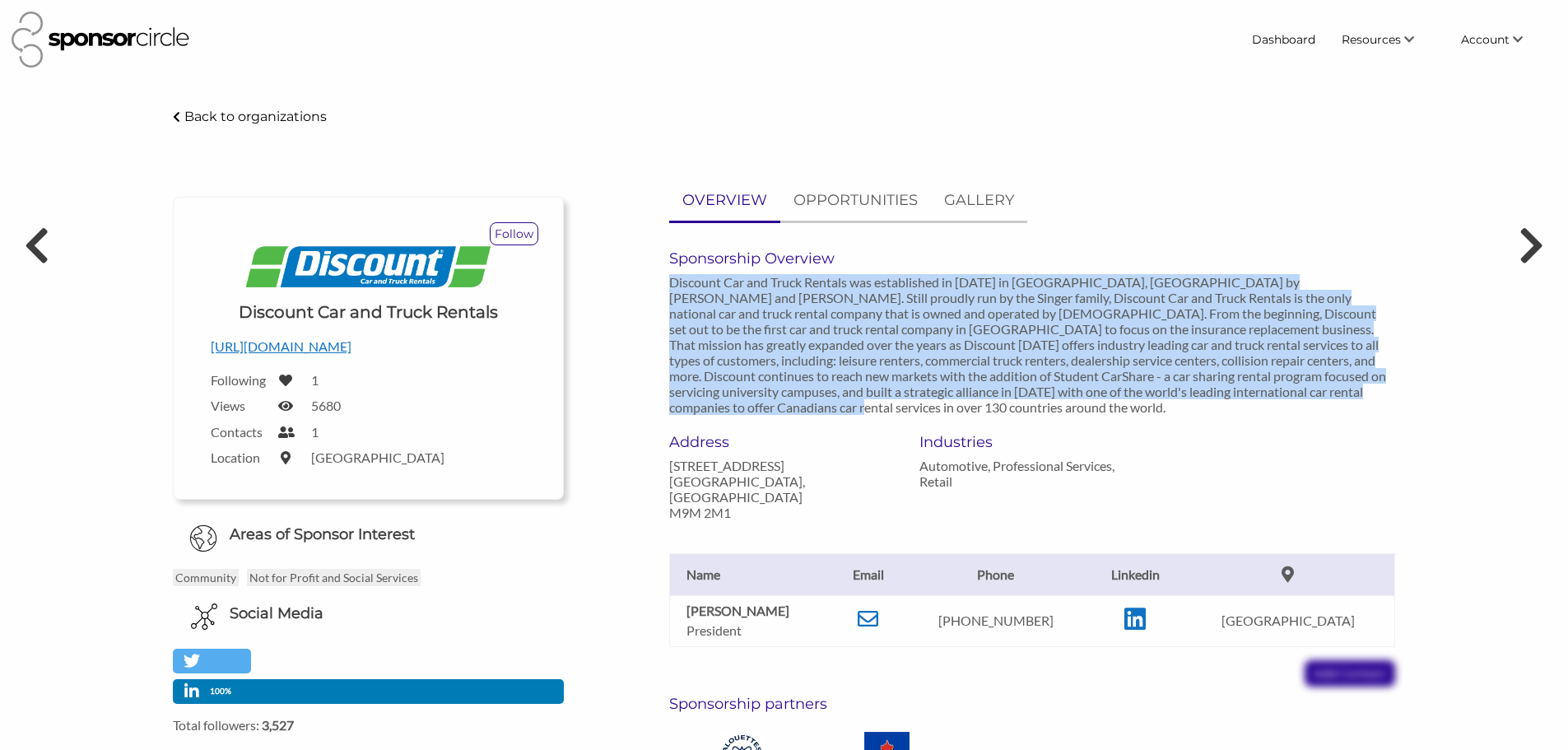
drag, startPoint x: 671, startPoint y: 275, endPoint x: 725, endPoint y: 409, distance: 144.5
click at [725, 409] on p "Discount Car and Truck Rentals was established in [DATE] in [GEOGRAPHIC_DATA], …" at bounding box center [1033, 344] width 727 height 140
copy p "Discount Car and Truck Rentals was established in [DATE] in [GEOGRAPHIC_DATA], …"
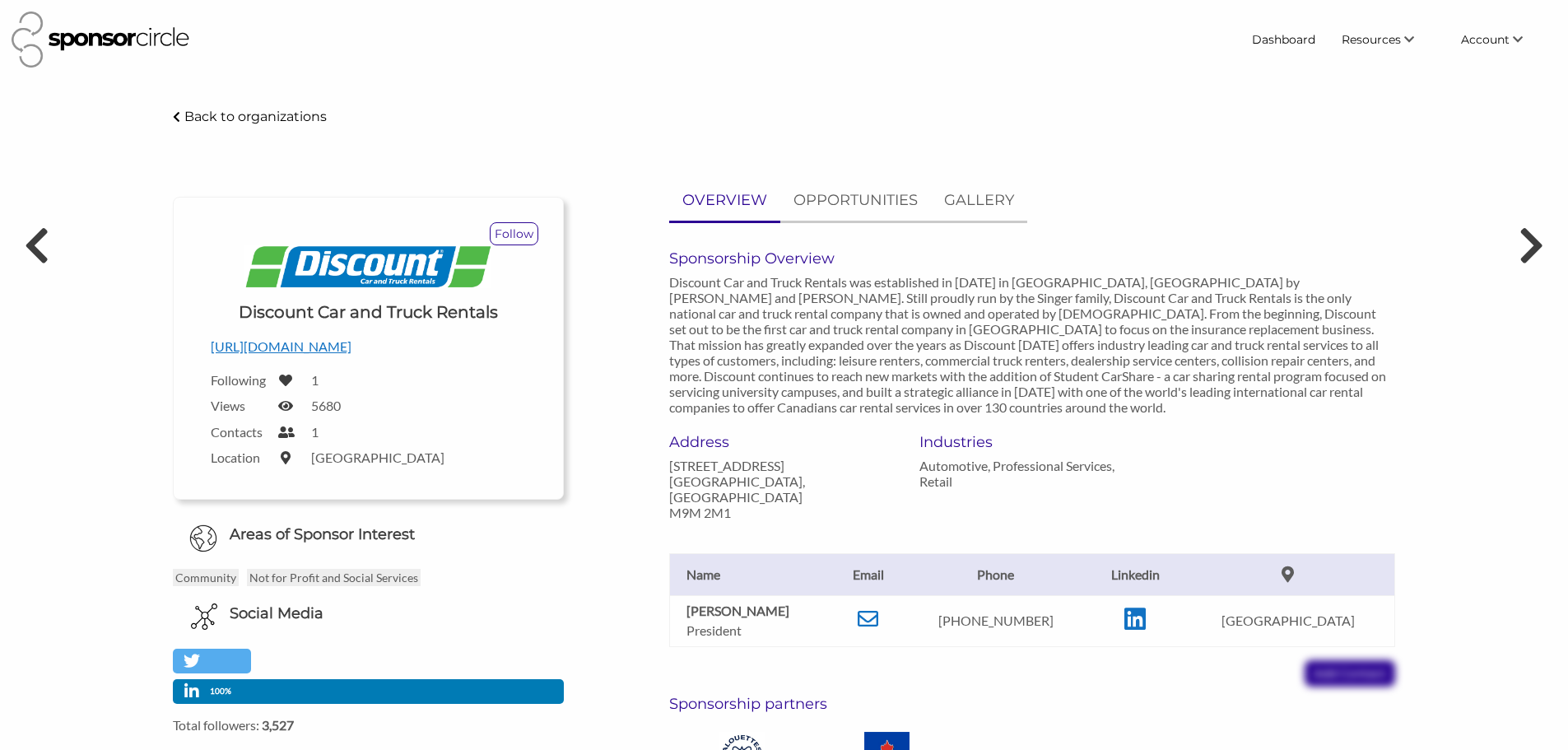
click at [930, 645] on div "[PERSON_NAME] President Email [PERSON_NAME][EMAIL_ADDRESS][DOMAIN_NAME] Phone […" at bounding box center [1033, 604] width 751 height 167
click at [878, 610] on icon at bounding box center [868, 618] width 20 height 20
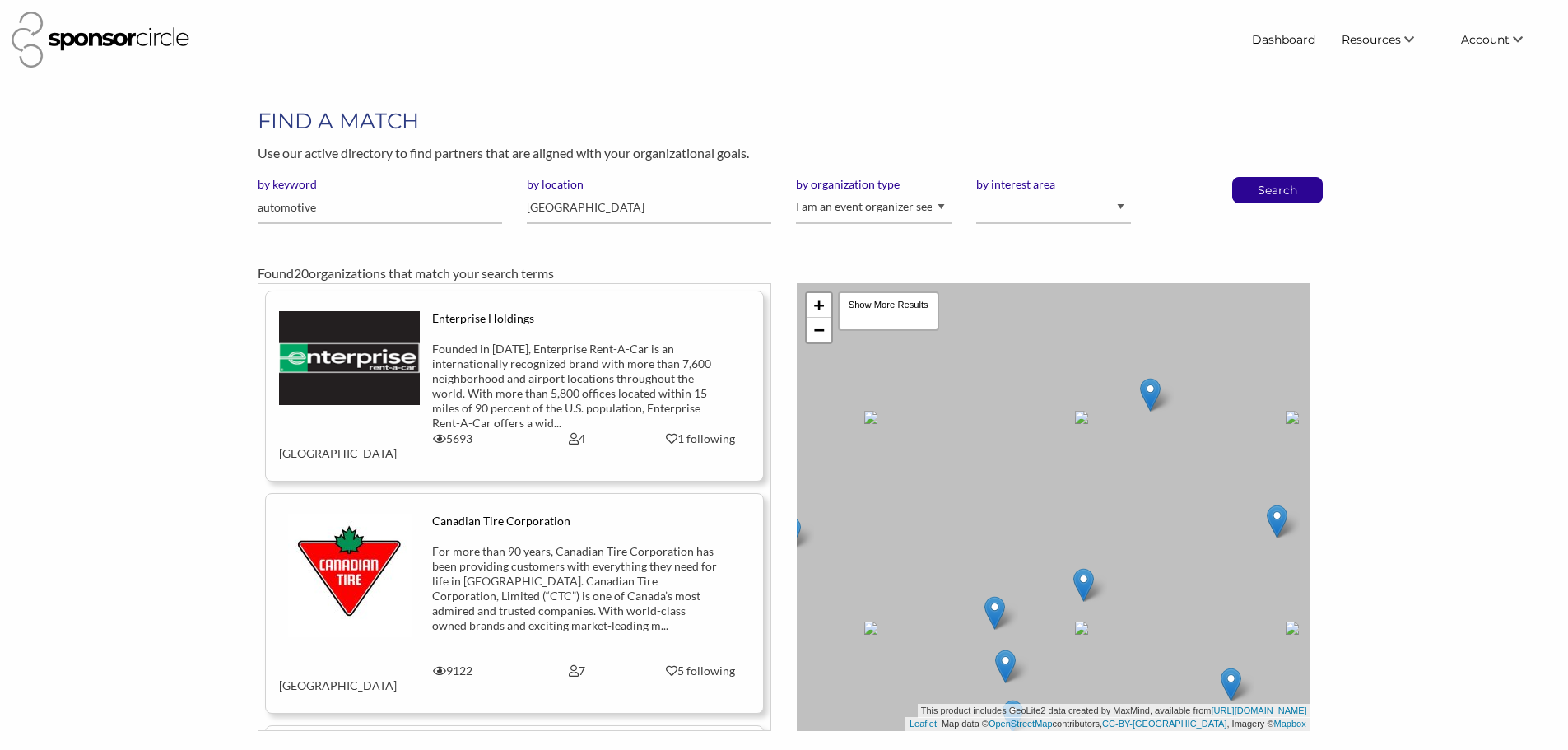
click at [526, 207] on div "by location [GEOGRAPHIC_DATA]" at bounding box center [648, 207] width 269 height 60
click at [391, 209] on input "automotive" at bounding box center [380, 208] width 245 height 32
click at [392, 209] on input "automotive" at bounding box center [380, 208] width 245 height 32
type input "storage"
click at [1250, 178] on button "Search" at bounding box center [1278, 190] width 54 height 25
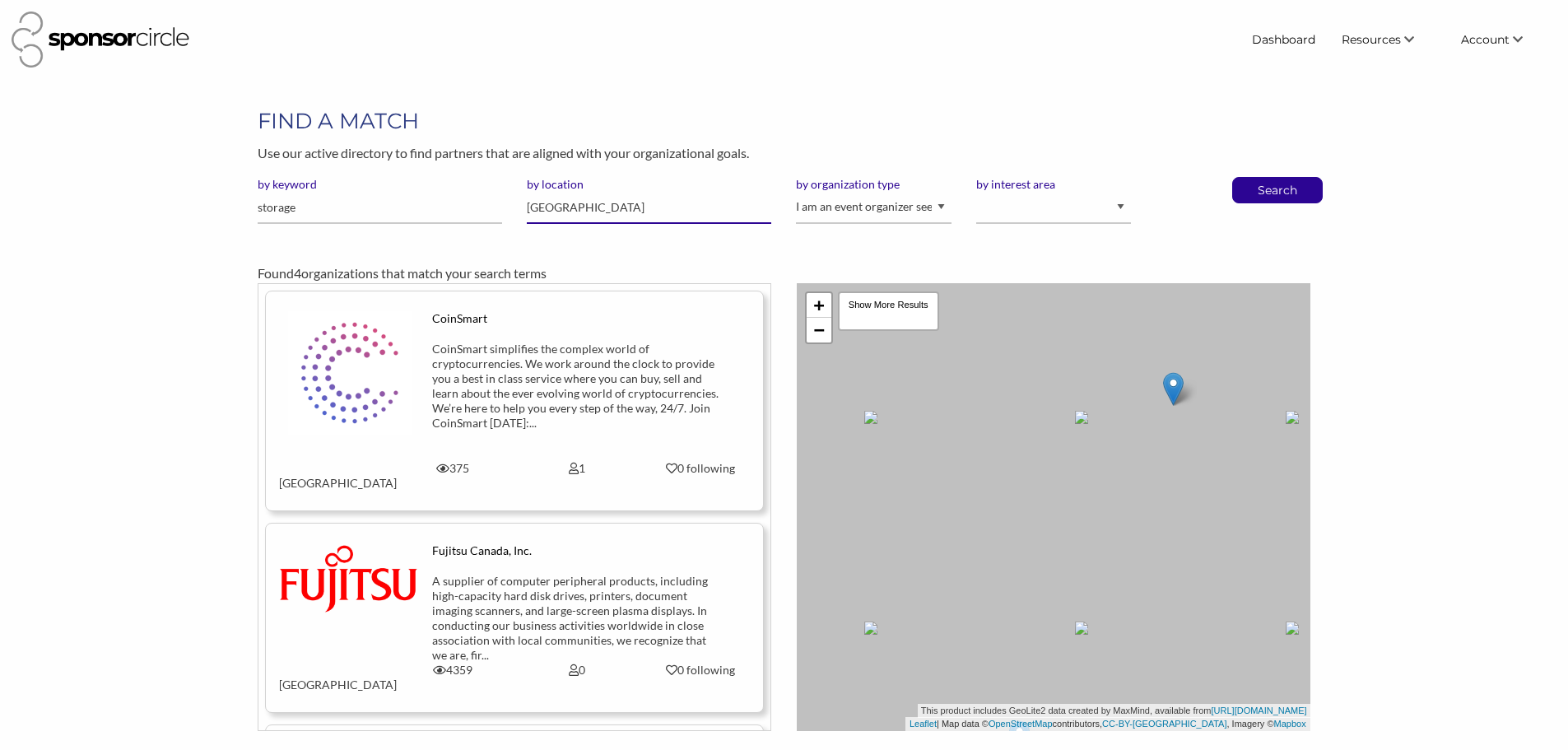
click at [603, 201] on input "[GEOGRAPHIC_DATA]" at bounding box center [648, 208] width 245 height 32
click at [332, 214] on input "storage" at bounding box center [380, 208] width 245 height 32
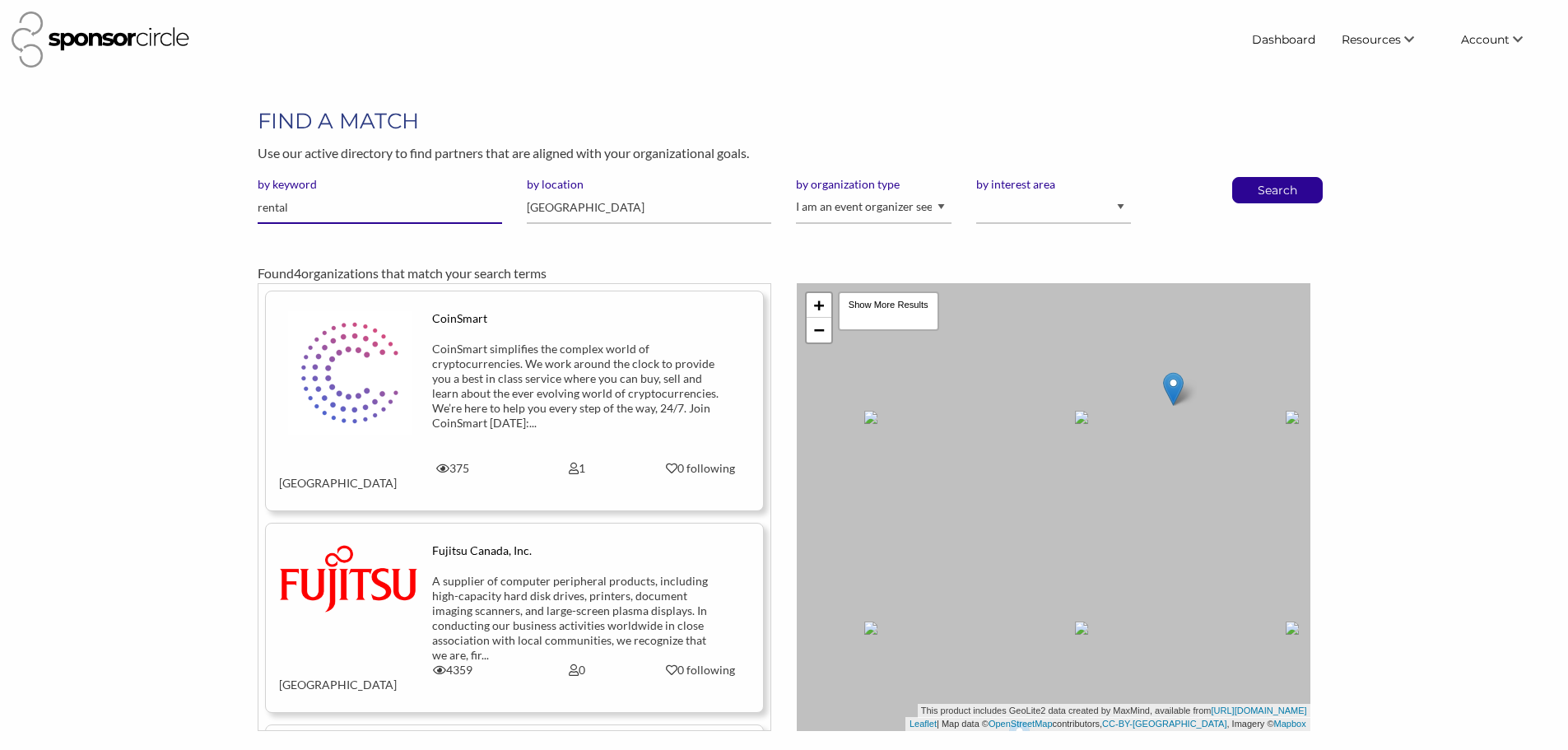
type input "rental"
click at [1250, 178] on button "Search" at bounding box center [1278, 190] width 54 height 25
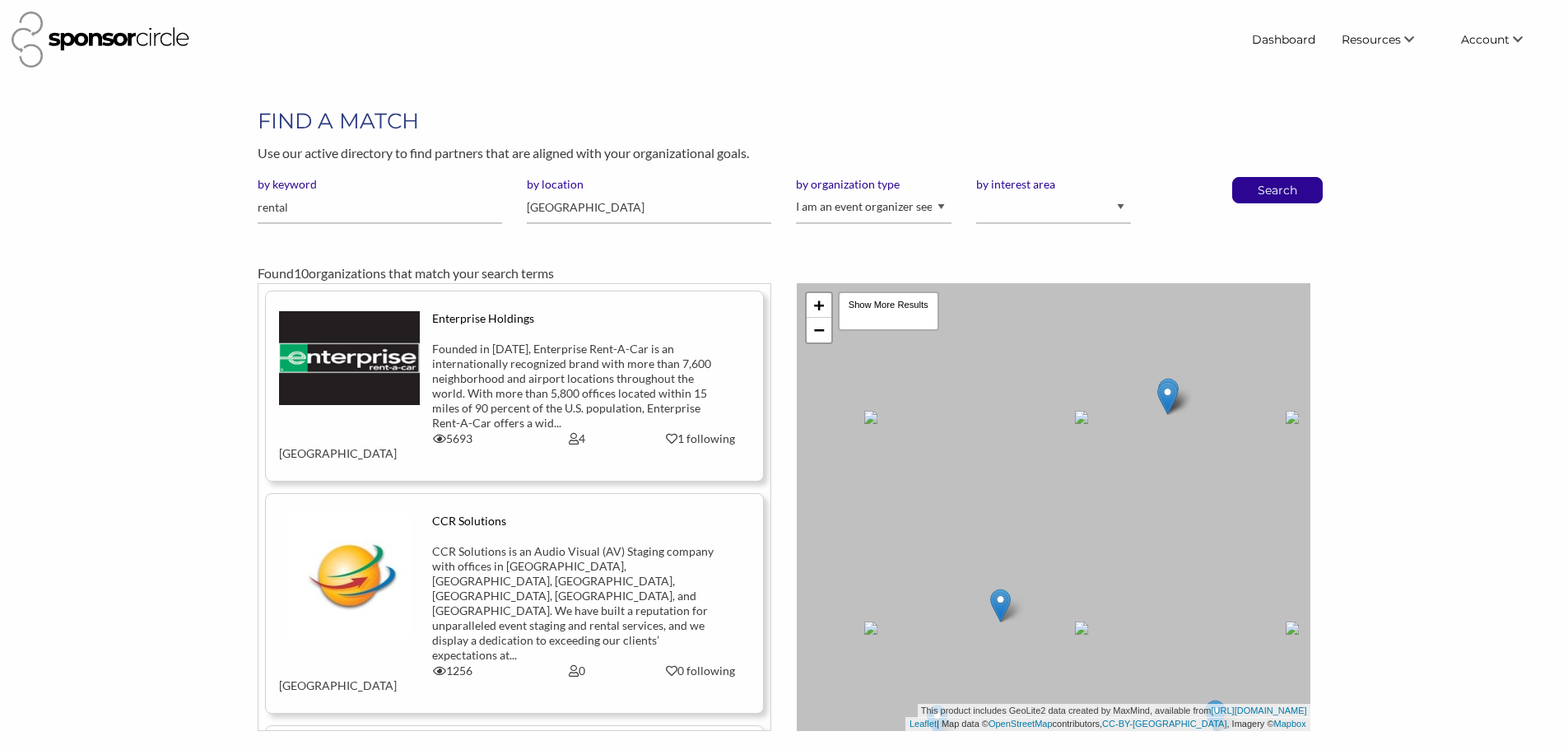
click at [449, 386] on div "Founded in 1957, Enterprise Rent-A-Car is an internationally recognized brand w…" at bounding box center [576, 385] width 289 height 89
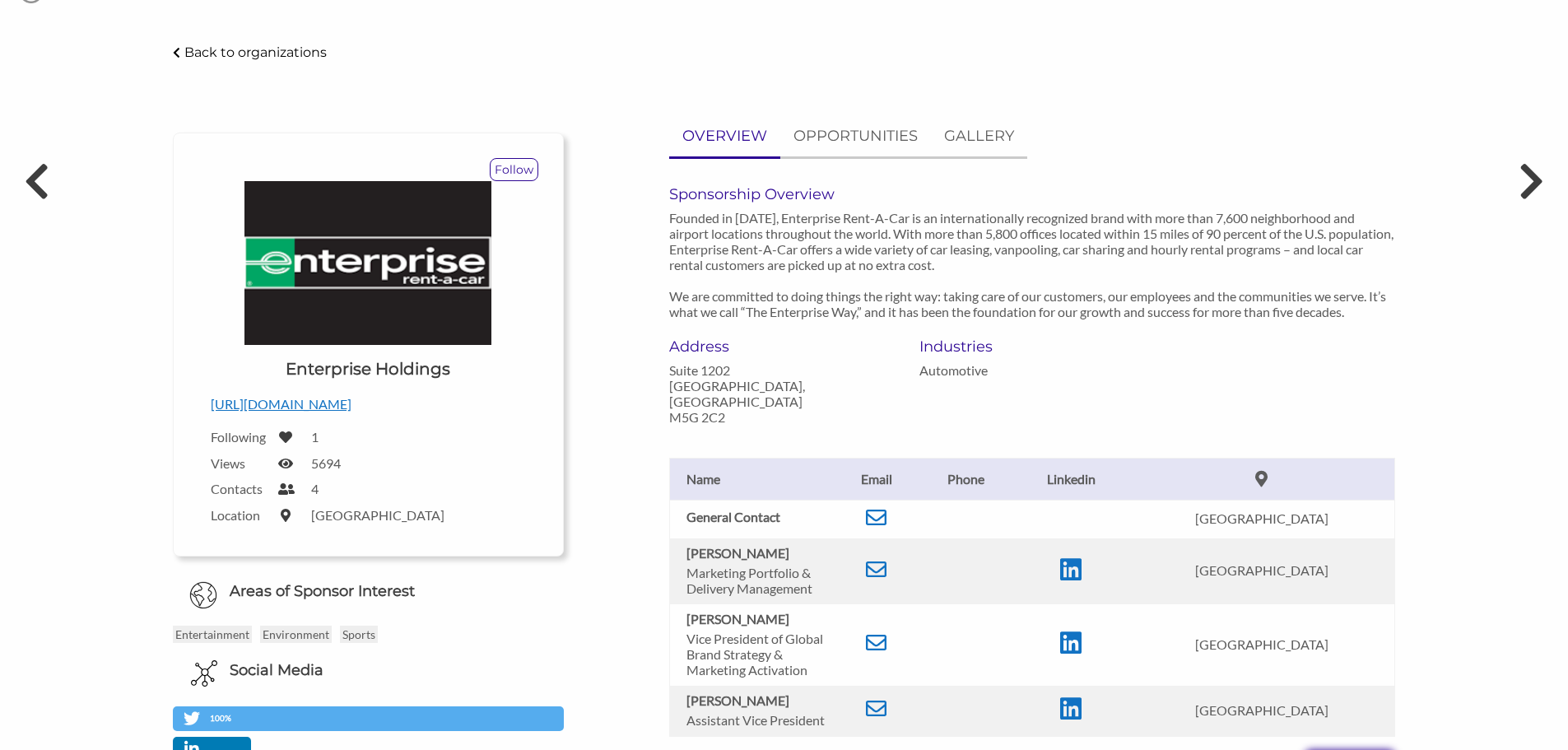
scroll to position [165, 0]
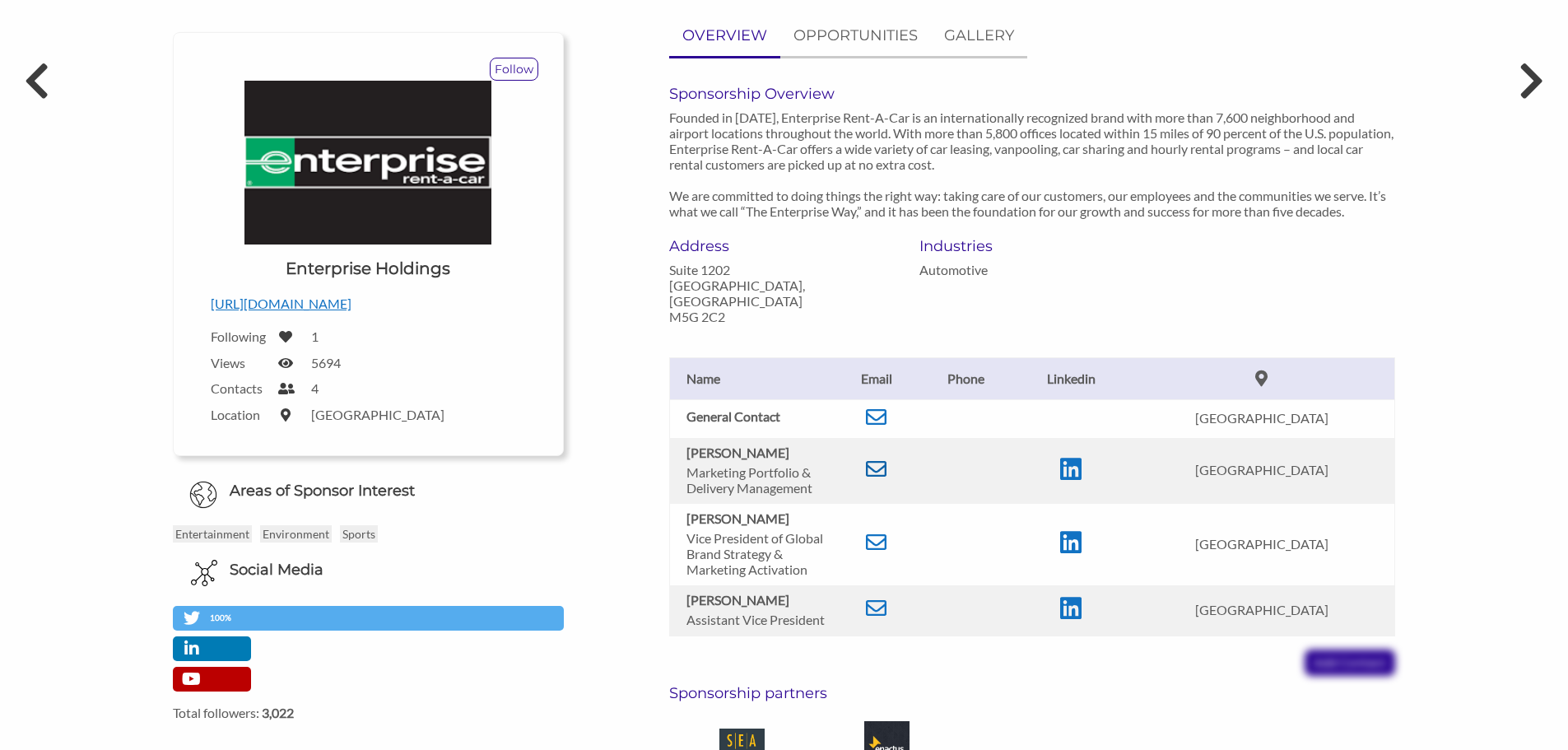
click at [876, 459] on icon at bounding box center [876, 468] width 20 height 20
drag, startPoint x: 778, startPoint y: 443, endPoint x: 686, endPoint y: 436, distance: 92.3
click at [686, 445] on p "[PERSON_NAME]" at bounding box center [755, 453] width 140 height 16
copy b "[PERSON_NAME]"
click at [878, 459] on icon at bounding box center [876, 468] width 20 height 20
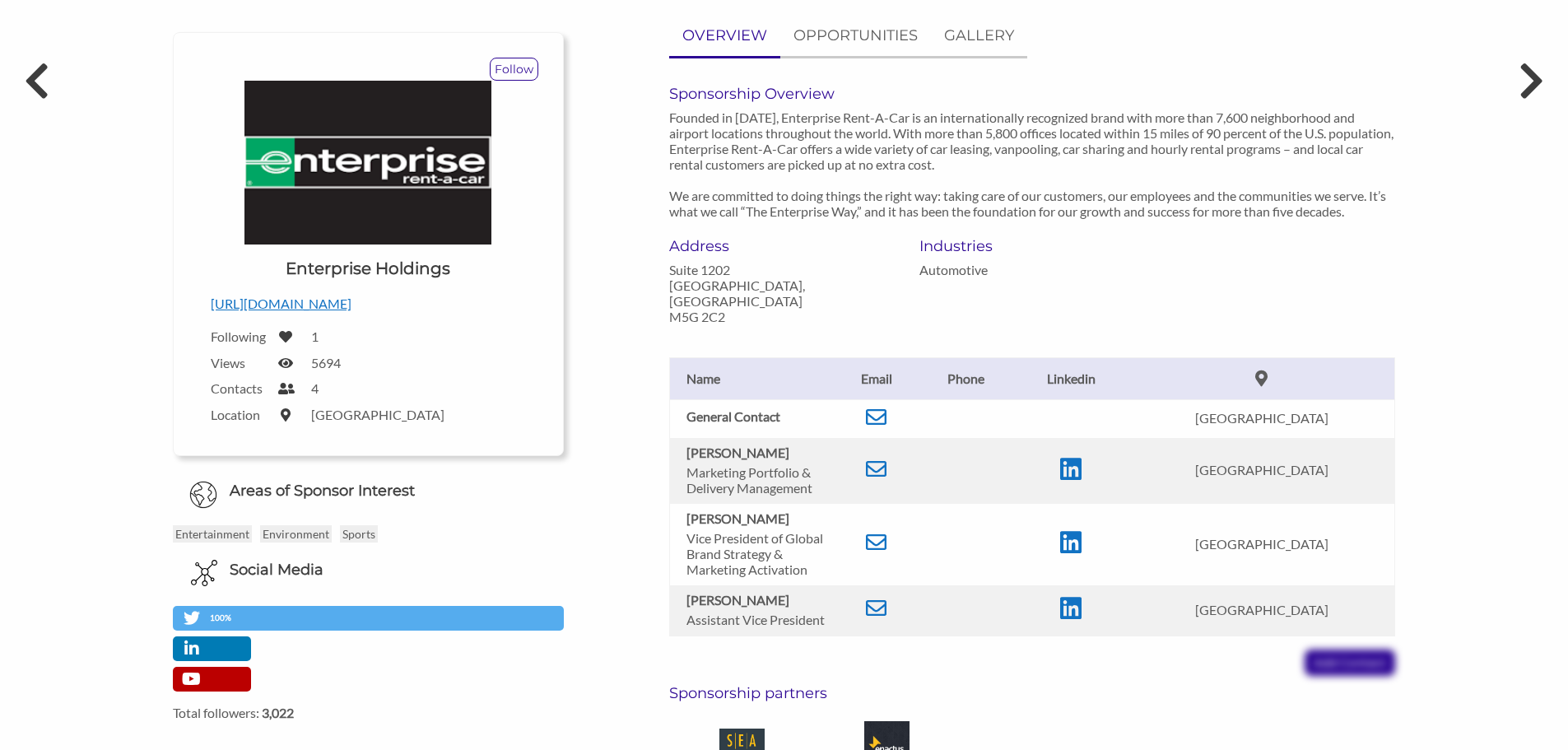
click at [1470, 231] on div "Enterprise Holdings - Sponsor Circle Back to organizations Follow Upload a logo…" at bounding box center [784, 504] width 1379 height 1125
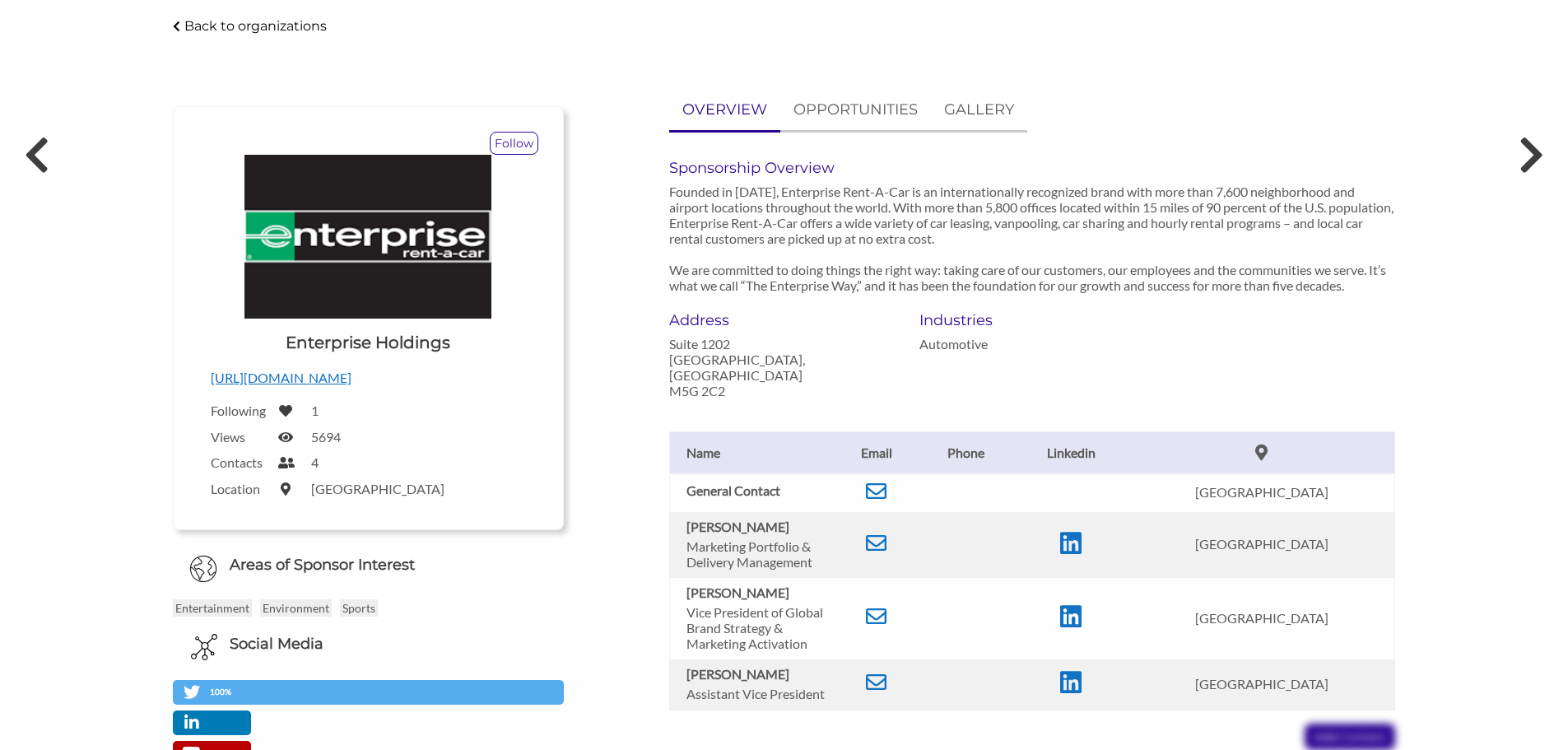
scroll to position [0, 0]
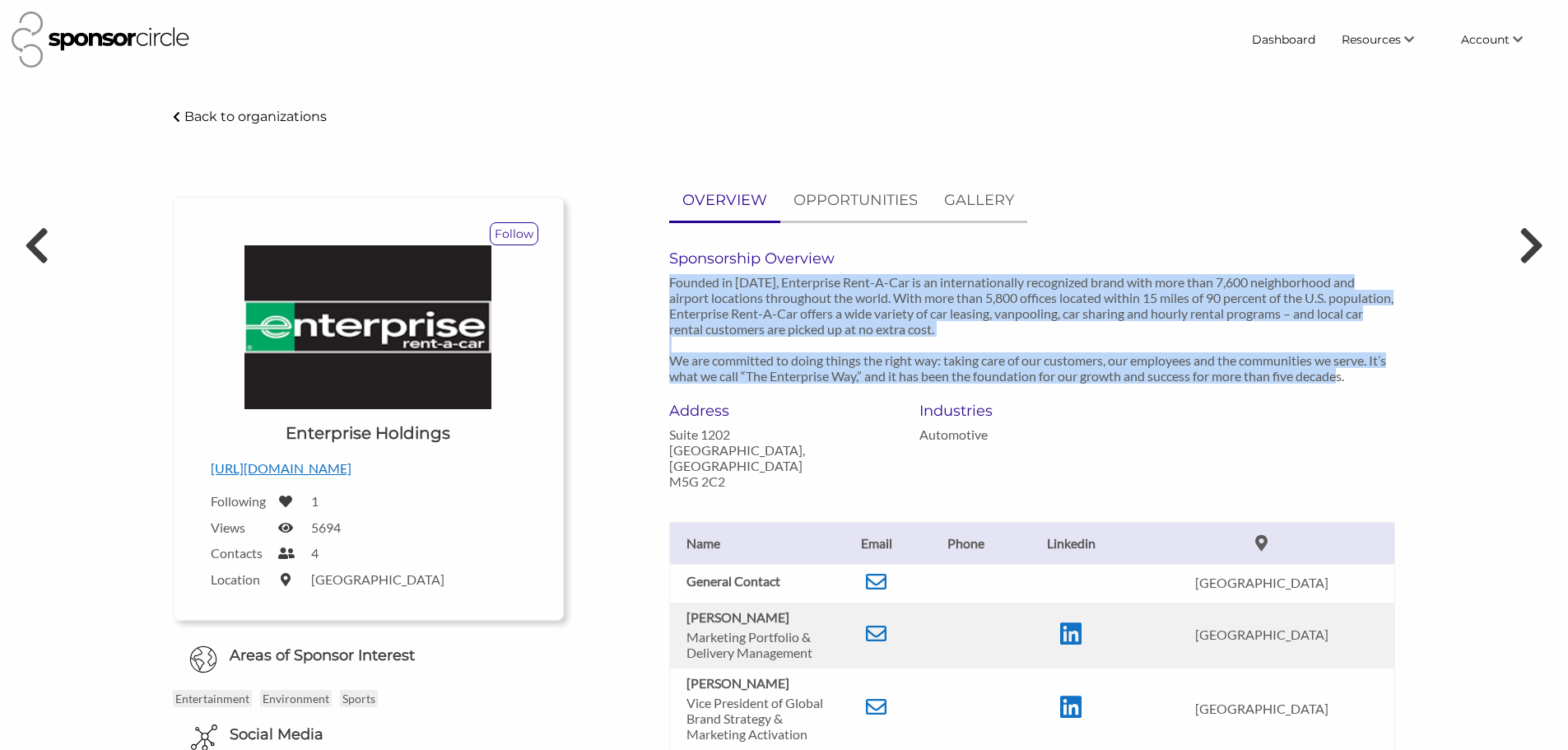
drag, startPoint x: 662, startPoint y: 286, endPoint x: 1384, endPoint y: 379, distance: 728.0
click at [1384, 379] on div "Sponsorship Overview Founded in 1957, Enterprise Rent-A-Car is an international…" at bounding box center [1033, 325] width 751 height 153
copy p "Founded in 1957, Enterprise Rent-A-Car is an internationally recognized brand w…"
click at [92, 32] on img at bounding box center [100, 39] width 178 height 56
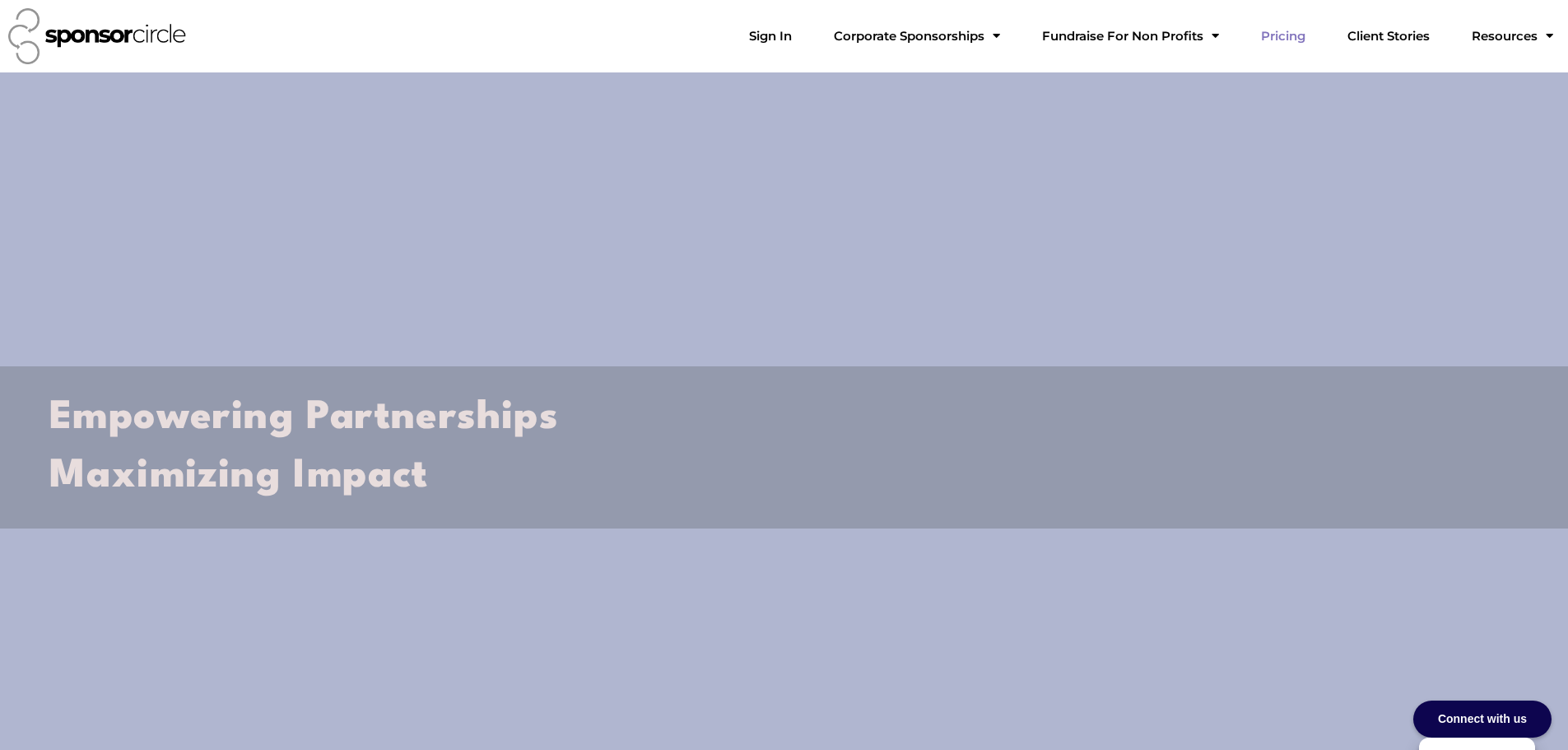
click at [1307, 32] on link "Pricing" at bounding box center [1283, 37] width 71 height 33
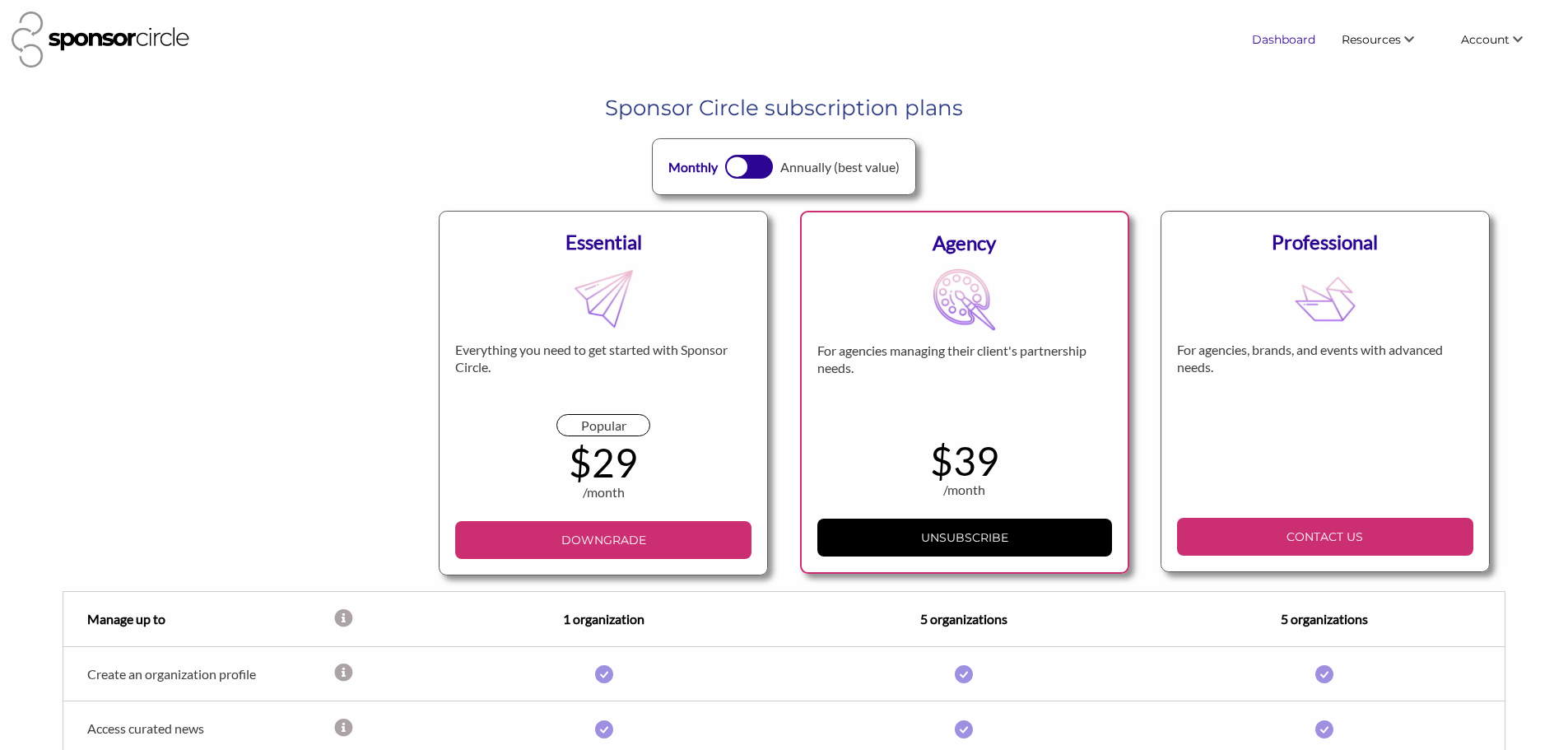
click at [1288, 45] on link "Dashboard" at bounding box center [1284, 39] width 89 height 30
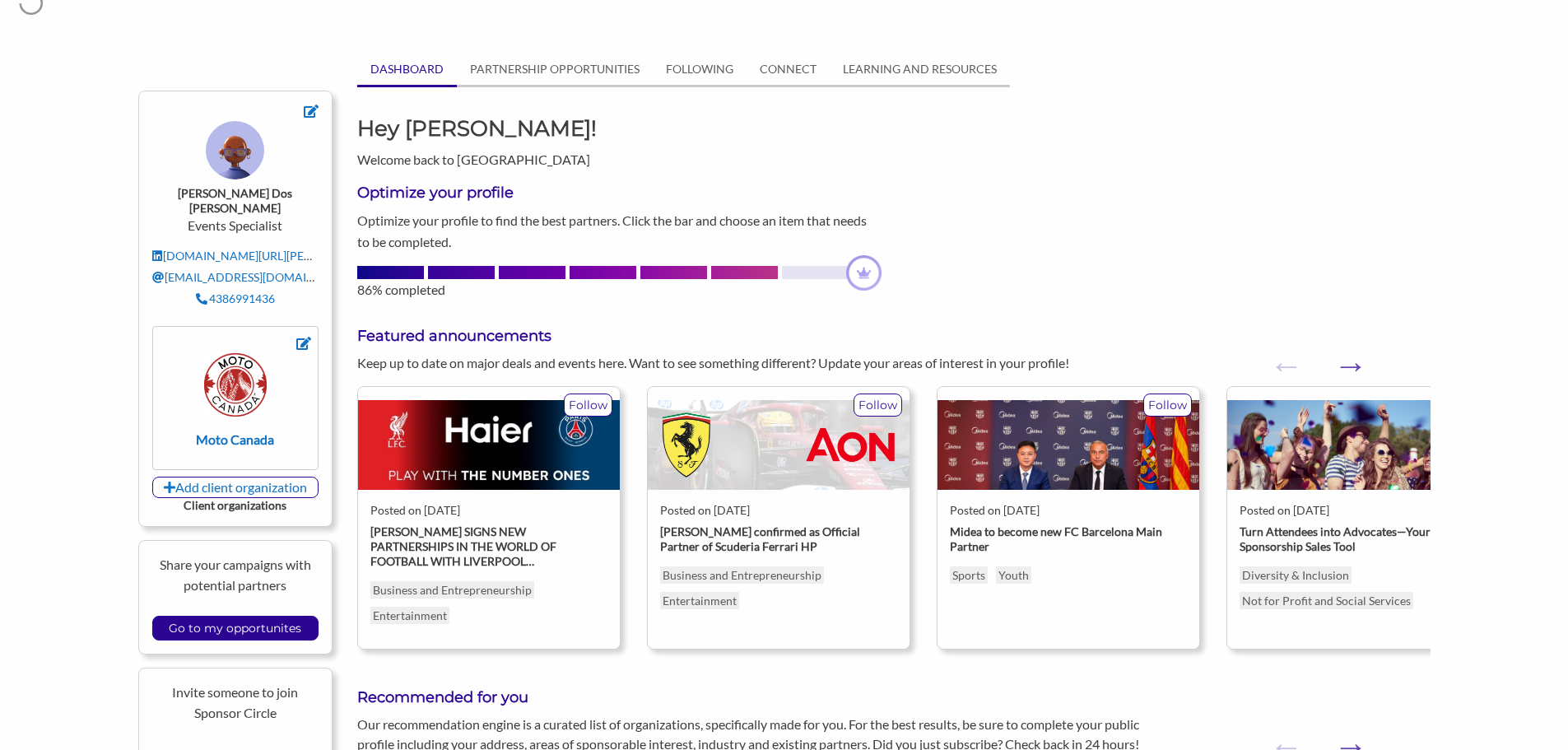
scroll to position [82, 0]
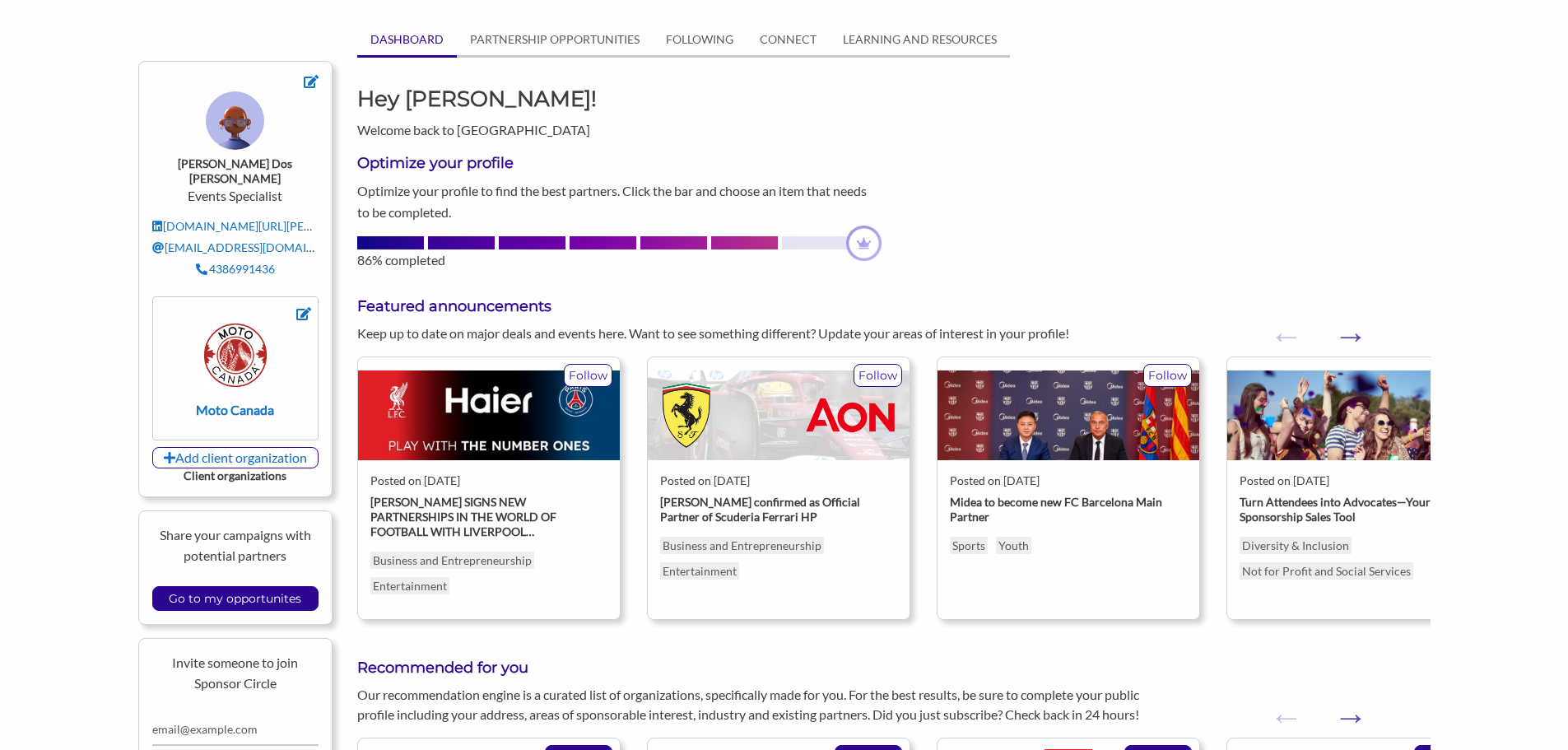
click at [802, 393] on img at bounding box center [778, 415] width 261 height 89
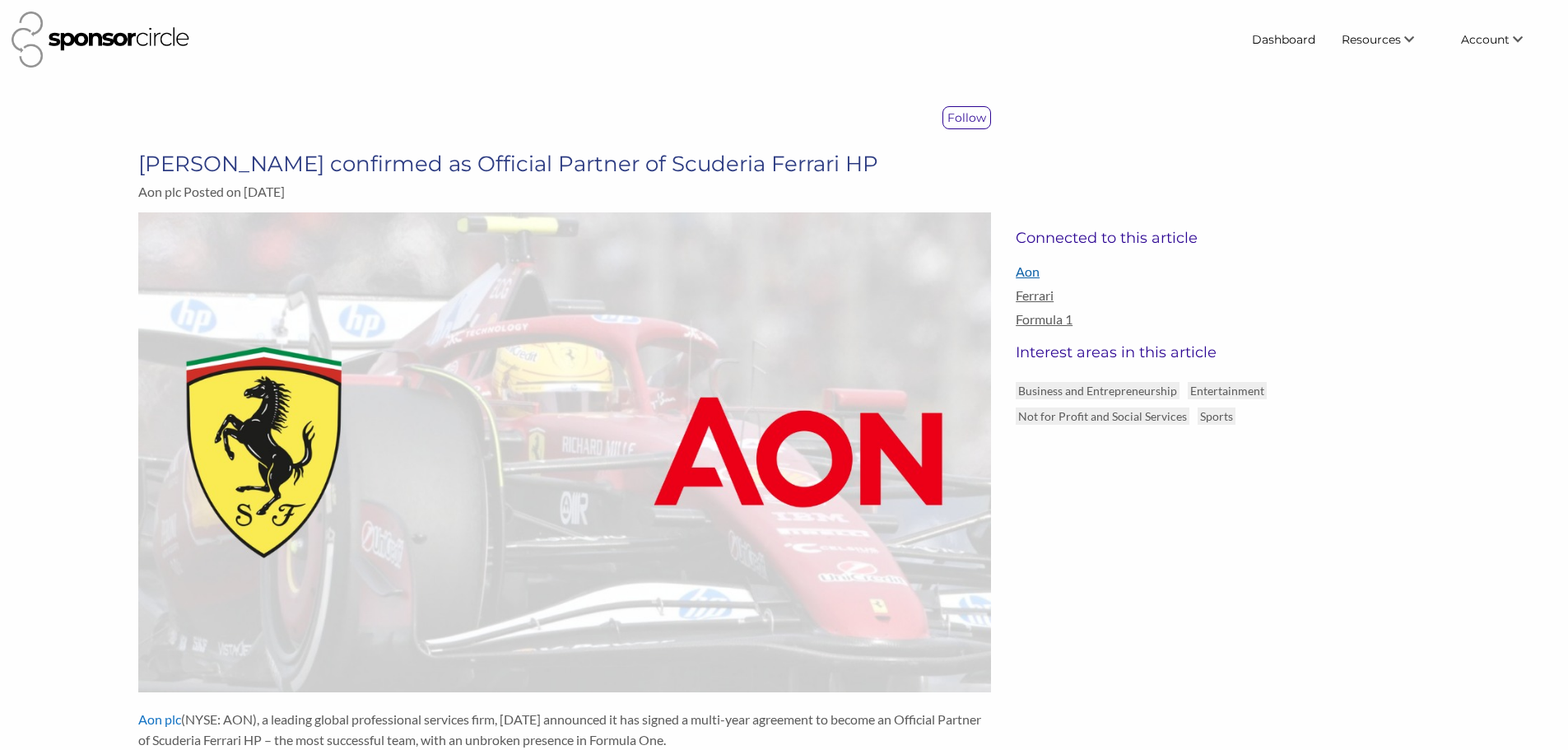
click at [1025, 272] on link "Aon" at bounding box center [1223, 271] width 414 height 16
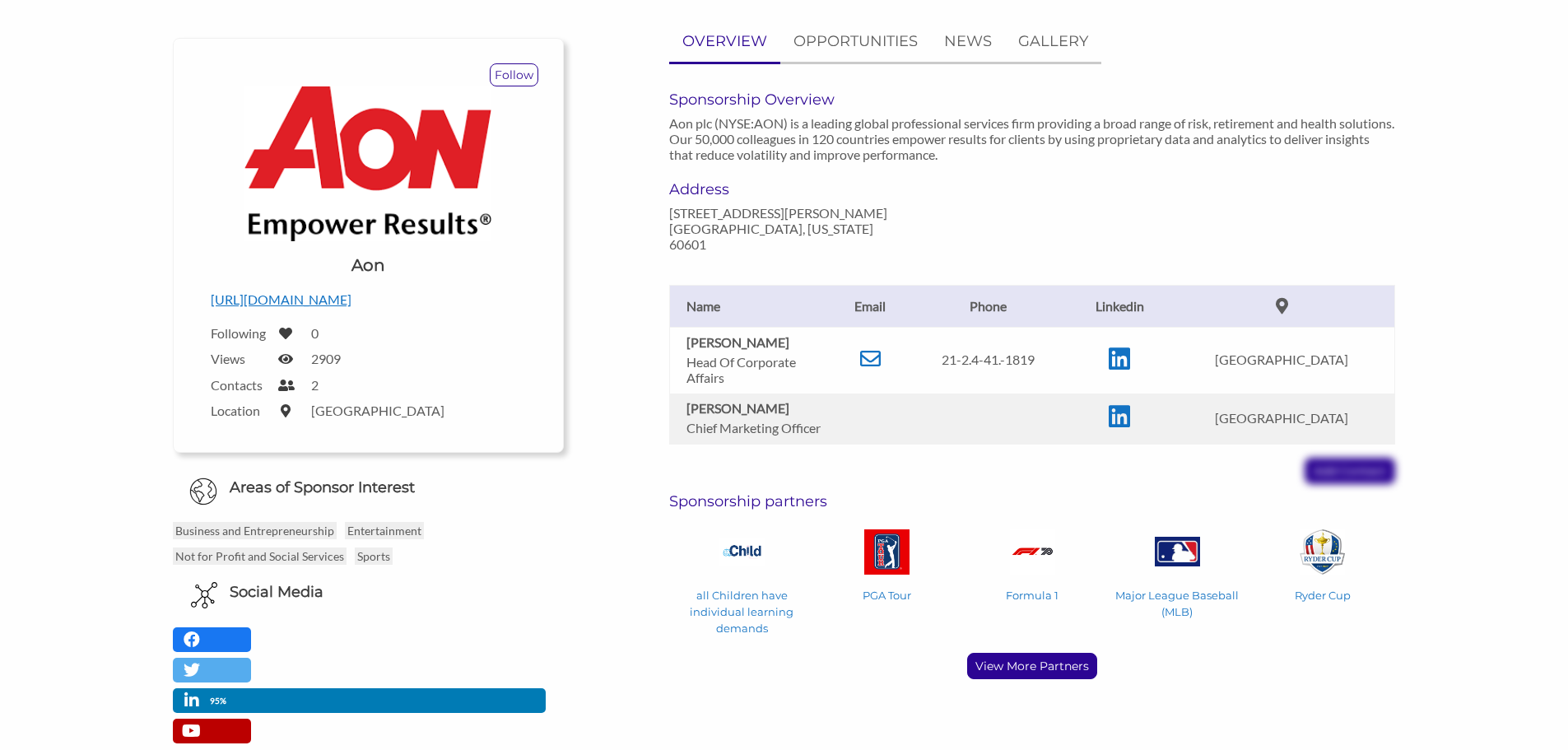
scroll to position [165, 0]
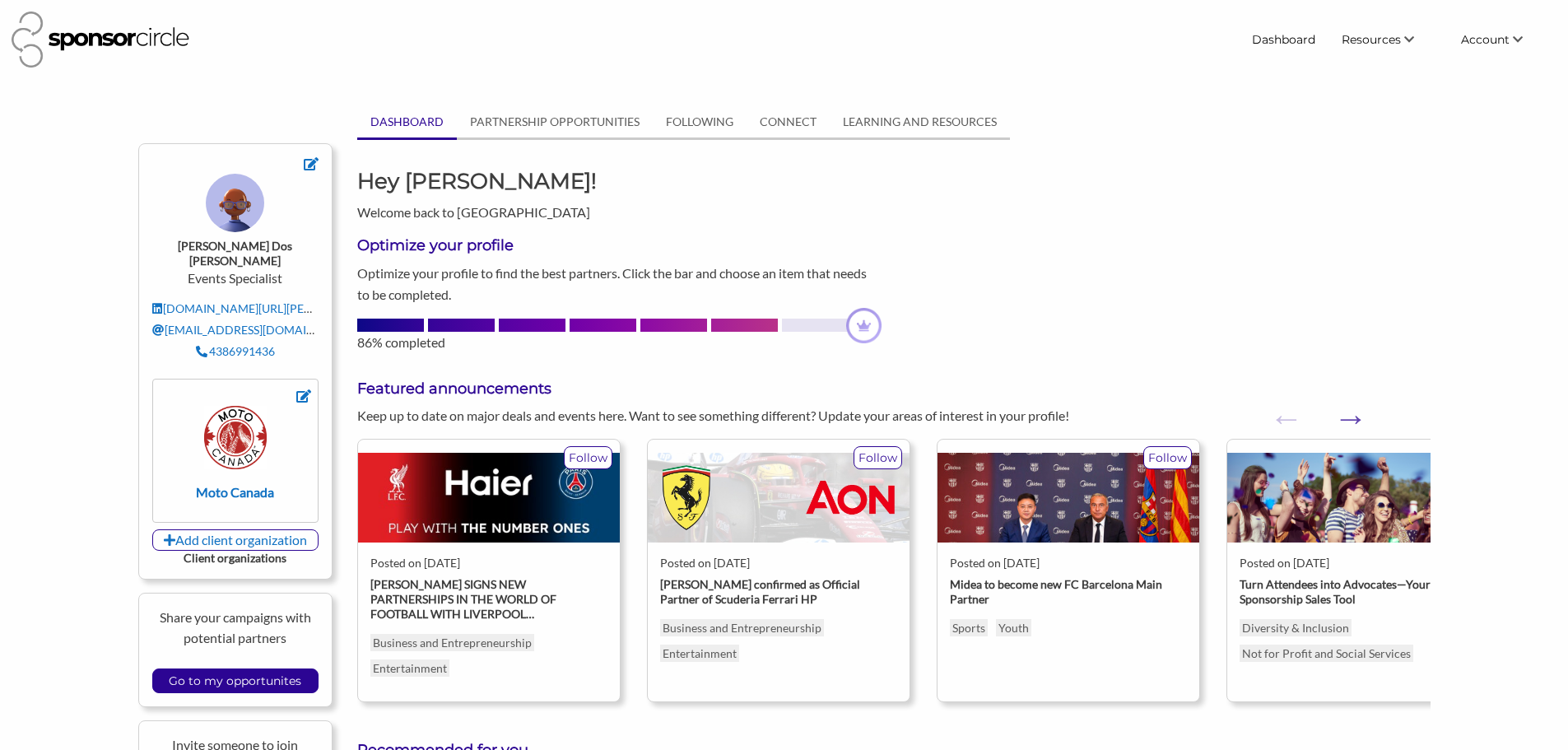
scroll to position [82, 0]
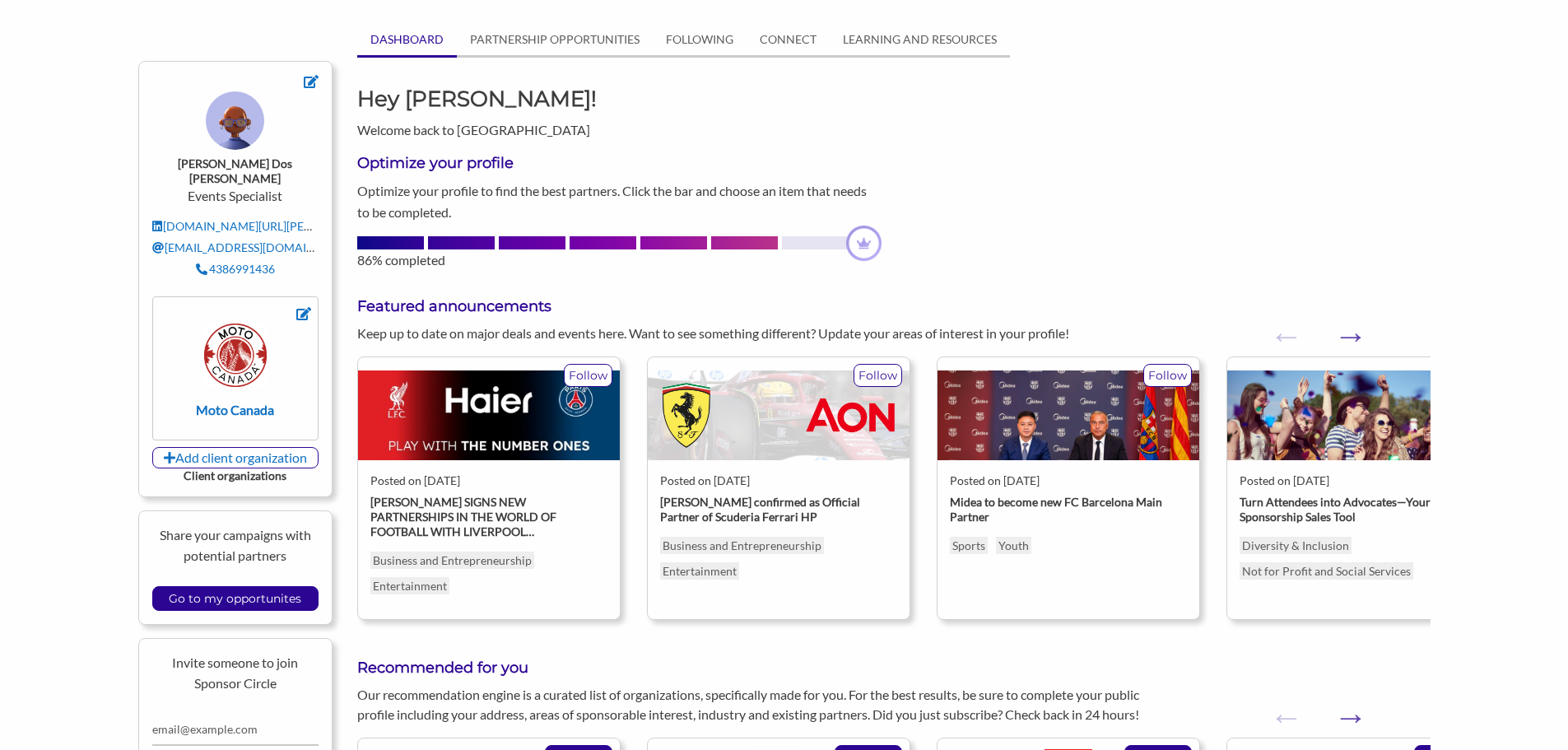
click at [1369, 337] on div "Keep up to date on major deals and events here. Want to see something different…" at bounding box center [893, 333] width 1098 height 20
click at [1350, 336] on button "Next" at bounding box center [1342, 327] width 17 height 17
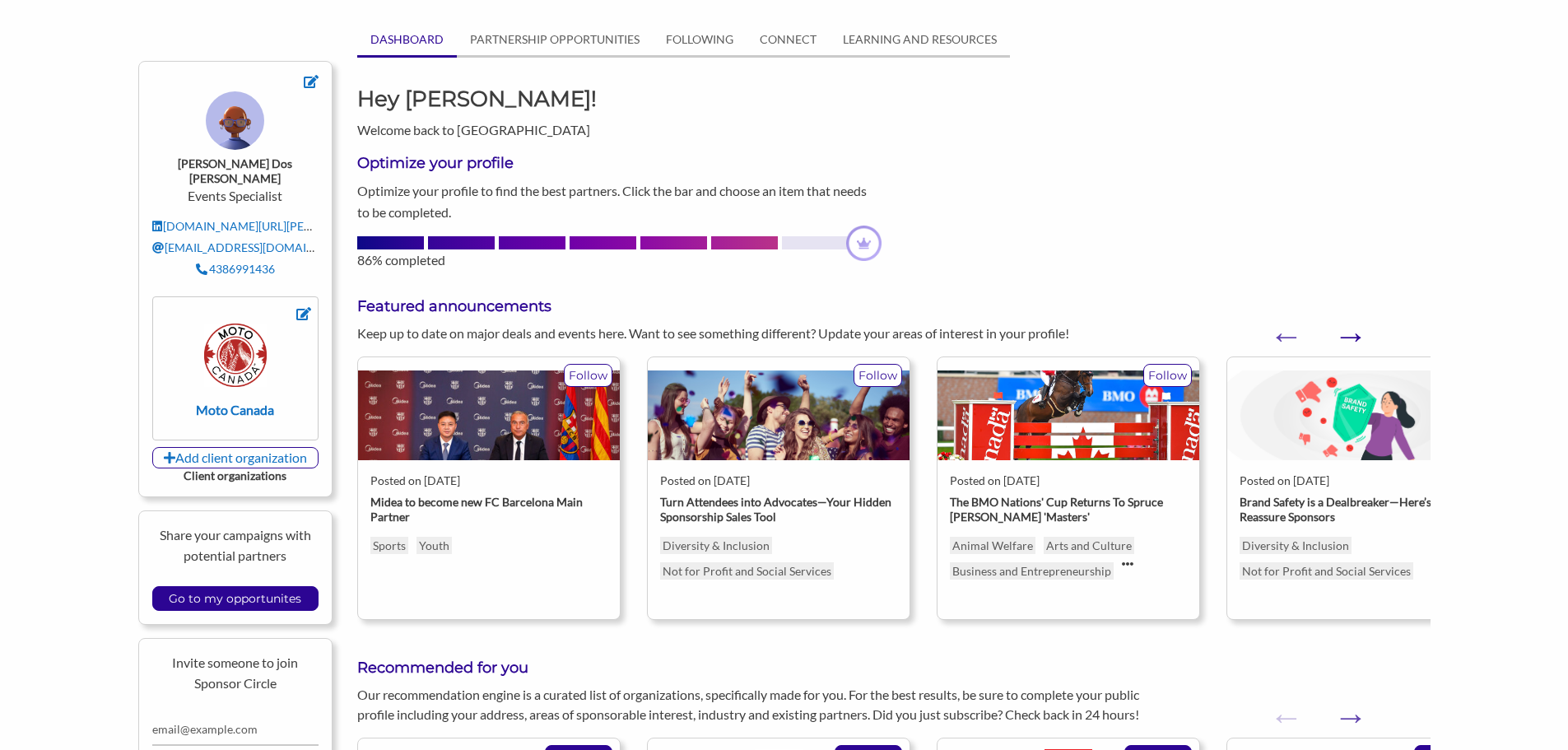
click at [1350, 335] on button "Next" at bounding box center [1342, 327] width 17 height 17
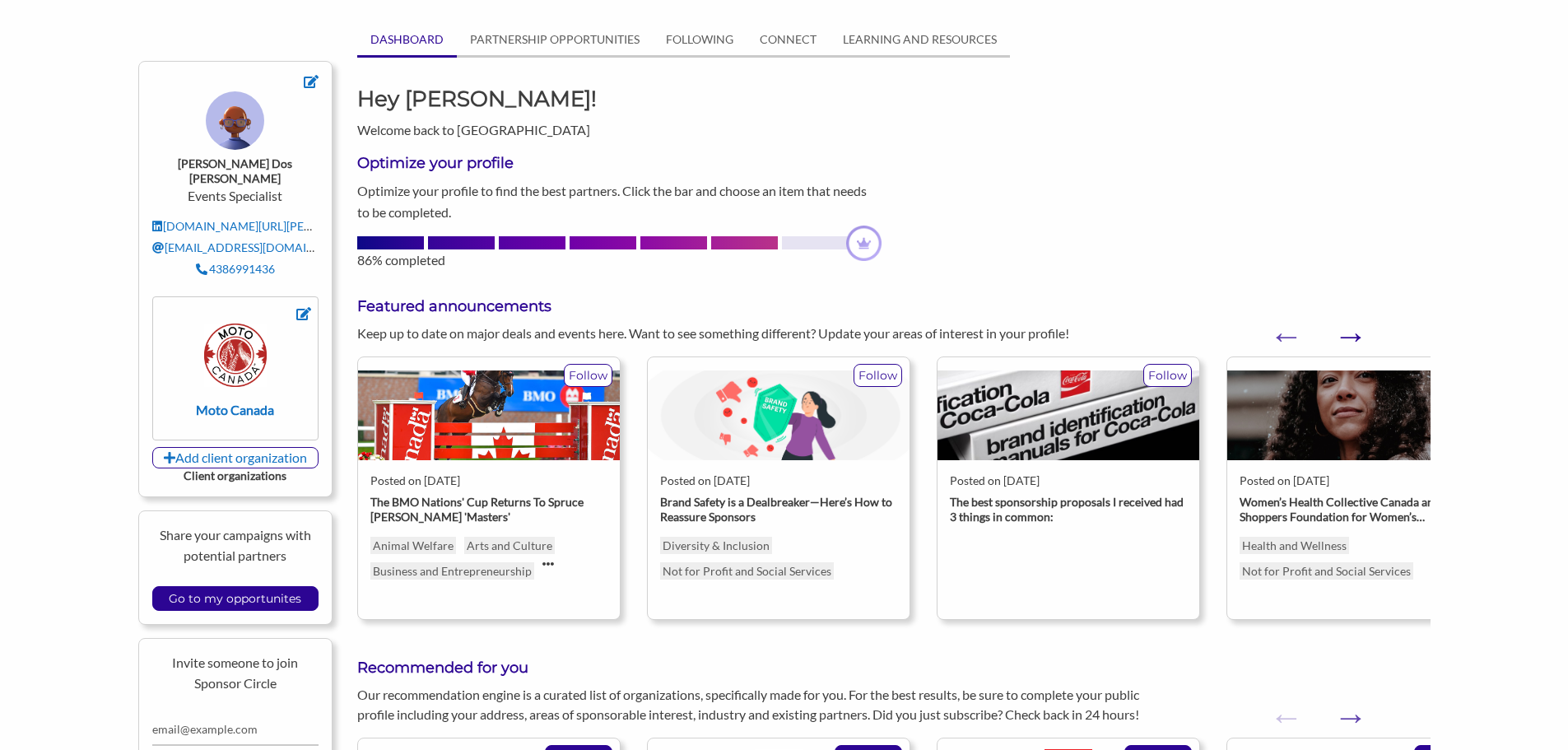
click at [1350, 336] on button "Next" at bounding box center [1342, 327] width 17 height 17
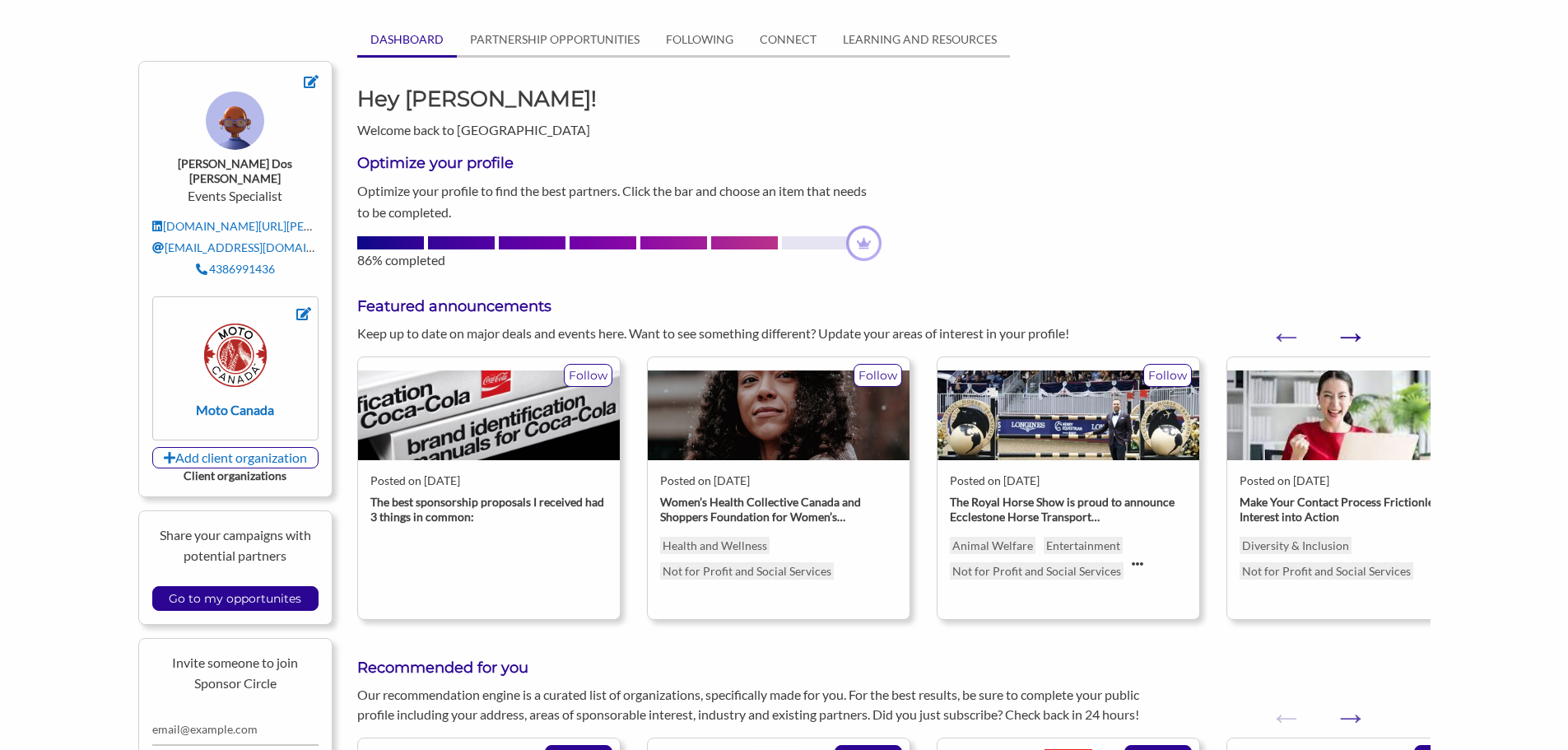
click at [1350, 336] on button "Next" at bounding box center [1342, 327] width 17 height 17
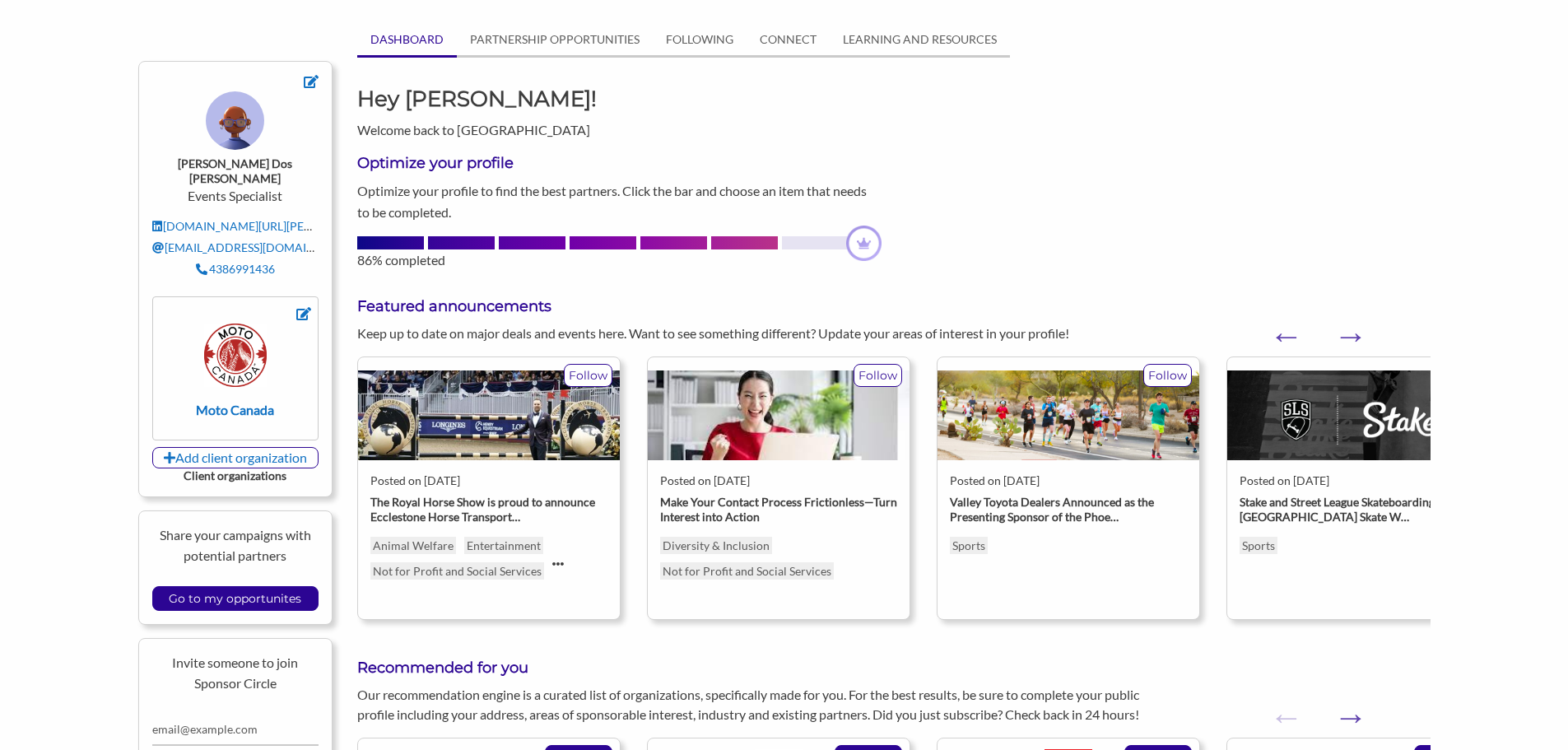
click at [868, 500] on strong "Make Your Contact Process Frictionless—Turn Interest into Action" at bounding box center [778, 509] width 237 height 29
click at [733, 489] on div "Posted on Aug 12, 2025 Make Your Contact Process Frictionless—Turn Interest int…" at bounding box center [778, 522] width 237 height 125
click at [1371, 340] on div "Keep up to date on major deals and events here. Want to see something different…" at bounding box center [893, 333] width 1098 height 20
click at [1350, 336] on button "Next" at bounding box center [1342, 327] width 17 height 17
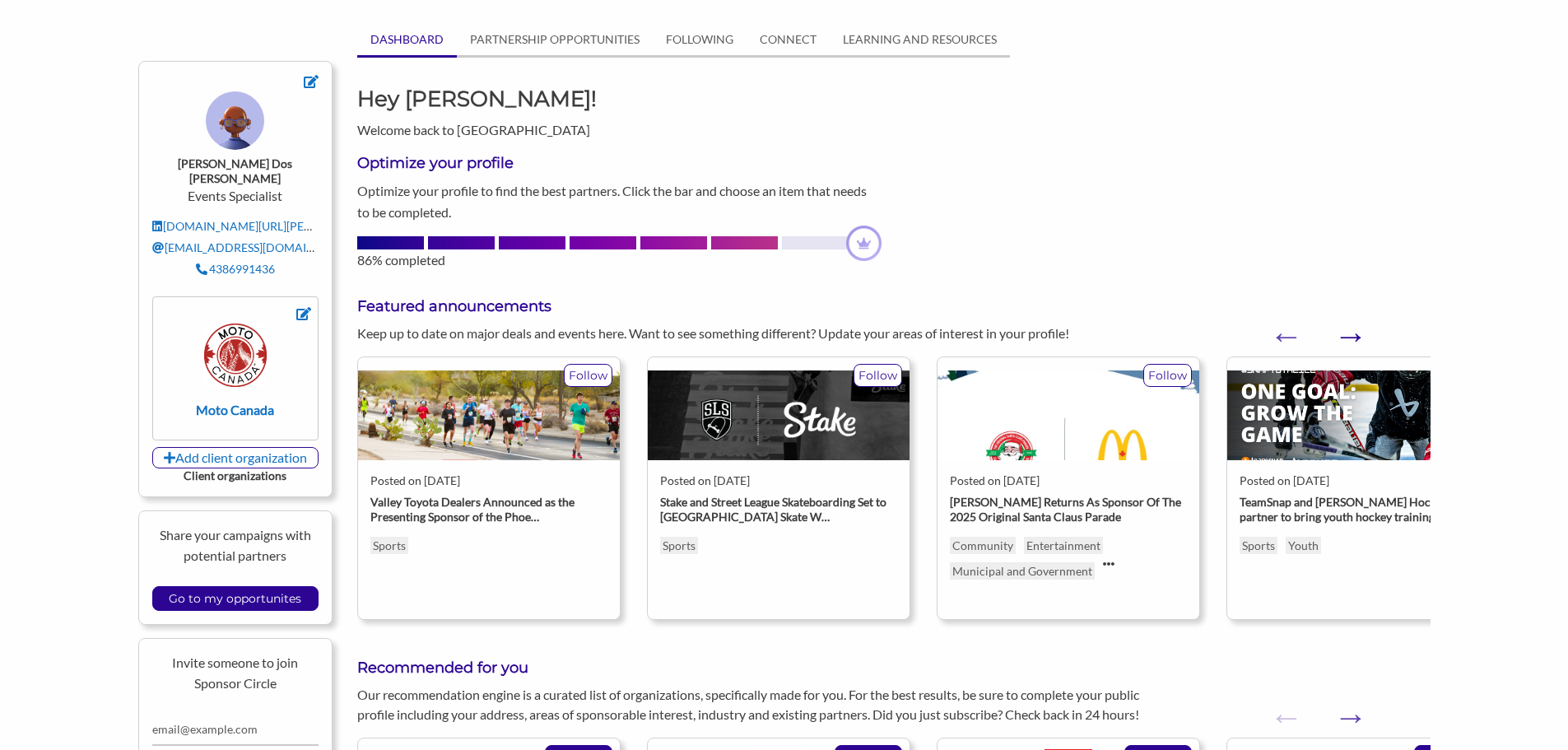
click at [1350, 336] on button "Next" at bounding box center [1342, 327] width 17 height 17
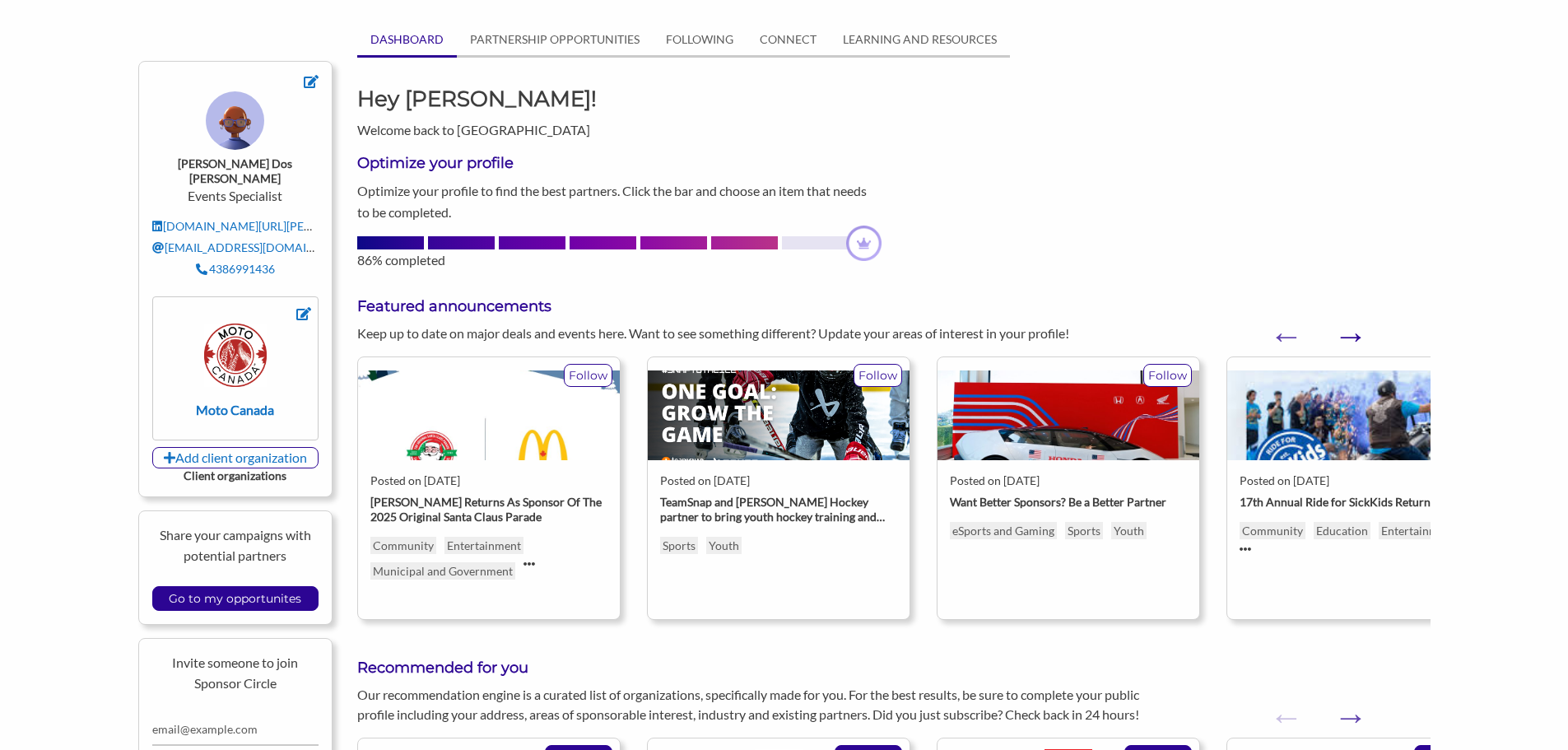
click at [1349, 336] on button "Next" at bounding box center [1342, 327] width 17 height 17
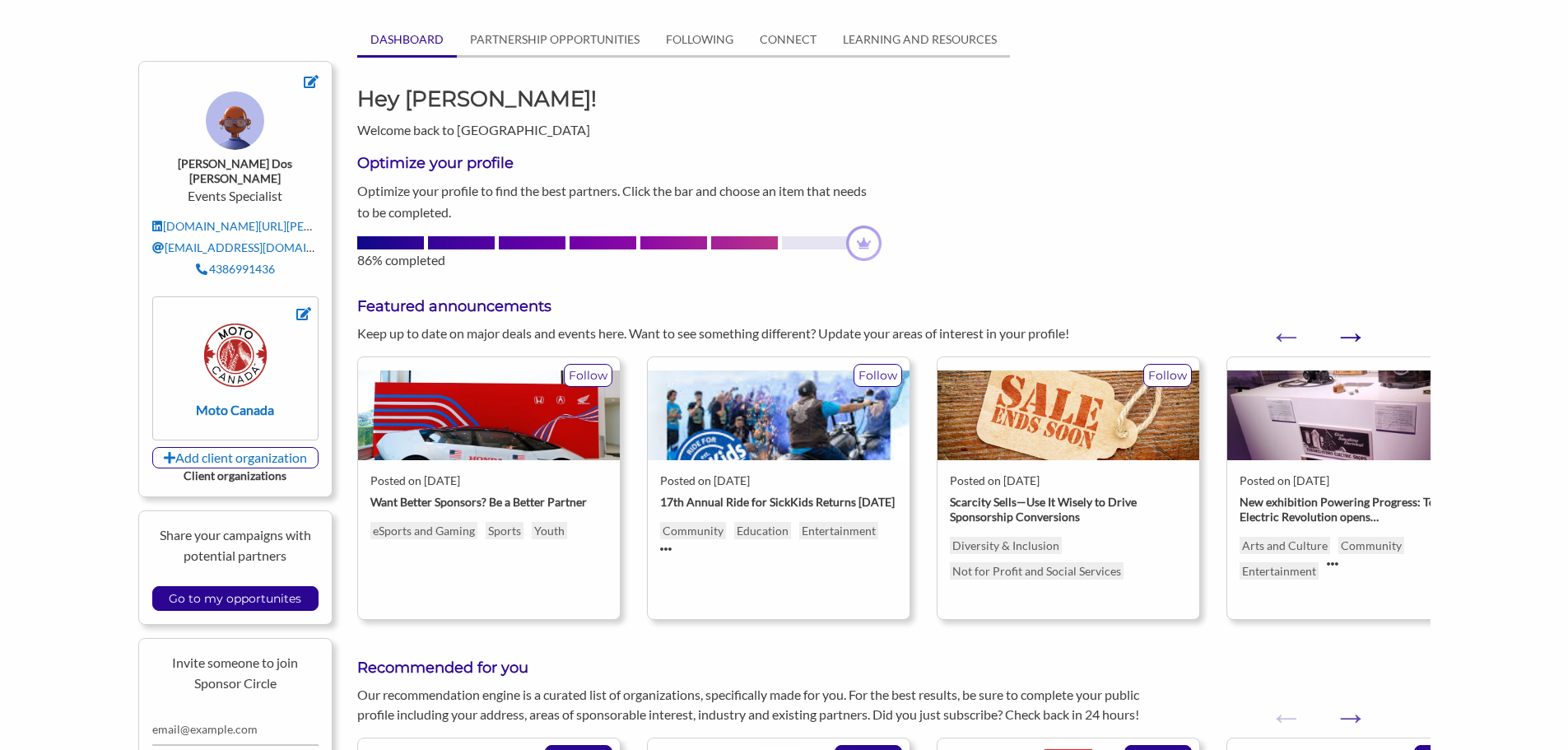
click at [1349, 336] on button "Next" at bounding box center [1342, 327] width 17 height 17
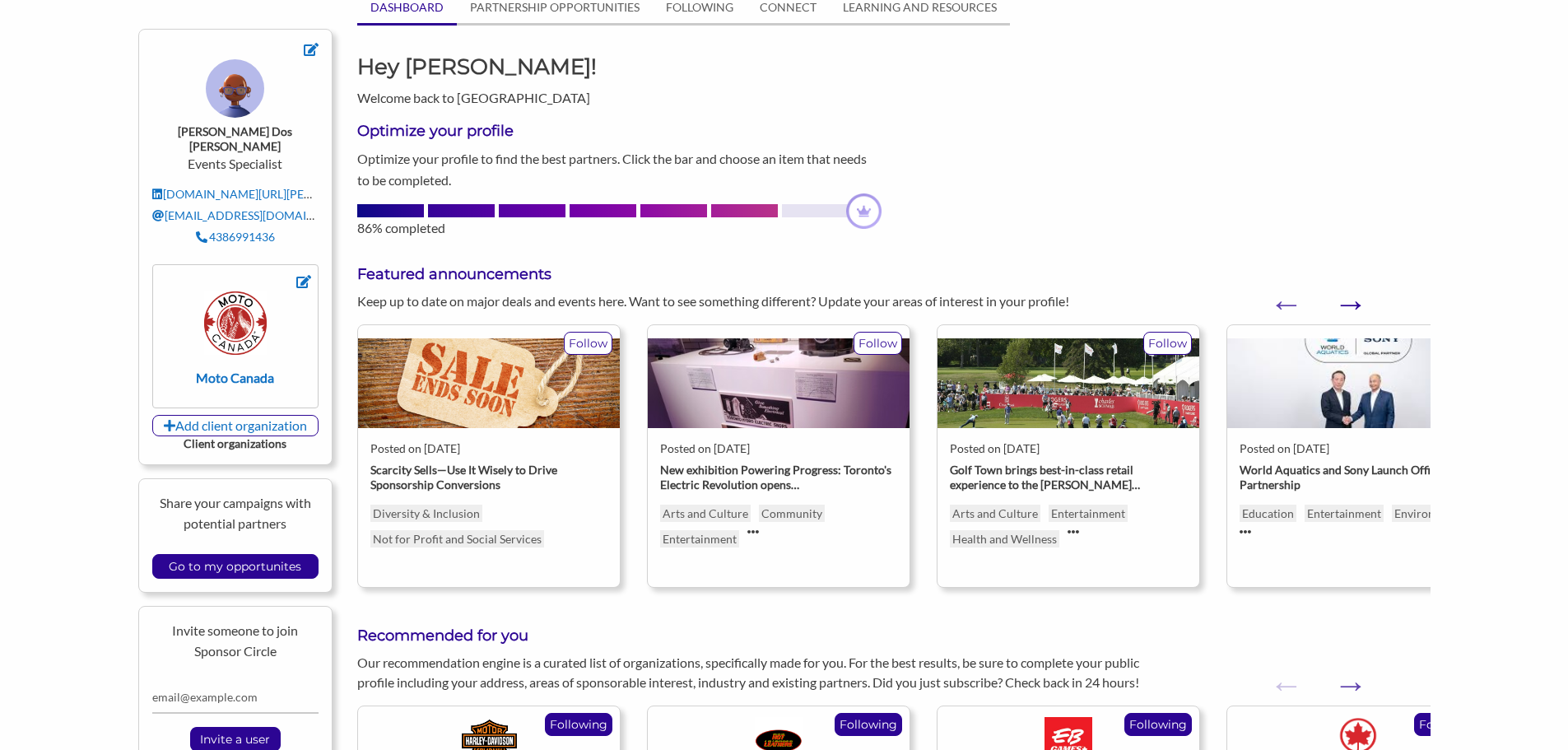
scroll to position [0, 0]
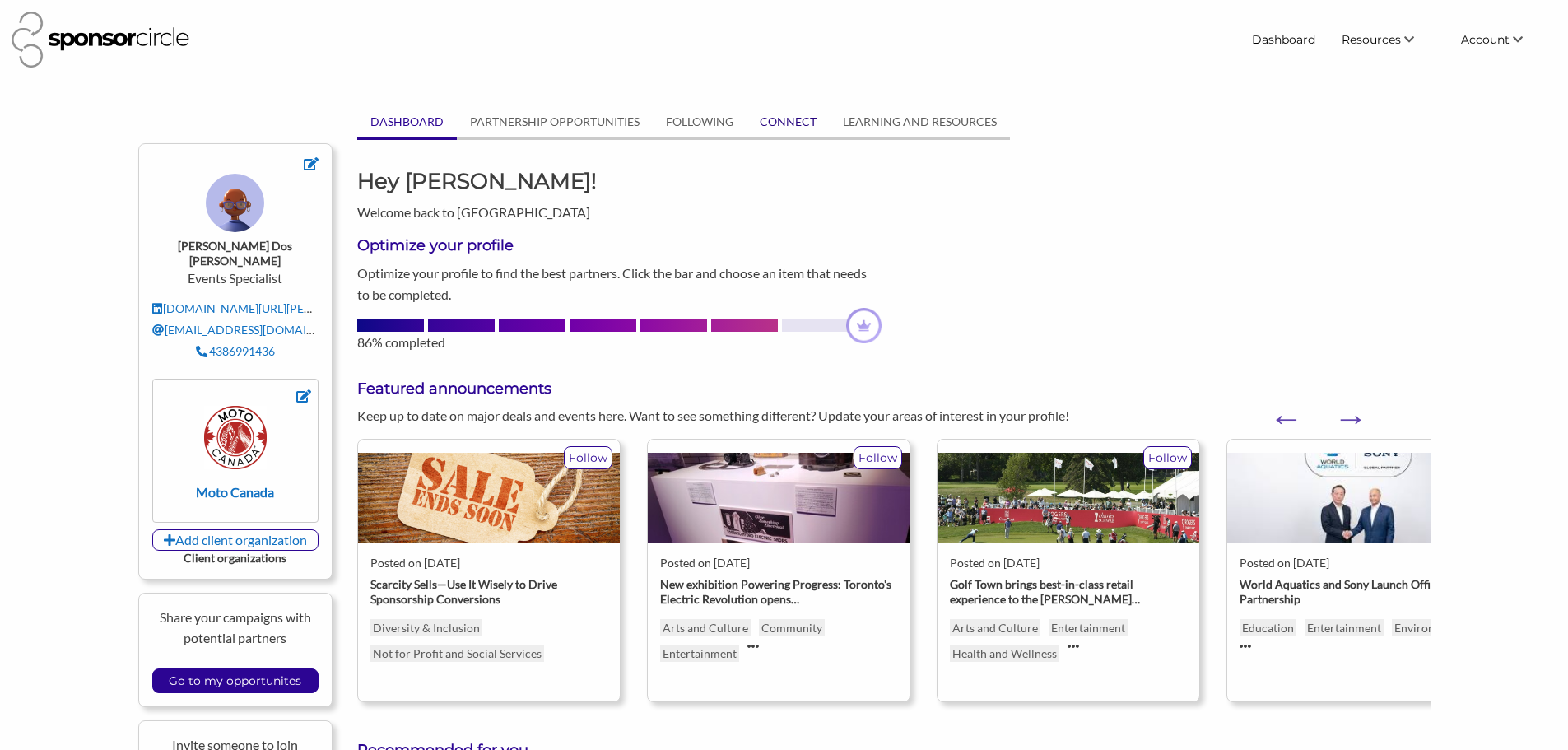
click at [814, 119] on link "CONNECT" at bounding box center [788, 122] width 83 height 32
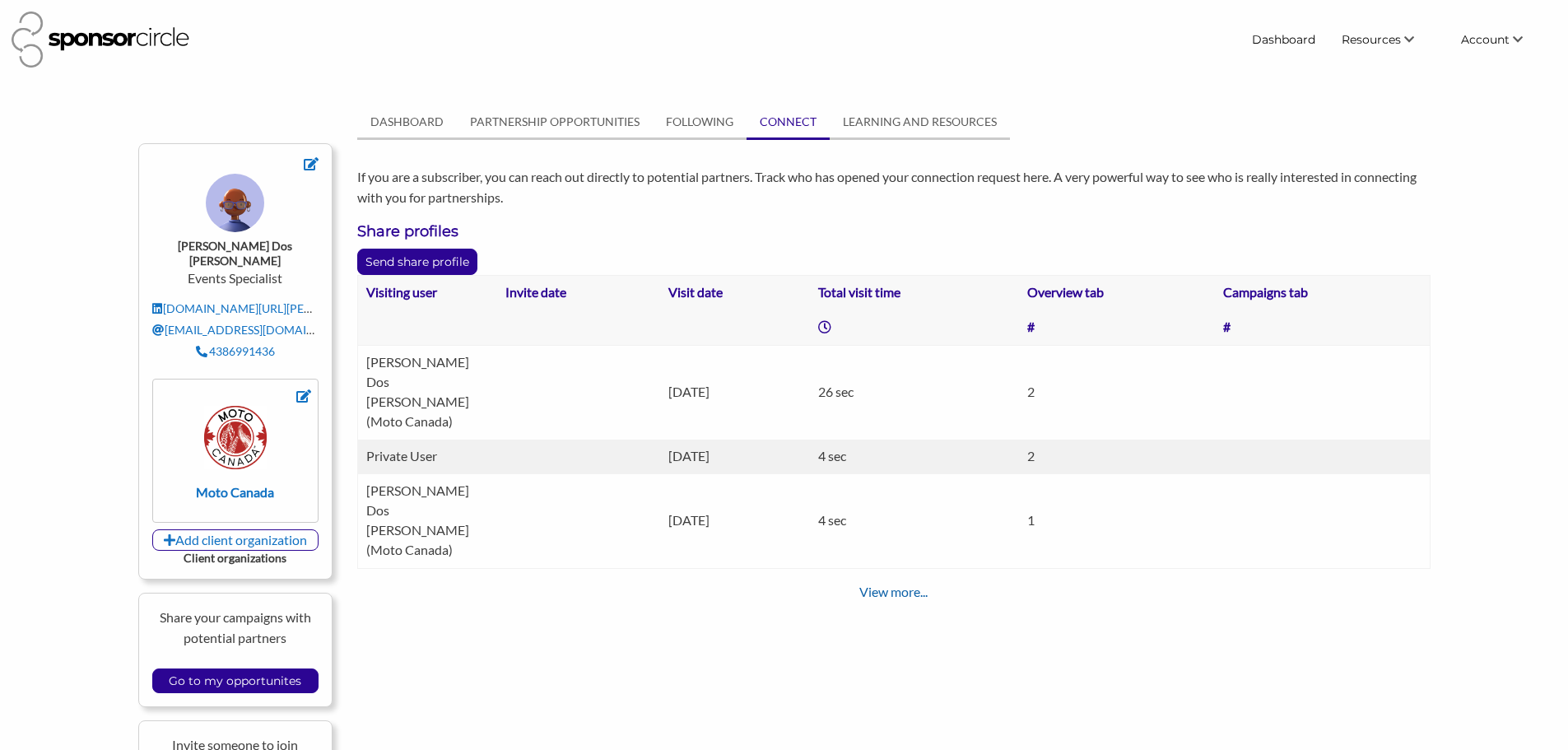
click at [891, 583] on link "View more..." at bounding box center [894, 591] width 68 height 16
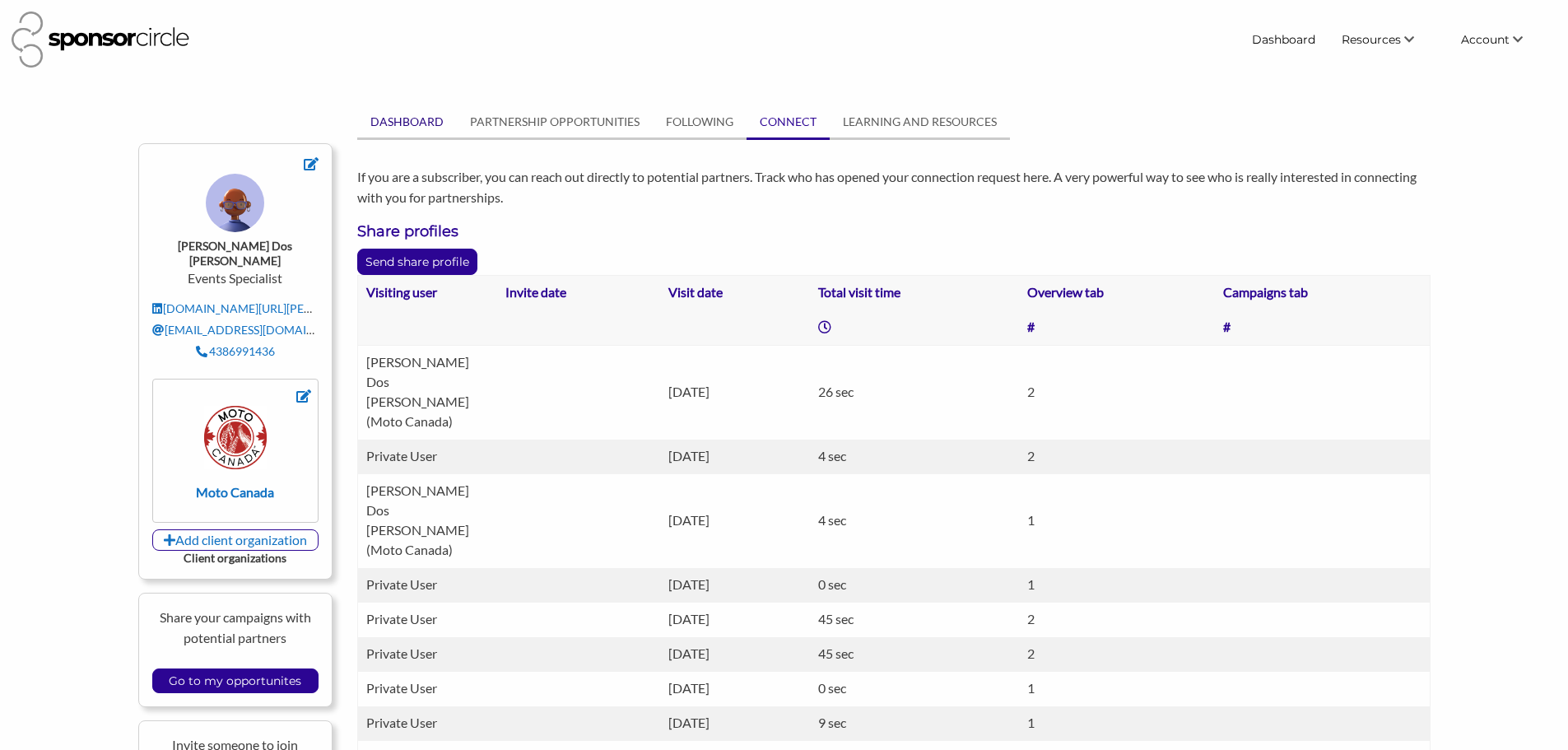
click at [387, 116] on link "DASHBOARD" at bounding box center [407, 122] width 100 height 32
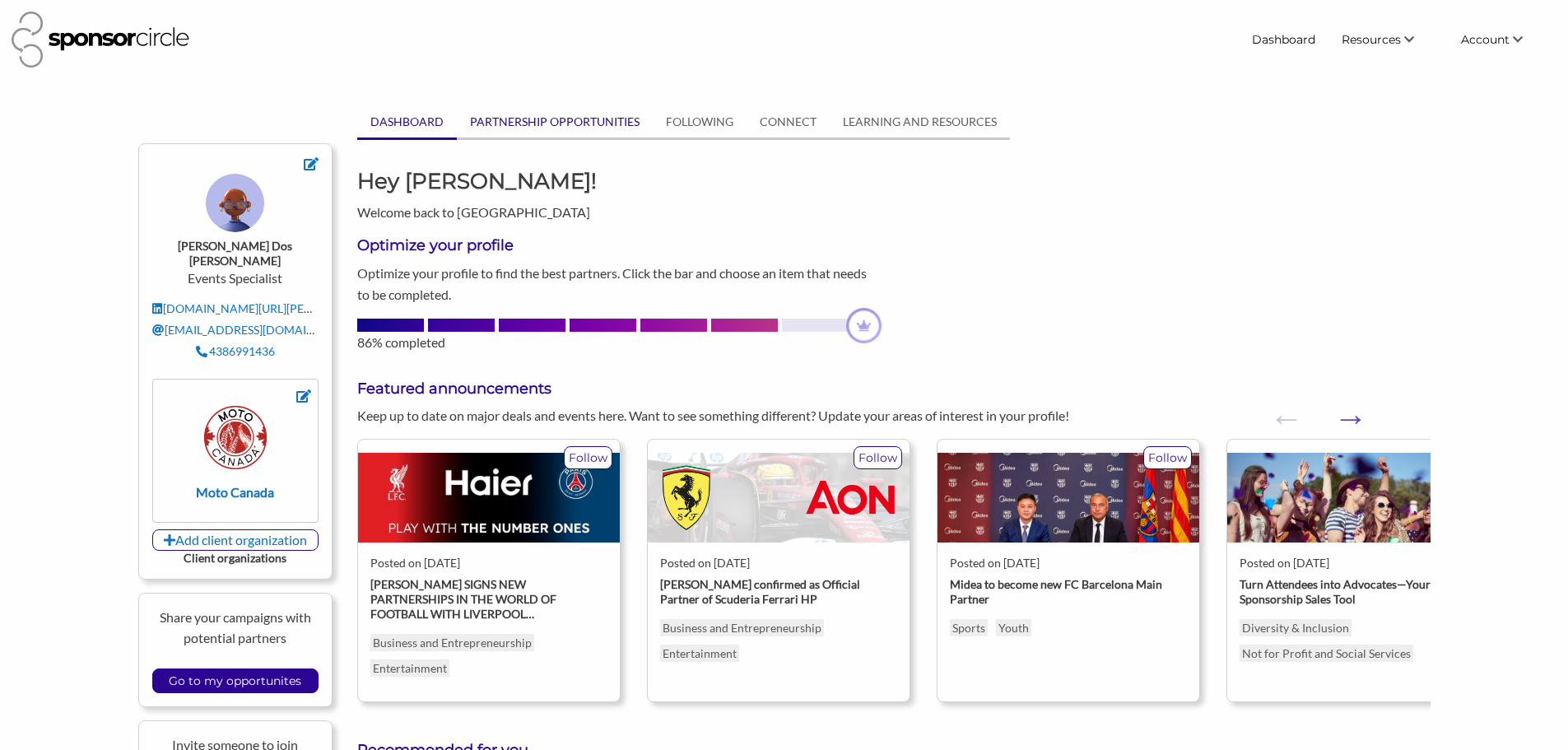
click at [514, 124] on link "PARTNERSHIP OPPORTUNITIES" at bounding box center [555, 122] width 196 height 32
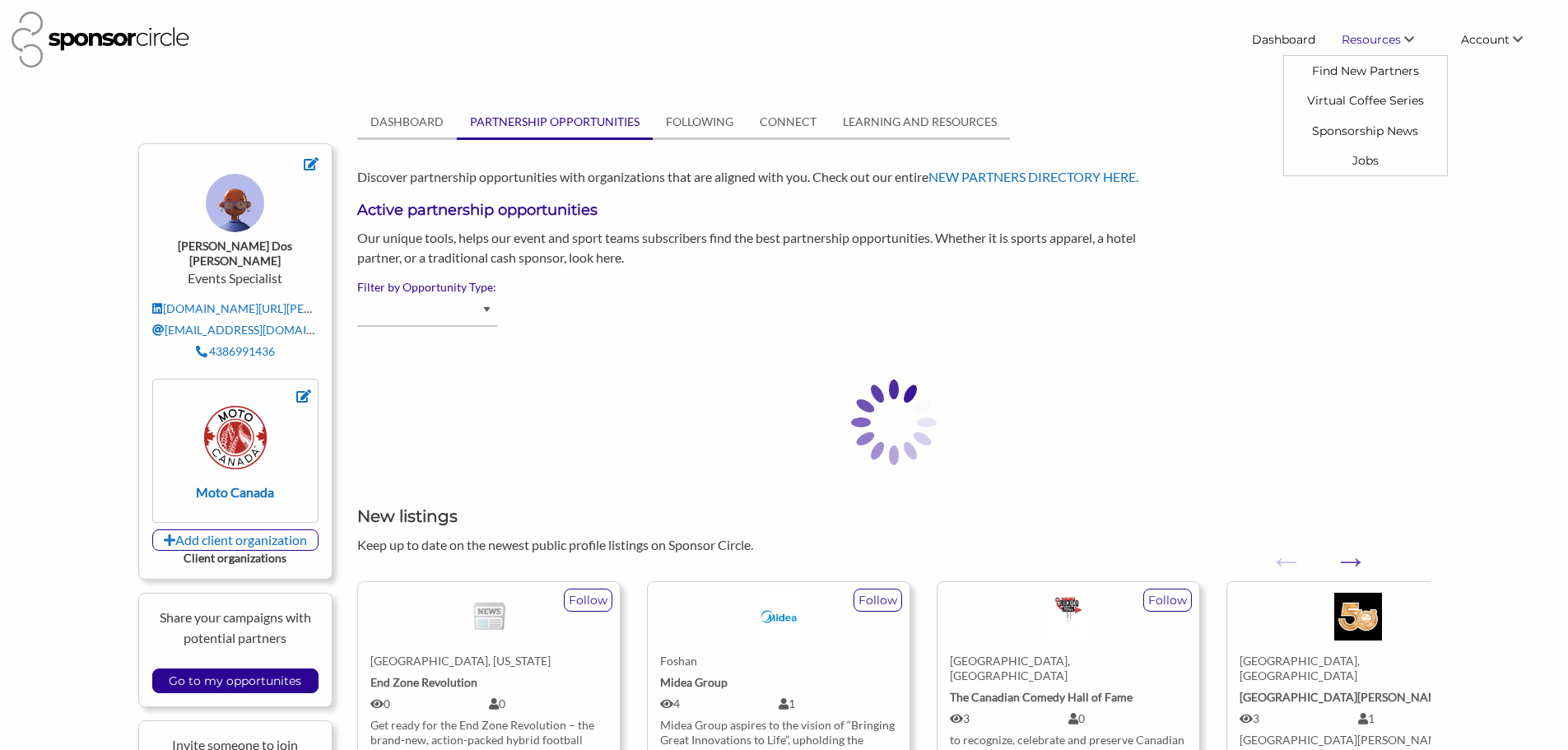
click at [1385, 32] on link "Resources" at bounding box center [1388, 39] width 119 height 30
click at [1294, 40] on link "Dashboard" at bounding box center [1284, 39] width 89 height 30
click at [1389, 40] on span "Resources" at bounding box center [1371, 39] width 60 height 15
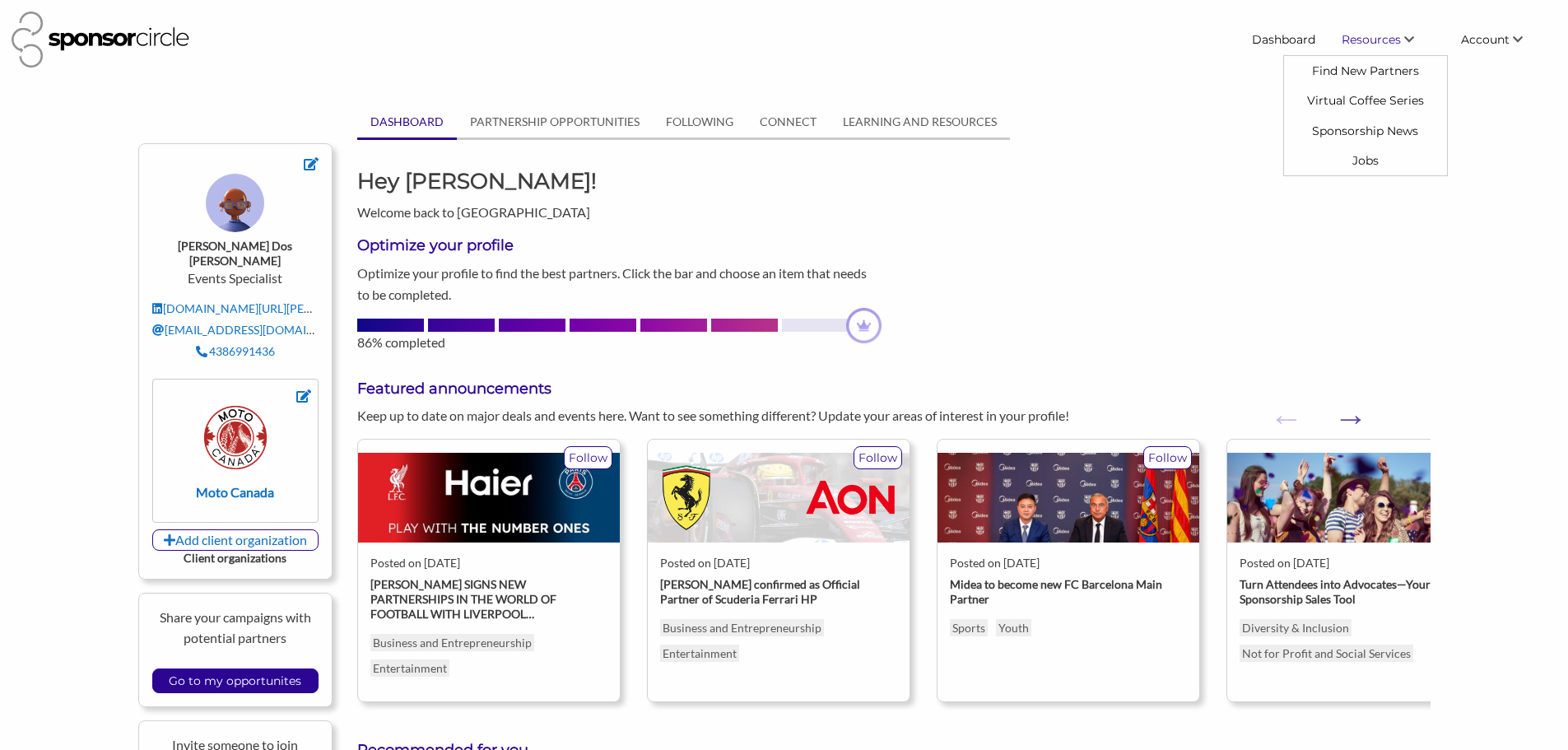
click at [1363, 32] on span "Resources" at bounding box center [1371, 39] width 60 height 15
click at [1361, 74] on link "Find New Partners" at bounding box center [1366, 71] width 163 height 30
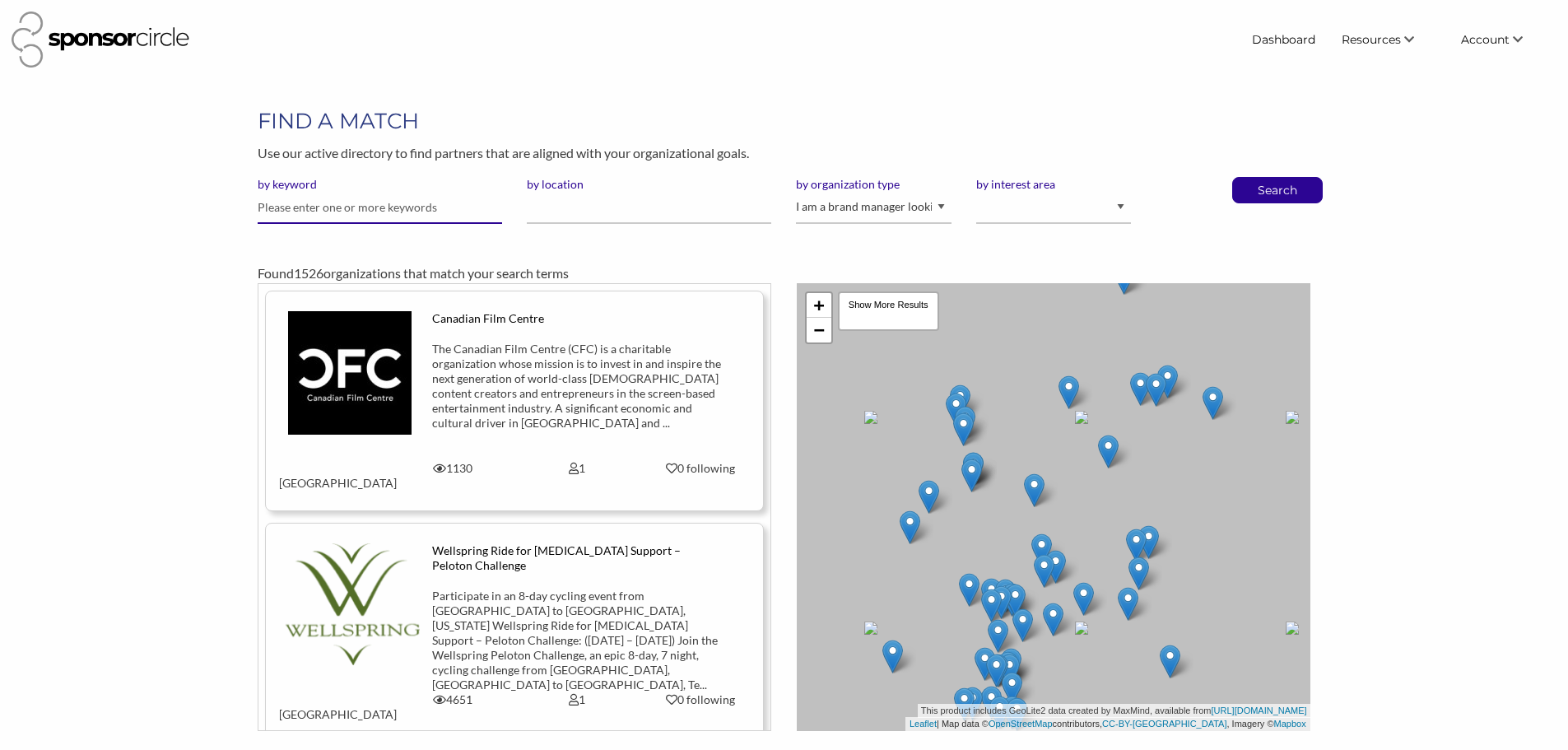
click at [405, 210] on input "text" at bounding box center [380, 208] width 245 height 32
type input "rental"
click at [1250, 178] on button "Search" at bounding box center [1278, 190] width 54 height 25
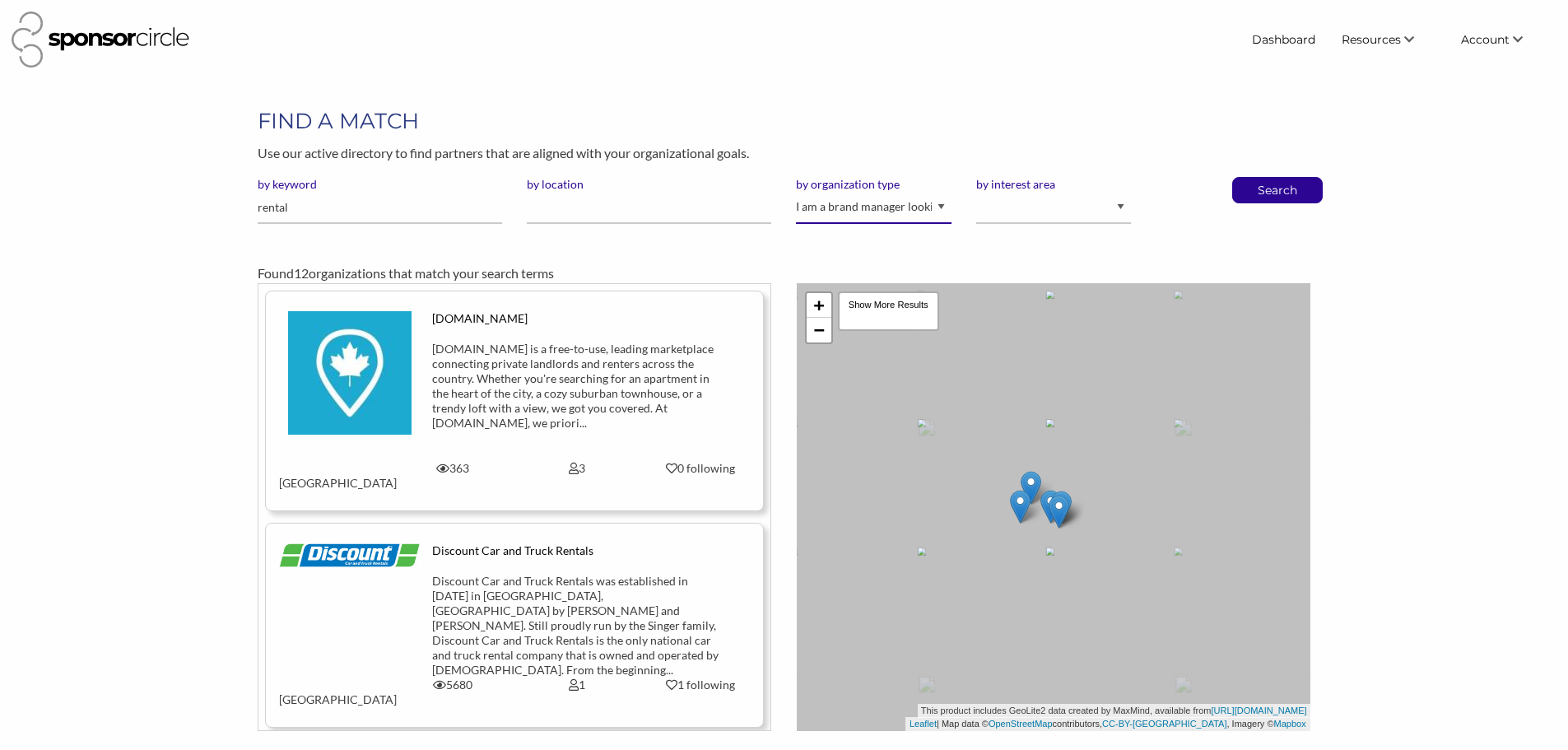
click at [914, 214] on select "I am an event organizer seeking new partnerships with suppliers, exhibitors or …" at bounding box center [873, 208] width 154 height 32
select select "Property"
click at [796, 192] on select "I am an event organizer seeking new partnerships with suppliers, exhibitors or …" at bounding box center [873, 208] width 154 height 32
click at [1268, 190] on p "Search" at bounding box center [1278, 190] width 54 height 25
click at [593, 404] on div "[DOMAIN_NAME] is a free-to-use, leading marketplace connecting private landlord…" at bounding box center [576, 385] width 289 height 89
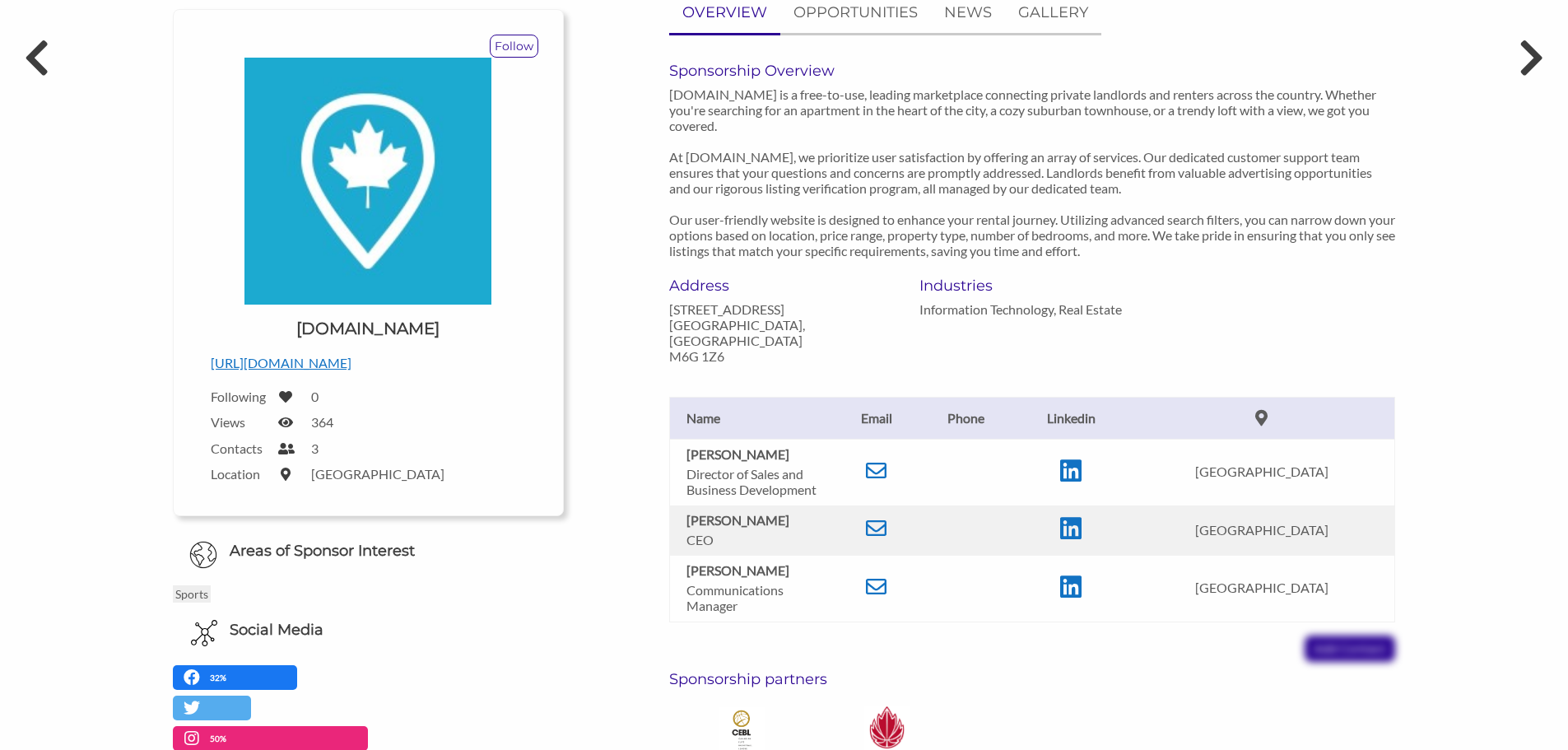
scroll to position [165, 0]
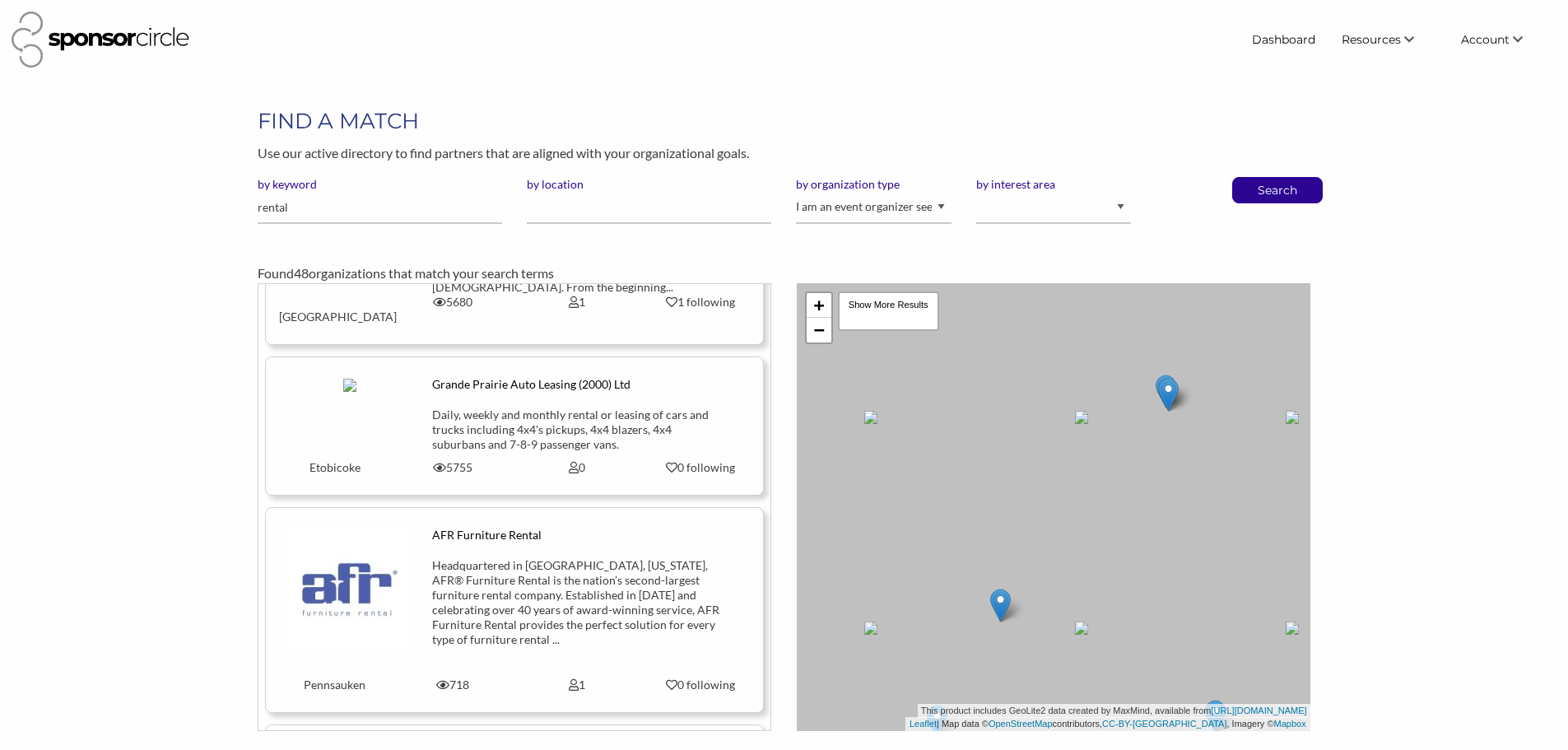
scroll to position [411, 0]
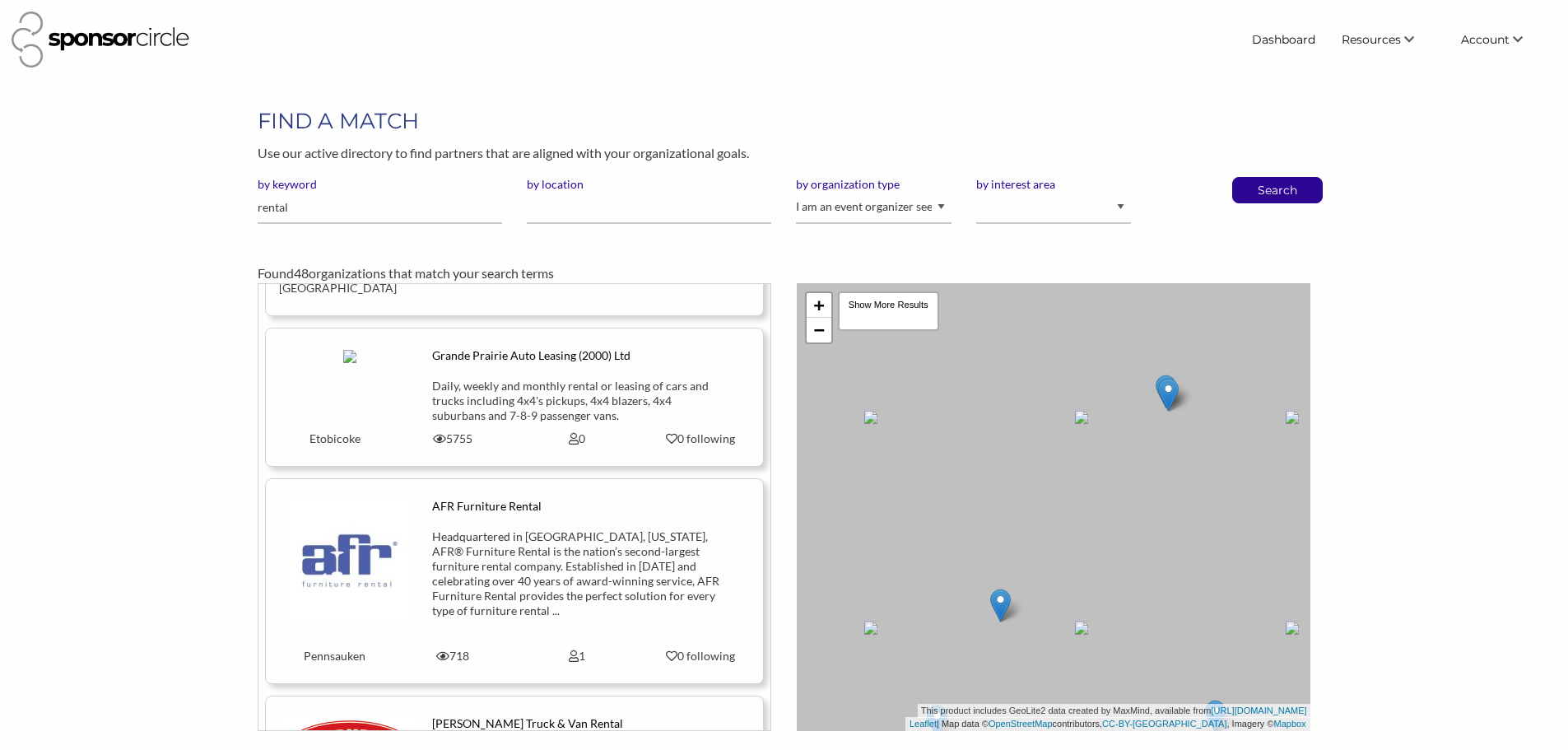
click at [539, 379] on div "Daily, weekly and monthly rental or leasing of cars and trucks including 4x4's …" at bounding box center [576, 405] width 289 height 53
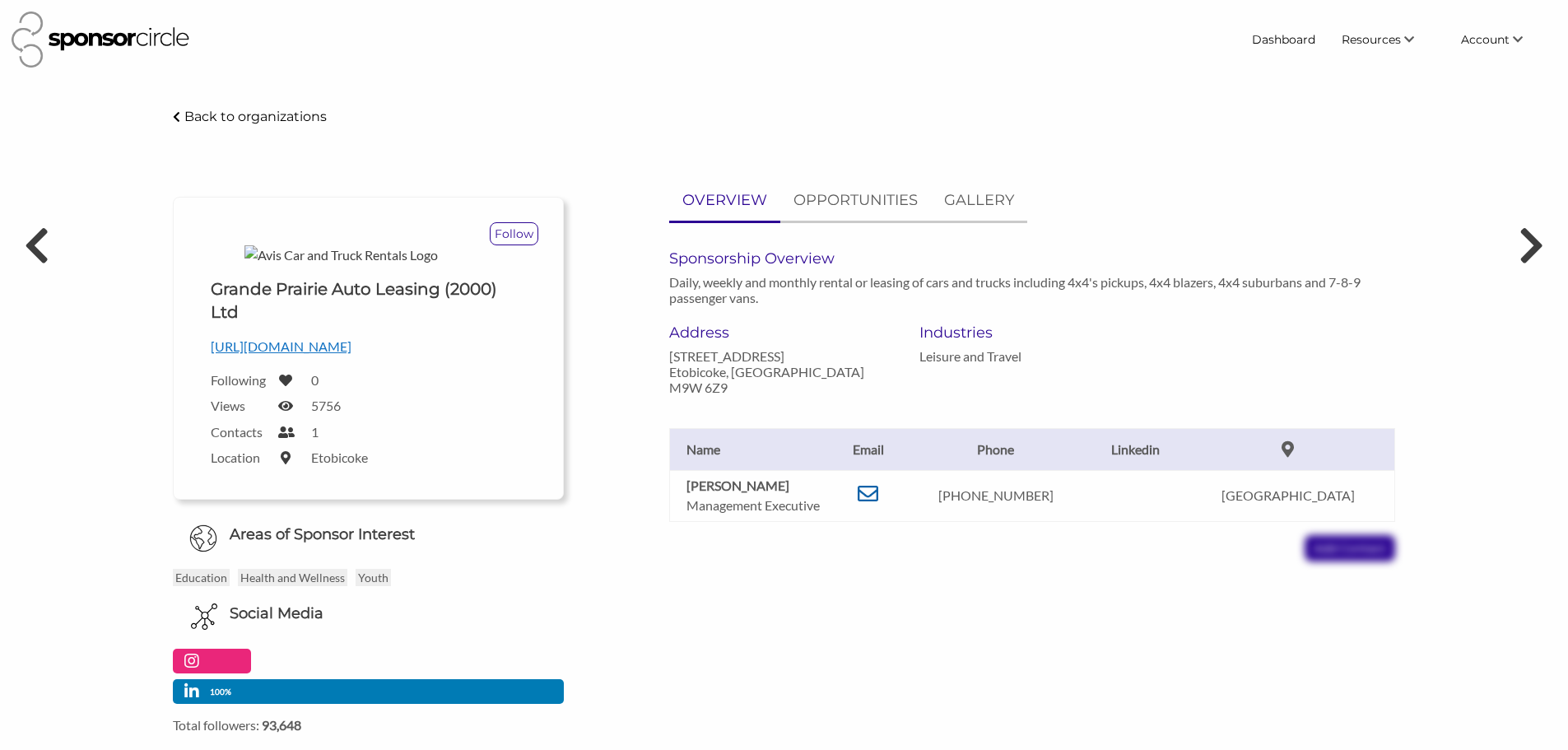
click at [878, 493] on icon at bounding box center [868, 493] width 20 height 20
click at [162, 270] on div "Follow Upload a logo for your organization Choose Grande Prairie Auto Leasing (…" at bounding box center [369, 456] width 416 height 553
click at [834, 196] on p "OPPORTUNITIES" at bounding box center [856, 200] width 125 height 24
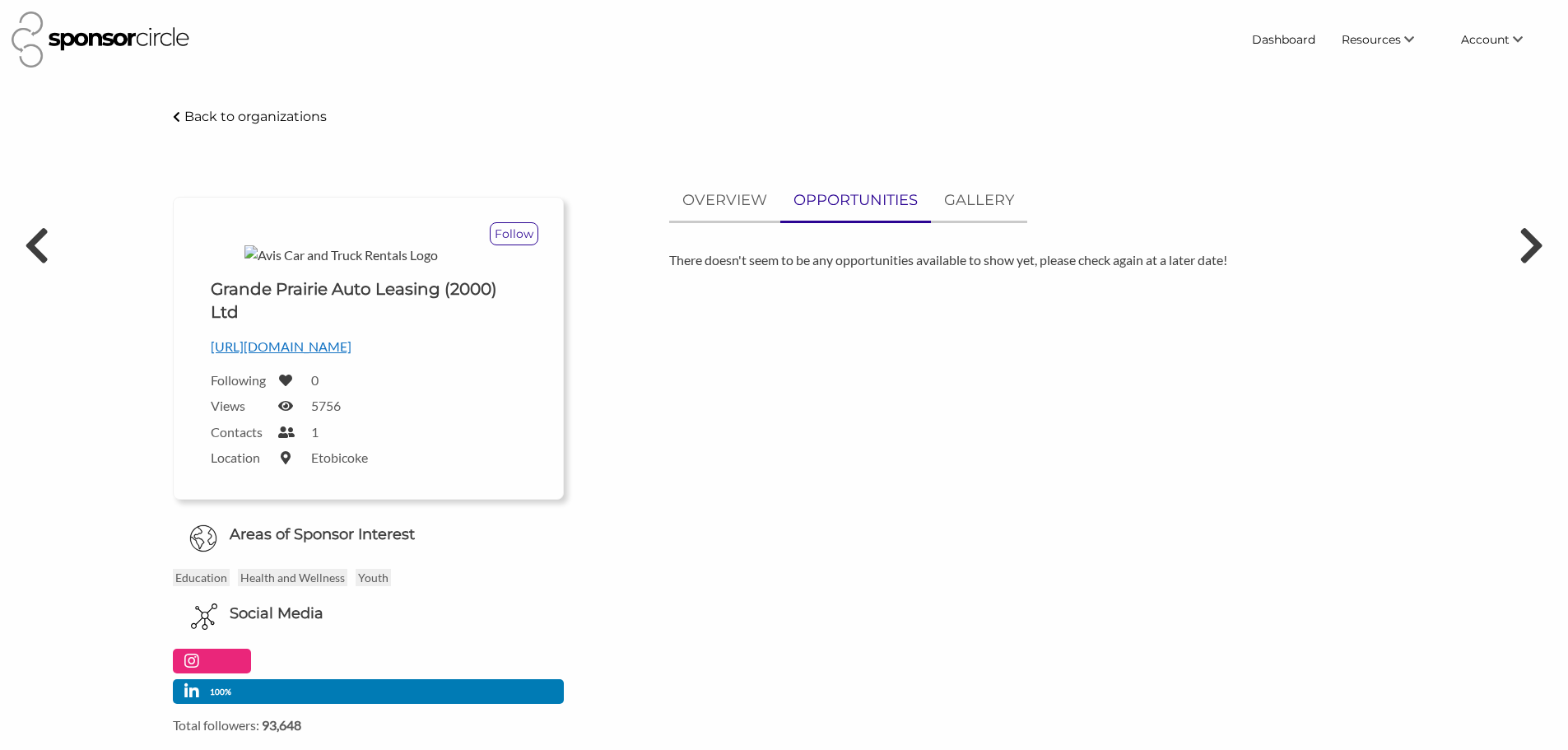
click at [298, 347] on p "http://www.avis.com" at bounding box center [368, 346] width 315 height 21
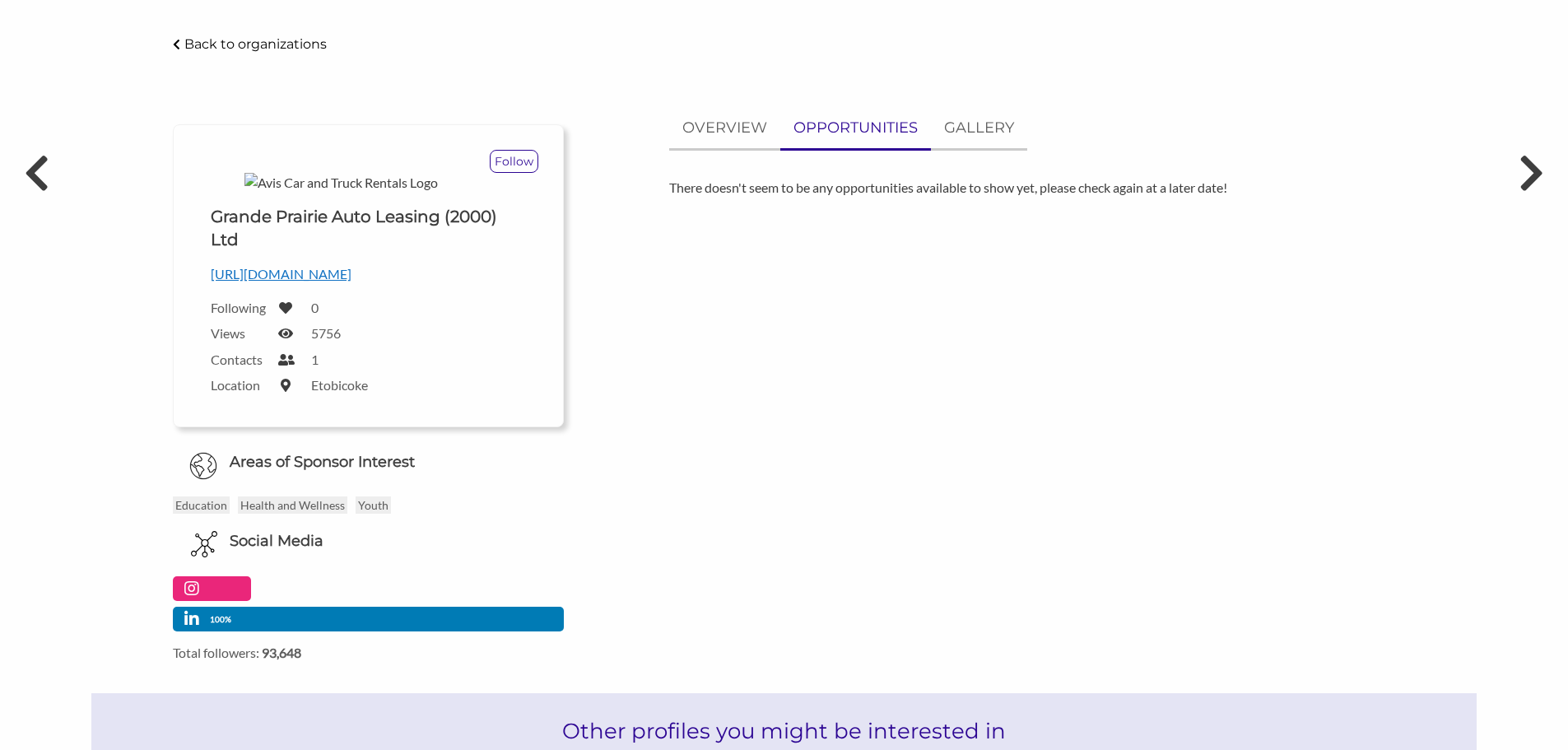
scroll to position [165, 0]
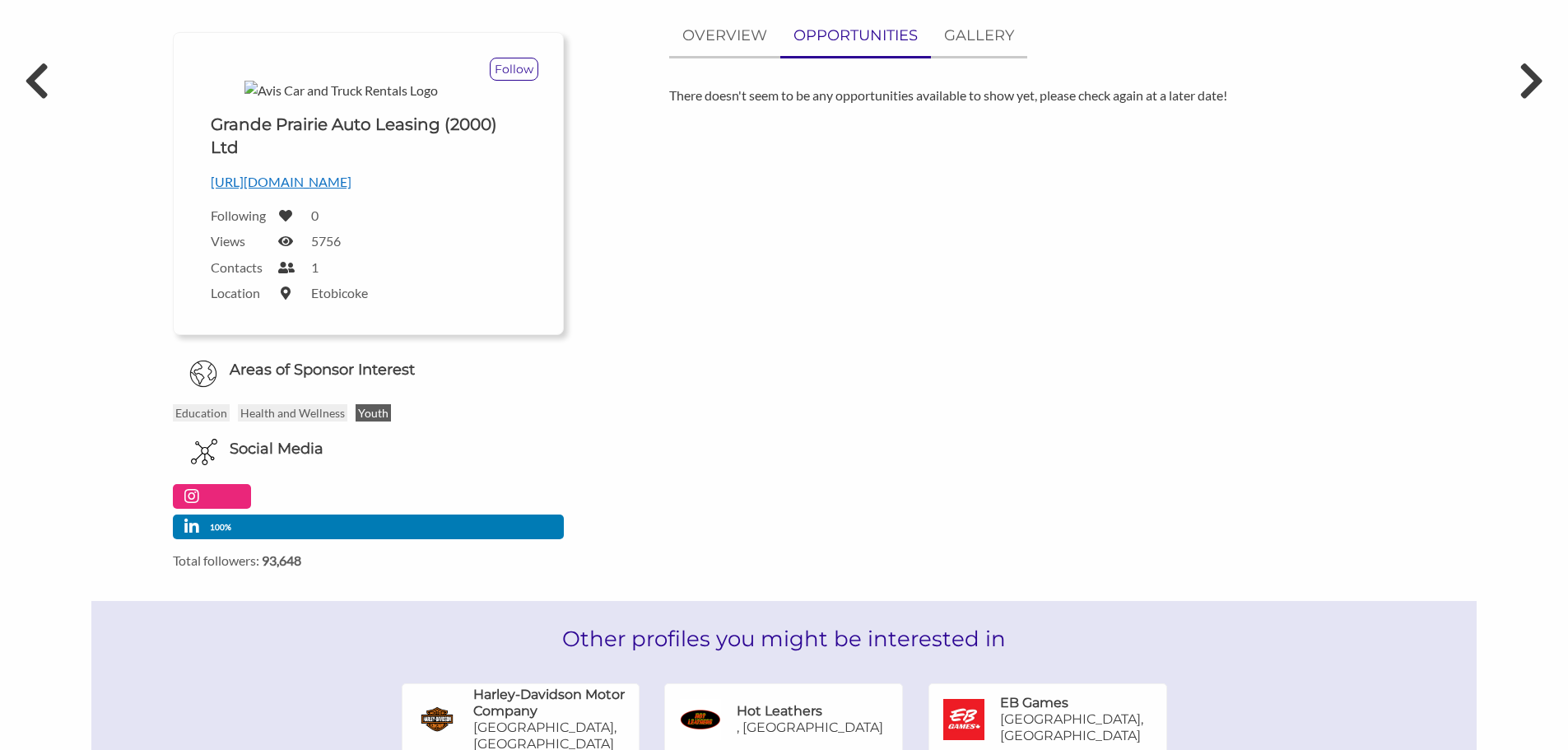
click at [368, 414] on p "Youth" at bounding box center [373, 413] width 35 height 18
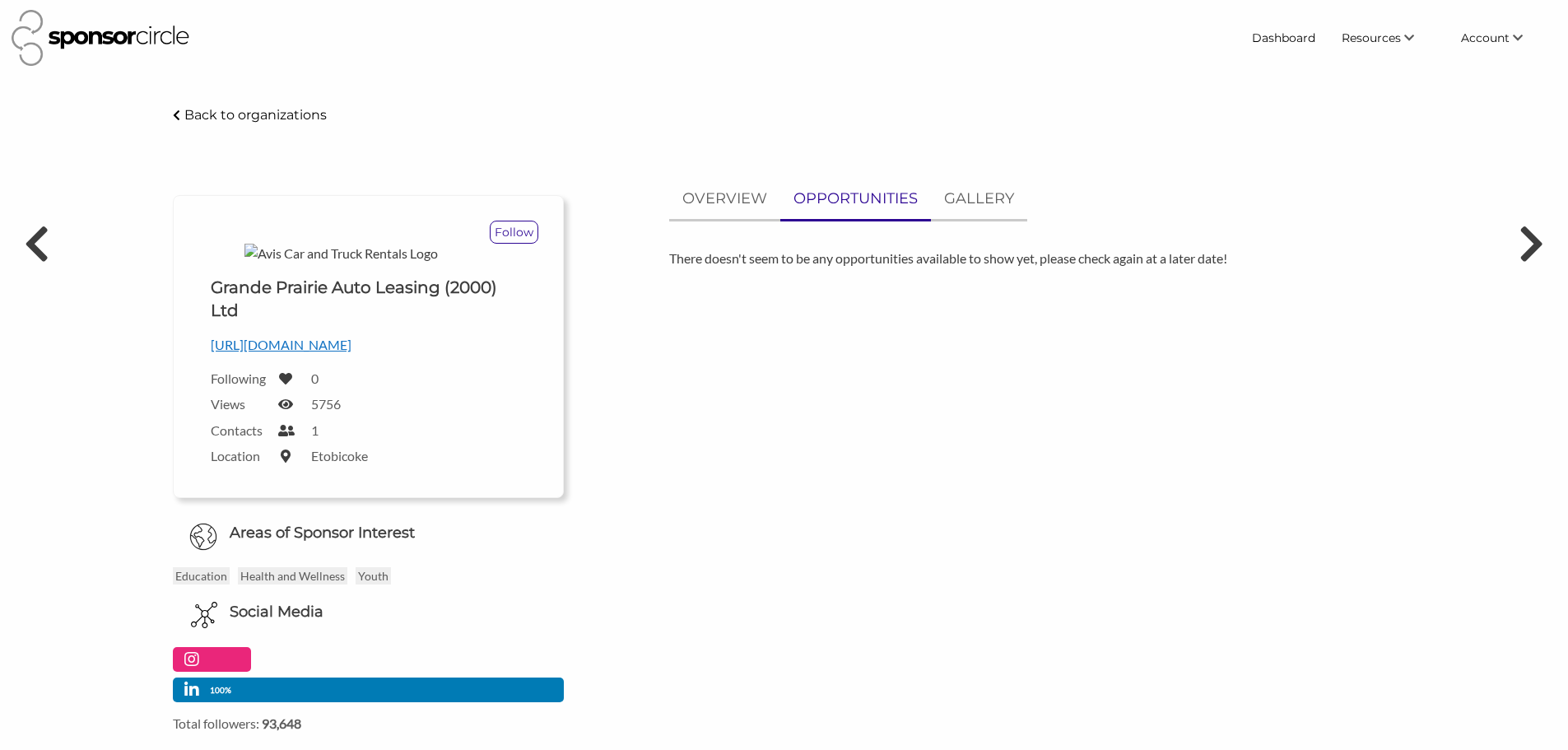
scroll to position [0, 0]
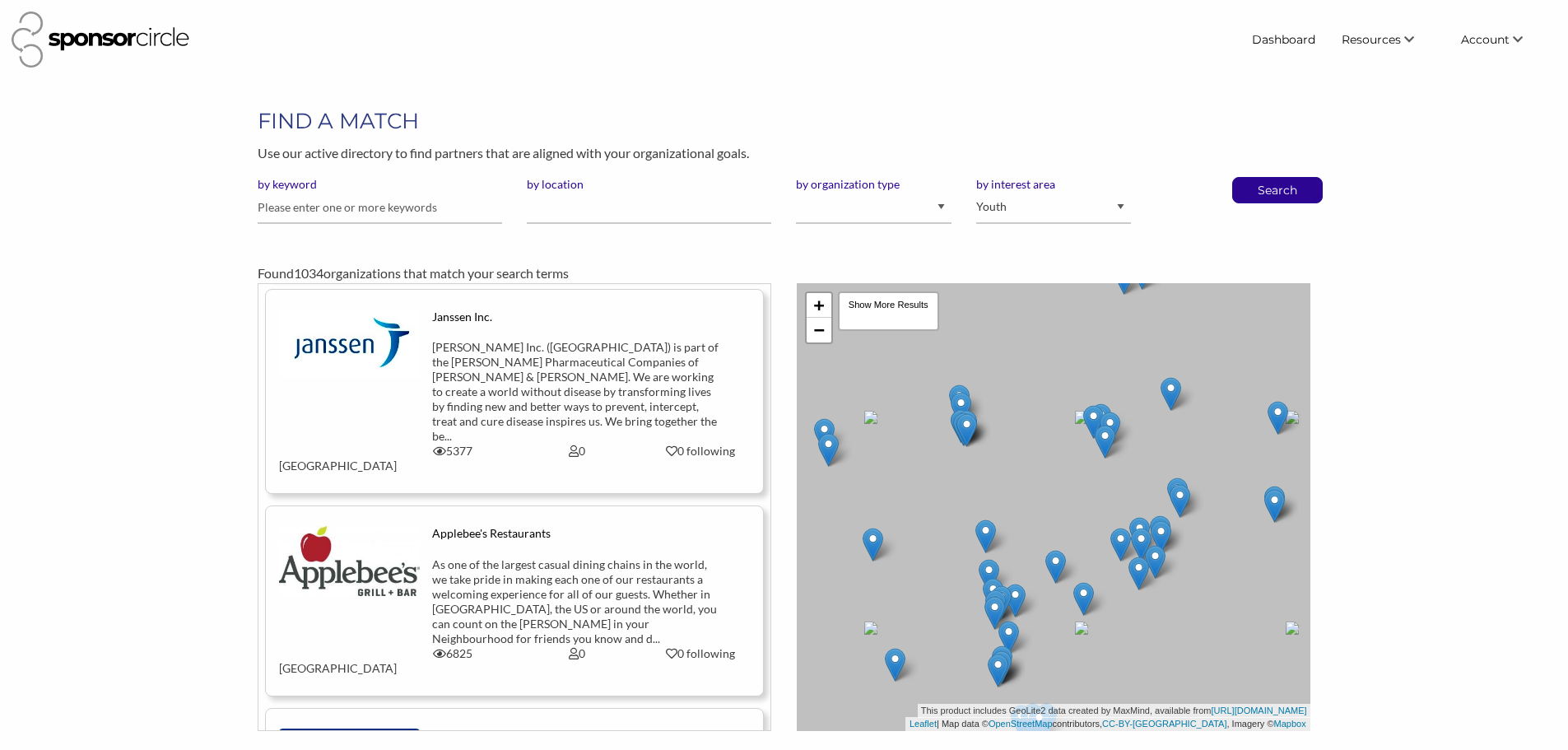
scroll to position [1564, 0]
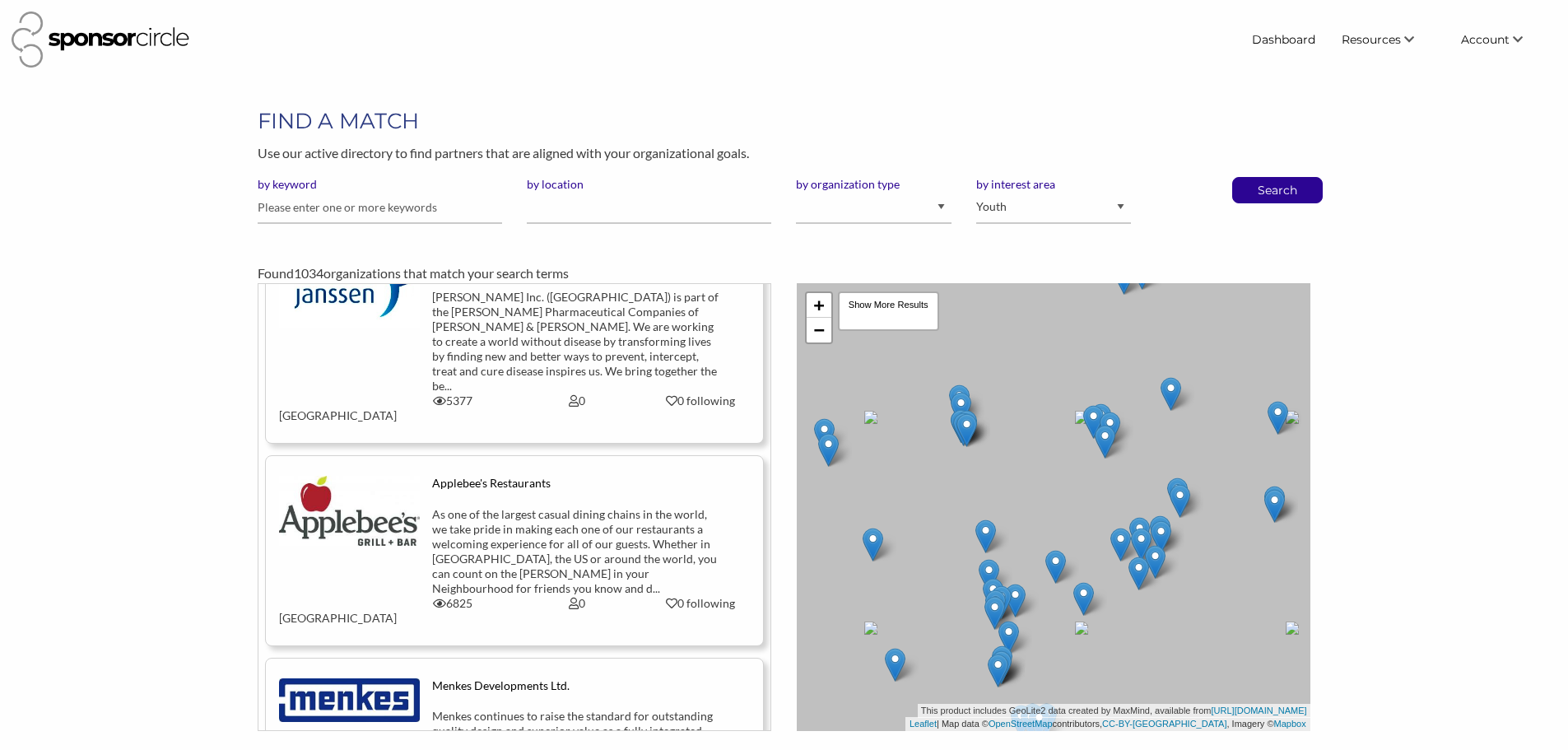
click at [526, 507] on div "As one of the largest casual dining chains in the world, we take pride in makin…" at bounding box center [576, 551] width 289 height 89
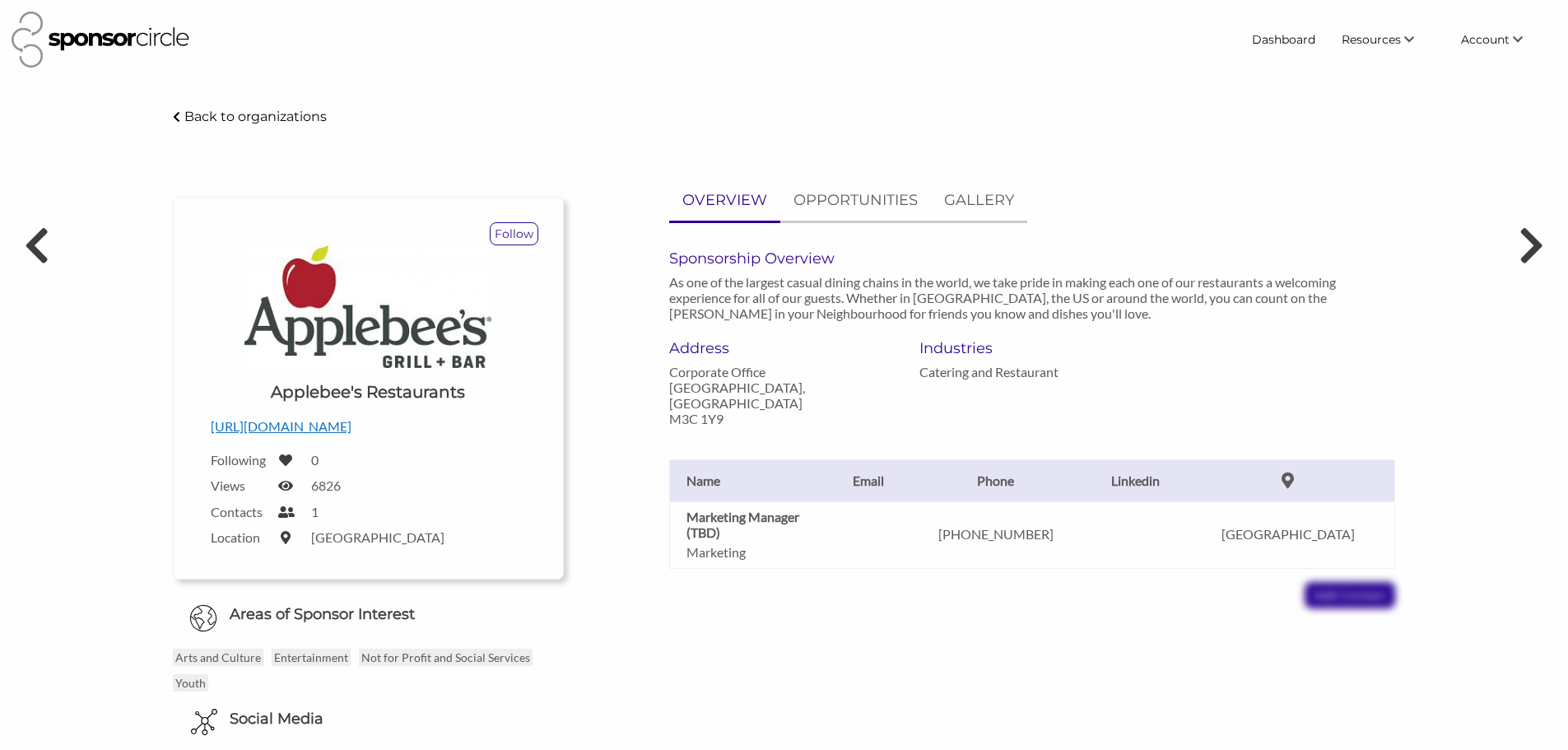
click at [720, 552] on p "Marketing" at bounding box center [755, 552] width 140 height 16
drag, startPoint x: 1069, startPoint y: 529, endPoint x: 974, endPoint y: 529, distance: 95.0
click at [978, 529] on p "416-594-6634" at bounding box center [996, 534] width 170 height 16
click at [838, 526] on td at bounding box center [867, 534] width 68 height 67
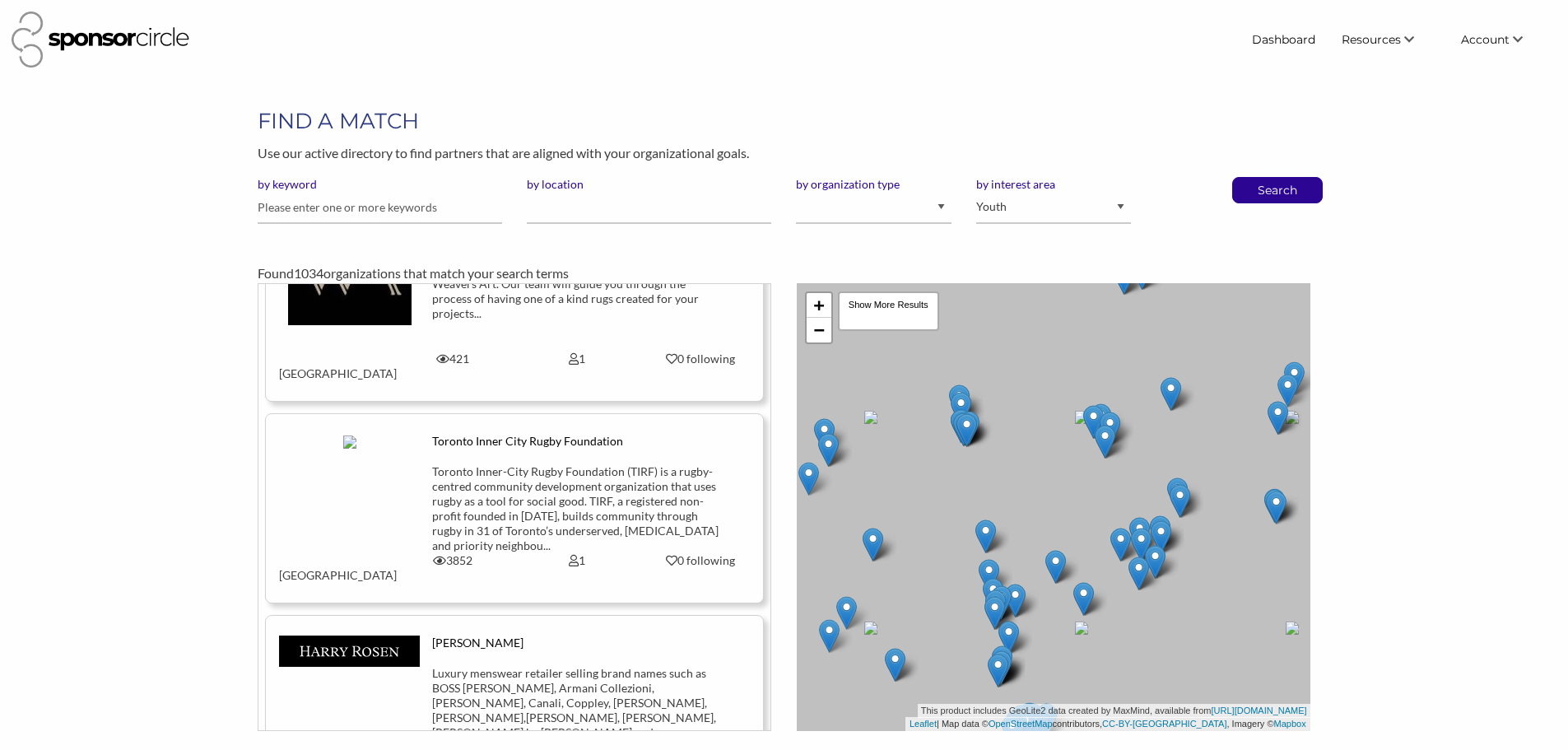
scroll to position [11454, 0]
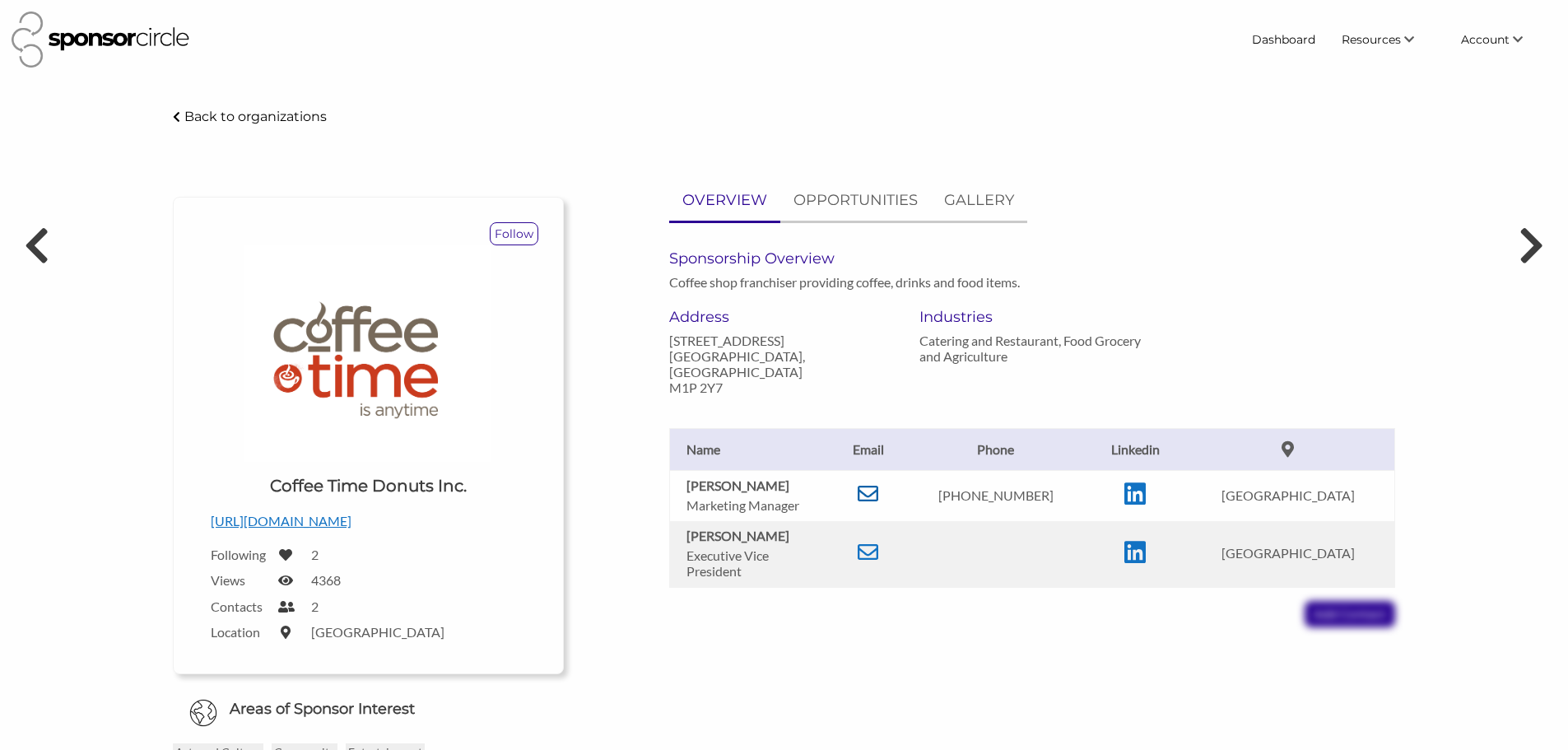
click at [878, 483] on icon at bounding box center [868, 493] width 20 height 20
drag, startPoint x: 806, startPoint y: 473, endPoint x: 684, endPoint y: 474, distance: 122.0
click at [684, 474] on td "Dagmar Schoiswohl Marketing Manager" at bounding box center [752, 496] width 165 height 51
copy b "Dagmar Schoiswohl"
click at [943, 487] on p "416-288-8515" at bounding box center [996, 495] width 170 height 16
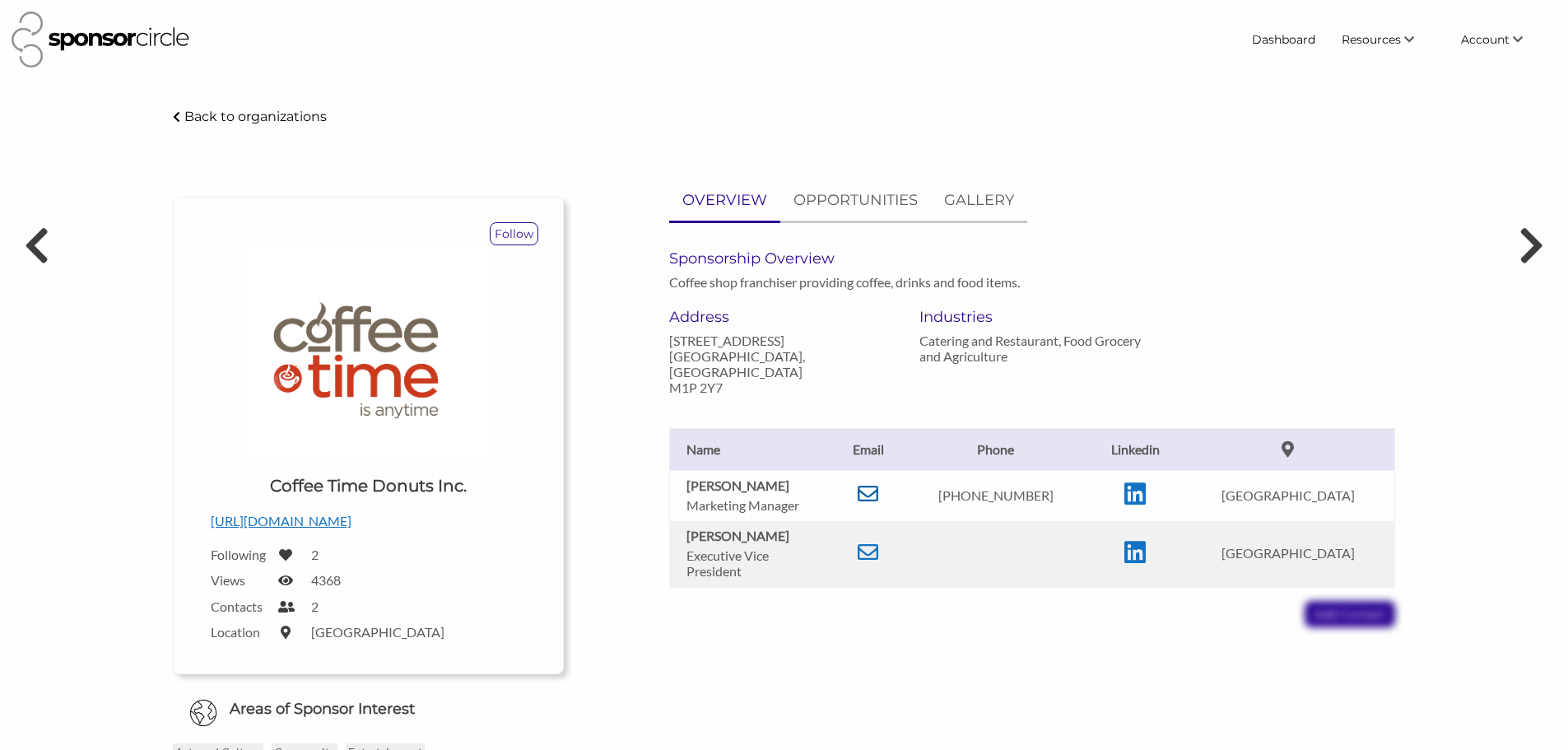
click at [878, 483] on icon at bounding box center [868, 493] width 20 height 20
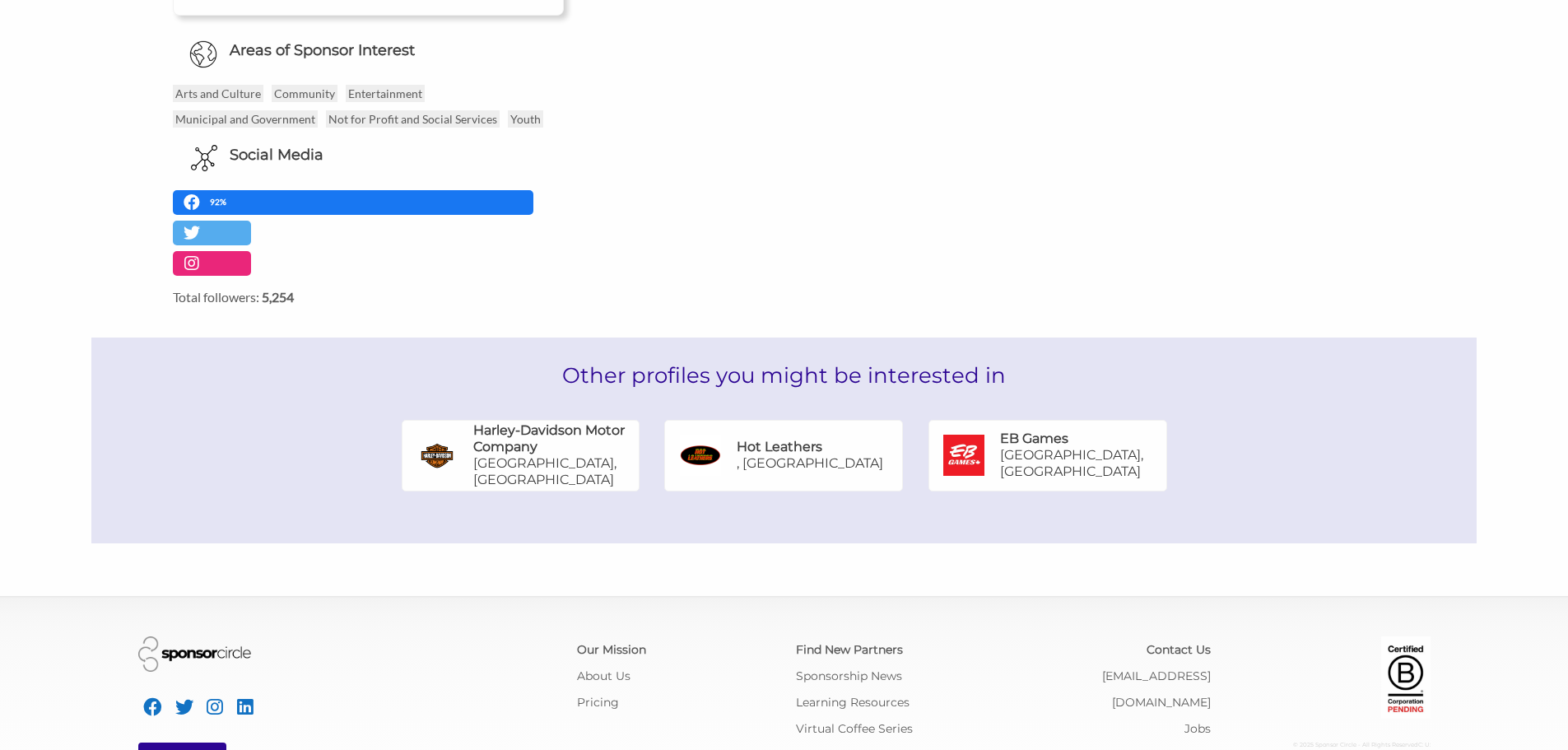
scroll to position [411, 0]
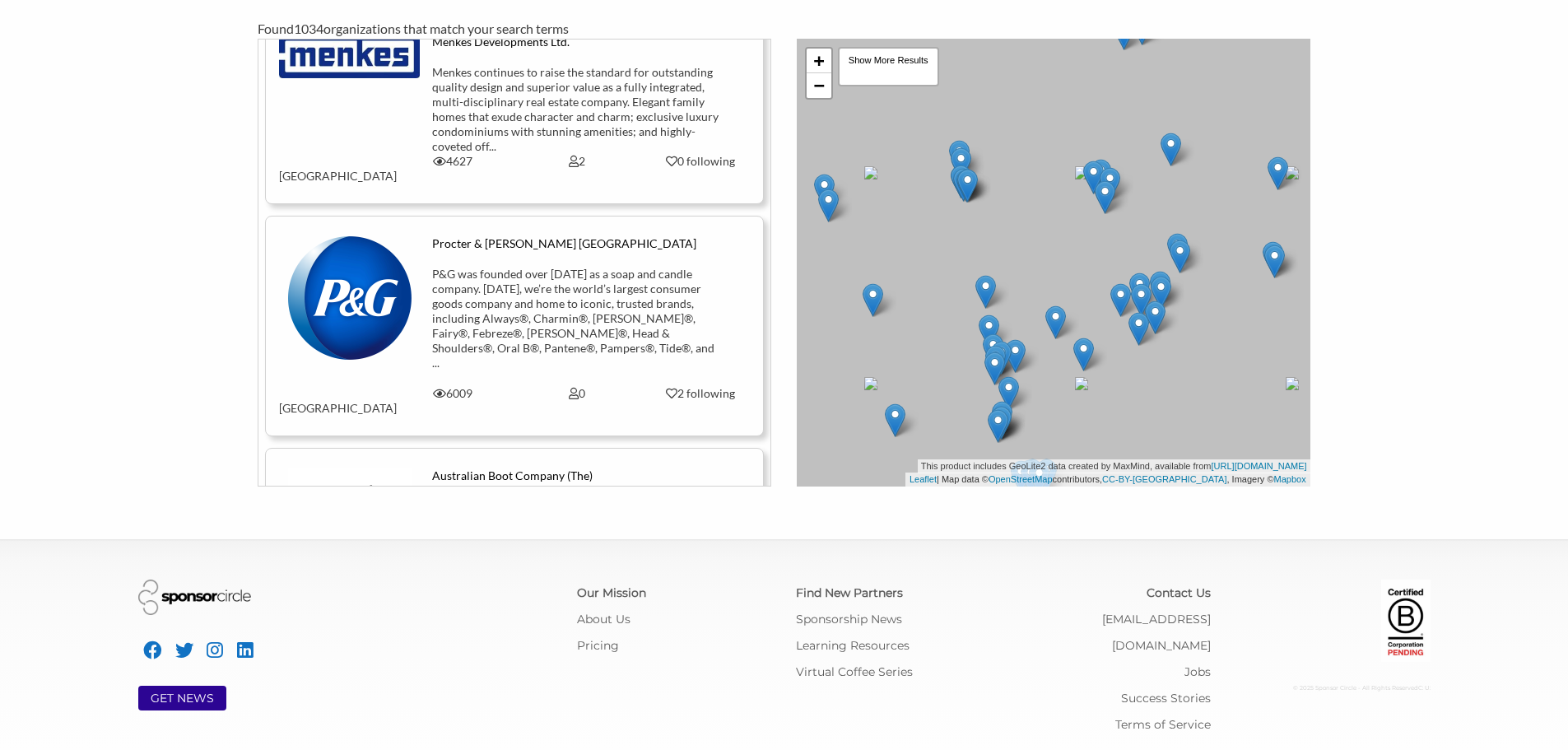
scroll to position [2022, 0]
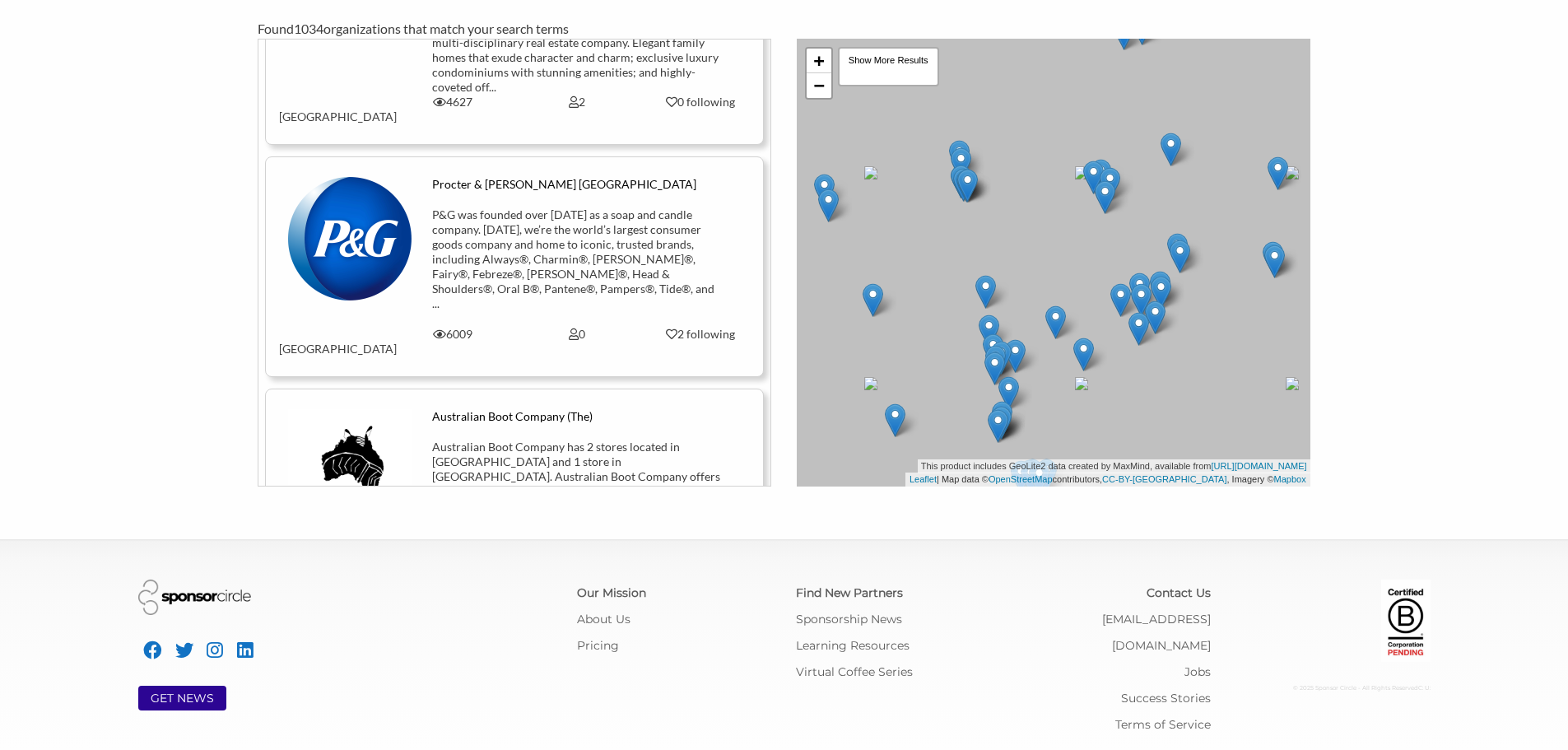
click at [500, 439] on div "Australian Boot Company has 2 stores located in Toronto and 1 store in Vancouve…" at bounding box center [576, 498] width 289 height 118
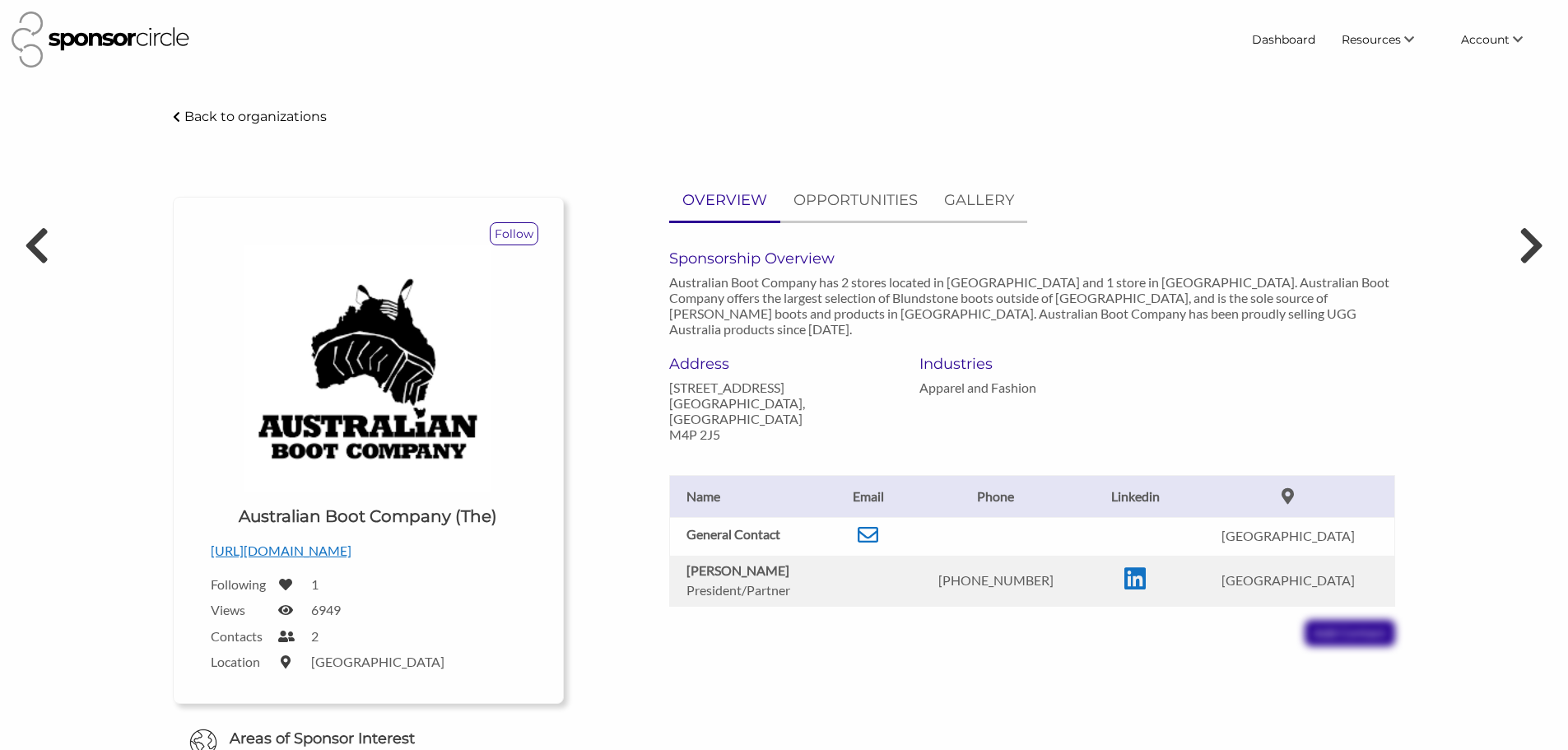
click at [331, 550] on p "[URL][DOMAIN_NAME]" at bounding box center [368, 550] width 315 height 21
click at [878, 525] on icon at bounding box center [868, 534] width 20 height 20
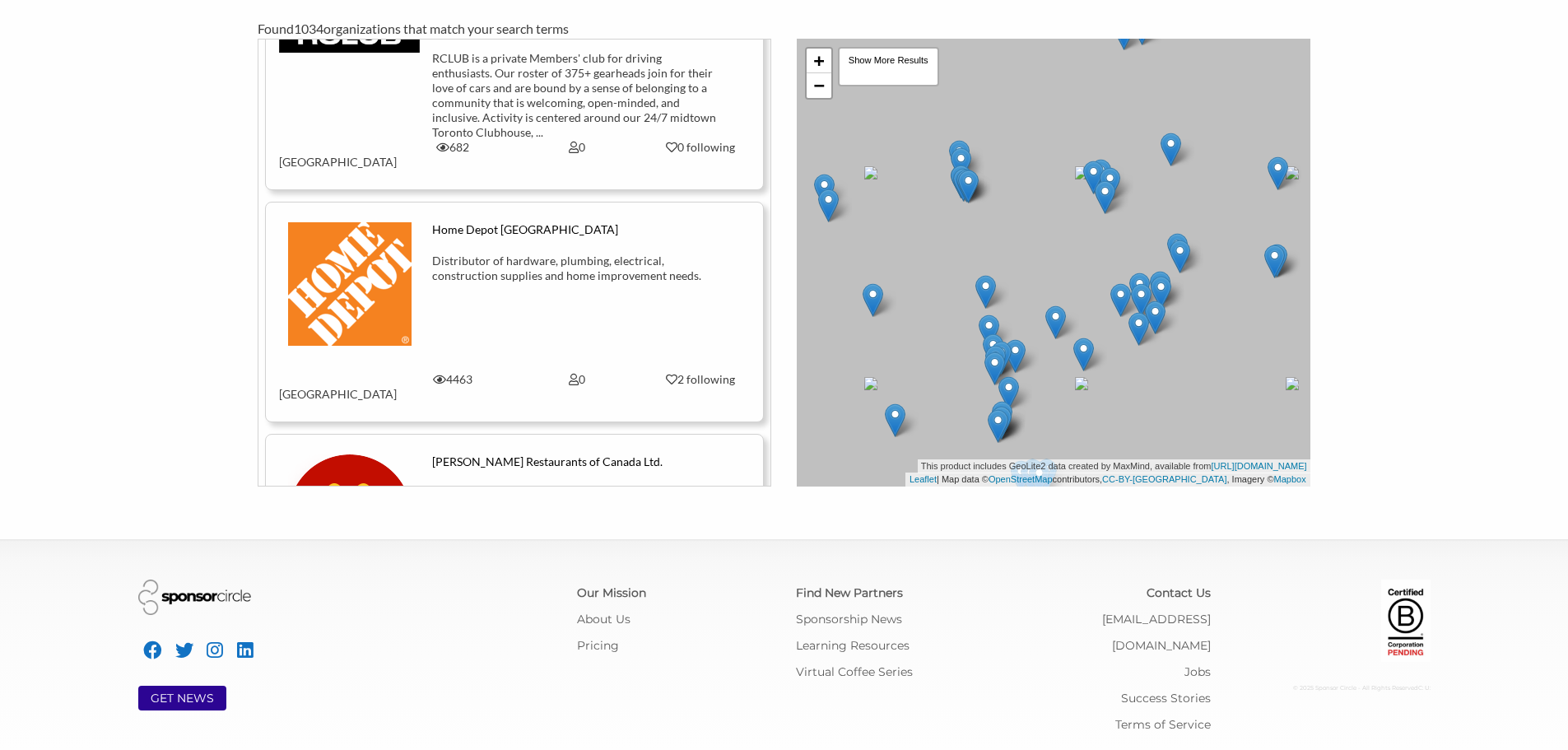
scroll to position [3258, 0]
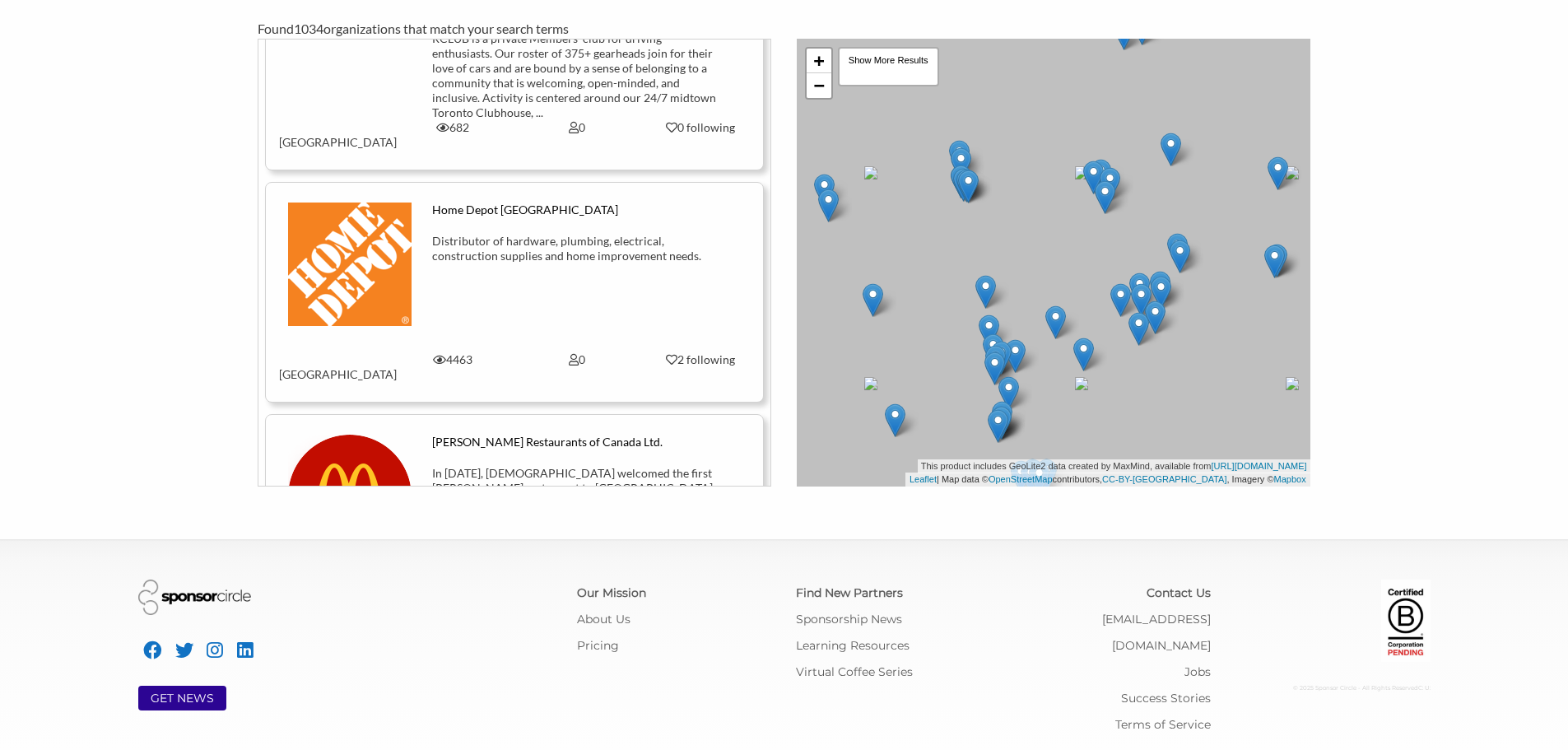
click at [512, 466] on div "In 1967, Canadians welcomed the first McDonald's restaurant to Richmond, Britis…" at bounding box center [576, 518] width 289 height 104
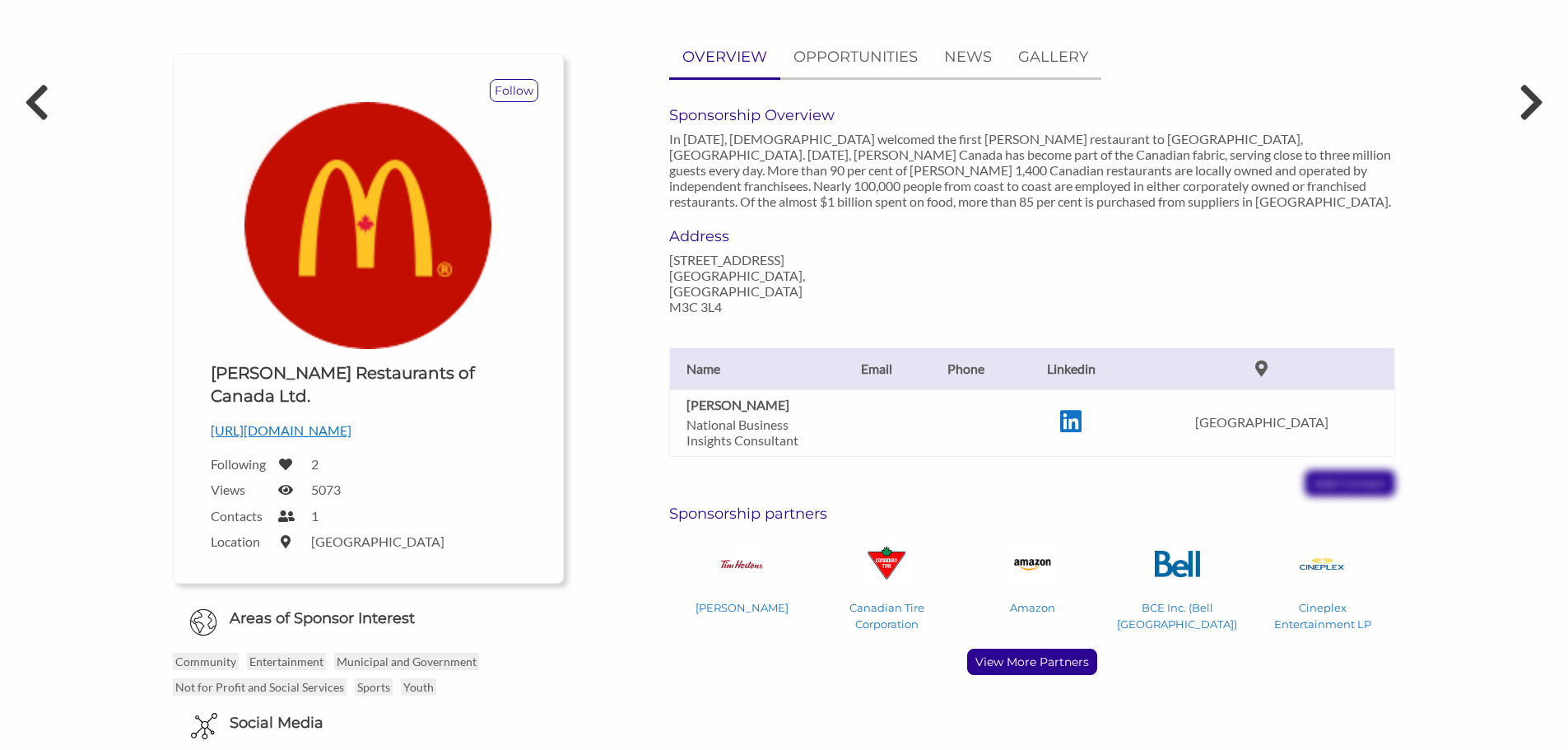
scroll to position [165, 0]
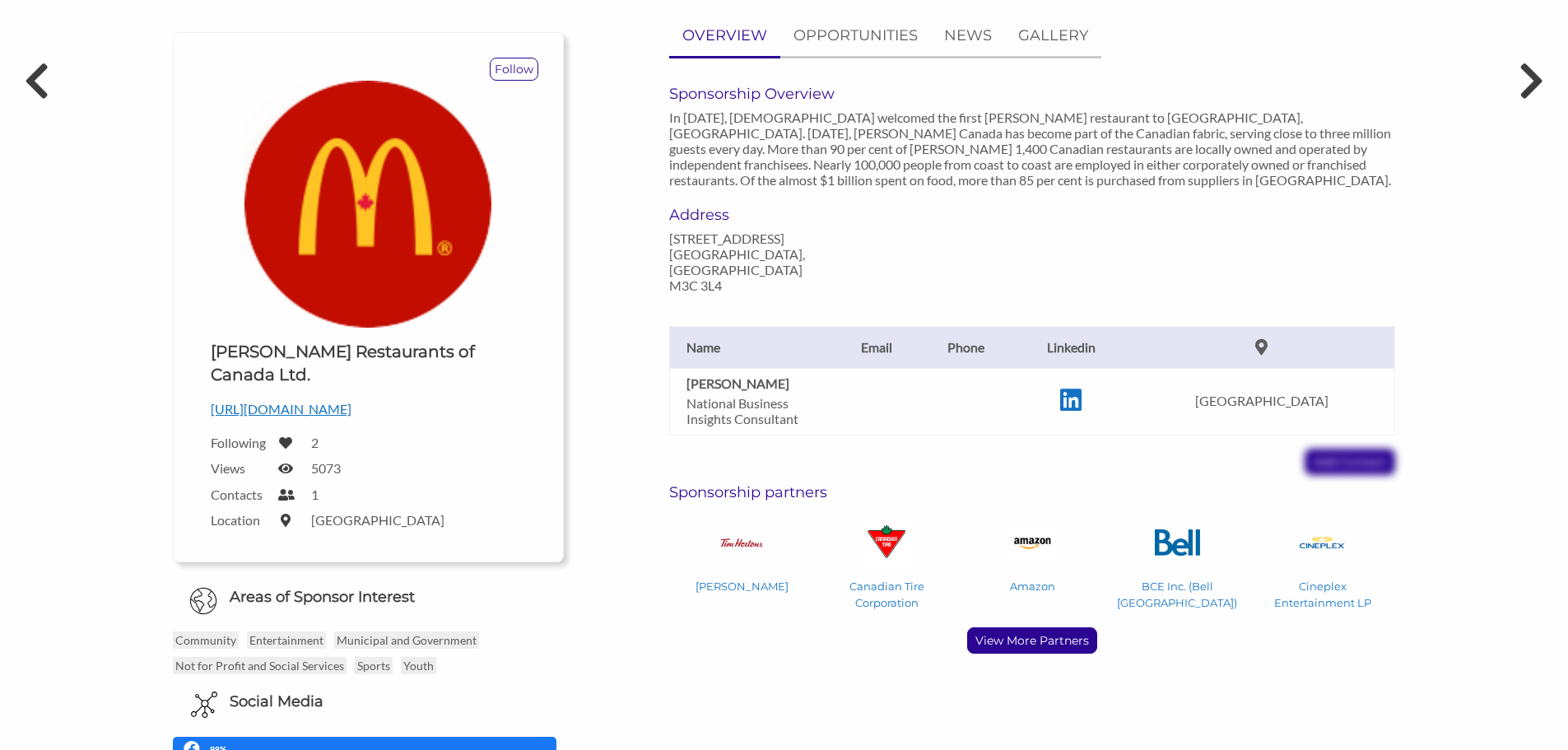
click at [717, 396] on p "National Business Insights Consultant" at bounding box center [755, 411] width 140 height 32
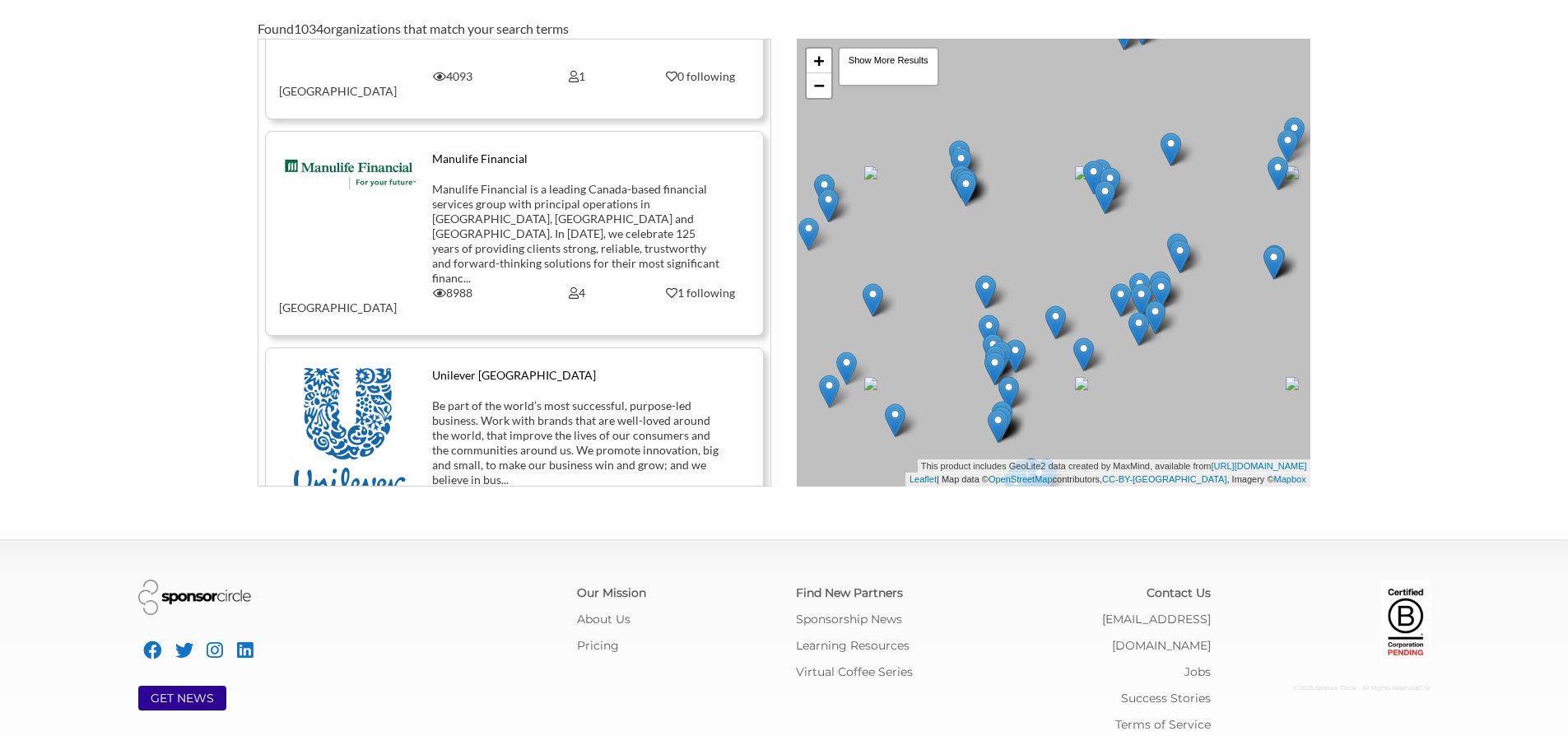
scroll to position [8736, 0]
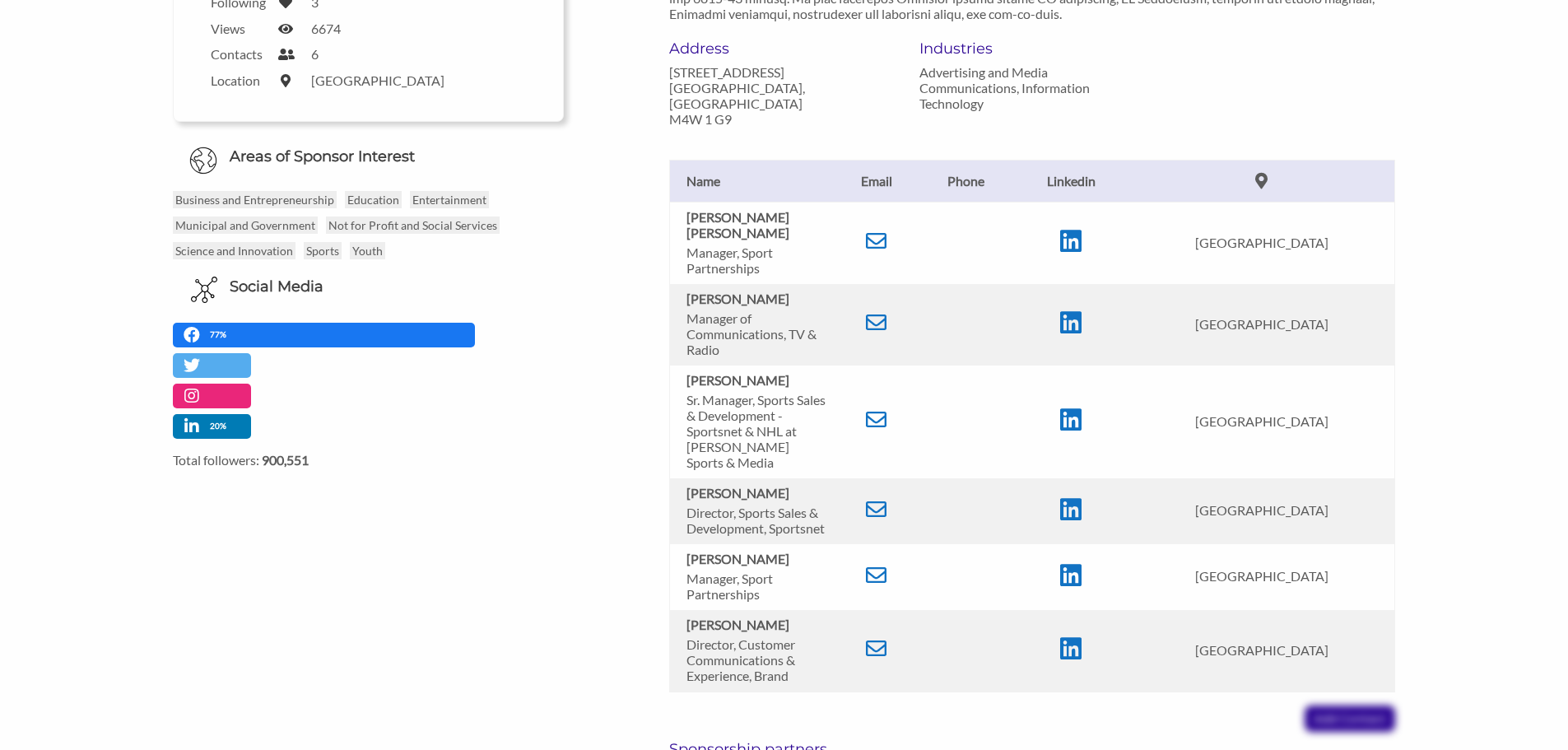
scroll to position [411, 0]
